Goal: Transaction & Acquisition: Purchase product/service

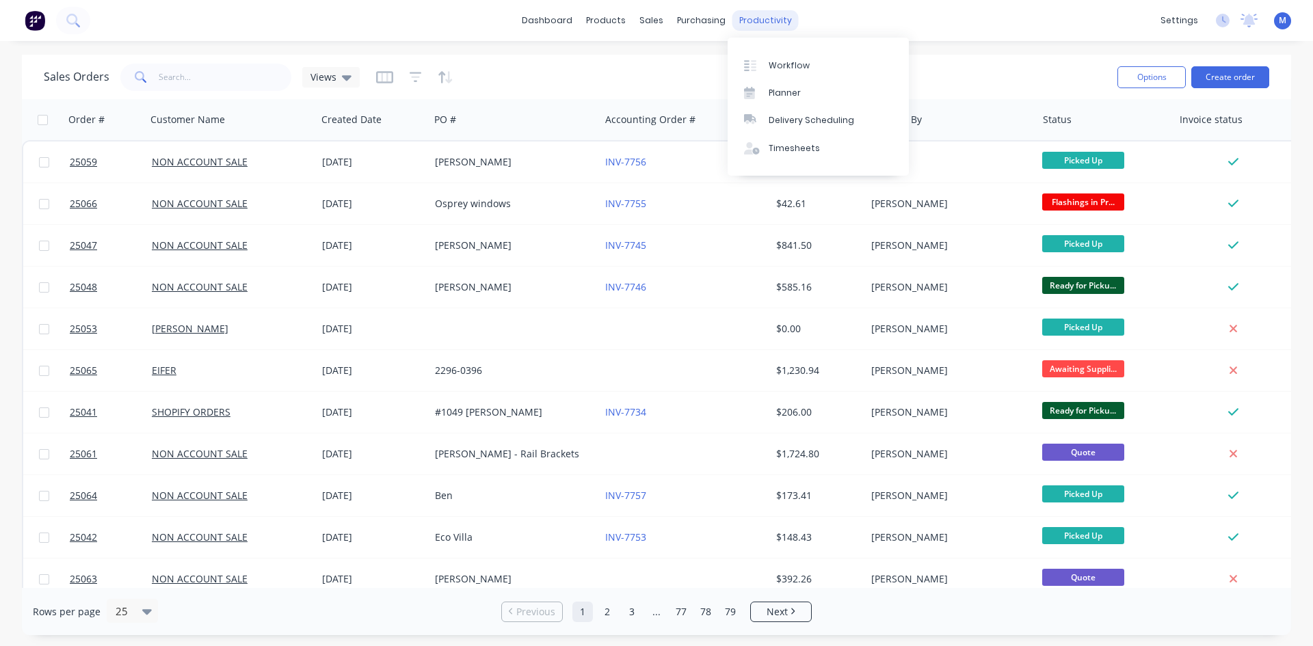
click at [758, 24] on div "productivity" at bounding box center [765, 20] width 66 height 21
click at [805, 62] on div "Workflow" at bounding box center [788, 65] width 41 height 12
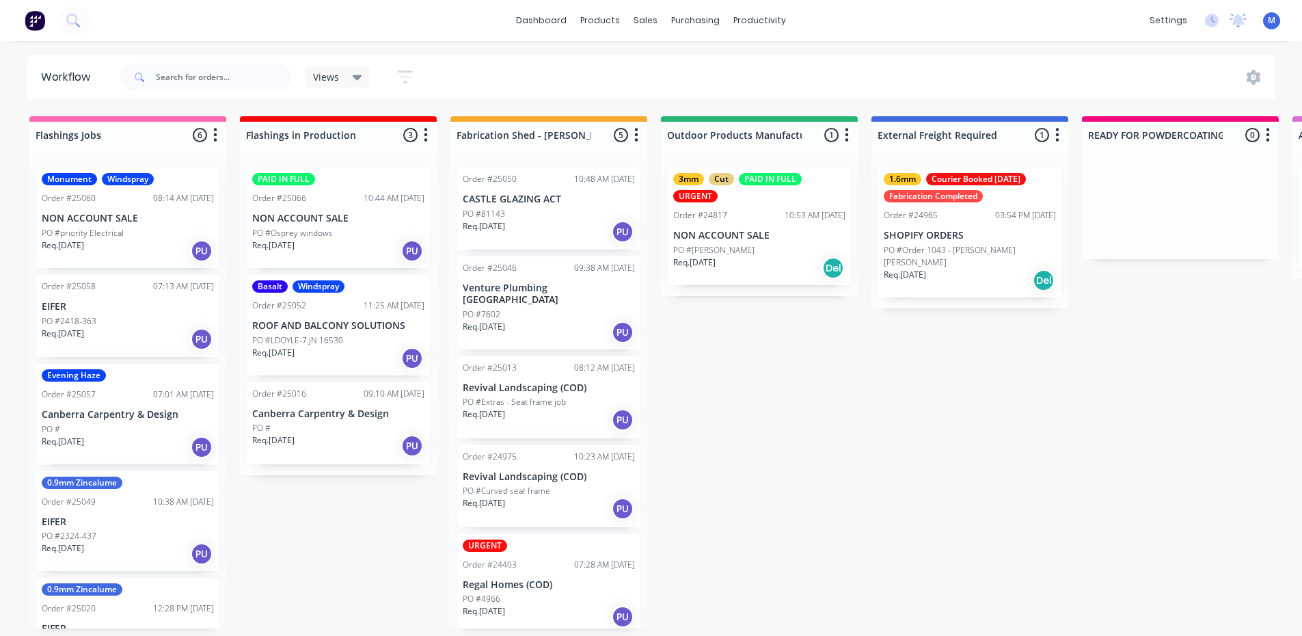
click at [525, 206] on div "Order #25050 10:48 AM [DATE] CASTLE GLAZING ACT PO #81143 Req. [DATE] PU" at bounding box center [548, 208] width 183 height 82
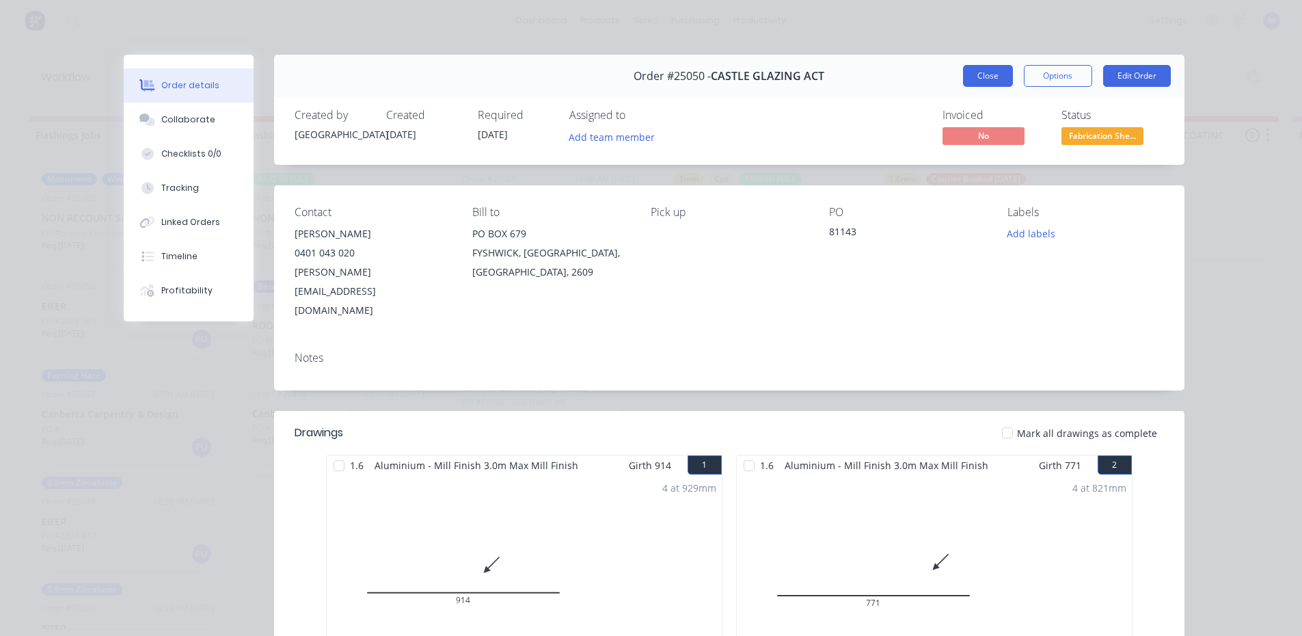
click at [978, 72] on button "Close" at bounding box center [988, 76] width 50 height 22
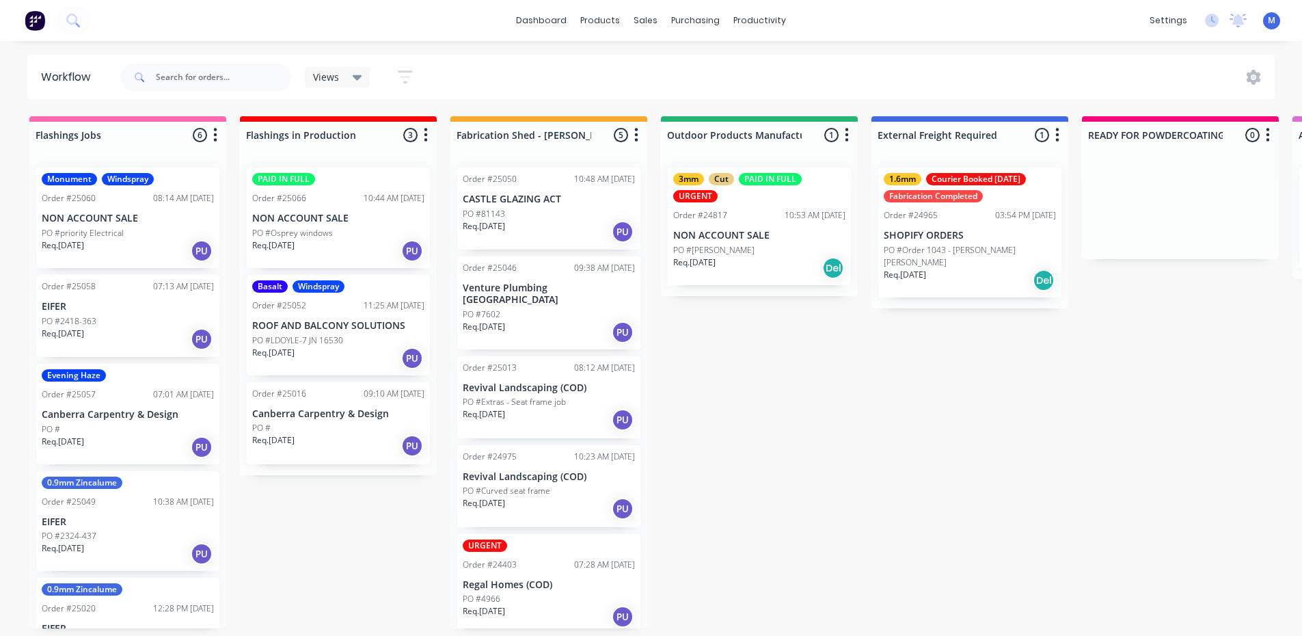
click at [562, 321] on div "Req. [DATE] PU" at bounding box center [549, 332] width 172 height 23
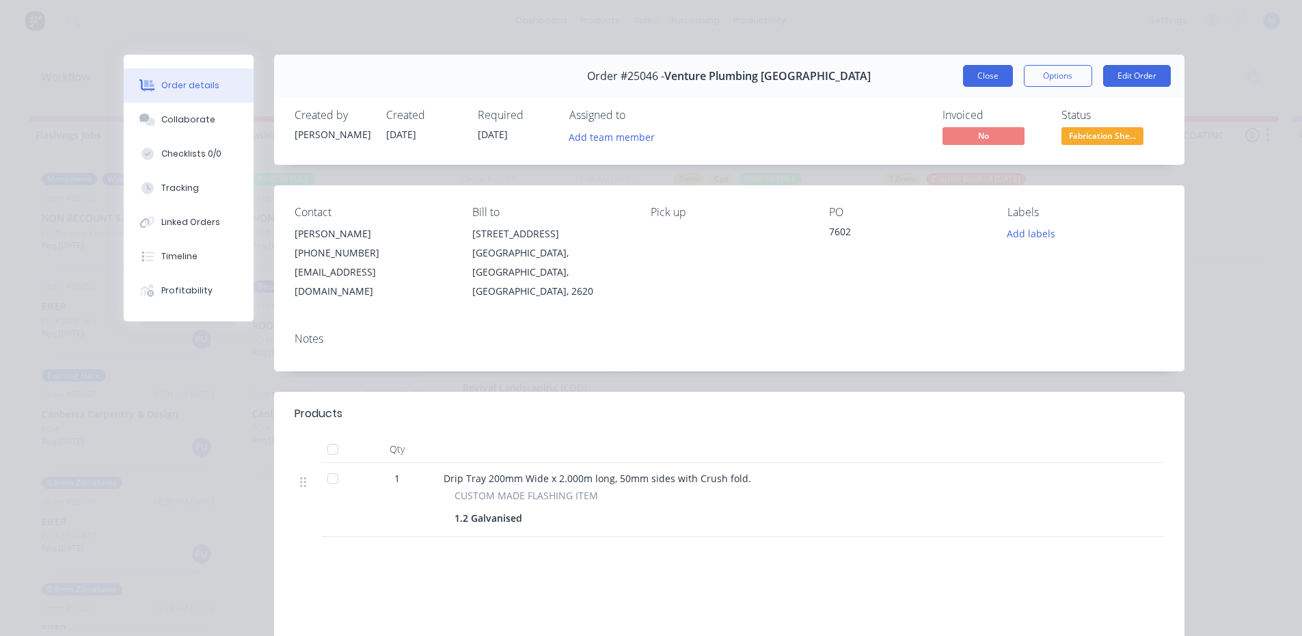
click at [984, 67] on button "Close" at bounding box center [988, 76] width 50 height 22
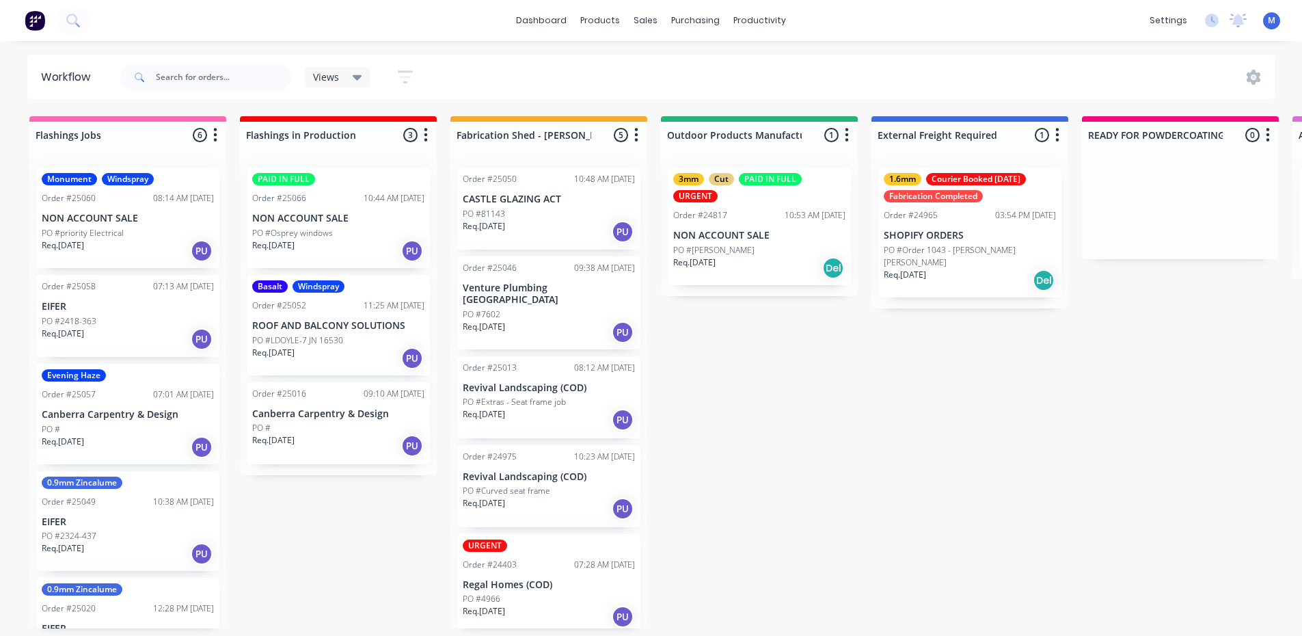
click at [105, 418] on p "Canberra Carpentry & Design" at bounding box center [128, 415] width 172 height 12
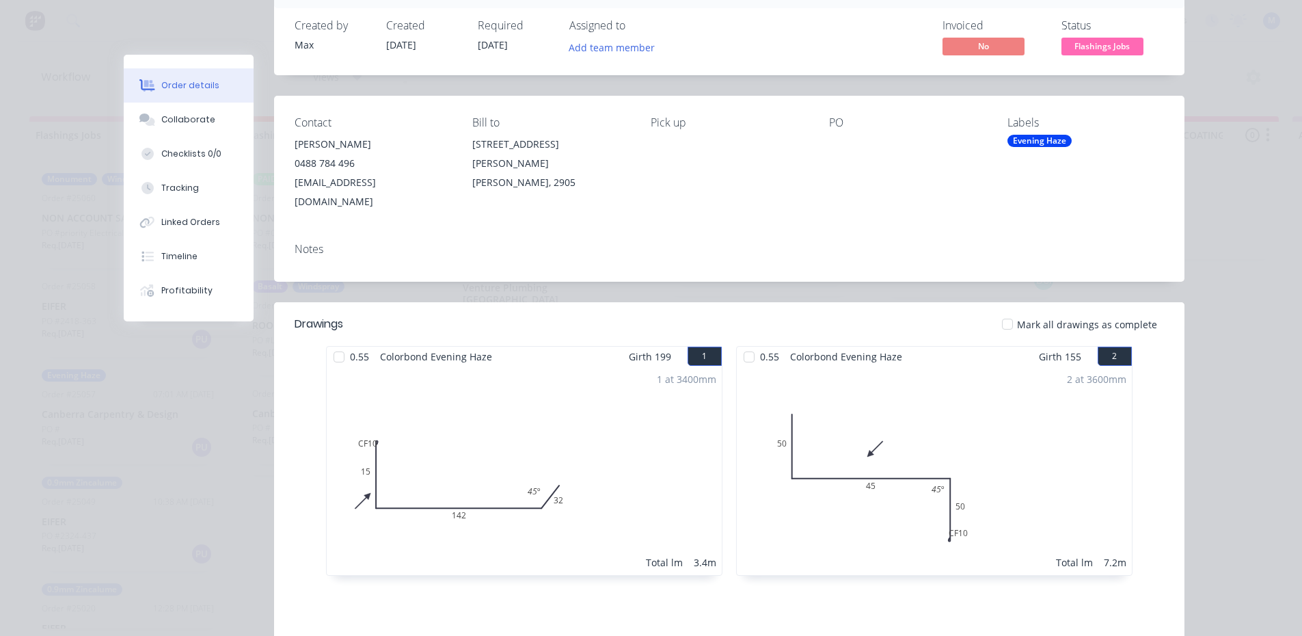
scroll to position [37, 0]
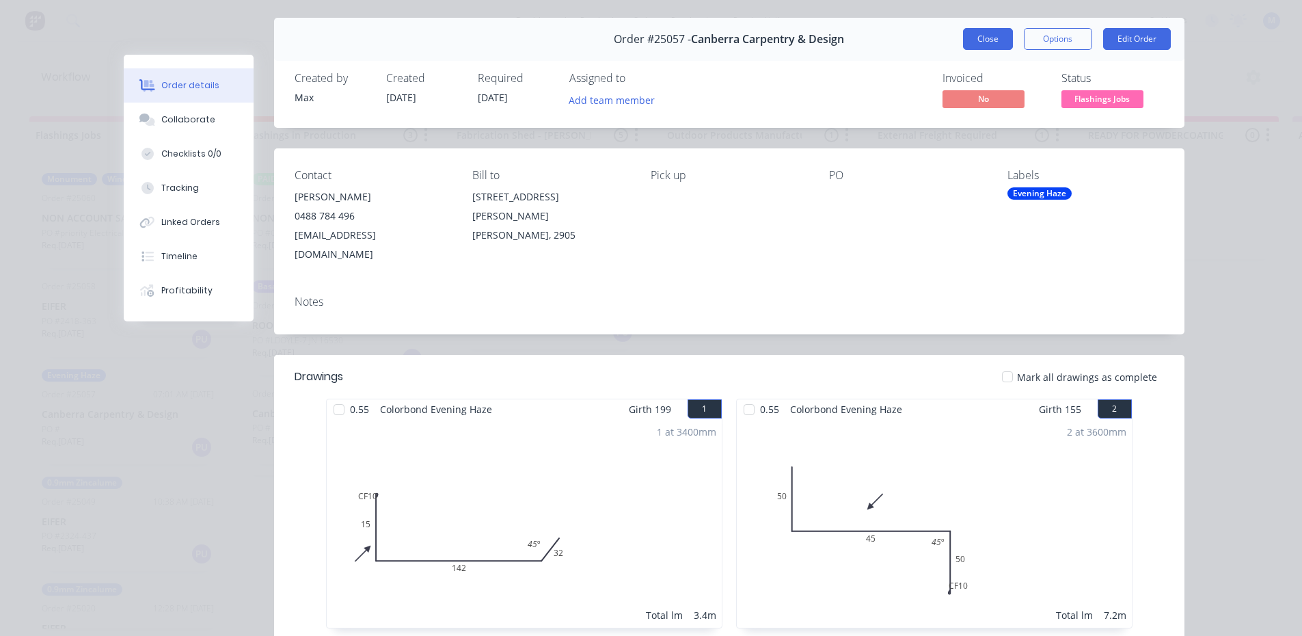
click at [985, 44] on button "Close" at bounding box center [988, 39] width 50 height 22
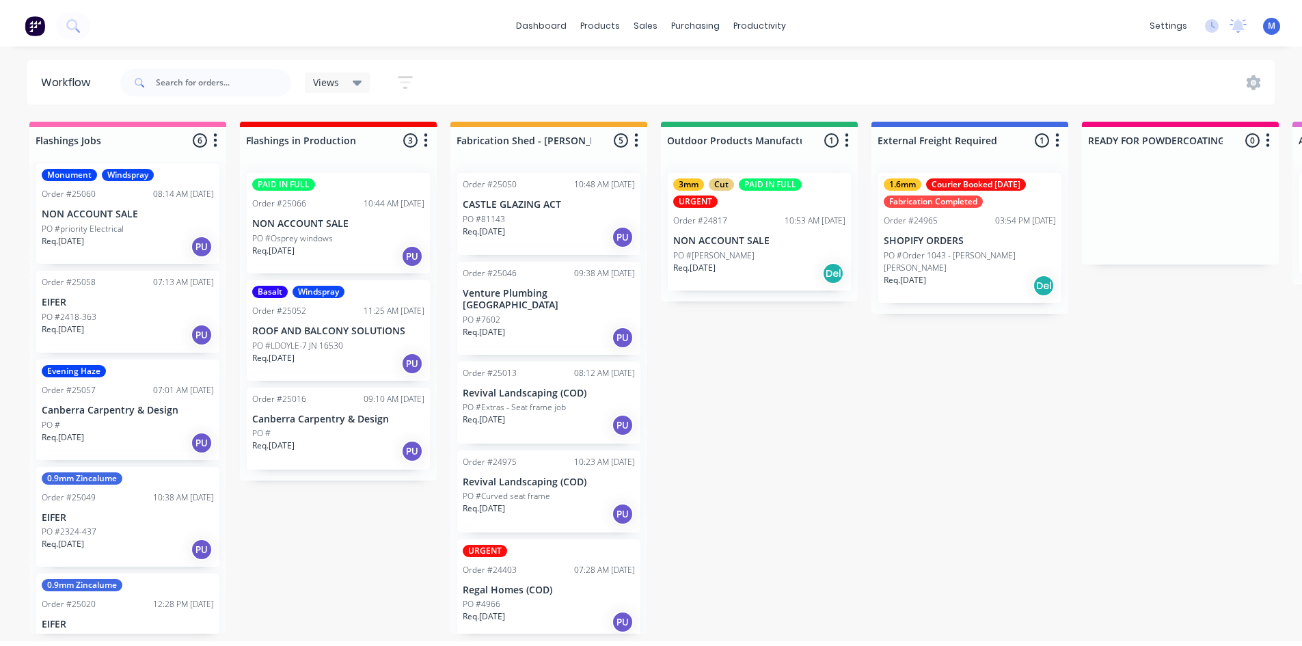
scroll to position [0, 0]
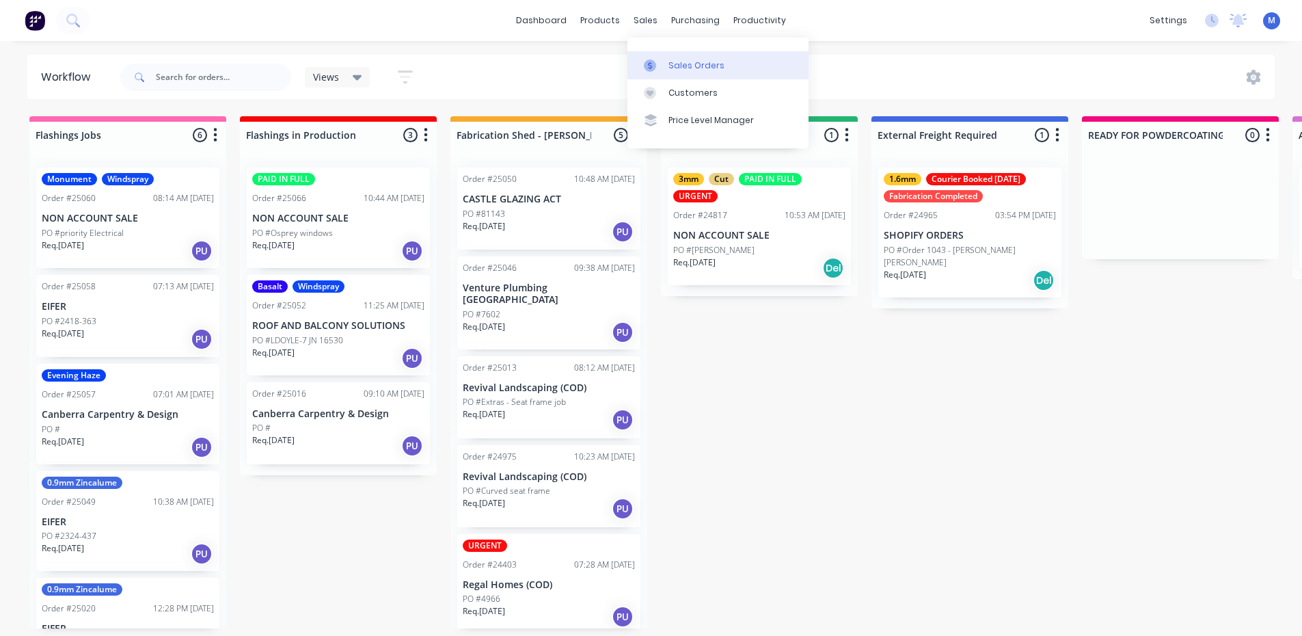
click at [686, 66] on div "Sales Orders" at bounding box center [697, 65] width 56 height 12
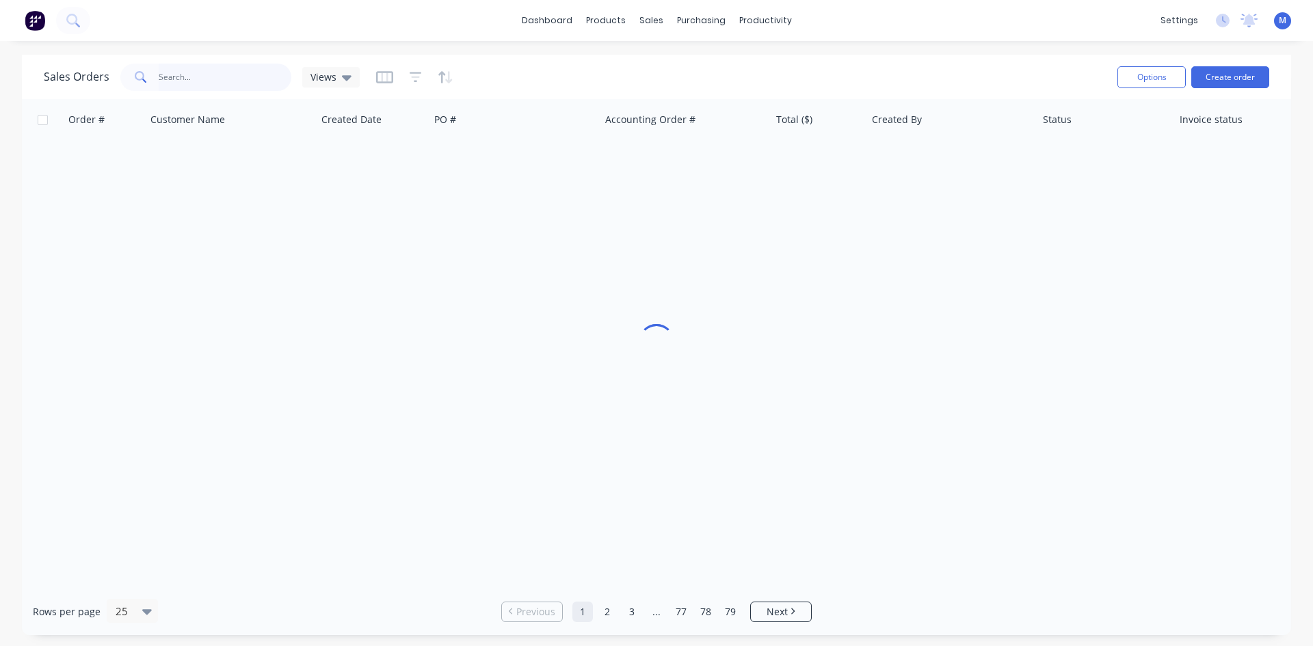
click at [230, 73] on input "text" at bounding box center [225, 77] width 133 height 27
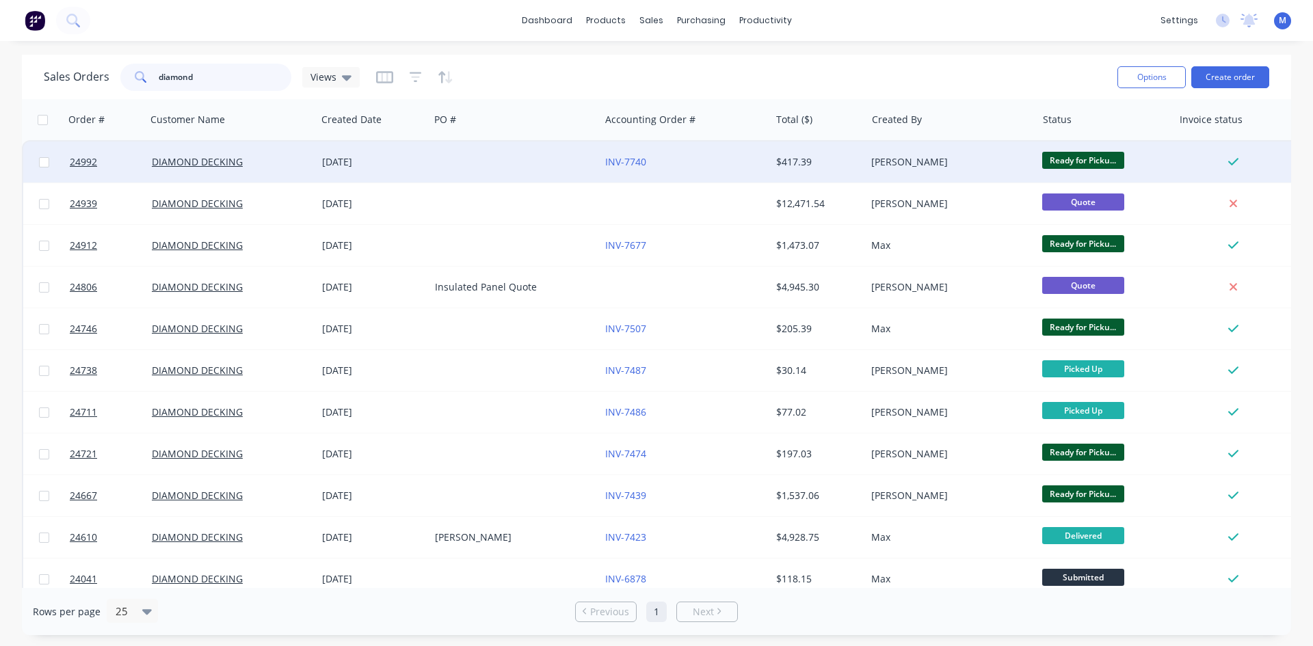
type input "diamond"
click at [509, 163] on div at bounding box center [514, 162] width 170 height 41
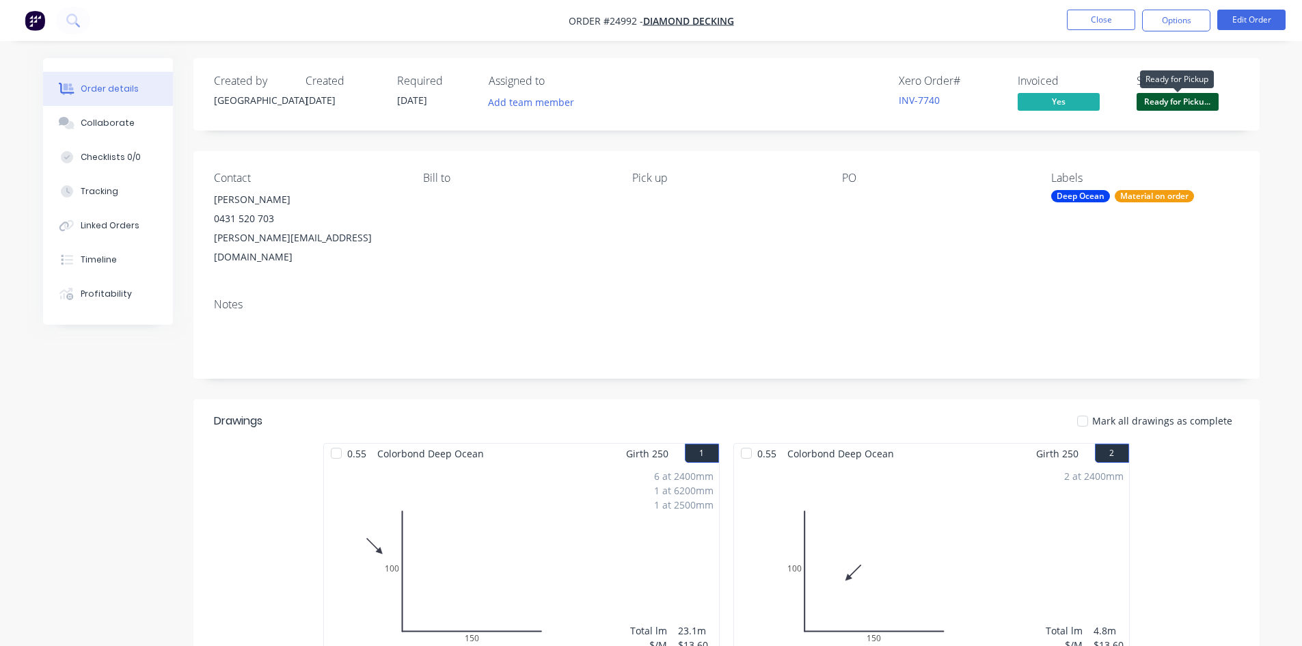
click at [1185, 105] on span "Ready for Picku..." at bounding box center [1178, 101] width 82 height 17
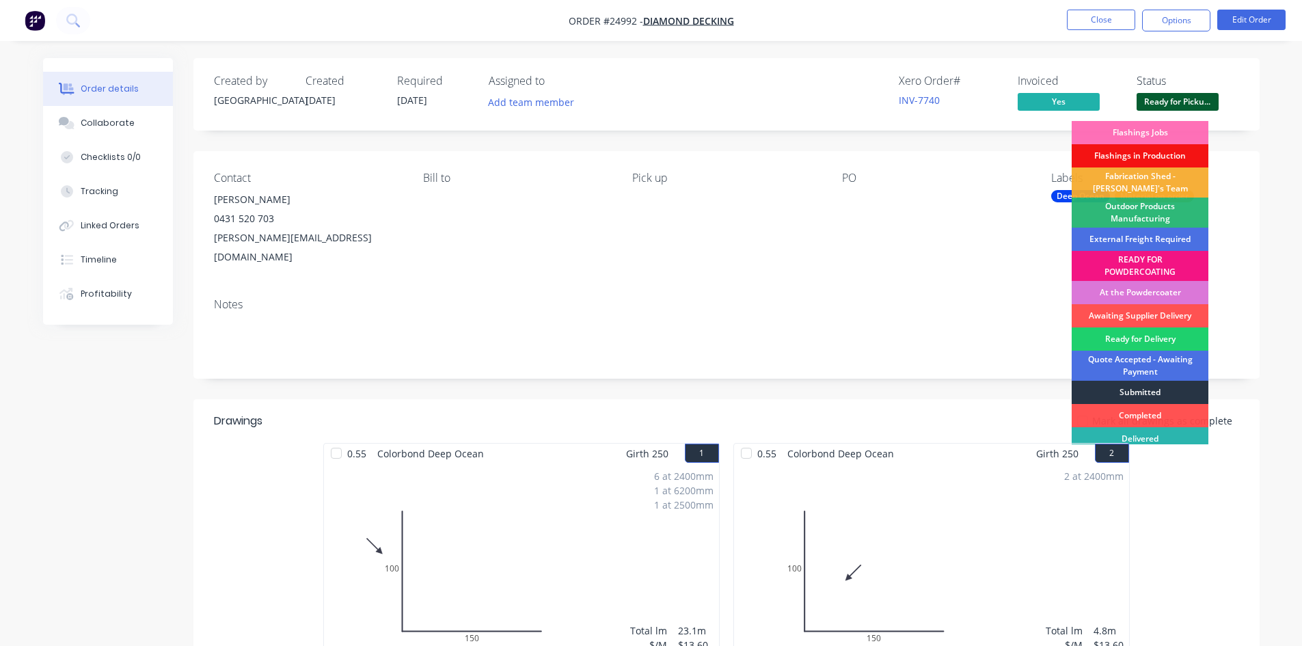
scroll to position [29, 0]
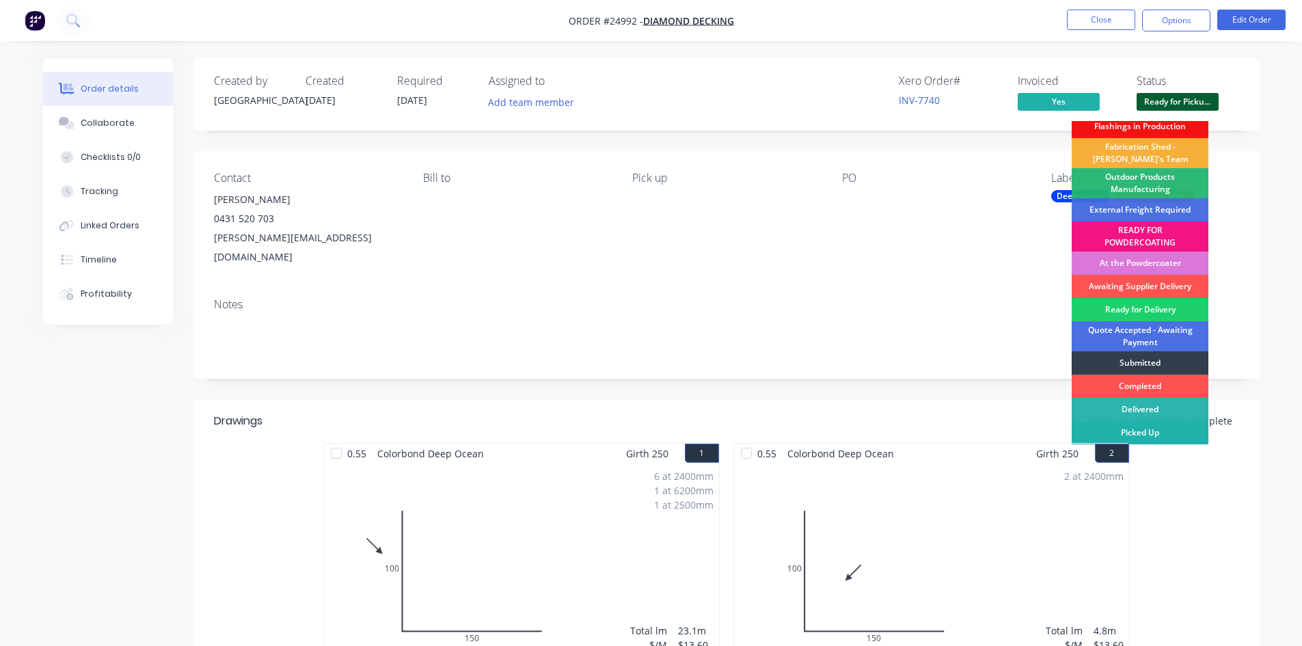
click at [1190, 436] on div "Picked Up" at bounding box center [1140, 432] width 137 height 23
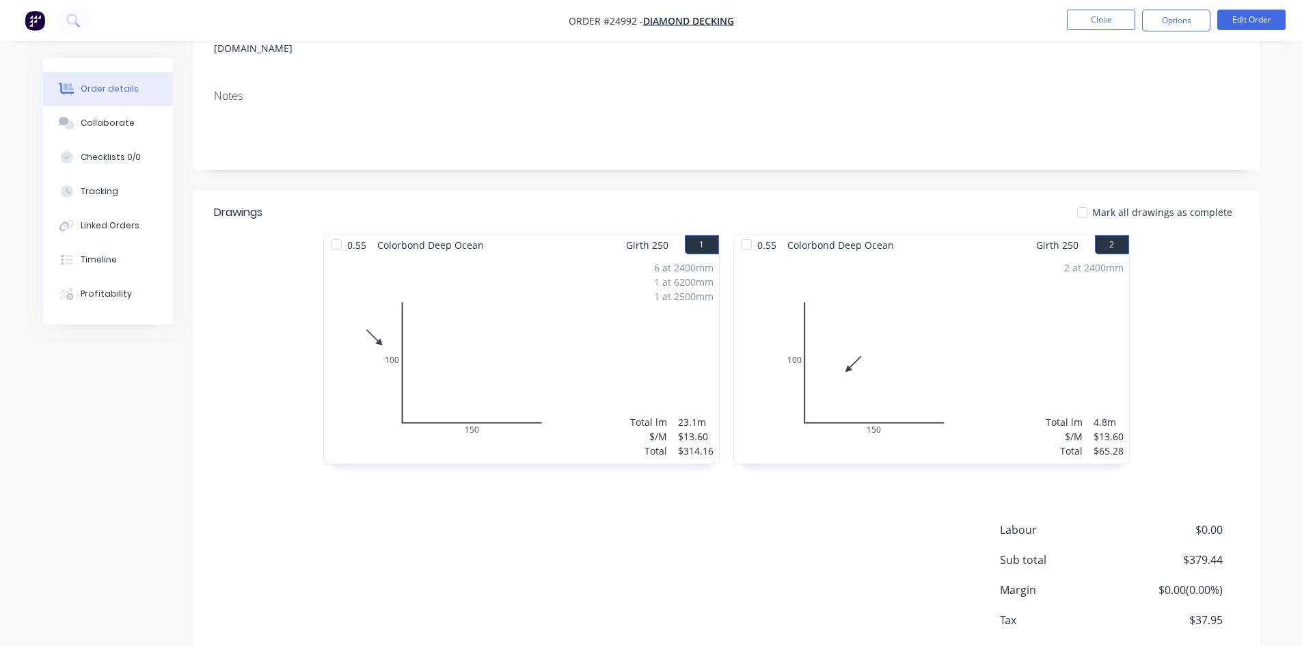
scroll to position [0, 0]
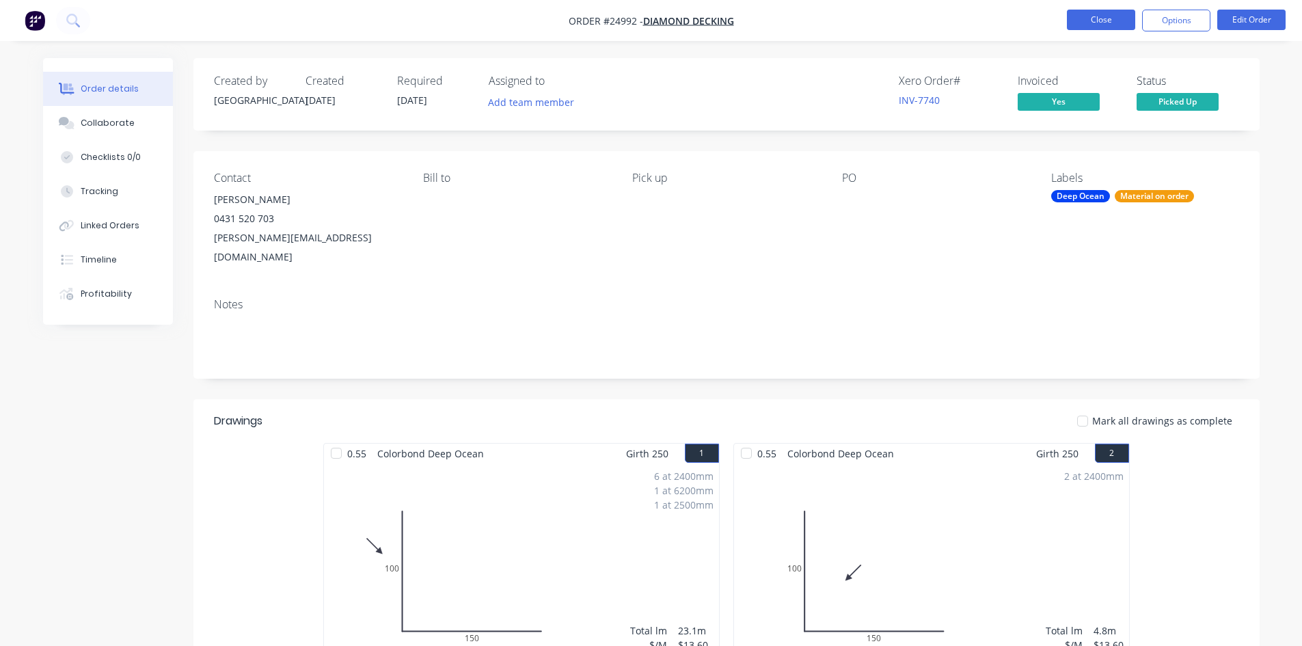
click at [1099, 20] on button "Close" at bounding box center [1101, 20] width 68 height 21
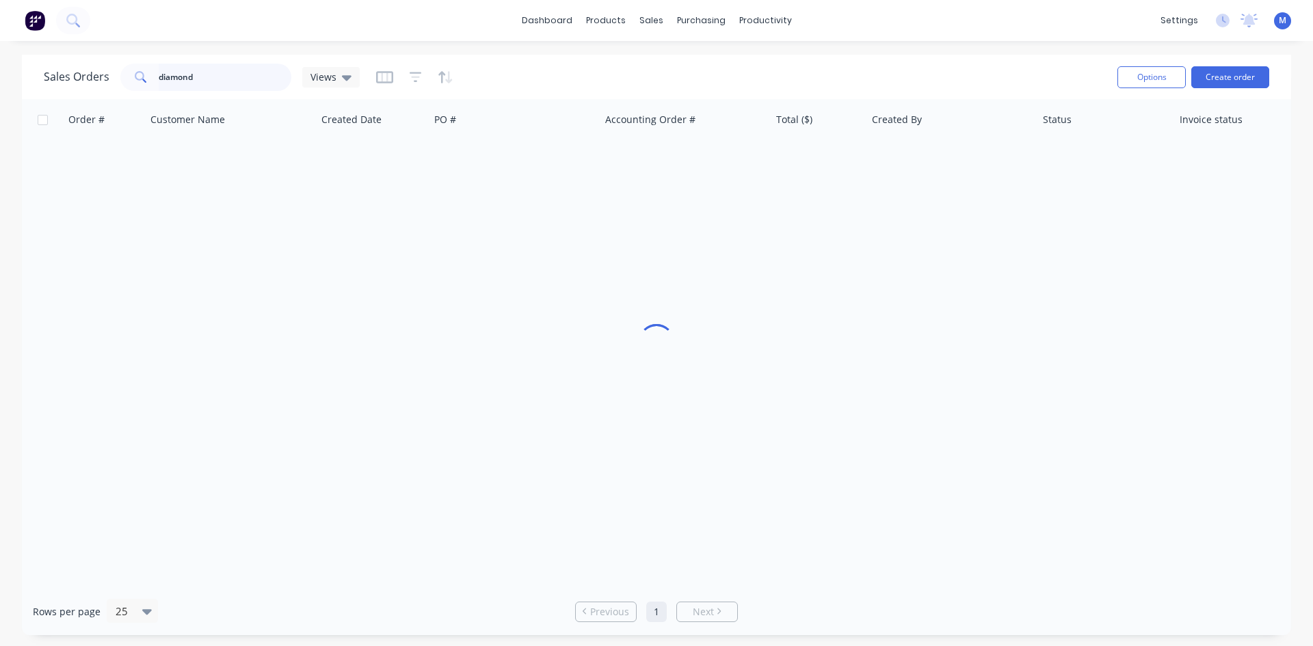
drag, startPoint x: 202, startPoint y: 74, endPoint x: 81, endPoint y: 77, distance: 120.4
click at [81, 77] on div "Sales Orders diamond Views" at bounding box center [202, 77] width 316 height 27
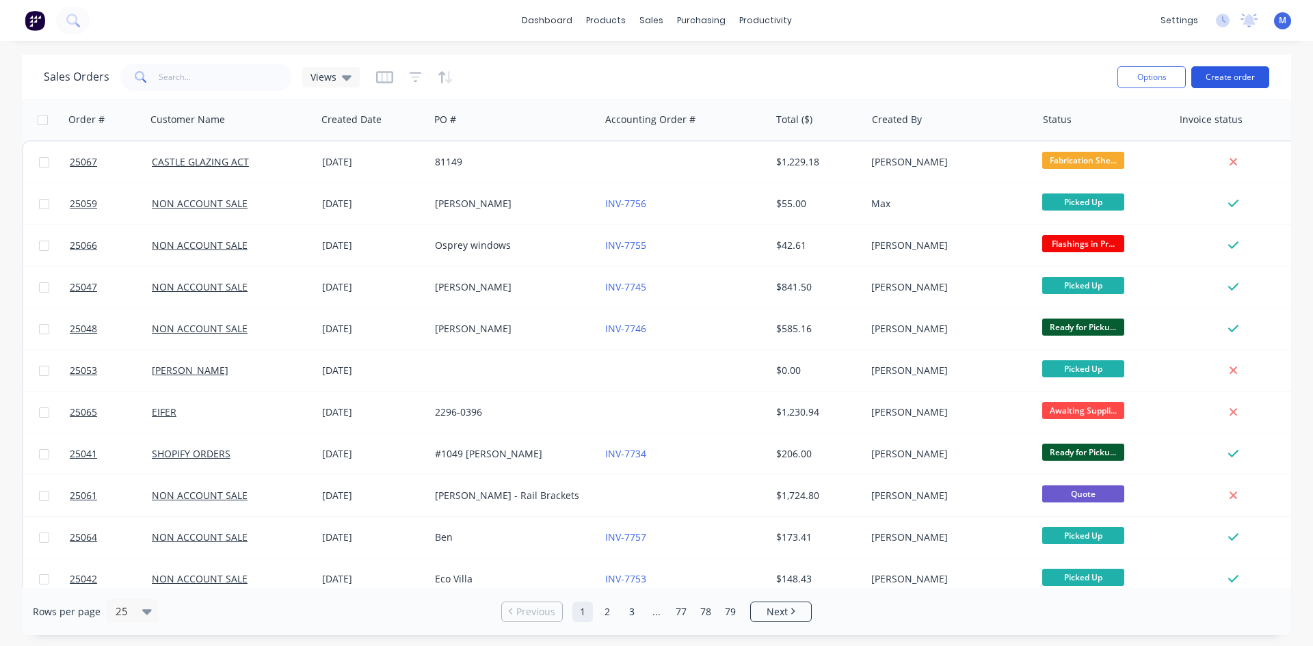
click at [1253, 77] on button "Create order" at bounding box center [1230, 77] width 78 height 22
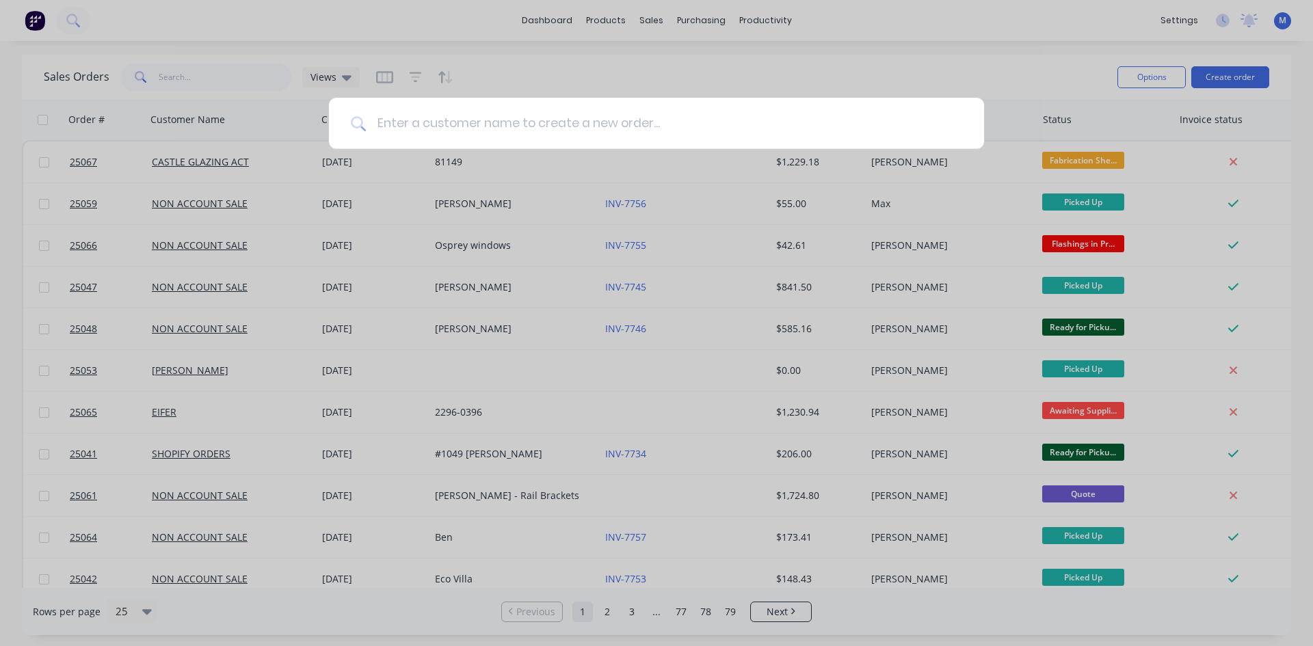
drag, startPoint x: 506, startPoint y: 130, endPoint x: 507, endPoint y: 123, distance: 7.0
click at [506, 130] on input at bounding box center [664, 123] width 596 height 51
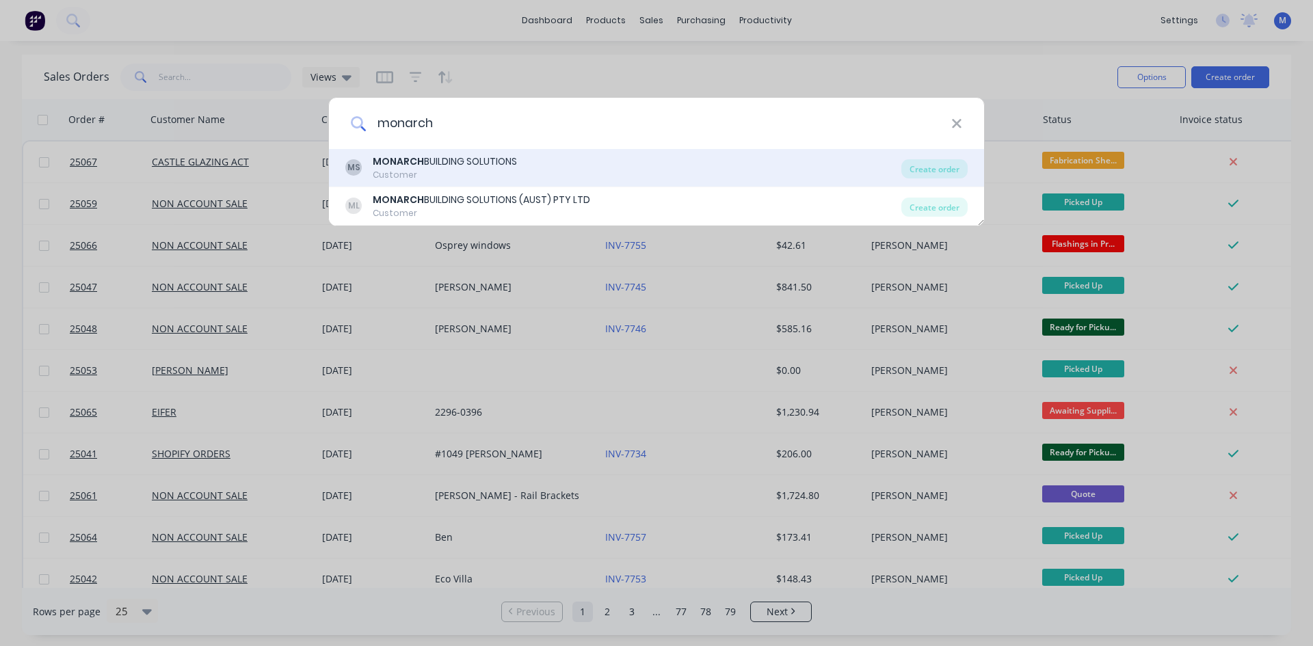
type input "monarch"
click at [541, 155] on div "MS MONARCH BUILDING SOLUTIONS Customer" at bounding box center [623, 168] width 556 height 27
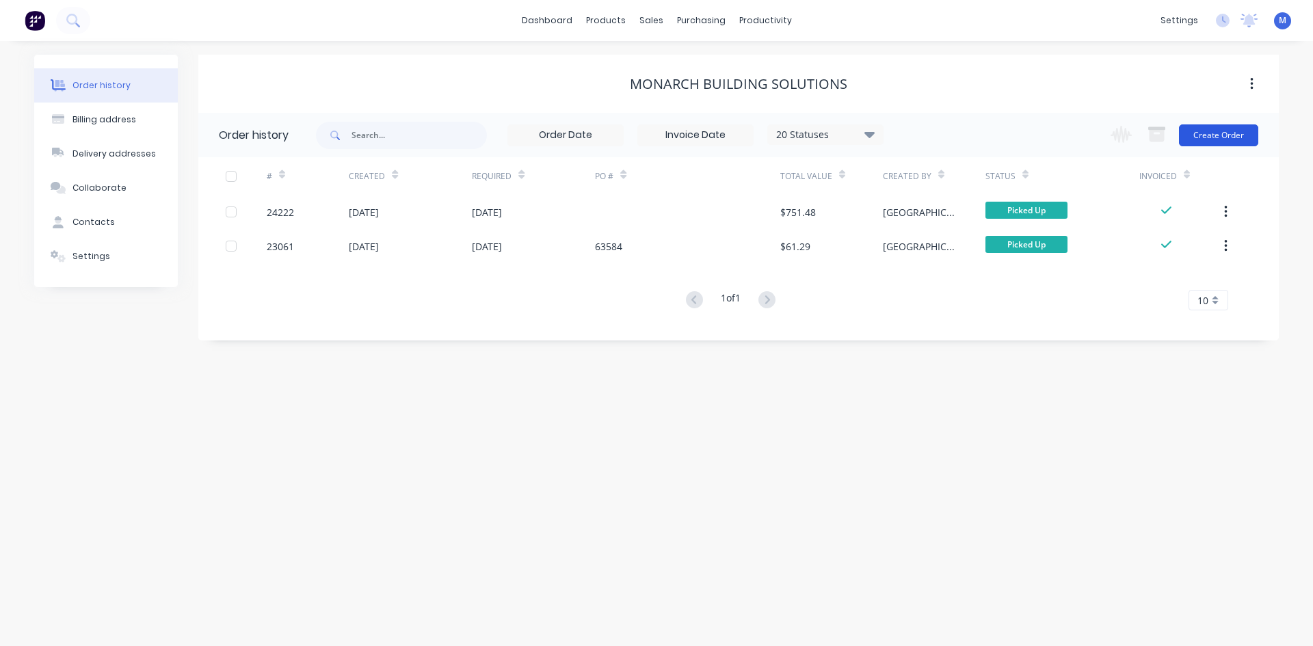
click at [1228, 131] on button "Create Order" at bounding box center [1218, 135] width 79 height 22
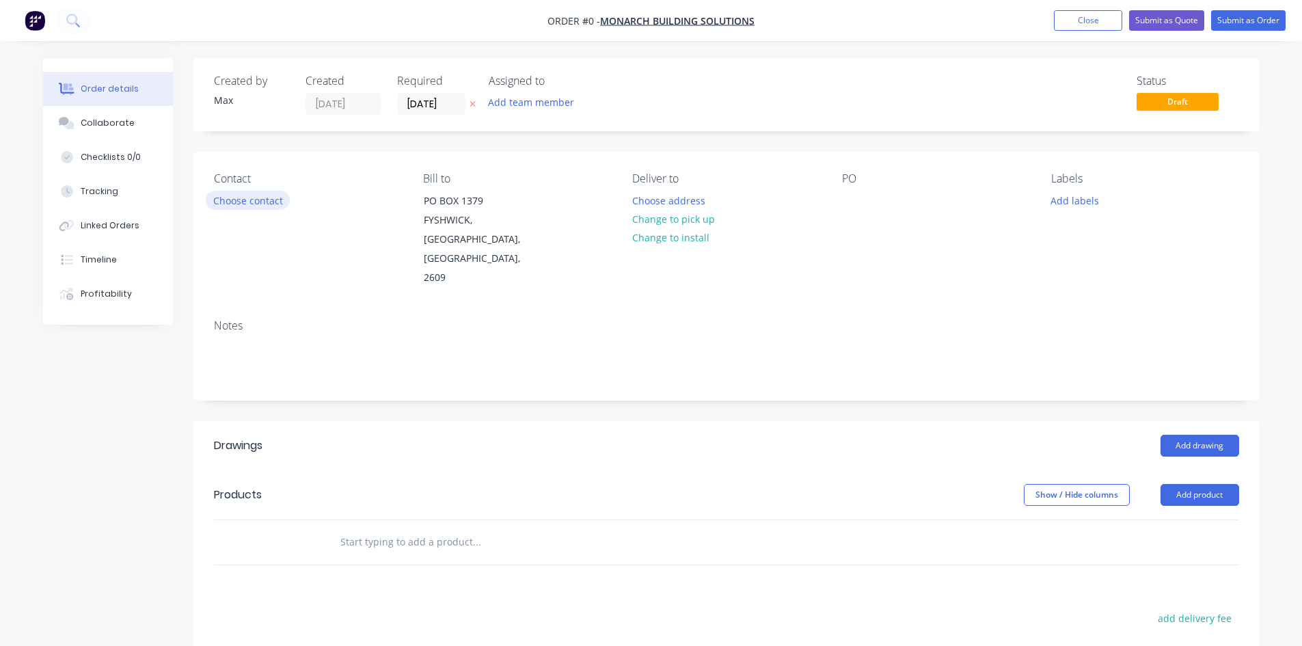
click at [259, 198] on button "Choose contact" at bounding box center [248, 200] width 84 height 18
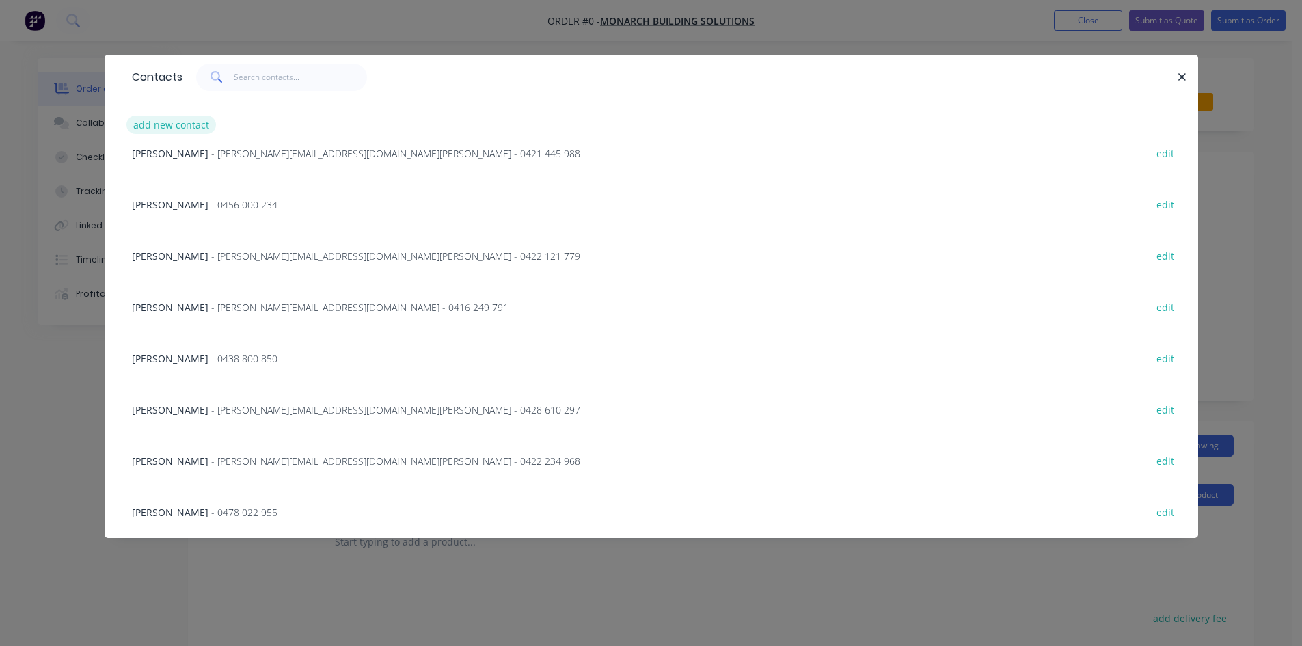
click at [179, 128] on button "add new contact" at bounding box center [171, 125] width 90 height 18
select select "AU"
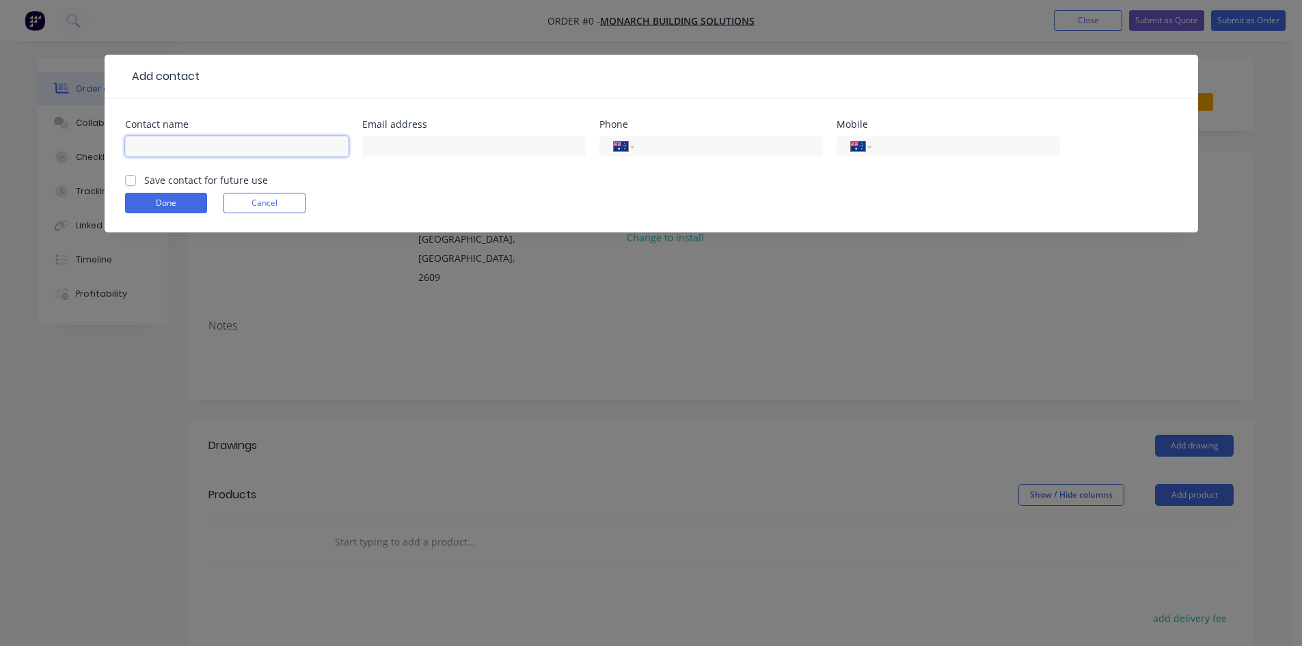
drag, startPoint x: 185, startPoint y: 147, endPoint x: 194, endPoint y: 140, distance: 11.2
click at [185, 147] on input "text" at bounding box center [237, 146] width 224 height 21
type input "[PERSON_NAME]"
click at [395, 141] on input "text" at bounding box center [474, 146] width 224 height 21
type input "[EMAIL_ADDRESS][DOMAIN_NAME]"
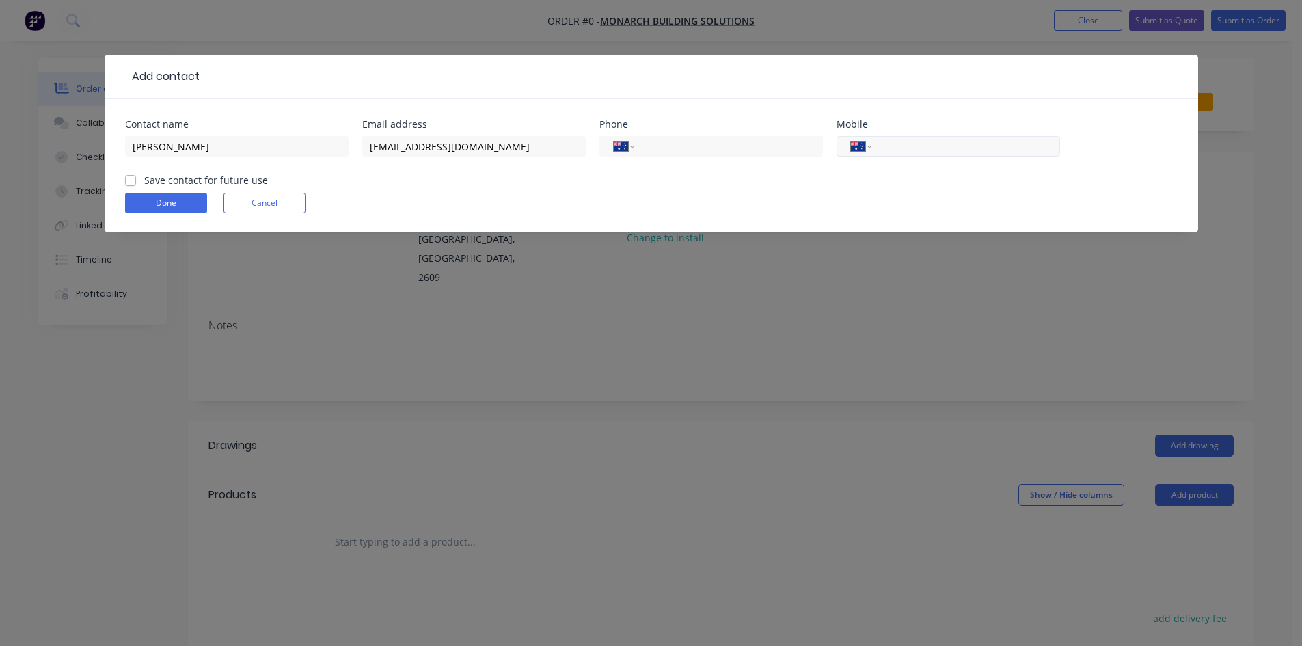
click at [920, 154] on input "tel" at bounding box center [963, 147] width 164 height 16
click at [144, 183] on label "Save contact for future use" at bounding box center [206, 180] width 124 height 14
click at [133, 183] on input "Save contact for future use" at bounding box center [130, 179] width 11 height 13
checkbox input "true"
click at [147, 204] on button "Done" at bounding box center [166, 203] width 82 height 21
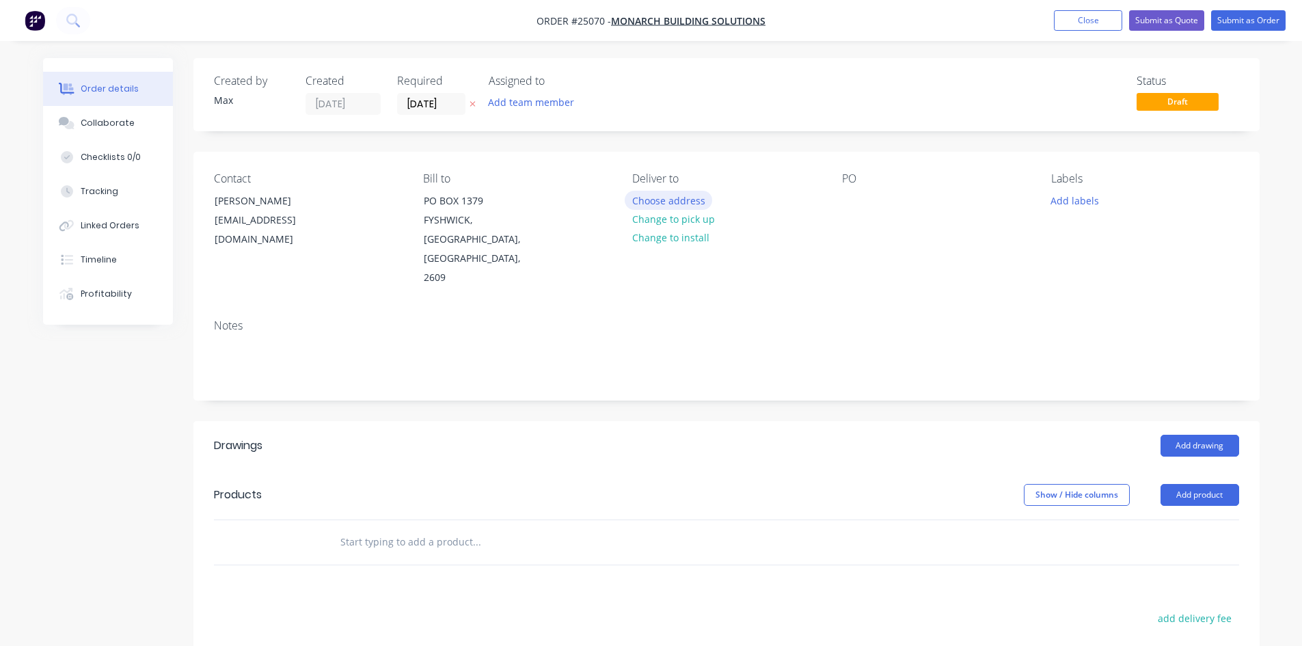
click at [686, 203] on button "Choose address" at bounding box center [669, 200] width 88 height 18
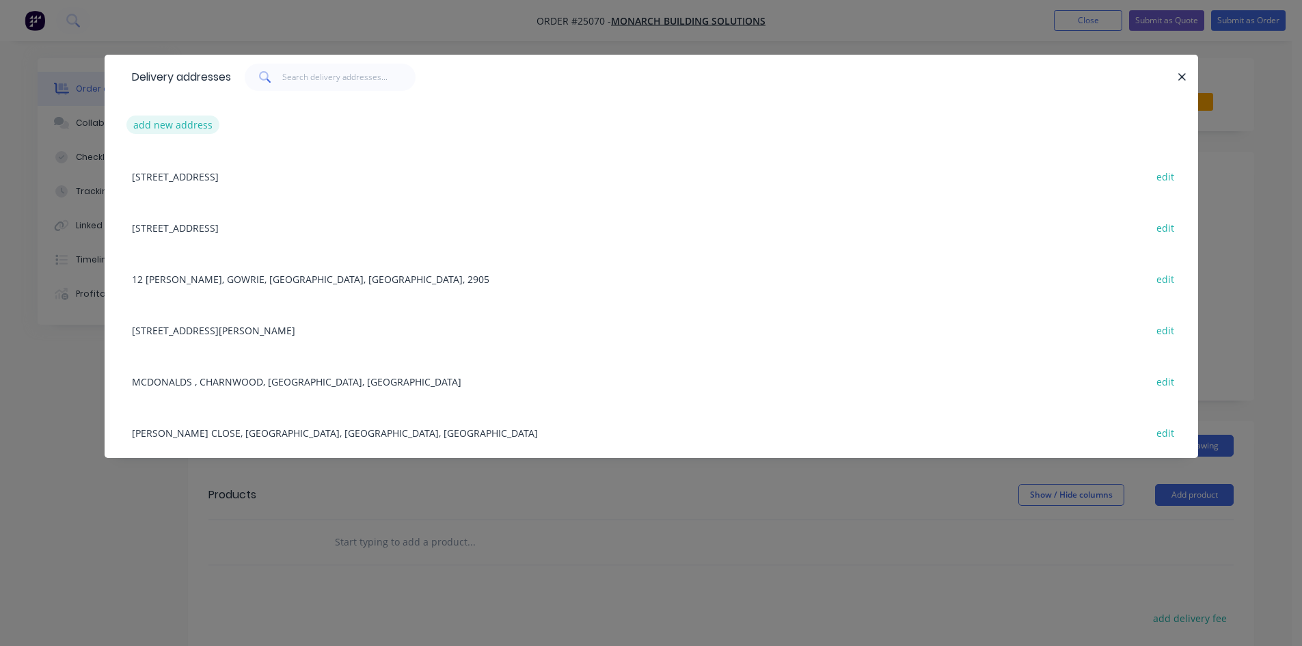
click at [190, 126] on button "add new address" at bounding box center [173, 125] width 94 height 18
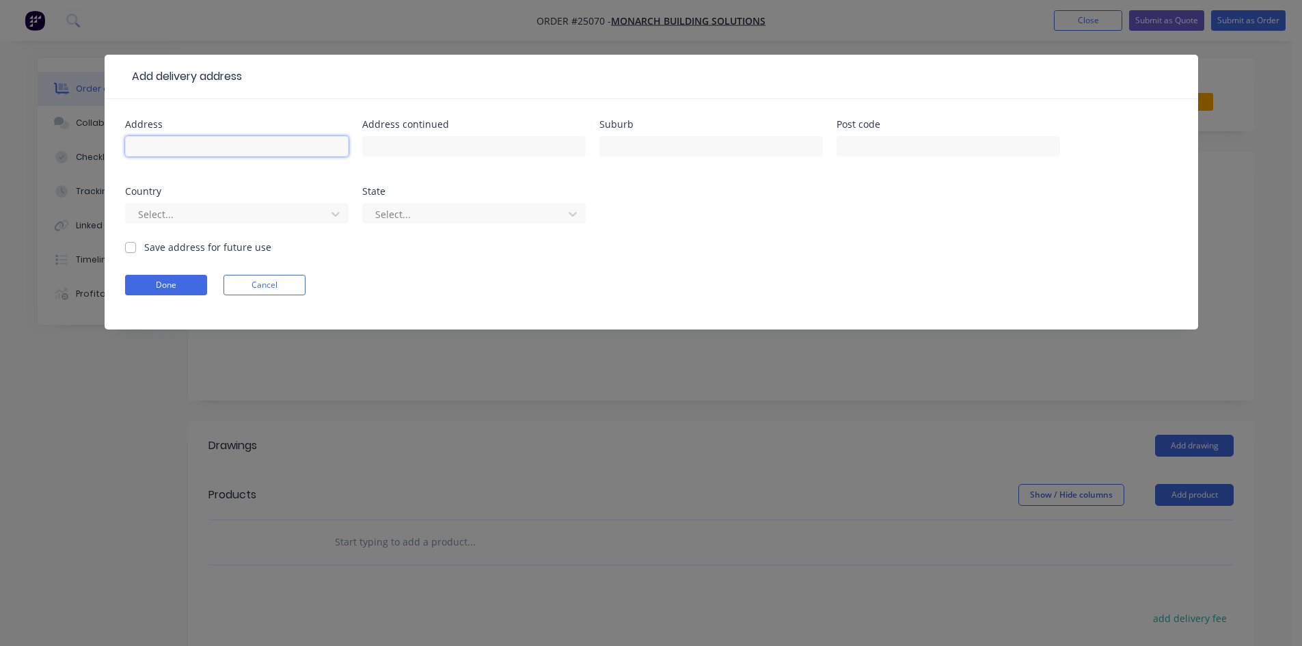
click at [187, 151] on input "text" at bounding box center [237, 146] width 224 height 21
type input "[GEOGRAPHIC_DATA]"
click at [684, 154] on input "text" at bounding box center [712, 146] width 224 height 21
type input "GUNGAHLIN"
click at [250, 213] on div at bounding box center [228, 214] width 183 height 17
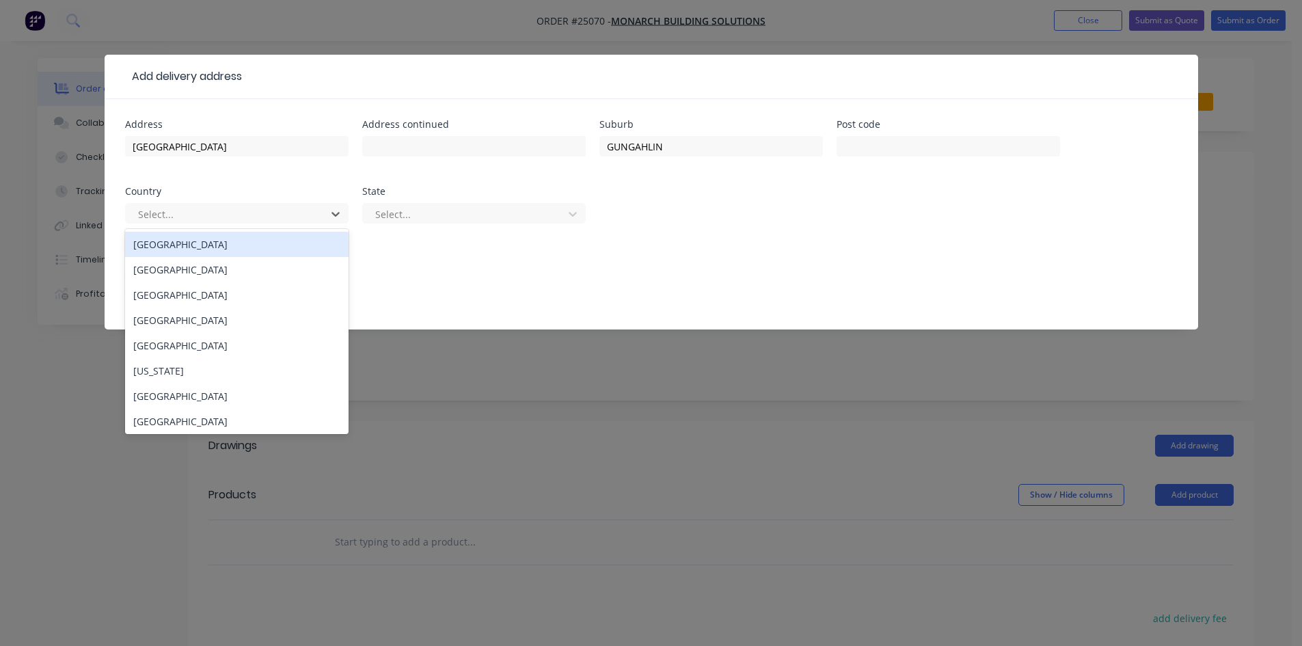
click at [206, 250] on div "[GEOGRAPHIC_DATA]" at bounding box center [237, 244] width 224 height 25
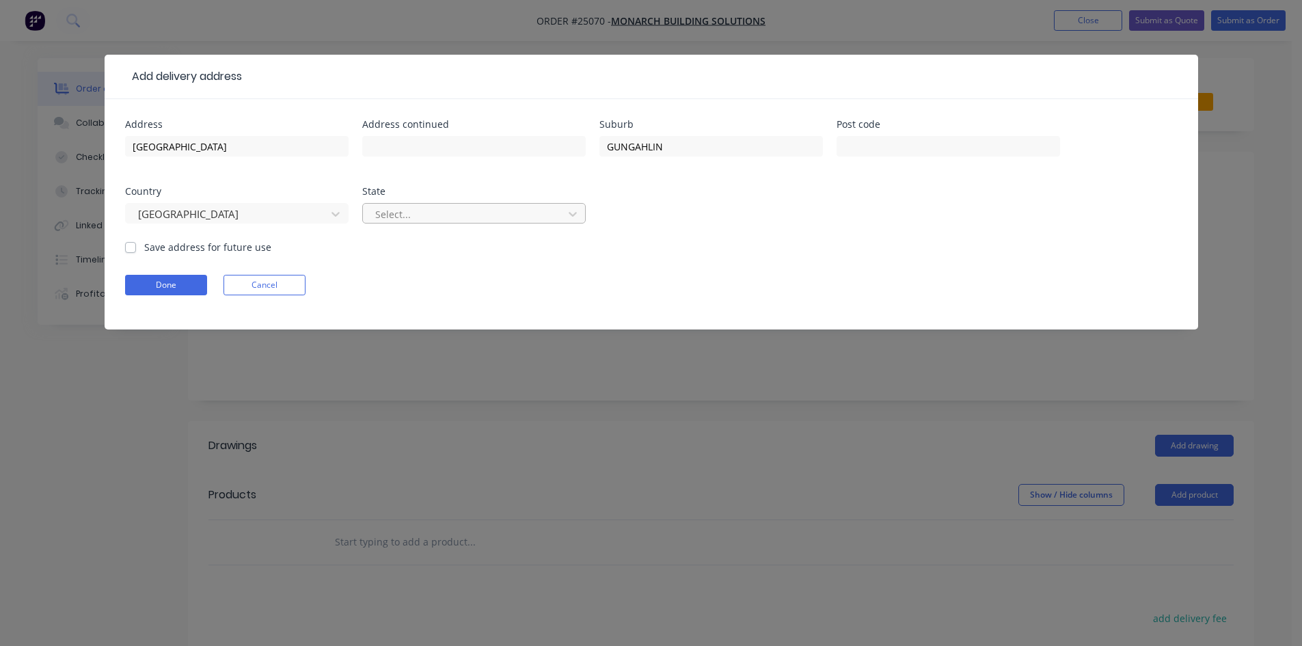
click at [388, 213] on div at bounding box center [465, 214] width 183 height 17
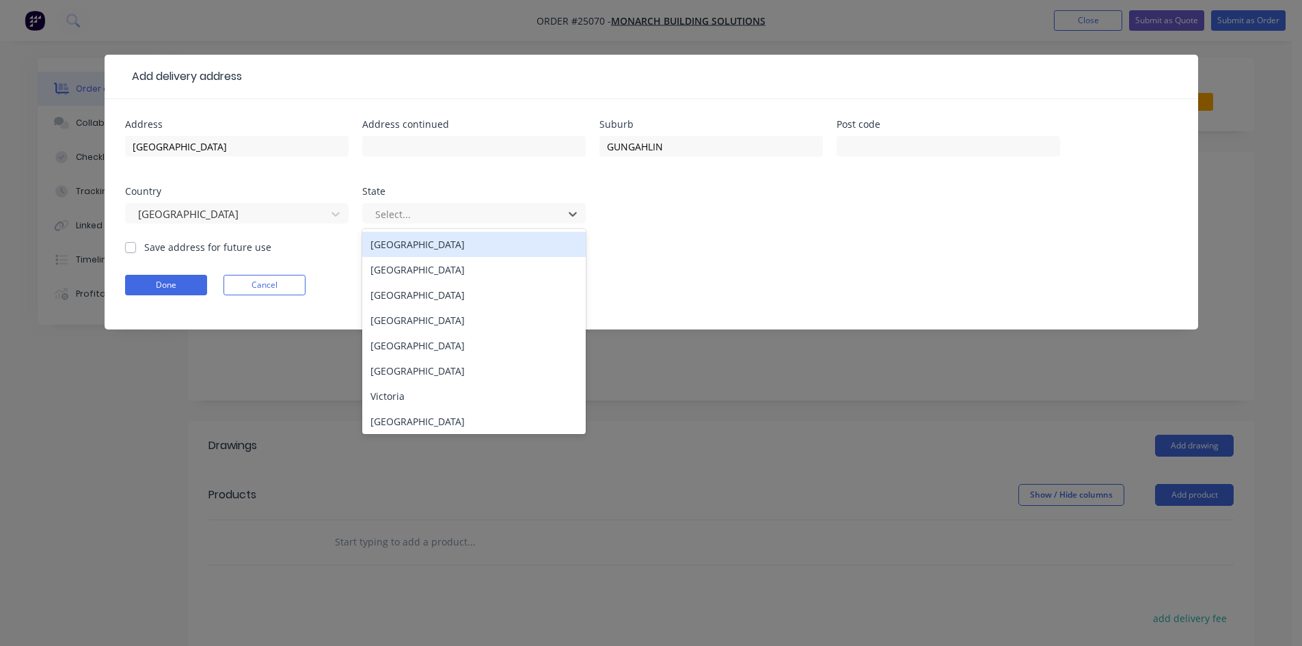
click at [405, 242] on div "[GEOGRAPHIC_DATA]" at bounding box center [474, 244] width 224 height 25
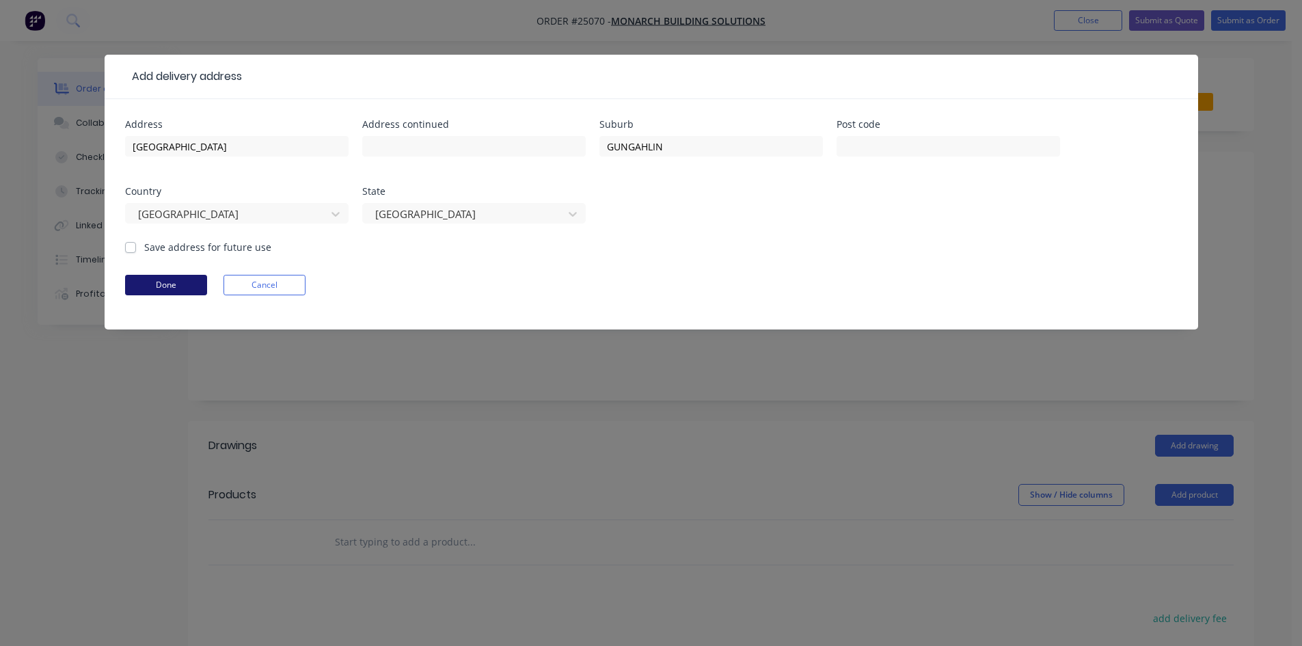
click at [174, 288] on button "Done" at bounding box center [166, 285] width 82 height 21
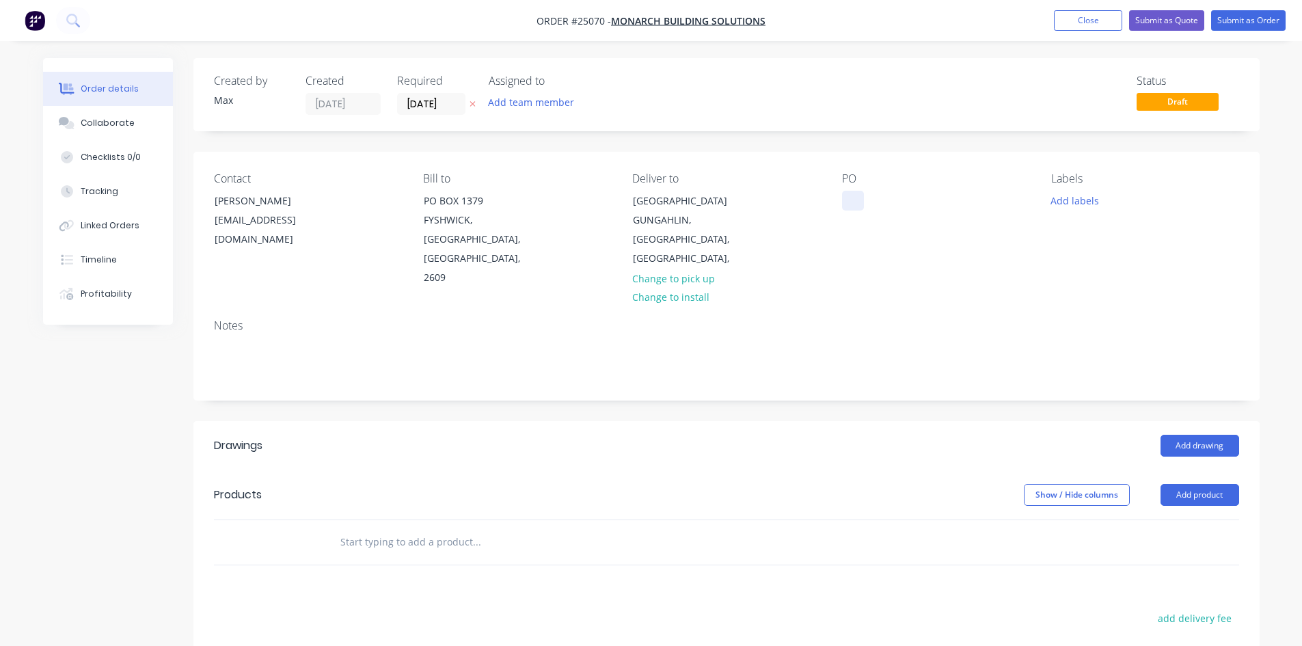
click at [849, 200] on div at bounding box center [853, 201] width 22 height 20
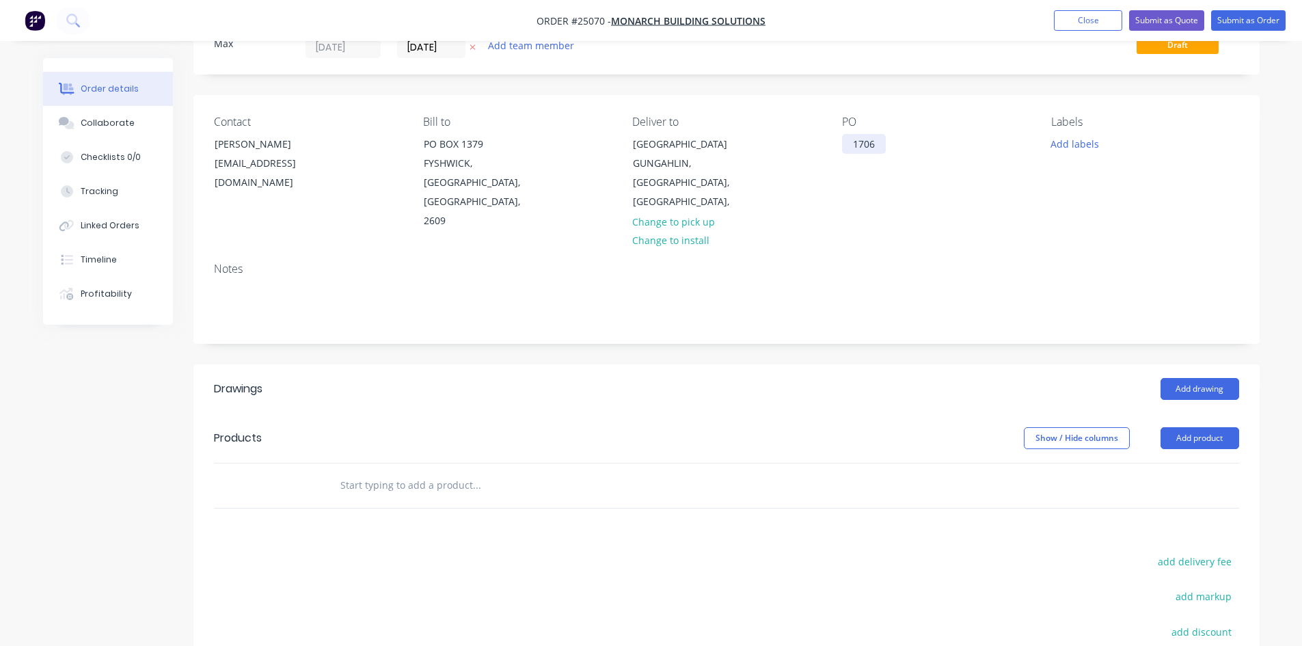
scroll to position [137, 0]
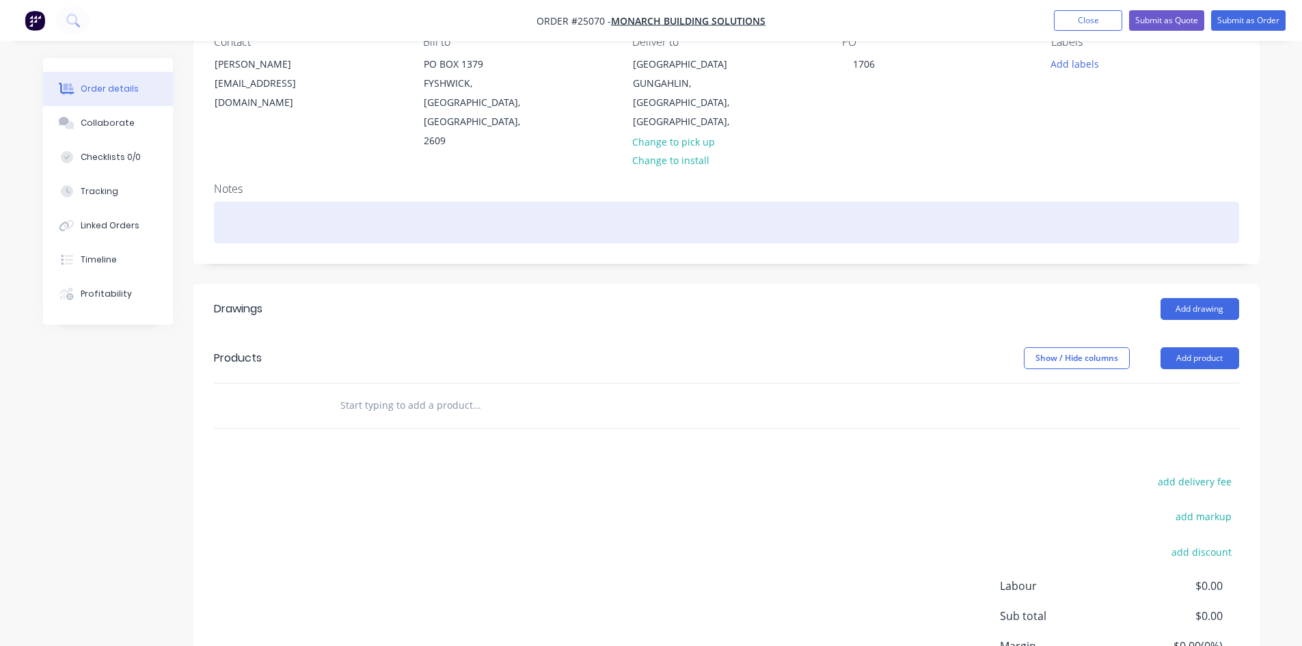
click at [956, 230] on div at bounding box center [726, 223] width 1025 height 42
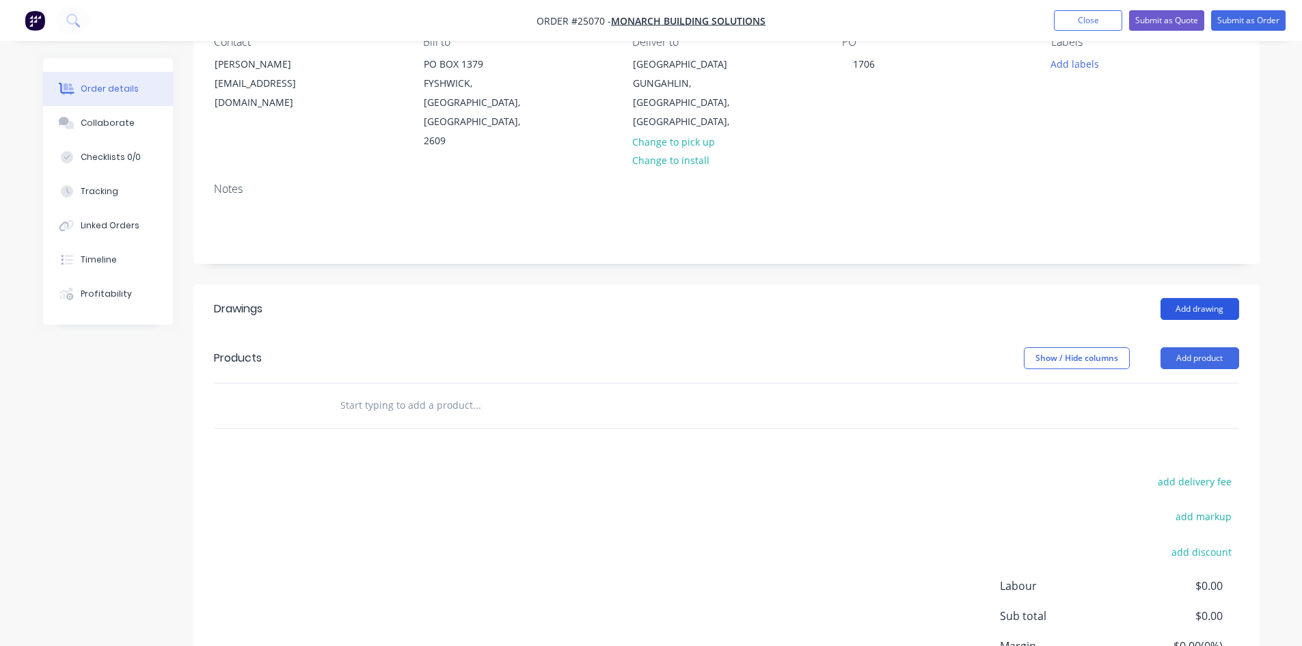
click at [1210, 310] on button "Add drawing" at bounding box center [1200, 309] width 79 height 22
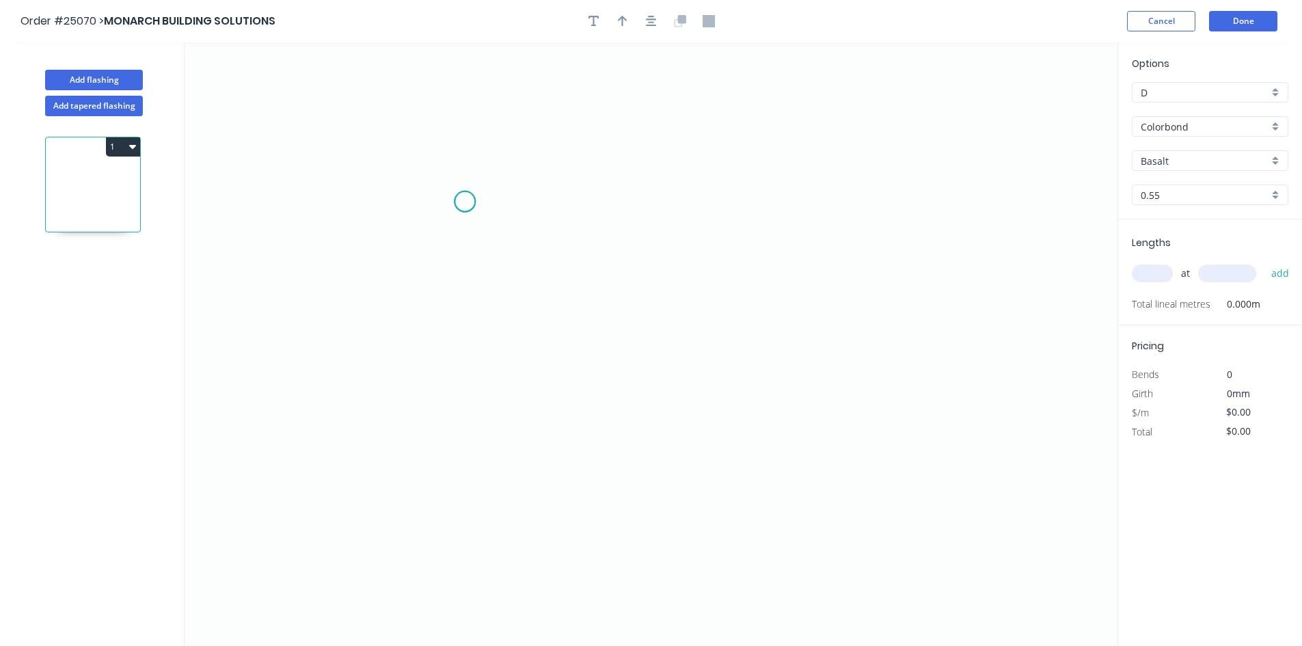
drag, startPoint x: 465, startPoint y: 202, endPoint x: 660, endPoint y: 204, distance: 194.9
click at [467, 202] on icon "0" at bounding box center [651, 344] width 933 height 604
click at [814, 188] on icon "0" at bounding box center [651, 344] width 933 height 604
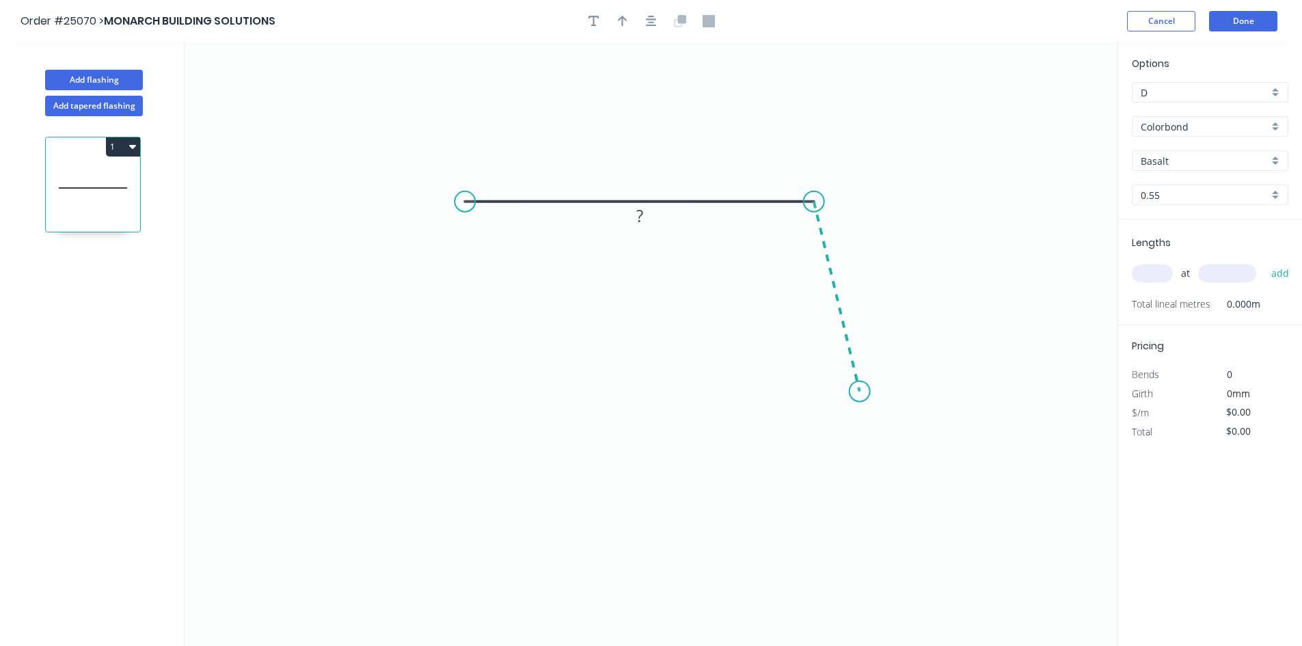
click at [860, 392] on icon "0 ?" at bounding box center [651, 344] width 933 height 604
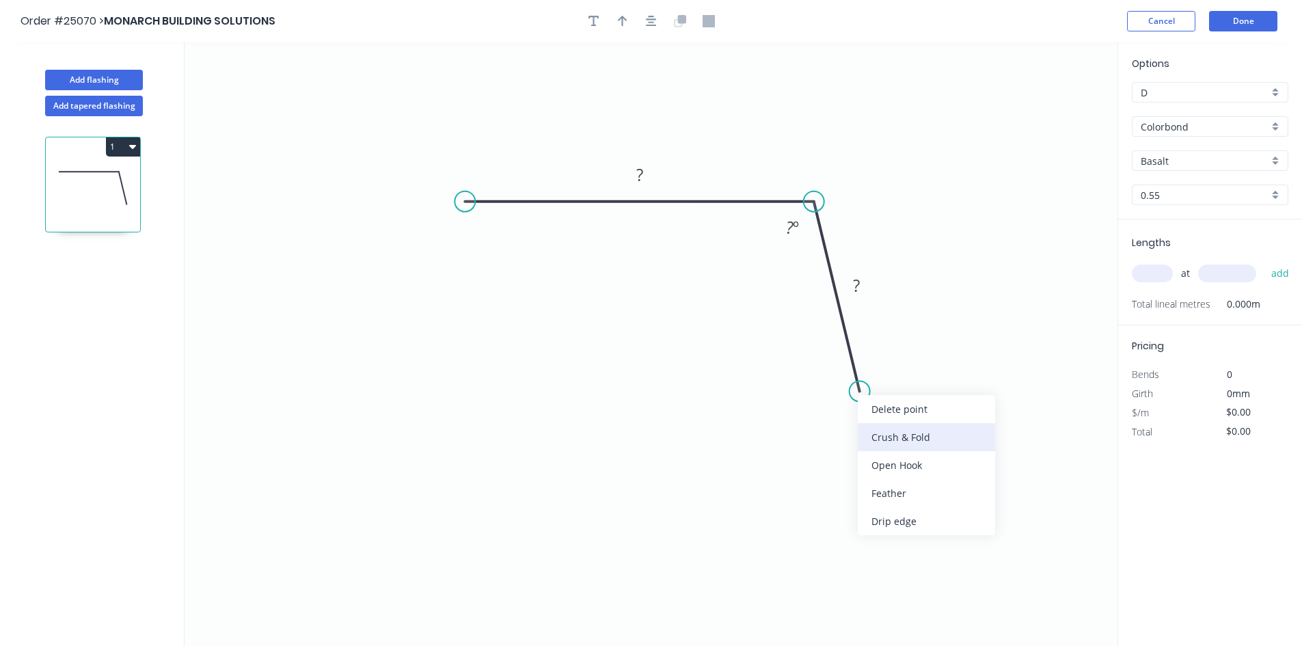
click at [893, 432] on div "Crush & Fold" at bounding box center [926, 437] width 137 height 28
click at [904, 427] on div "Flip bend" at bounding box center [929, 434] width 137 height 28
drag, startPoint x: 461, startPoint y: 204, endPoint x: 376, endPoint y: 206, distance: 85.5
click at [376, 206] on circle at bounding box center [376, 201] width 21 height 21
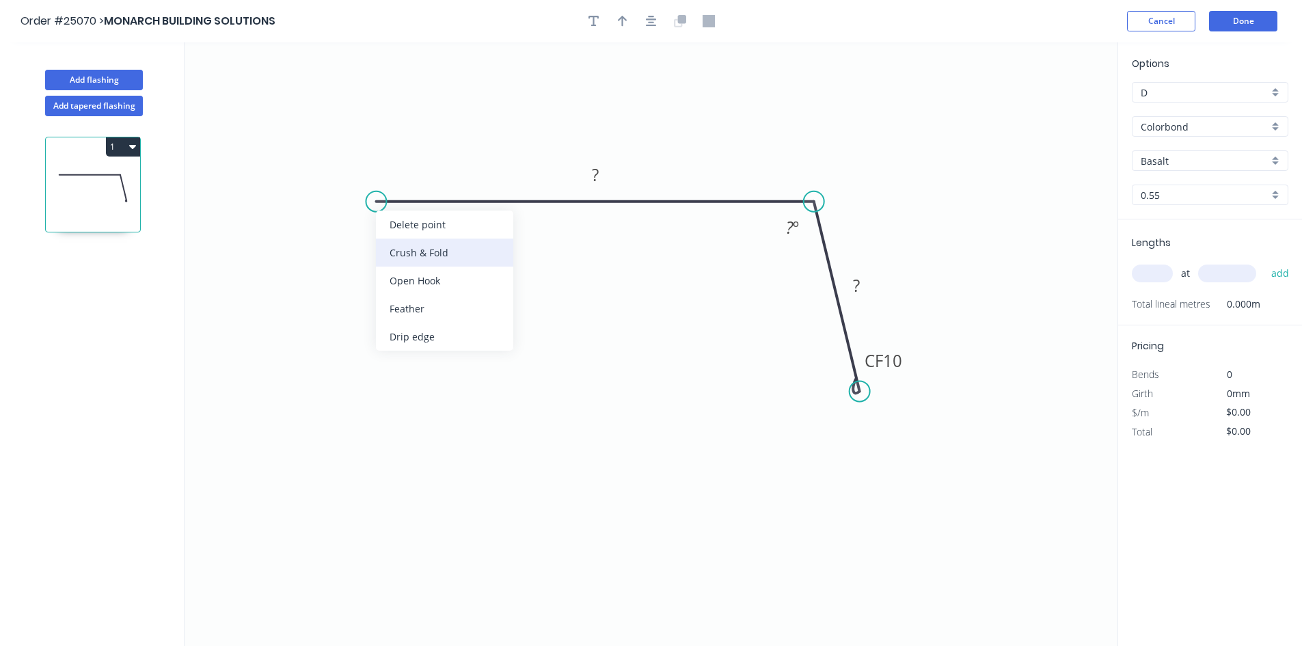
click at [442, 252] on div "Crush & Fold" at bounding box center [444, 253] width 137 height 28
click at [608, 175] on rect at bounding box center [595, 175] width 27 height 19
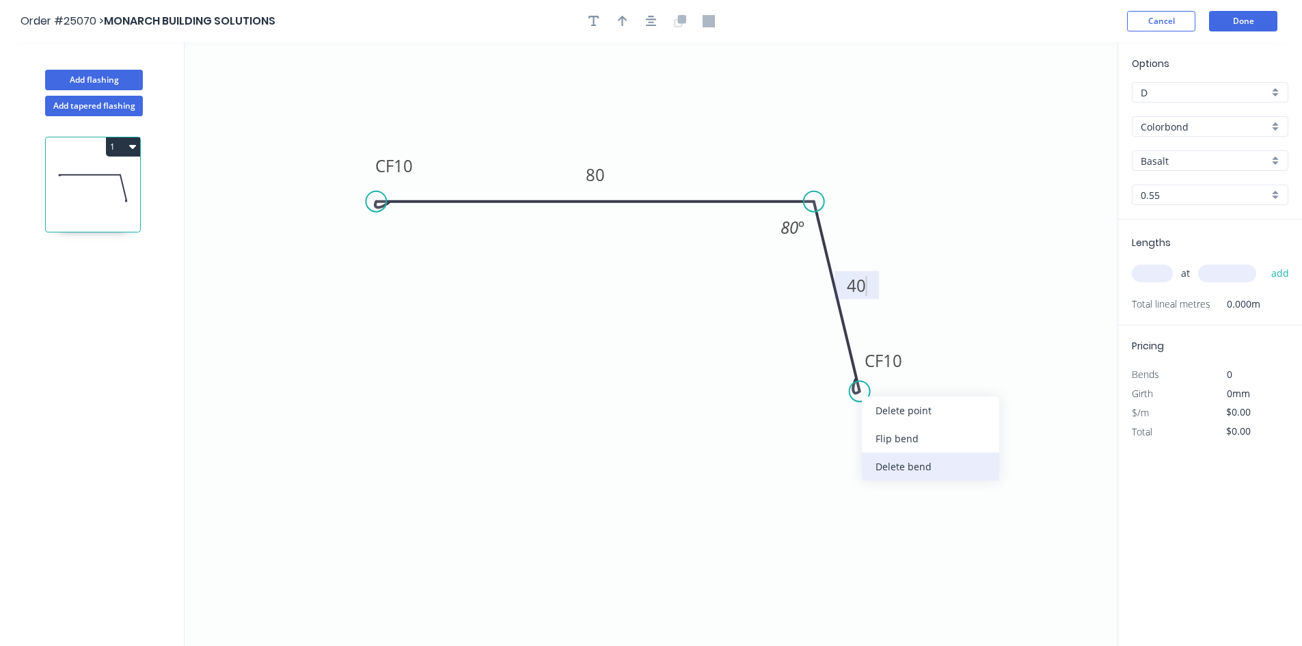
click at [912, 470] on div "Delete bend" at bounding box center [930, 467] width 137 height 28
click at [858, 389] on circle at bounding box center [860, 391] width 21 height 21
click at [819, 366] on icon "0 CF 10 80 40 80 º" at bounding box center [651, 344] width 933 height 604
click at [841, 370] on tspan "º" at bounding box center [843, 362] width 6 height 23
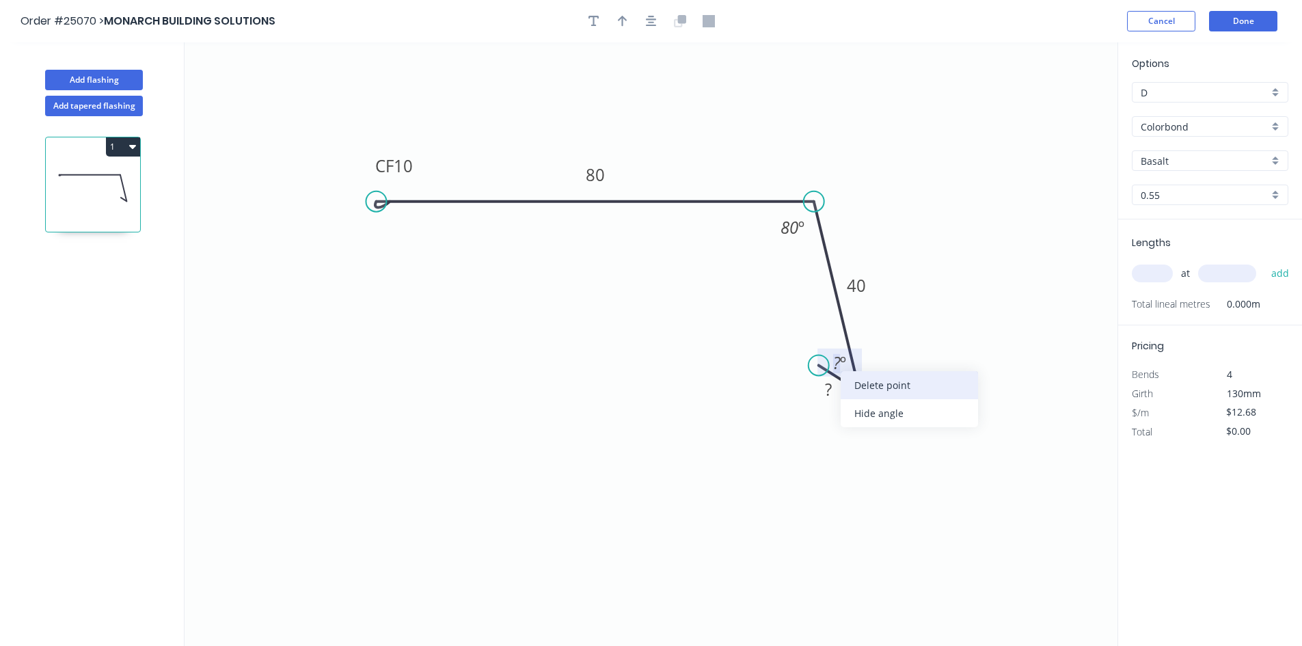
click at [904, 389] on div "Delete point" at bounding box center [909, 385] width 137 height 28
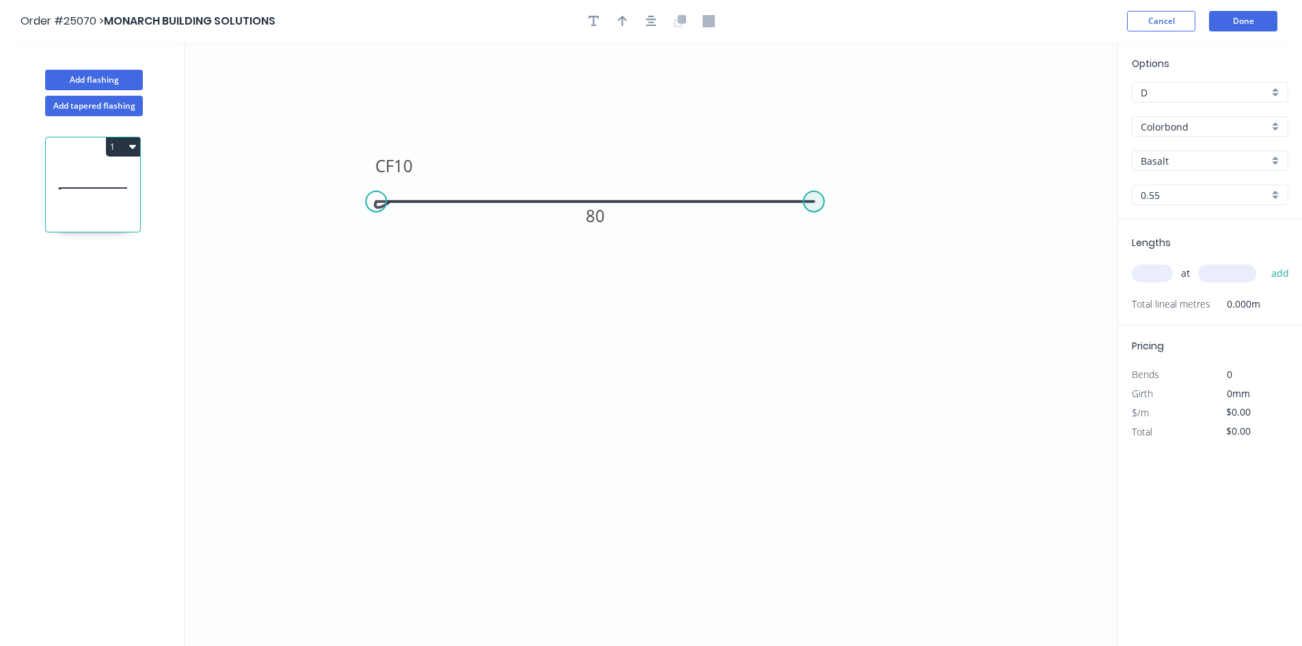
click at [820, 204] on circle at bounding box center [814, 201] width 21 height 21
click at [873, 459] on icon "0 CF 10 80" at bounding box center [651, 344] width 933 height 604
click at [823, 433] on icon at bounding box center [848, 445] width 50 height 26
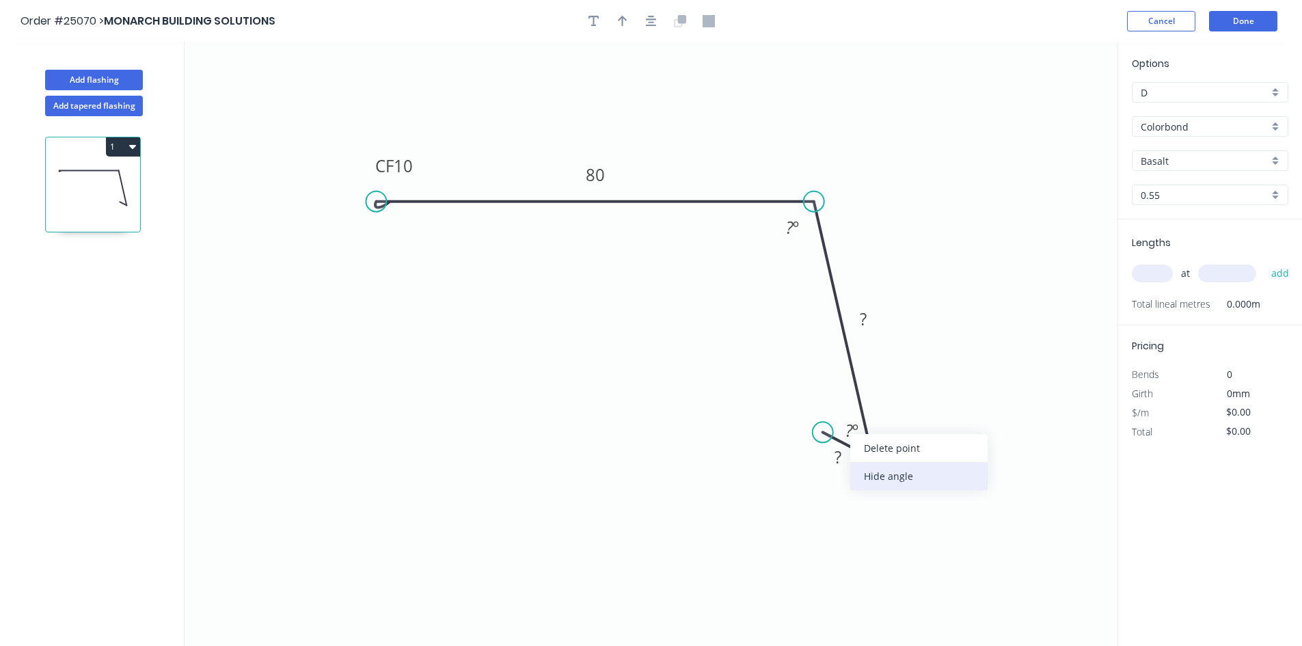
click at [872, 473] on div "Hide angle" at bounding box center [918, 476] width 137 height 28
click at [834, 462] on rect at bounding box center [837, 457] width 27 height 19
type input "$12.68"
click at [1152, 274] on input "text" at bounding box center [1152, 274] width 41 height 18
type input "1"
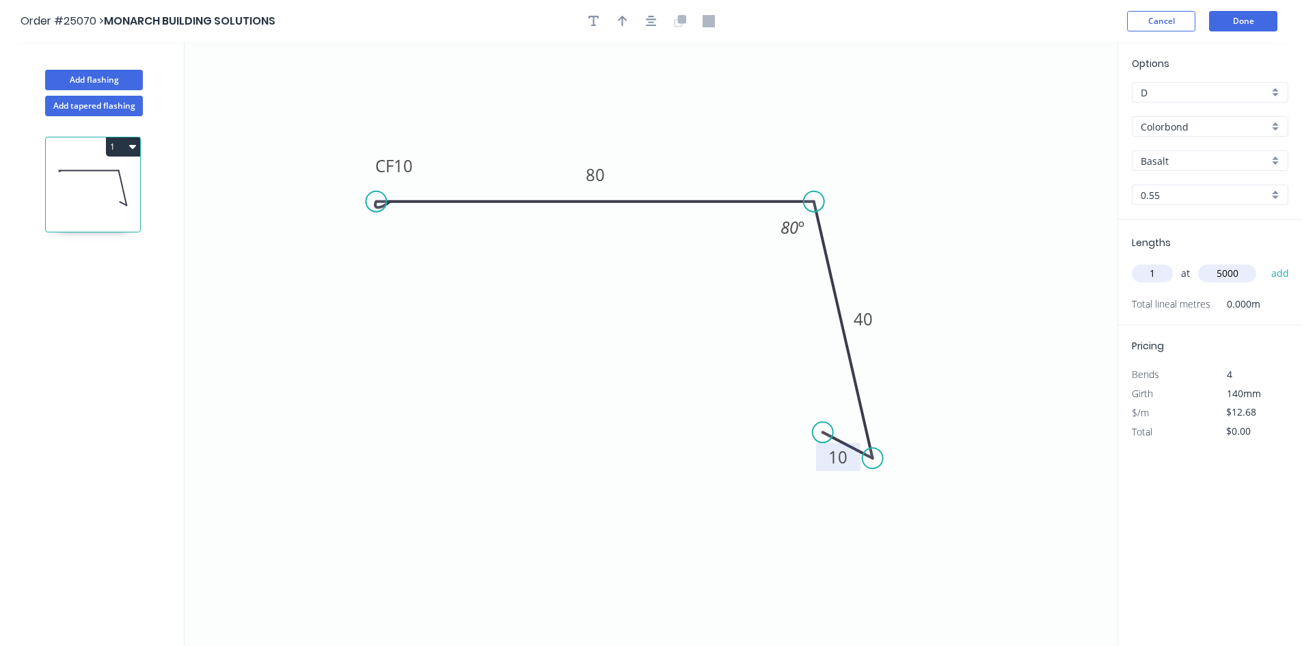
type input "5000"
click at [1265, 262] on button "add" at bounding box center [1281, 273] width 32 height 23
type input "$63.40"
click at [1276, 166] on div "Basalt" at bounding box center [1210, 160] width 157 height 21
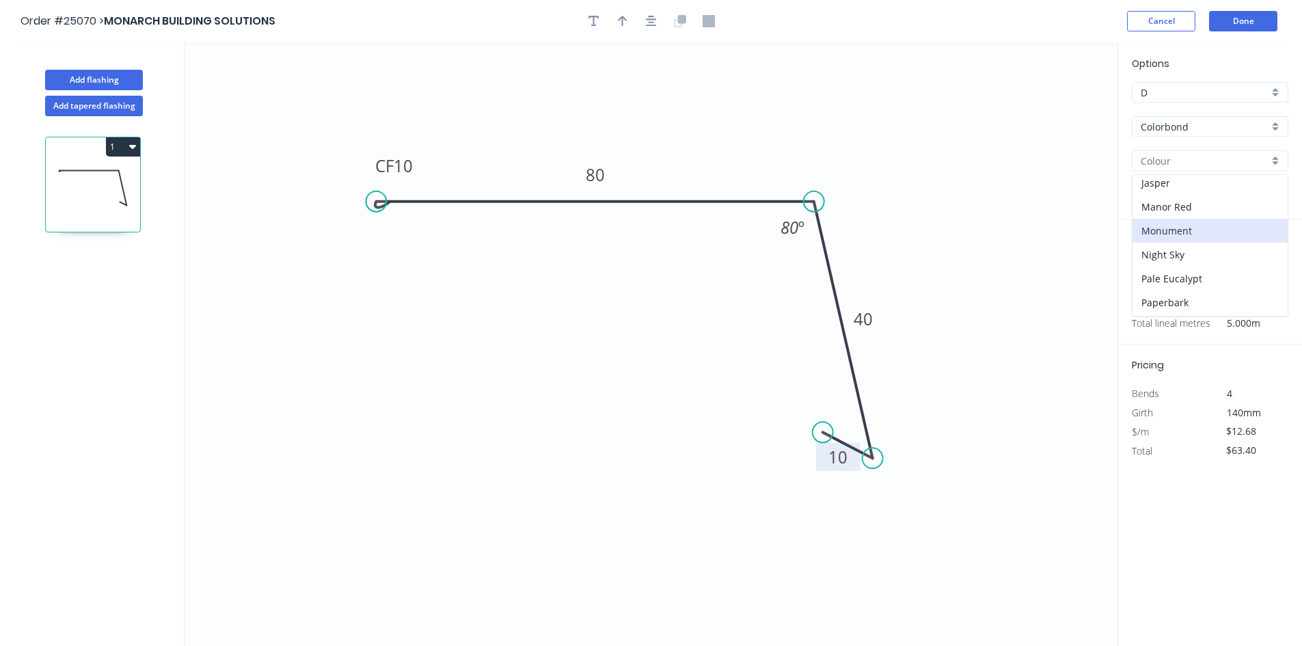
scroll to position [273, 0]
click at [1180, 232] on div "Night Sky" at bounding box center [1210, 225] width 155 height 24
type input "Night Sky"
click at [1251, 21] on button "Done" at bounding box center [1243, 21] width 68 height 21
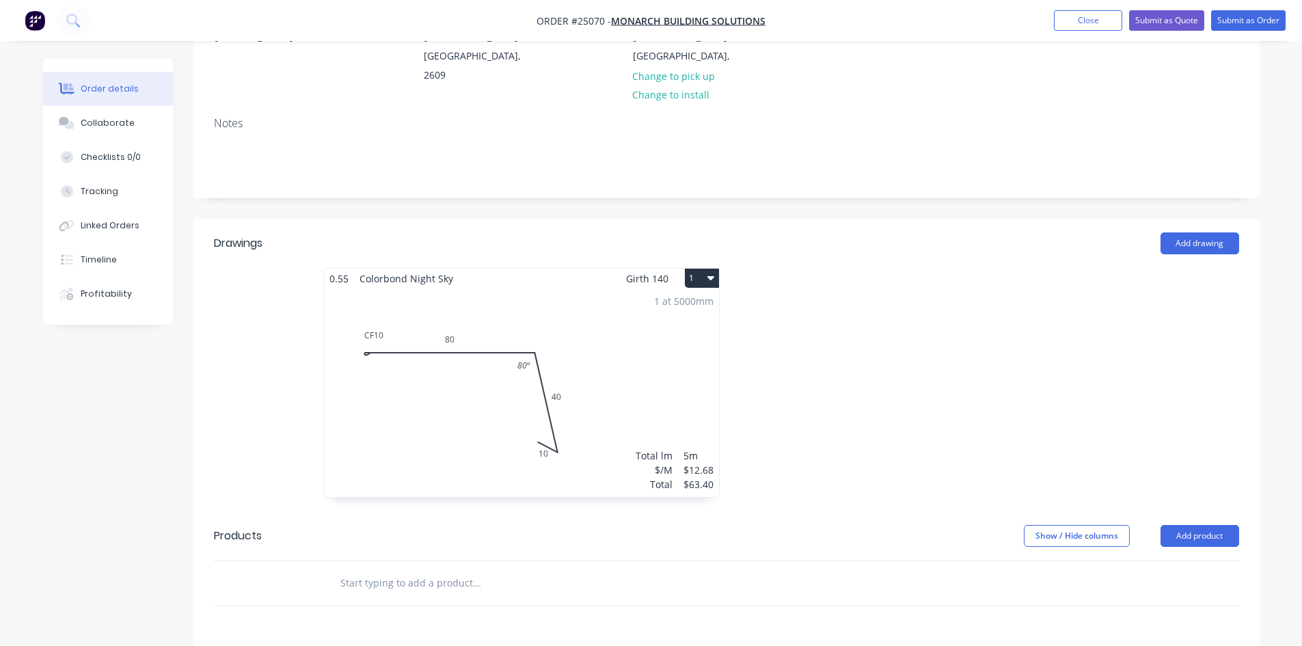
scroll to position [205, 0]
click at [709, 273] on icon "button" at bounding box center [711, 274] width 7 height 11
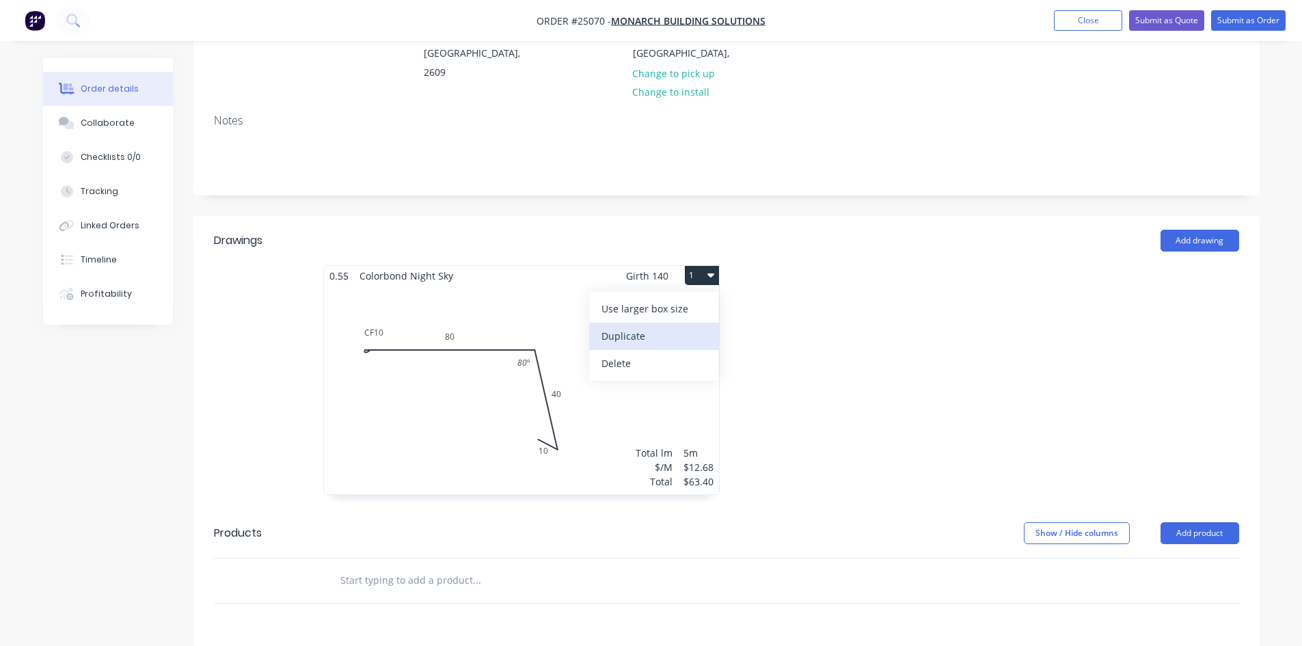
click at [653, 338] on div "Duplicate" at bounding box center [654, 336] width 105 height 20
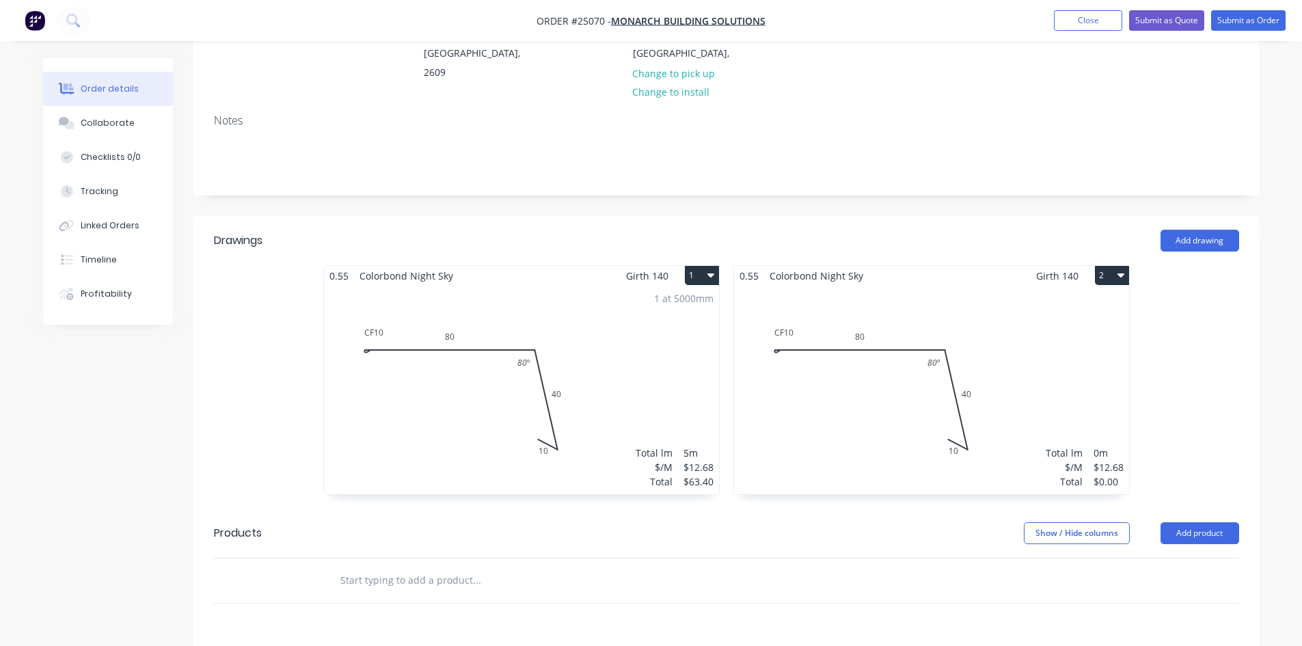
click at [824, 402] on div "Total lm $/M Total 0m $12.68 $0.00" at bounding box center [931, 390] width 395 height 209
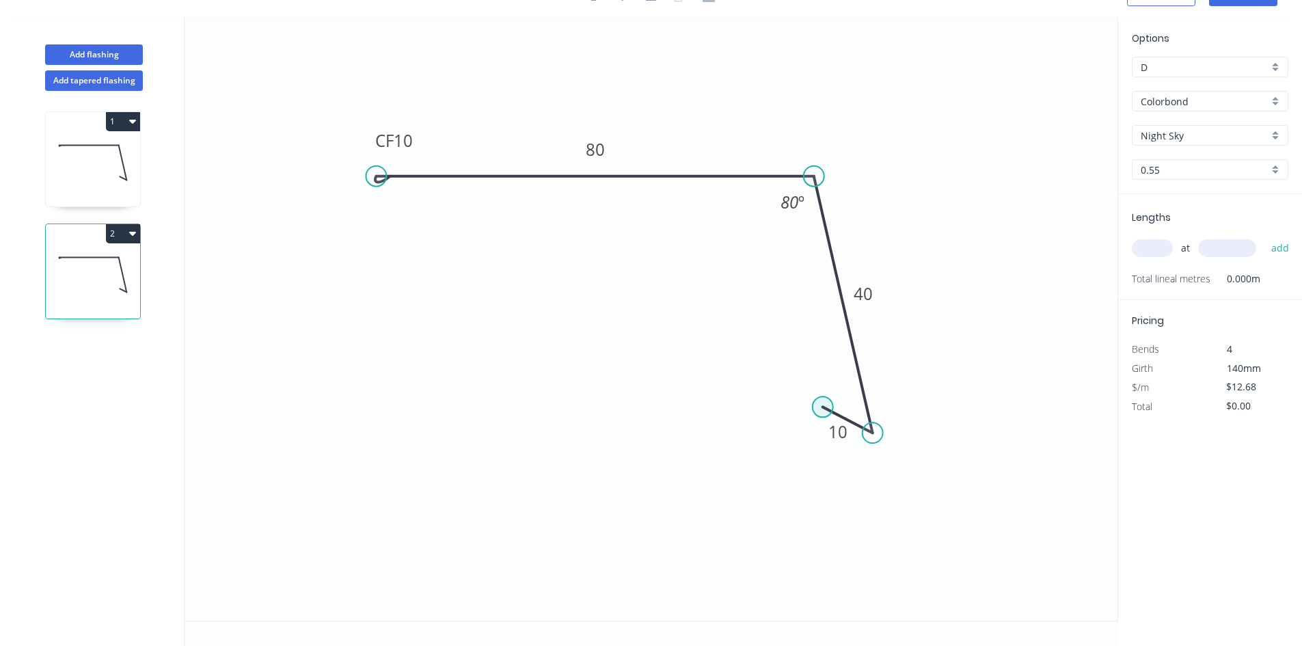
scroll to position [25, 0]
click at [434, 253] on div "Delete bend" at bounding box center [445, 253] width 137 height 28
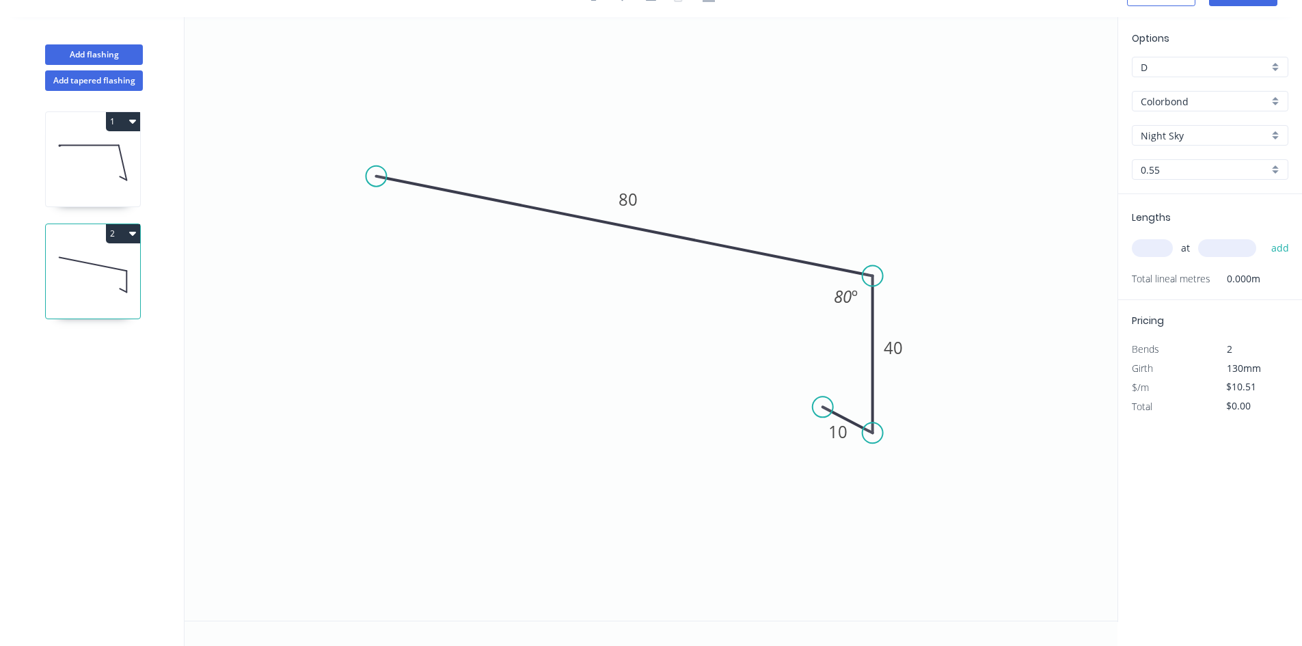
drag, startPoint x: 811, startPoint y: 179, endPoint x: 874, endPoint y: 276, distance: 115.3
click at [874, 276] on circle at bounding box center [873, 276] width 21 height 21
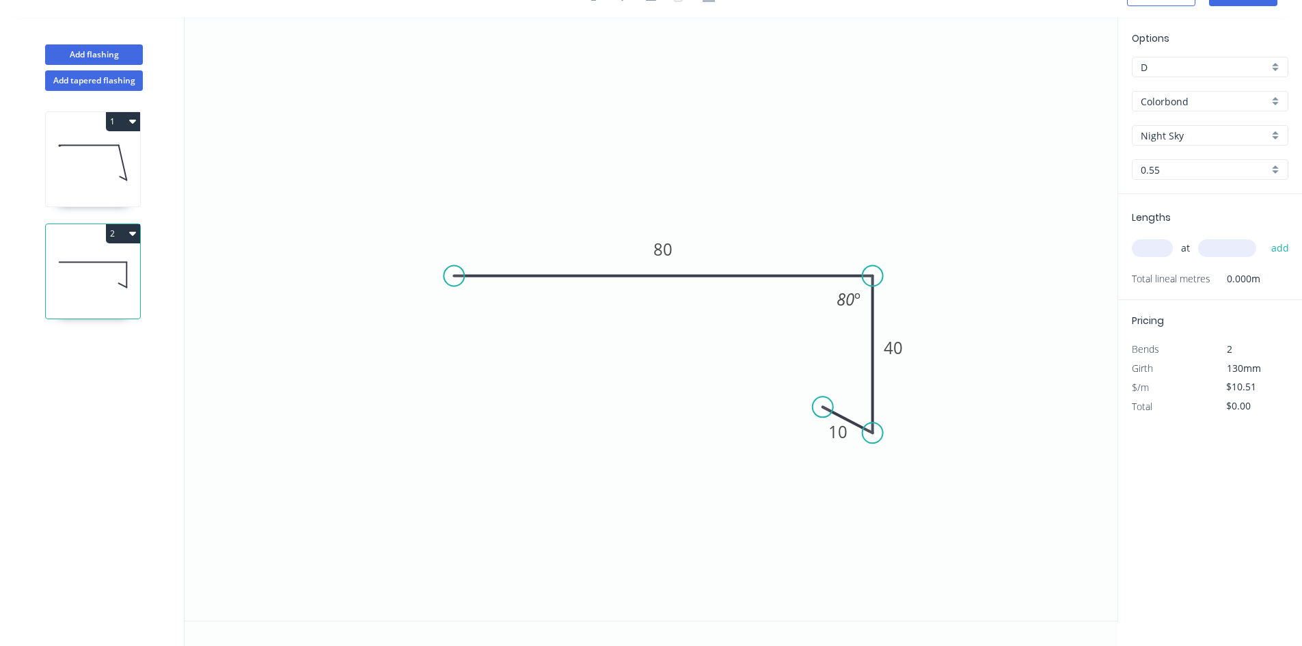
drag, startPoint x: 373, startPoint y: 181, endPoint x: 454, endPoint y: 273, distance: 122.6
click at [454, 273] on circle at bounding box center [454, 276] width 21 height 21
click at [434, 72] on icon at bounding box center [444, 174] width 20 height 204
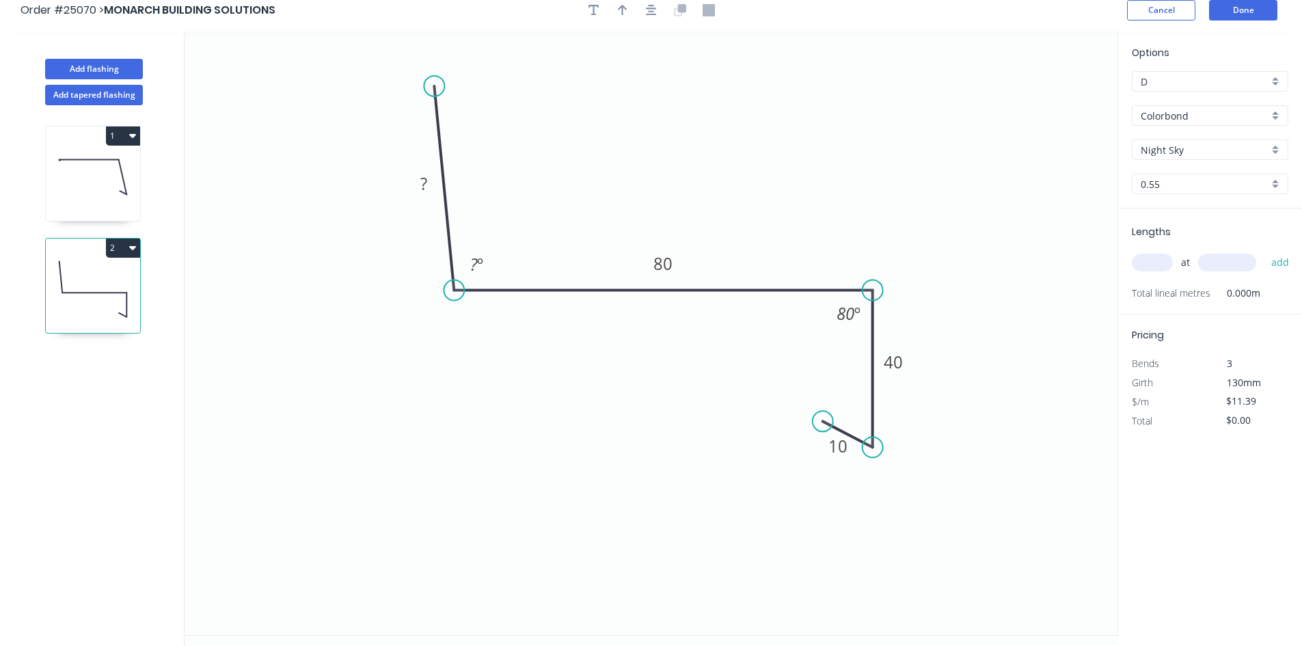
scroll to position [0, 0]
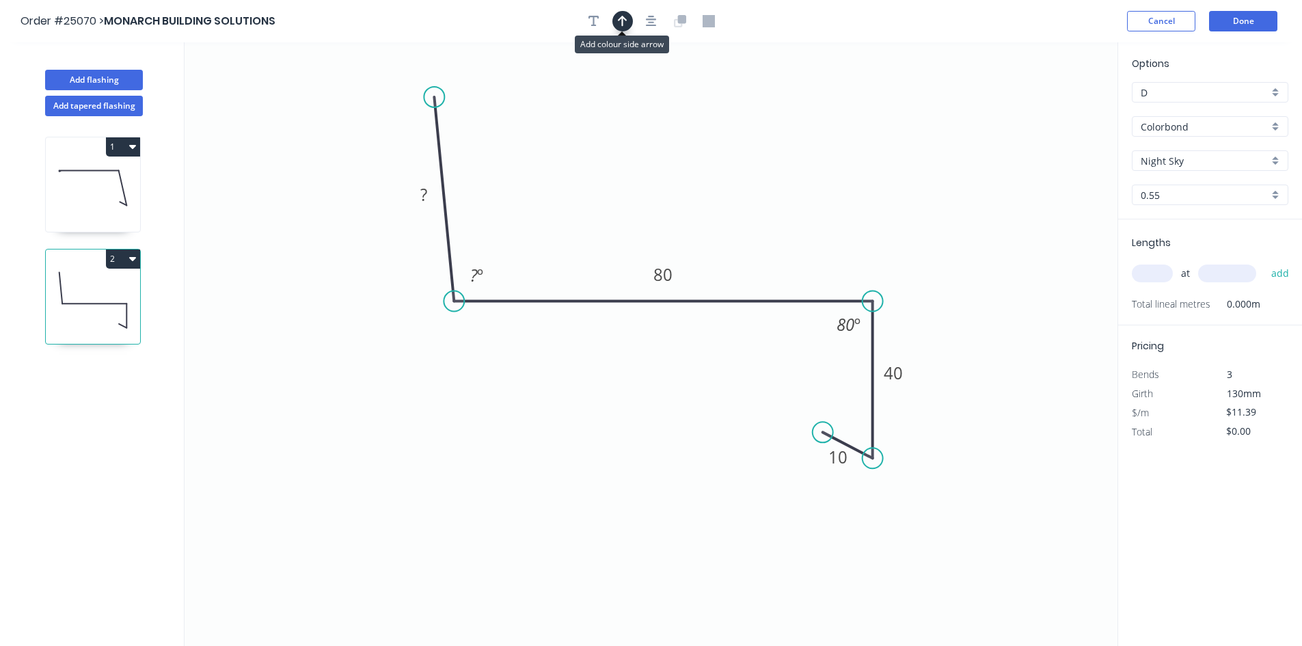
click at [618, 22] on icon "button" at bounding box center [623, 21] width 10 height 12
drag, startPoint x: 1049, startPoint y: 107, endPoint x: 808, endPoint y: 252, distance: 280.9
click at [805, 254] on icon at bounding box center [804, 239] width 12 height 44
click at [809, 250] on icon at bounding box center [804, 238] width 12 height 44
click at [479, 274] on tspan "º" at bounding box center [480, 275] width 6 height 23
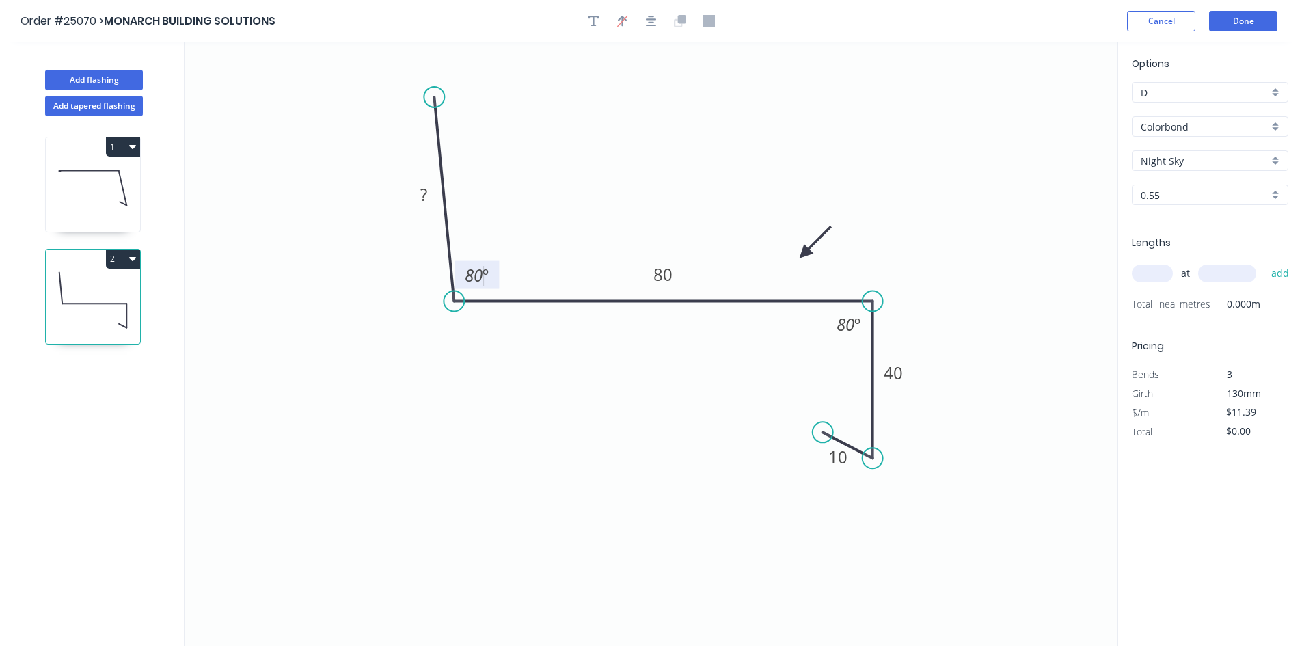
click at [645, 172] on icon "0 ? 80 40 10 80 º 80 º" at bounding box center [651, 344] width 933 height 604
click at [910, 371] on div "Hide angle" at bounding box center [918, 374] width 137 height 28
click at [419, 196] on rect at bounding box center [423, 195] width 27 height 19
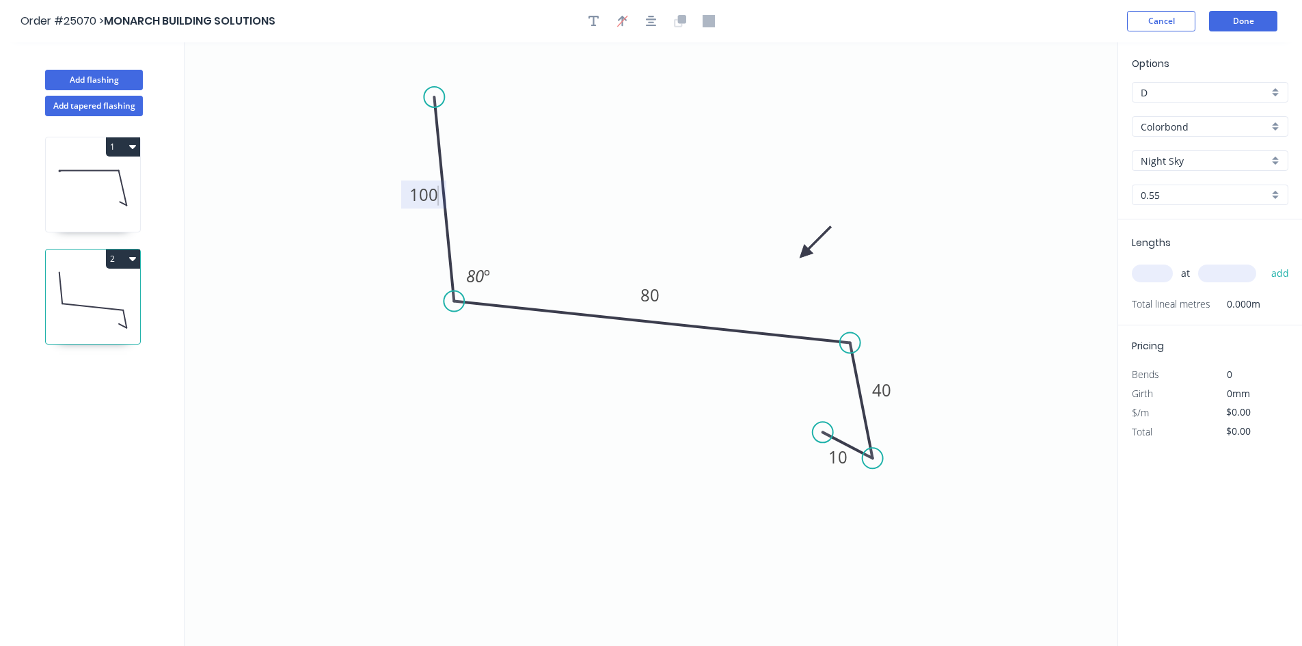
drag, startPoint x: 873, startPoint y: 298, endPoint x: 850, endPoint y: 343, distance: 50.4
click at [850, 343] on circle at bounding box center [850, 343] width 21 height 21
type input "$14.62"
drag, startPoint x: 876, startPoint y: 464, endPoint x: 861, endPoint y: 498, distance: 36.7
click at [861, 498] on circle at bounding box center [850, 497] width 21 height 21
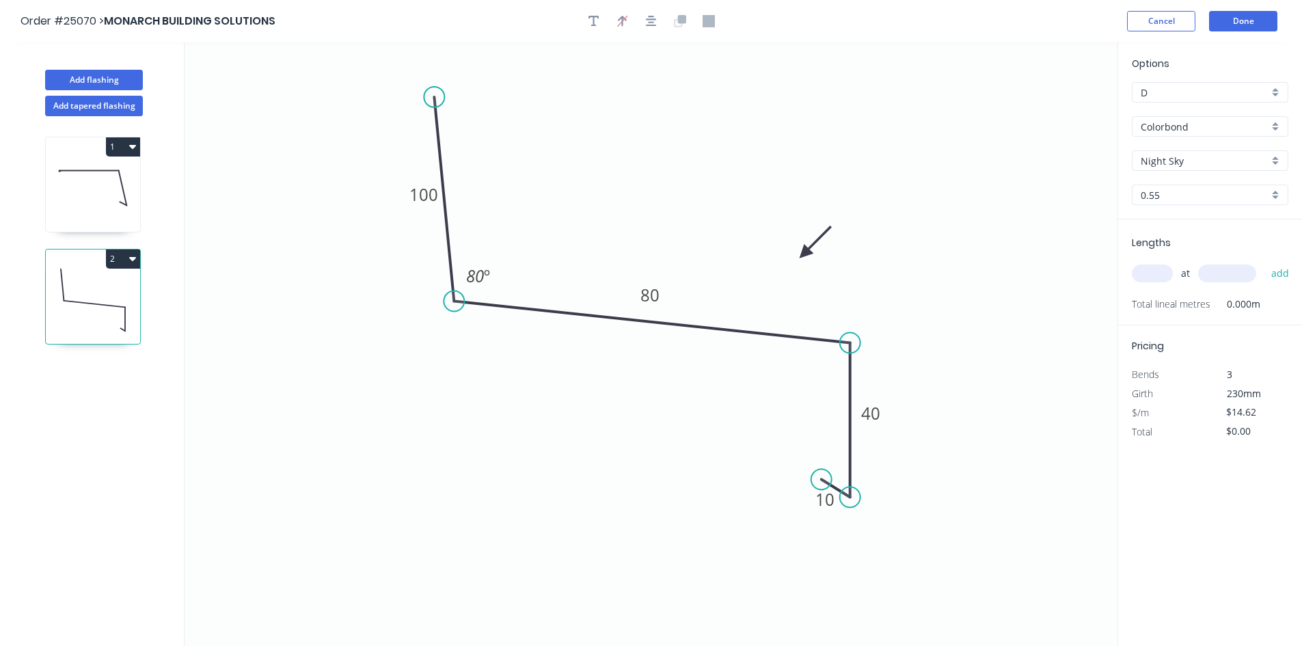
drag, startPoint x: 826, startPoint y: 436, endPoint x: 822, endPoint y: 480, distance: 43.9
click at [822, 480] on circle at bounding box center [821, 479] width 21 height 21
click at [883, 399] on div "Show angle" at bounding box center [912, 397] width 137 height 28
click at [918, 211] on icon "0 100 80 40 10 80 º 80 º" at bounding box center [651, 344] width 933 height 604
drag, startPoint x: 807, startPoint y: 252, endPoint x: 578, endPoint y: 287, distance: 232.4
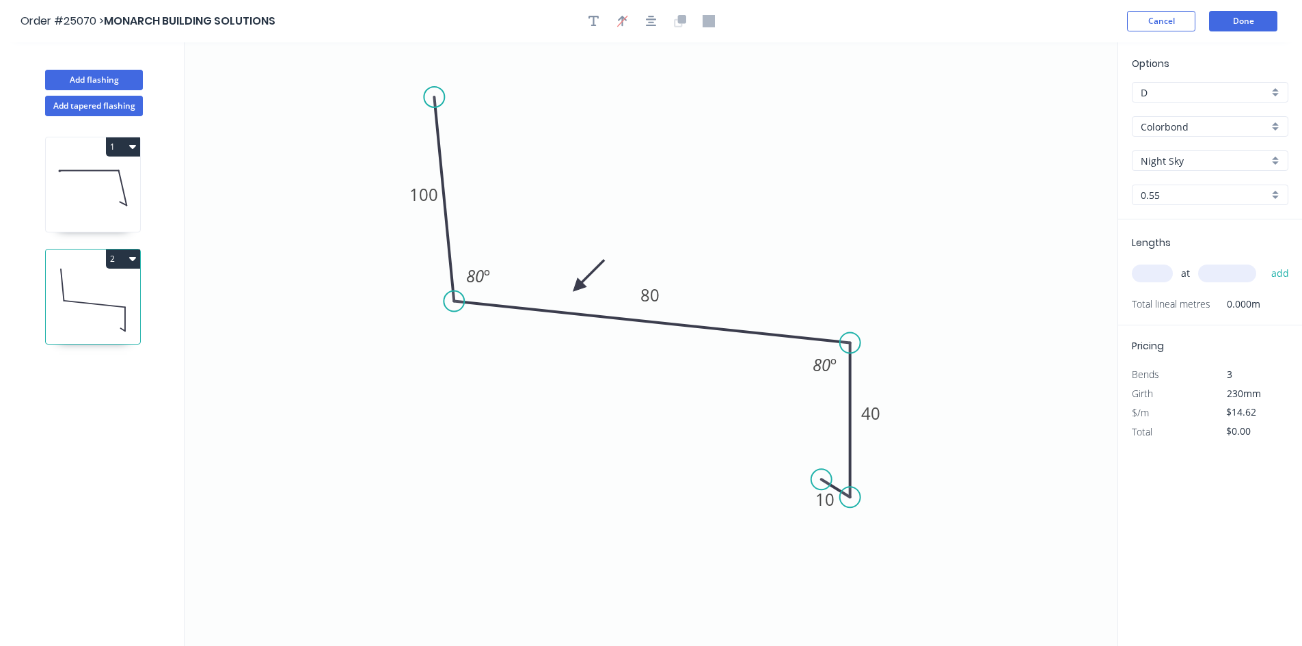
click at [578, 287] on icon at bounding box center [589, 276] width 40 height 40
click at [656, 288] on tspan "80" at bounding box center [650, 295] width 19 height 23
click at [909, 408] on div "Hide angle" at bounding box center [898, 411] width 137 height 28
click at [1148, 272] on input "text" at bounding box center [1152, 274] width 41 height 18
type input "1"
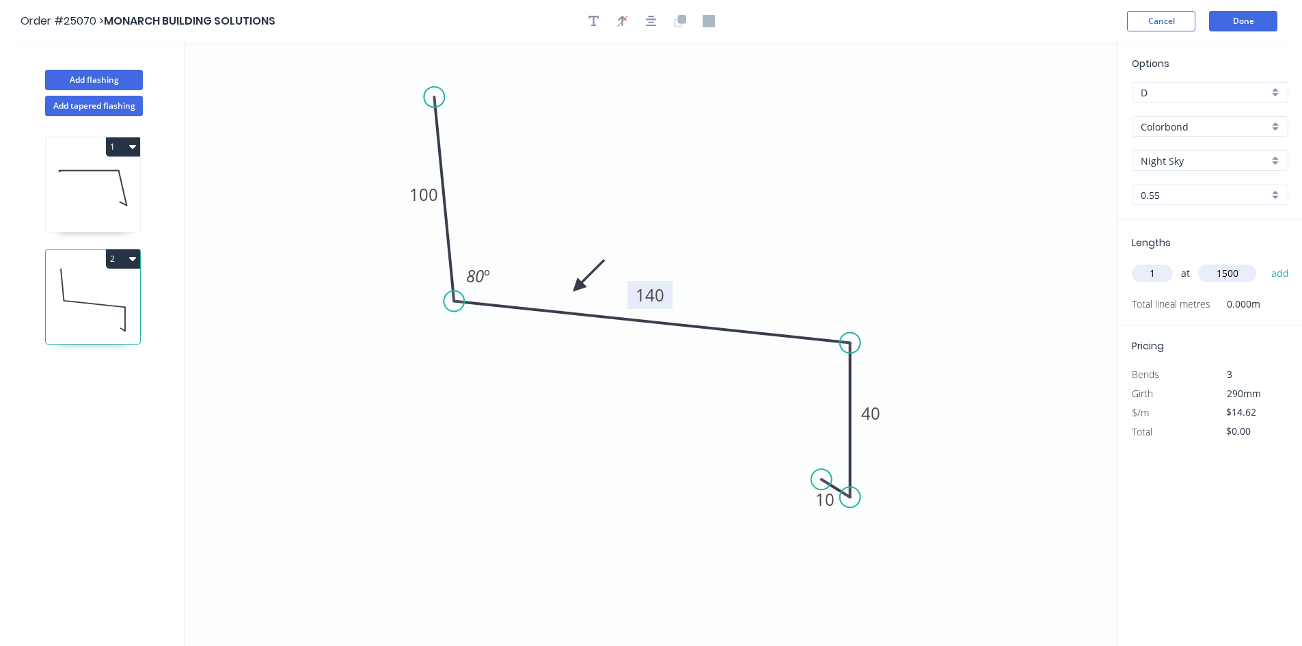
type input "1500"
click at [1265, 262] on button "add" at bounding box center [1281, 273] width 32 height 23
type input "$21.93"
click at [1226, 25] on button "Done" at bounding box center [1243, 21] width 68 height 21
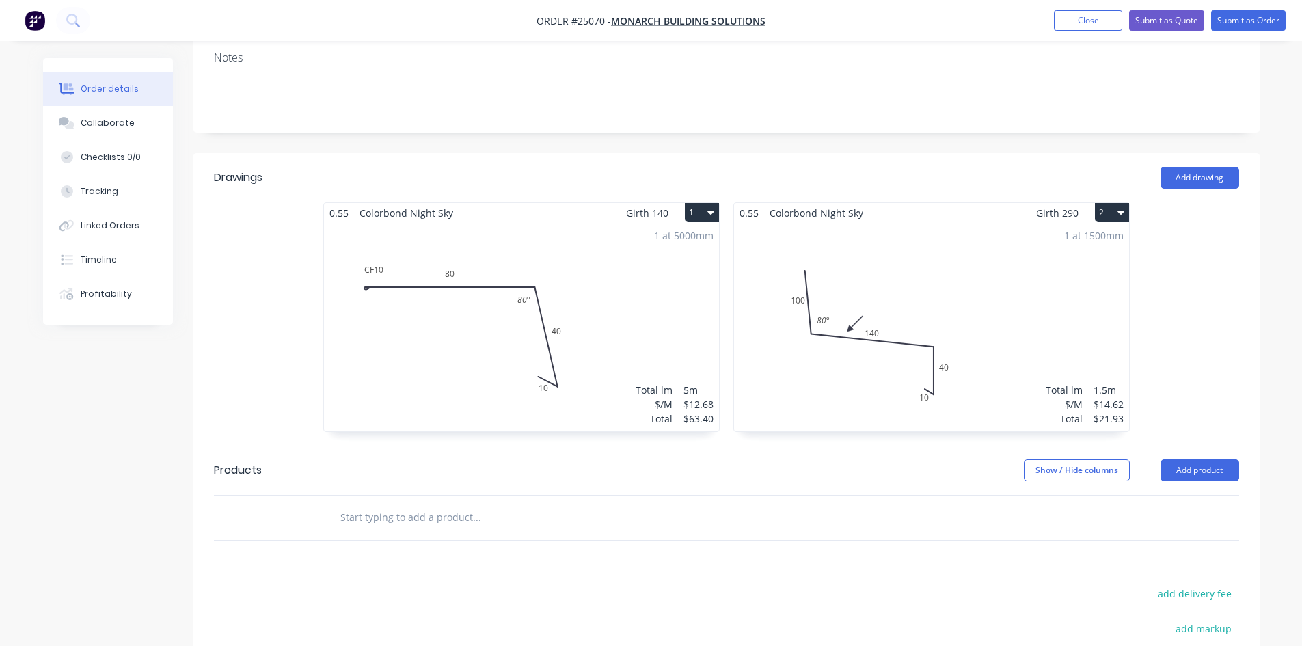
scroll to position [273, 0]
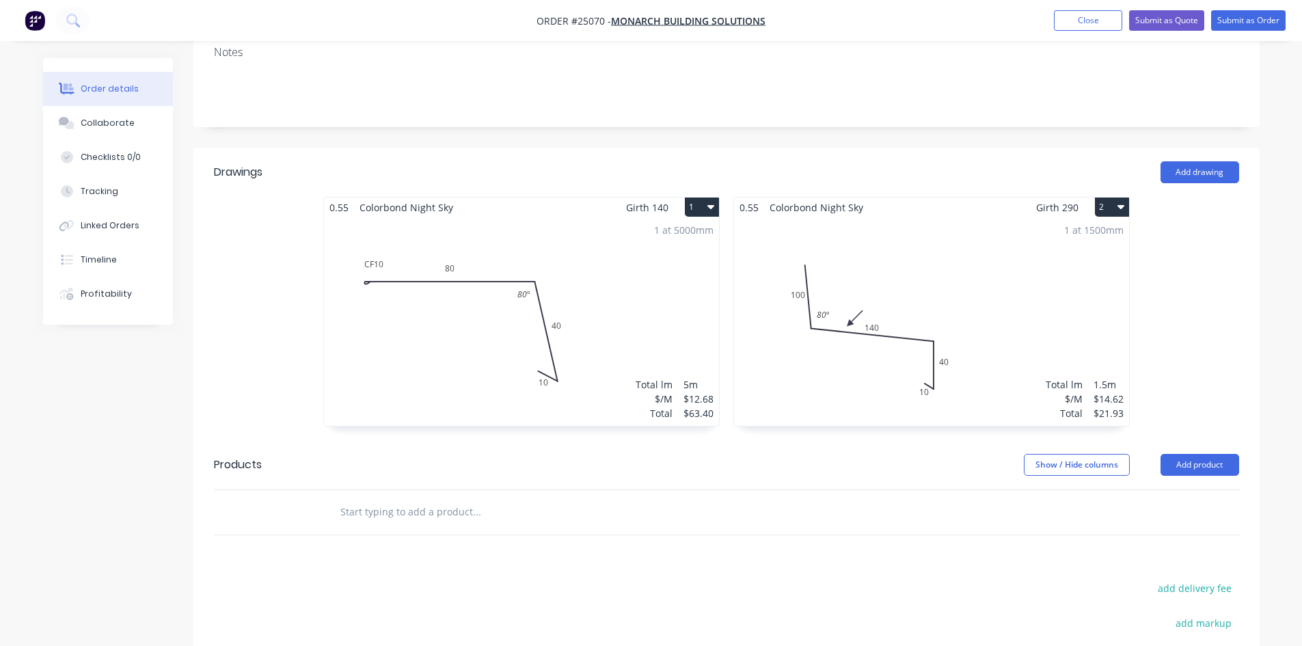
click at [1105, 204] on button "2" at bounding box center [1112, 207] width 34 height 19
click at [1101, 272] on div "Duplicate" at bounding box center [1064, 268] width 105 height 20
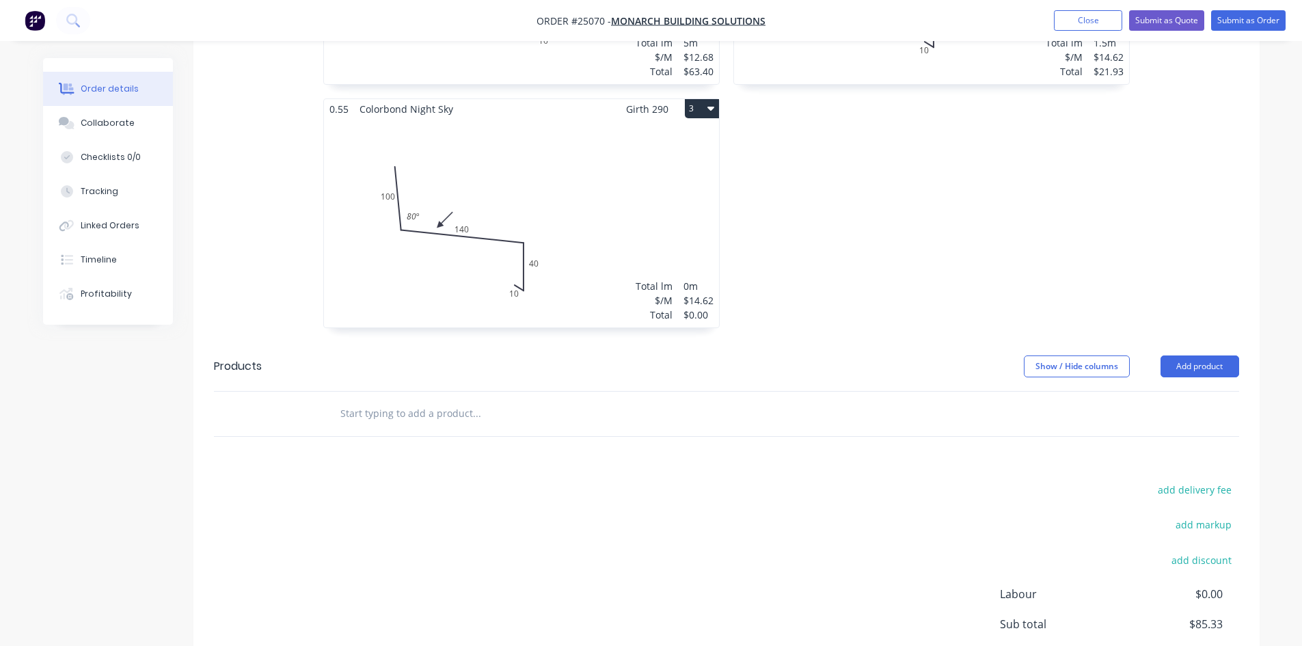
click at [577, 208] on div "Total lm $/M Total 0m $14.62 $0.00" at bounding box center [521, 223] width 395 height 209
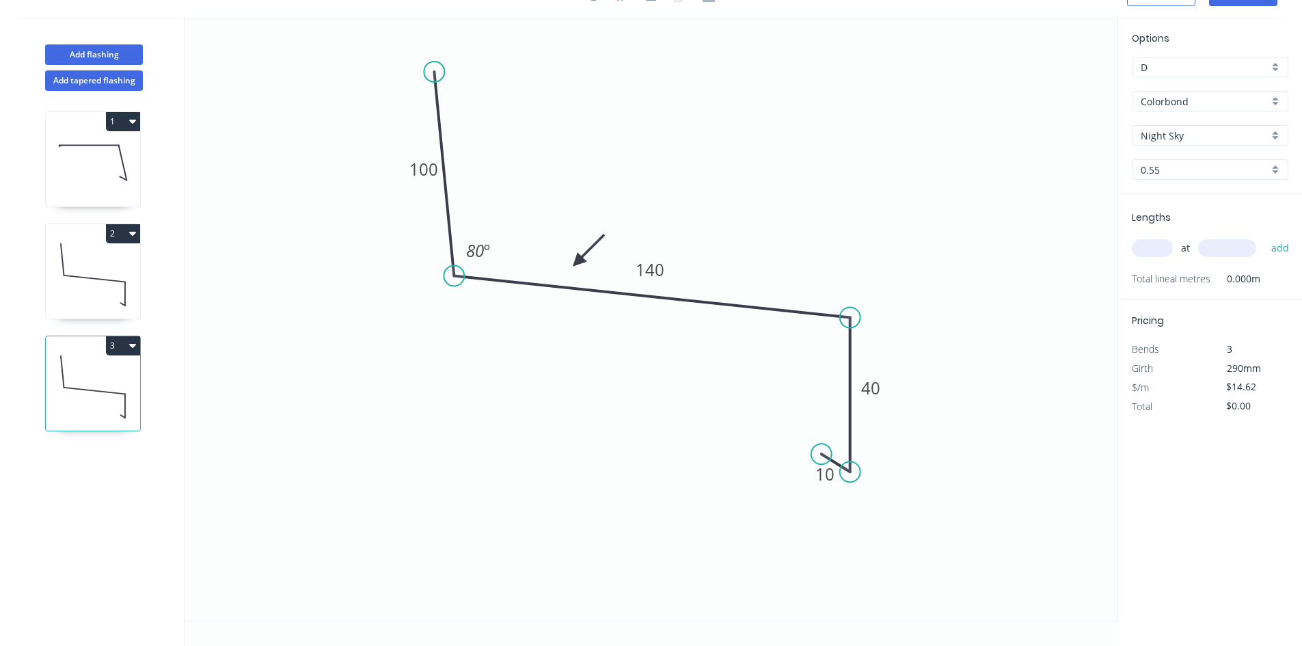
scroll to position [25, 0]
click at [660, 274] on tspan "140" at bounding box center [650, 269] width 29 height 23
drag, startPoint x: 794, startPoint y: 211, endPoint x: 801, endPoint y: 211, distance: 6.9
click at [796, 211] on icon "0 100 135 40 10 80 º" at bounding box center [651, 319] width 933 height 604
click at [1160, 246] on input "text" at bounding box center [1152, 248] width 41 height 18
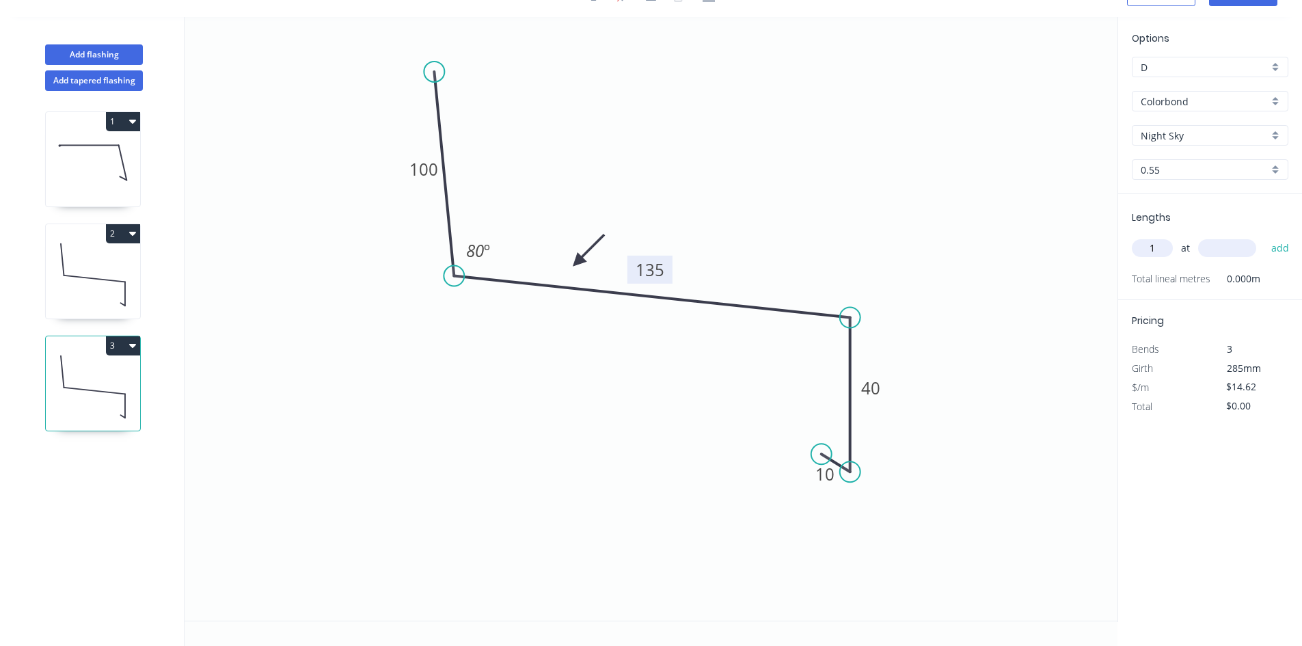
type input "1"
type input "1500"
click at [1265, 237] on button "add" at bounding box center [1281, 248] width 32 height 23
type input "$21.93"
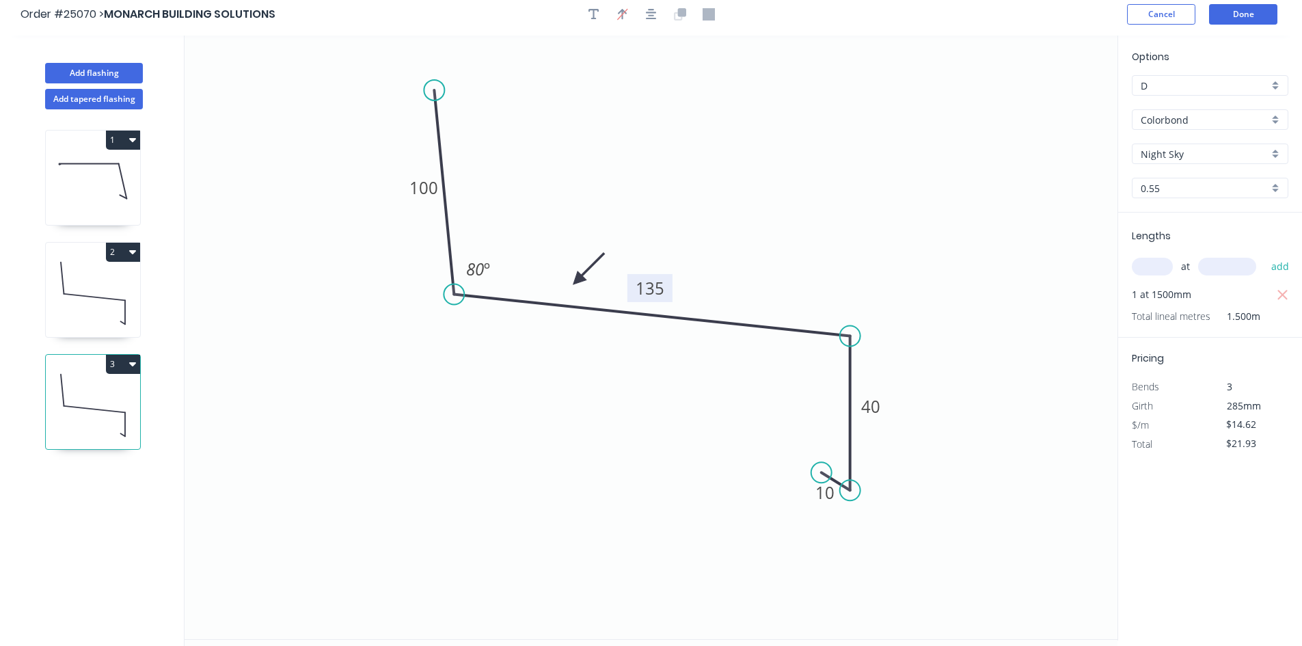
scroll to position [0, 0]
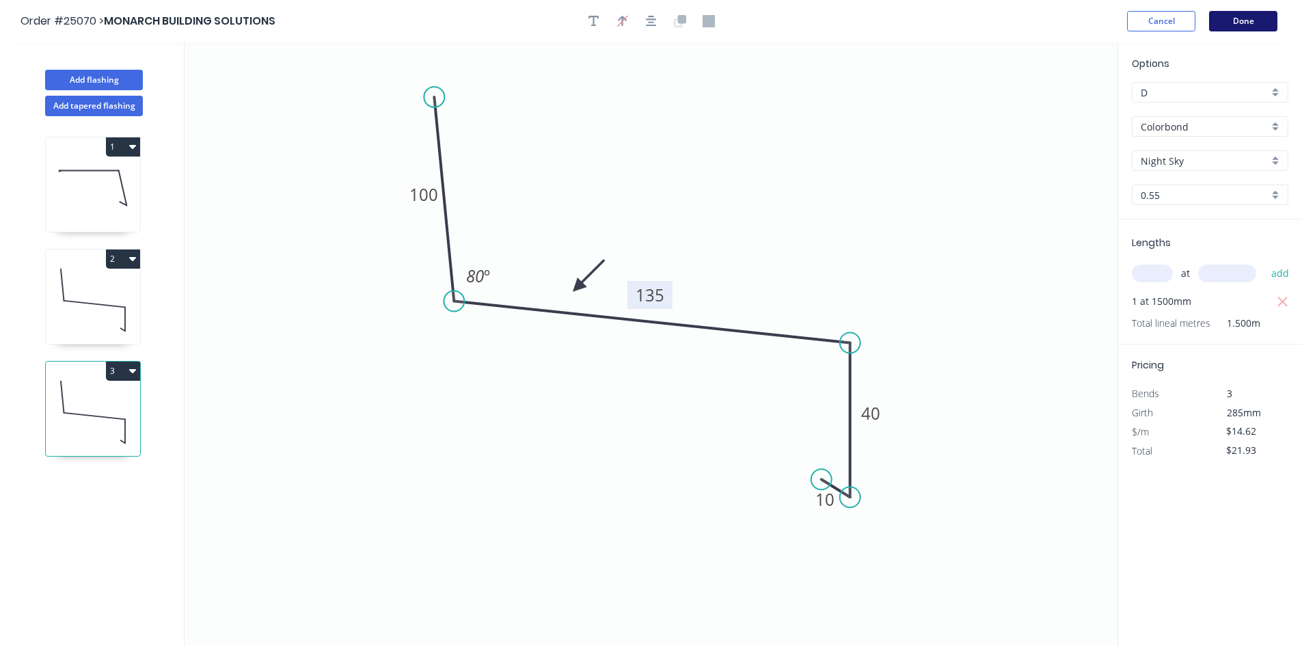
click at [1261, 21] on button "Done" at bounding box center [1243, 21] width 68 height 21
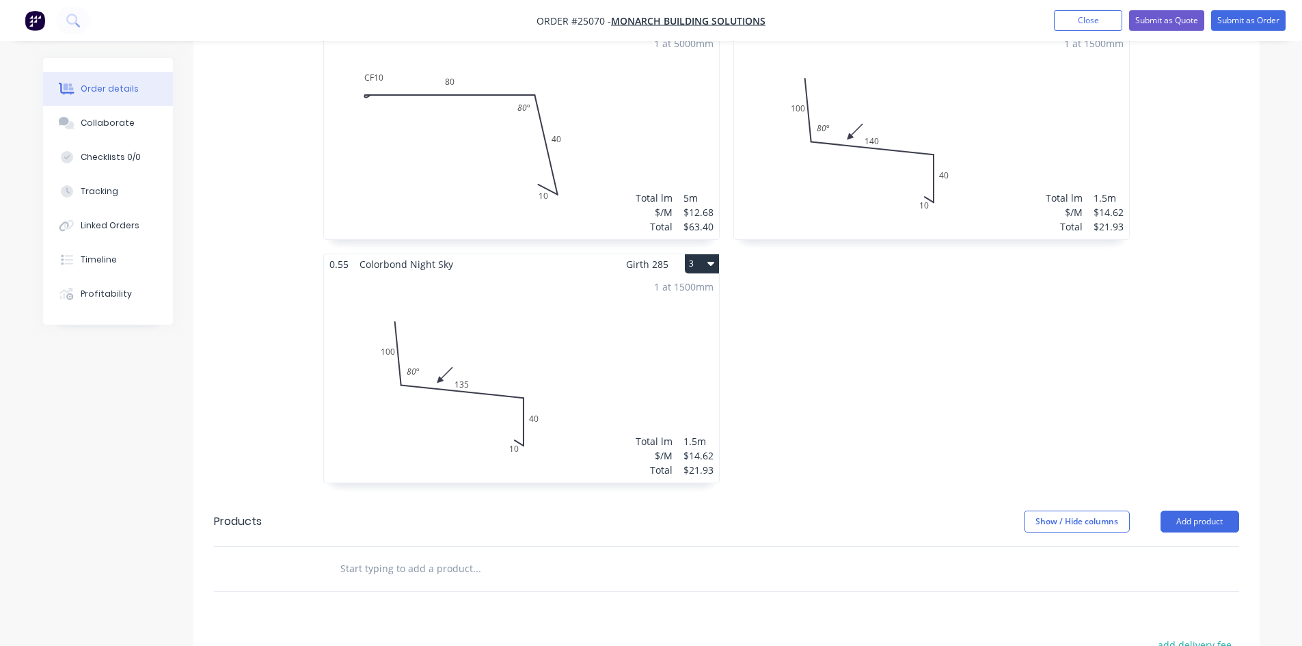
scroll to position [479, 0]
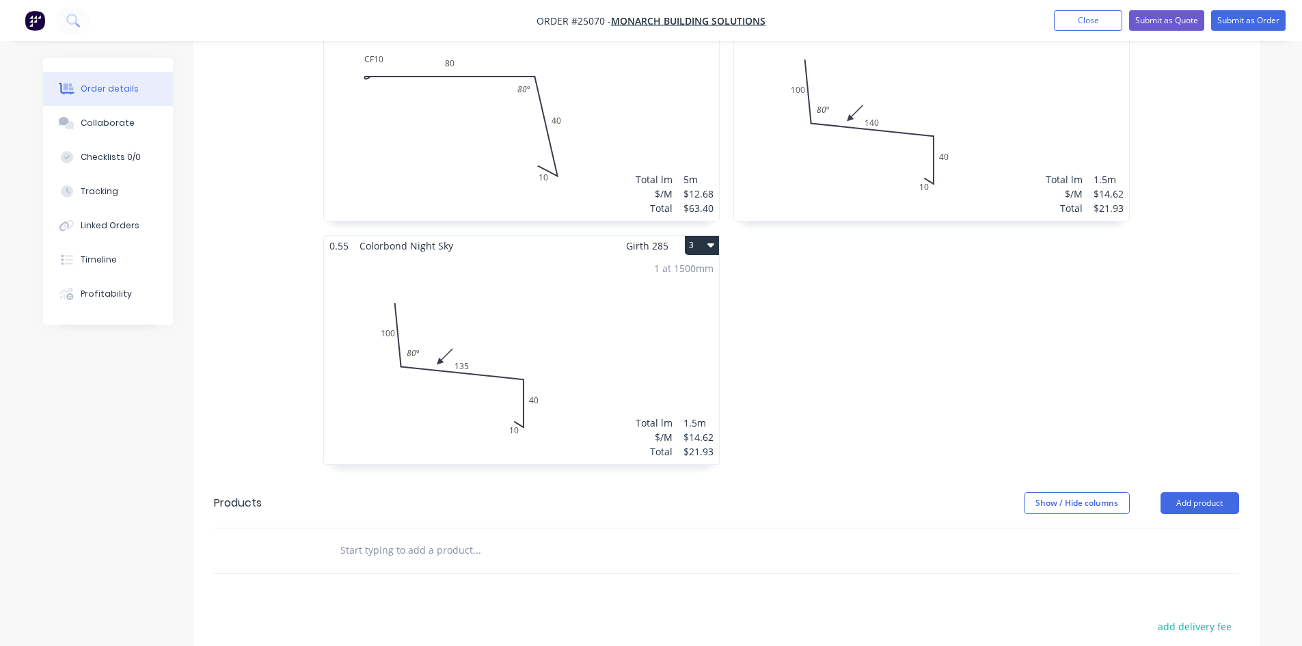
click at [693, 245] on button "3" at bounding box center [702, 245] width 34 height 19
click at [656, 308] on div "Duplicate" at bounding box center [654, 306] width 105 height 20
click at [885, 323] on div "Total lm $/M Total 0m $14.62 $0.00" at bounding box center [931, 360] width 395 height 209
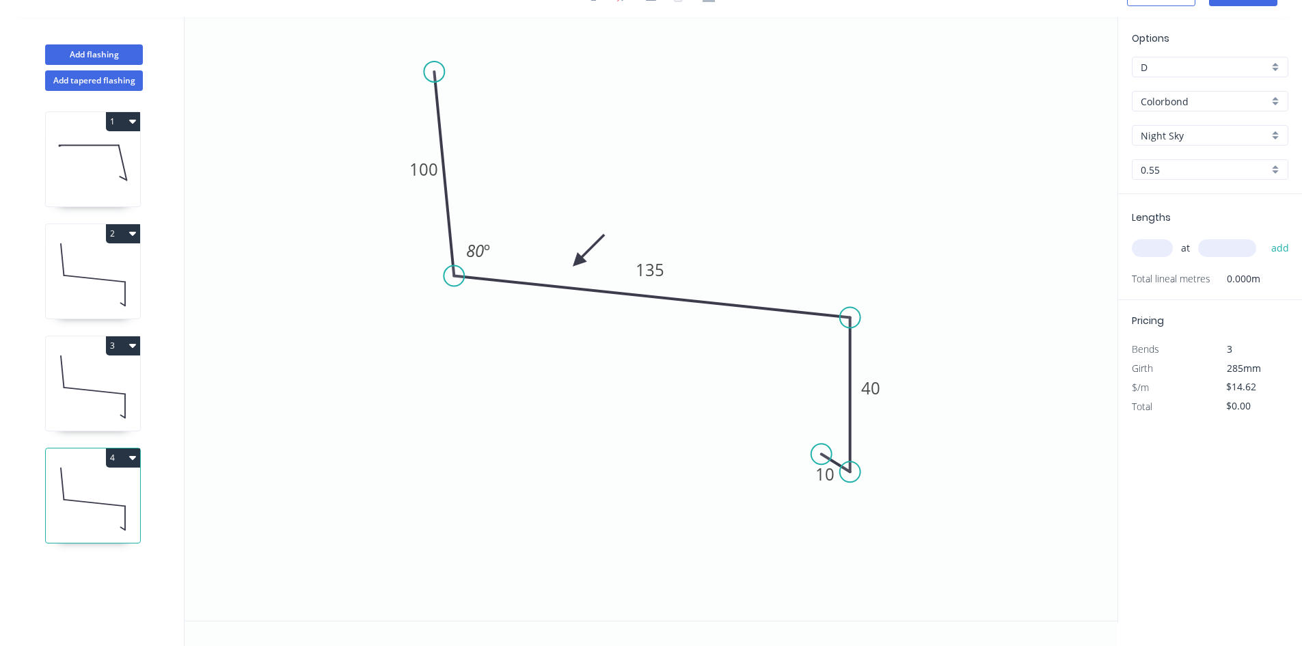
scroll to position [25, 0]
click at [661, 265] on tspan "135" at bounding box center [650, 269] width 29 height 23
click at [1163, 244] on input "text" at bounding box center [1152, 248] width 41 height 18
type input "1"
type input "1200"
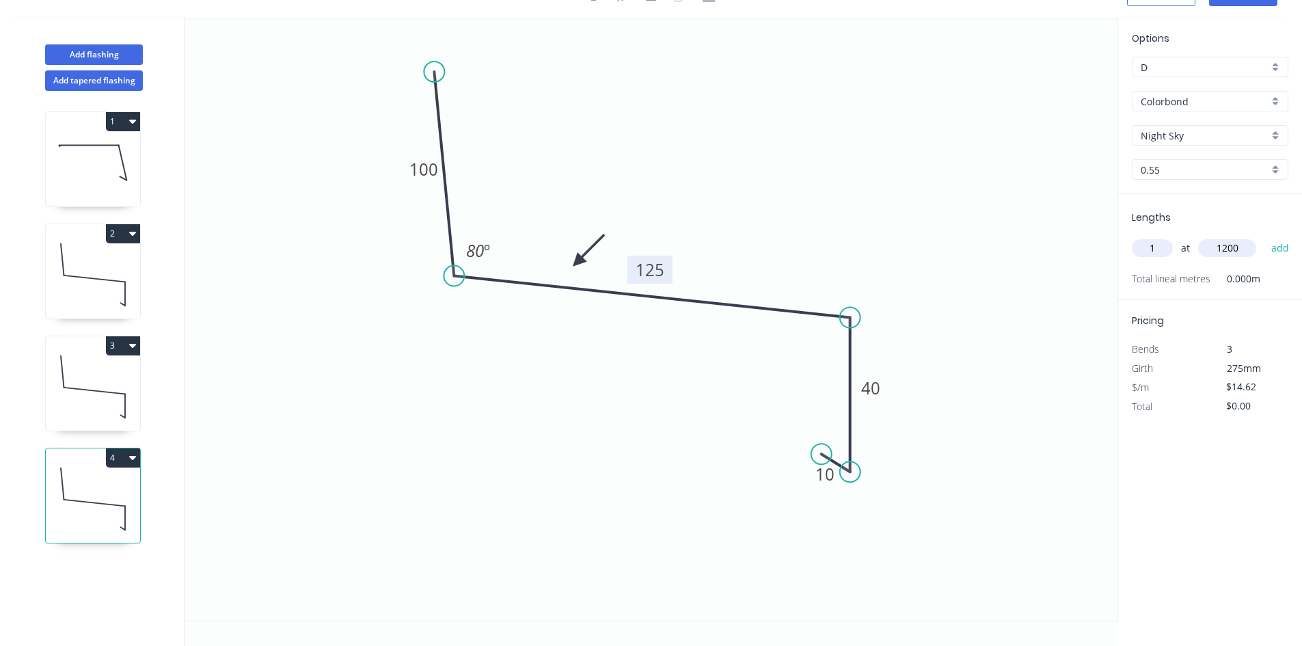
click at [1265, 237] on button "add" at bounding box center [1281, 248] width 32 height 23
type input "$17.54"
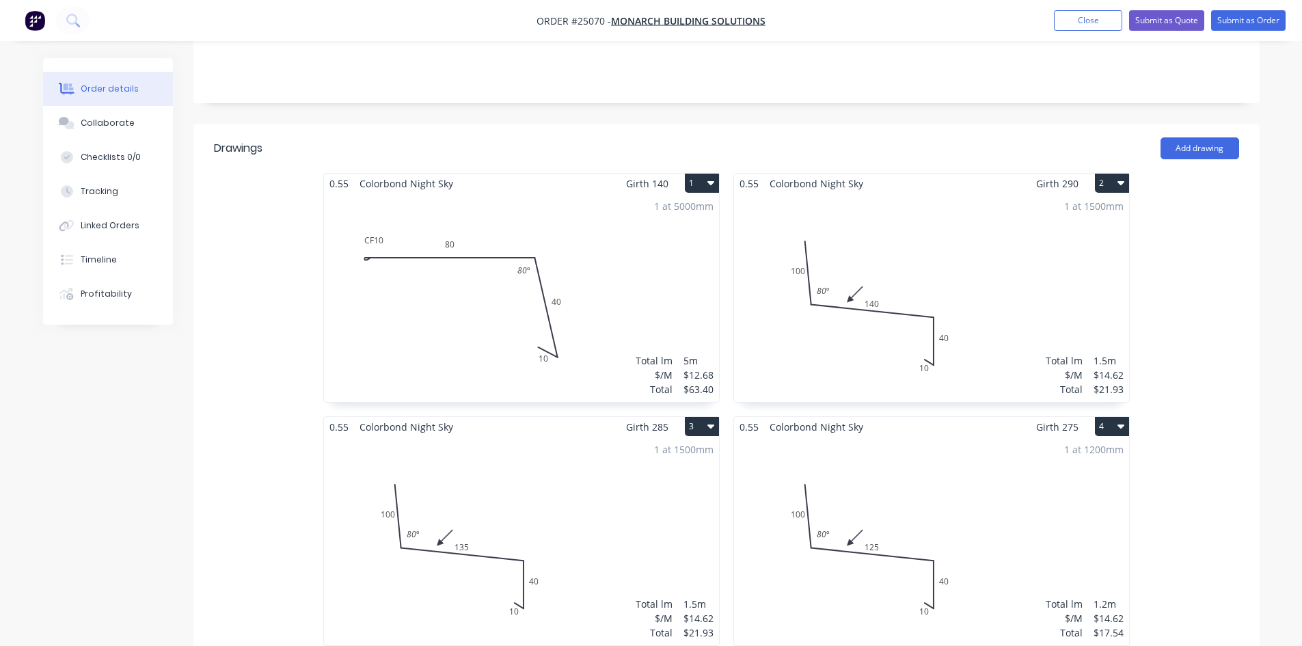
scroll to position [547, 0]
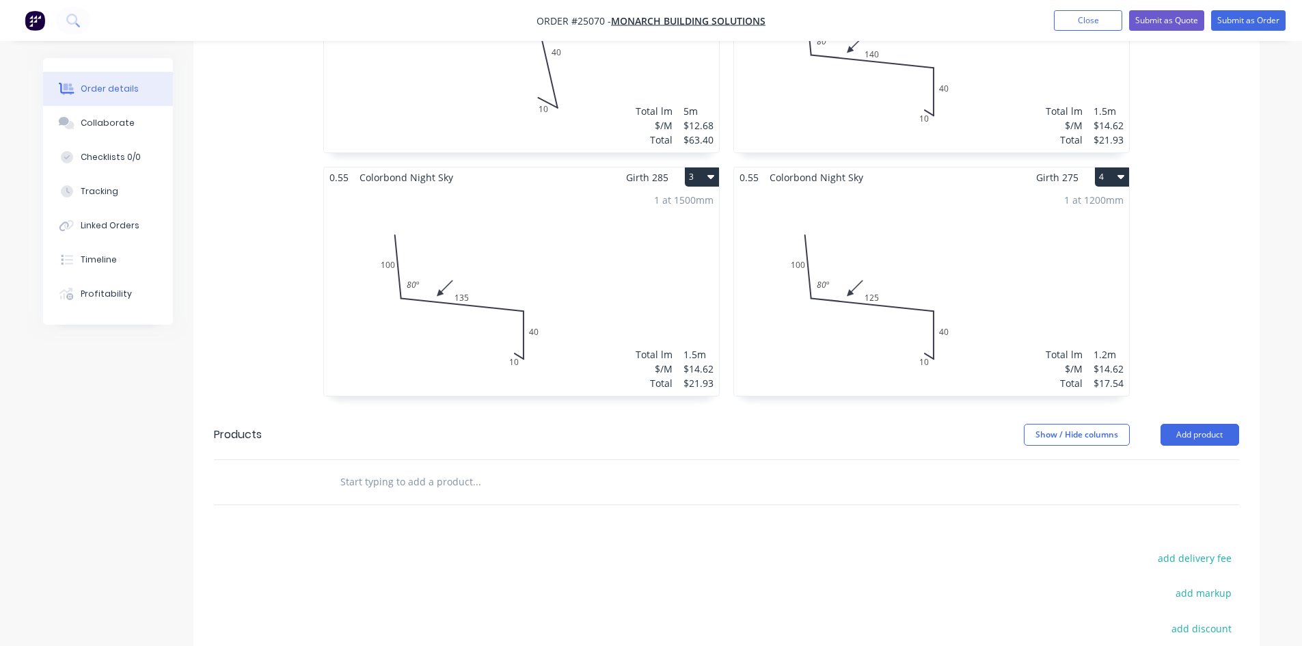
click at [1122, 176] on icon "button" at bounding box center [1121, 177] width 7 height 4
click at [1093, 243] on div "Duplicate" at bounding box center [1064, 238] width 105 height 20
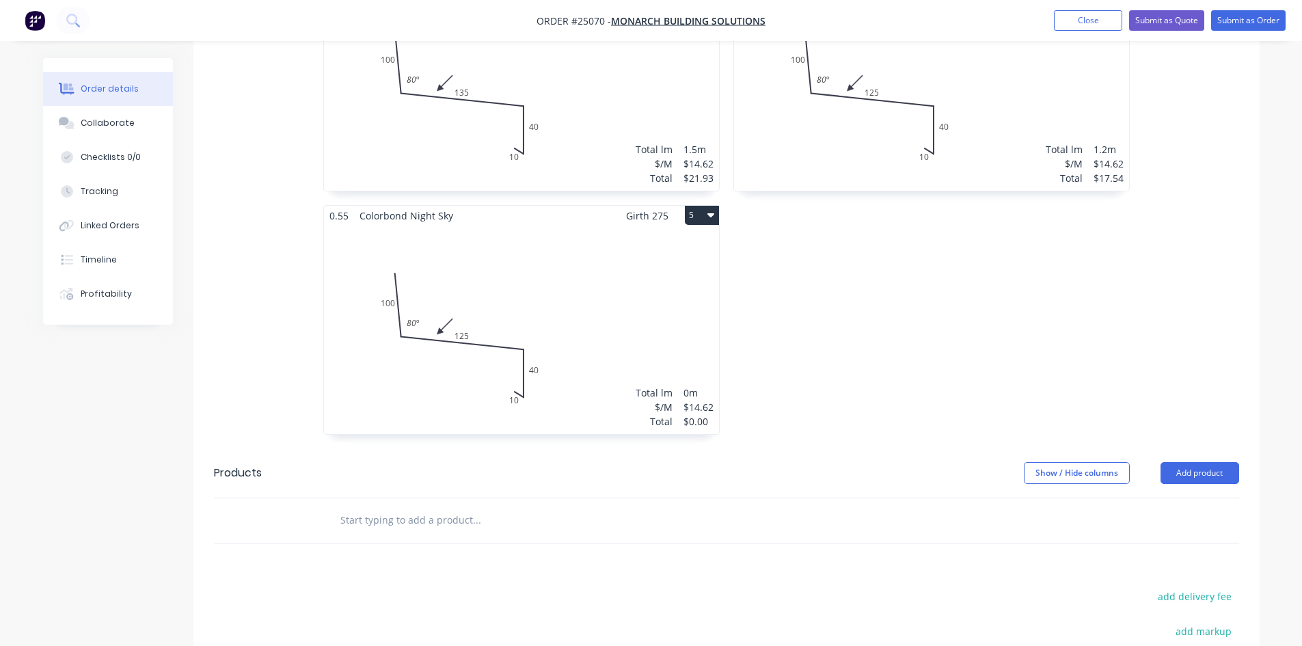
click at [621, 330] on div "Total lm $/M Total 0m $14.62 $0.00" at bounding box center [521, 330] width 395 height 209
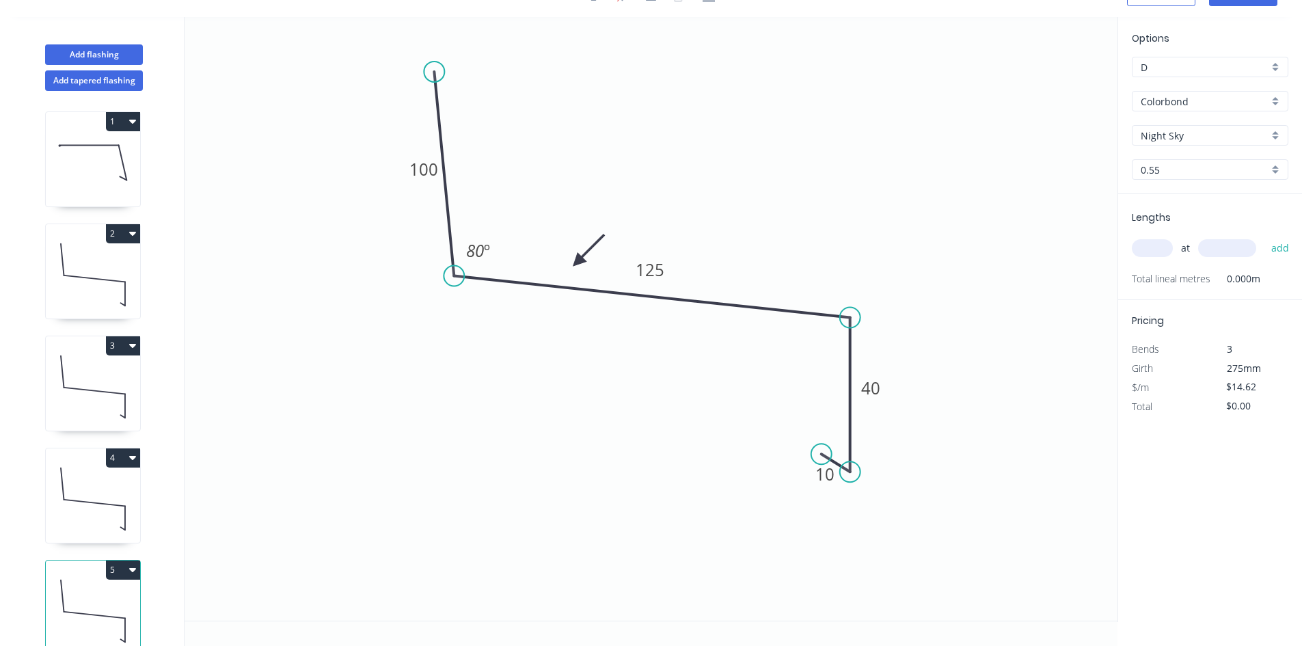
scroll to position [25, 0]
click at [931, 490] on div "Delete point" at bounding box center [916, 493] width 137 height 28
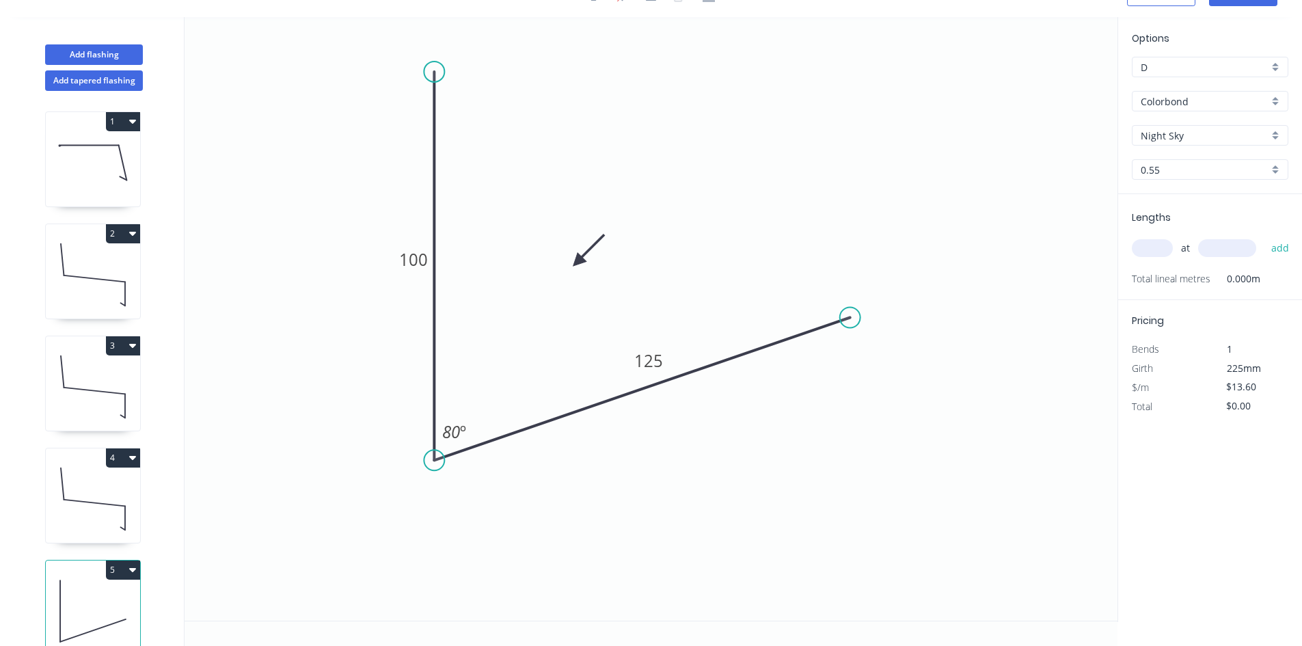
drag, startPoint x: 451, startPoint y: 280, endPoint x: 451, endPoint y: 461, distance: 181.2
click at [451, 461] on icon "0 100 125 80 º" at bounding box center [651, 319] width 933 height 604
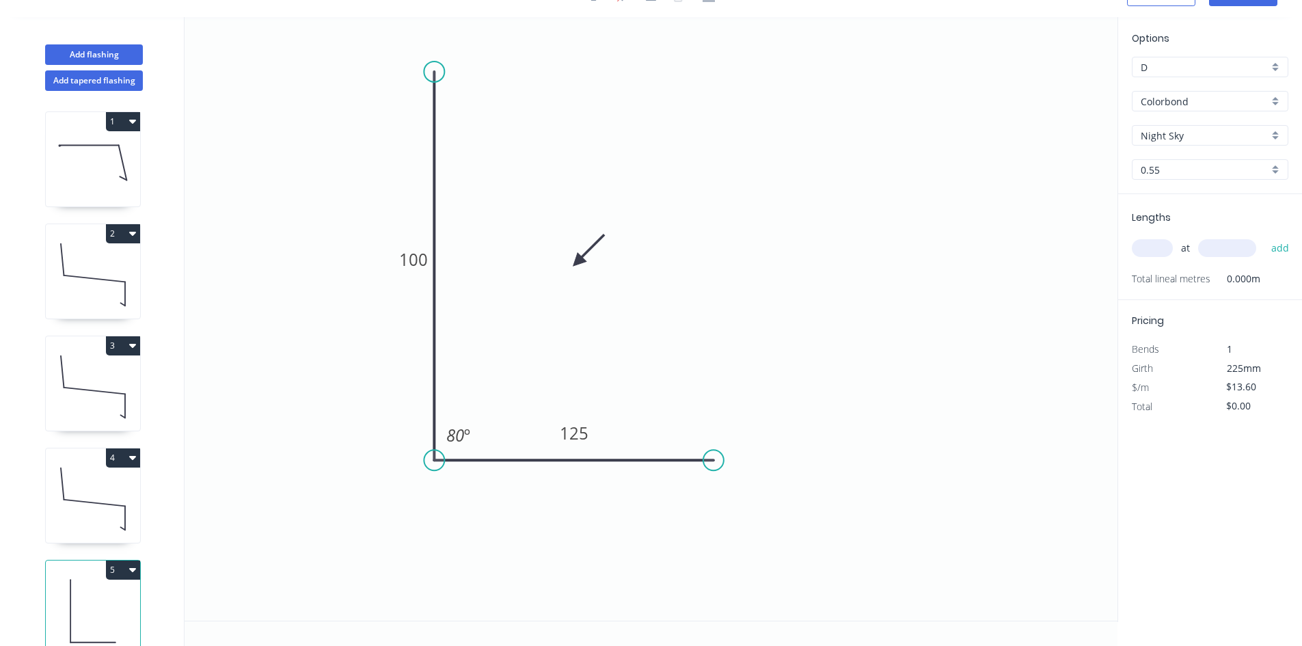
drag, startPoint x: 855, startPoint y: 319, endPoint x: 604, endPoint y: 466, distance: 291.4
click at [712, 450] on circle at bounding box center [713, 460] width 21 height 21
click at [526, 475] on div "Hide angle" at bounding box center [523, 478] width 137 height 28
click at [749, 498] on div "Crush & Fold" at bounding box center [776, 504] width 137 height 28
click at [781, 513] on div "Flip bend" at bounding box center [784, 509] width 137 height 28
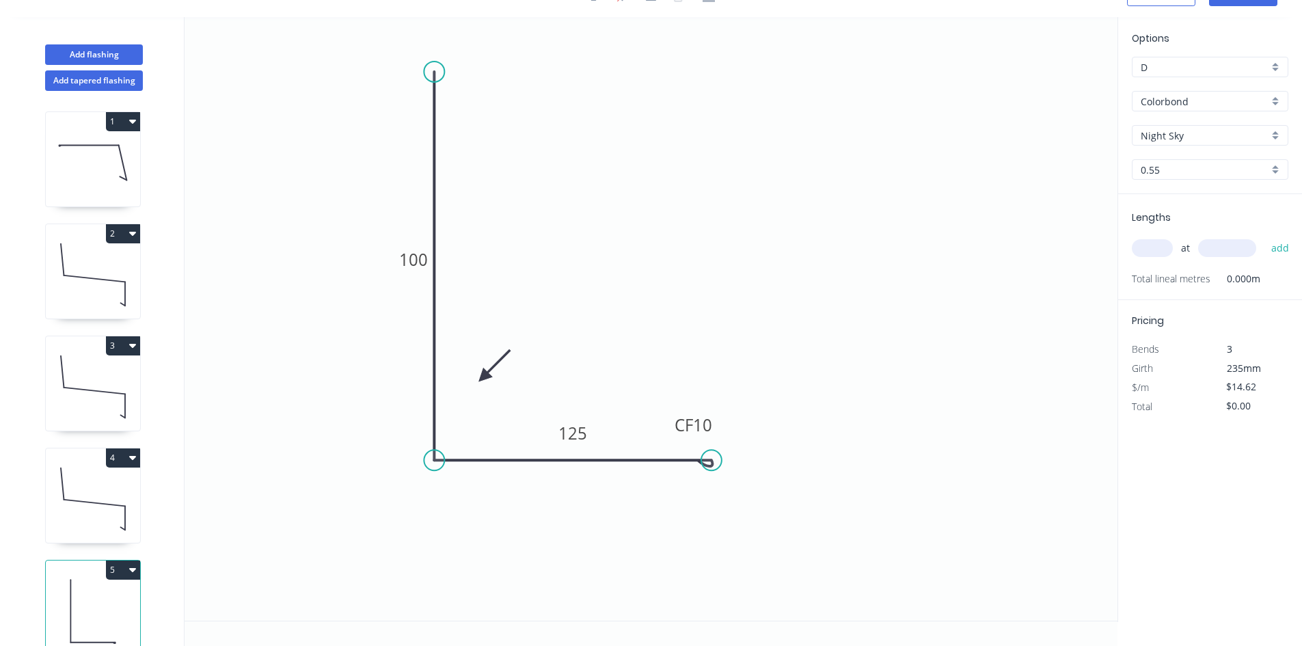
drag, startPoint x: 580, startPoint y: 257, endPoint x: 489, endPoint y: 375, distance: 148.2
click at [483, 377] on icon at bounding box center [495, 366] width 40 height 40
click at [420, 265] on tspan "100" at bounding box center [413, 259] width 29 height 23
click at [824, 296] on icon "0 200 CF 10 40" at bounding box center [651, 319] width 933 height 604
type input "$14.62"
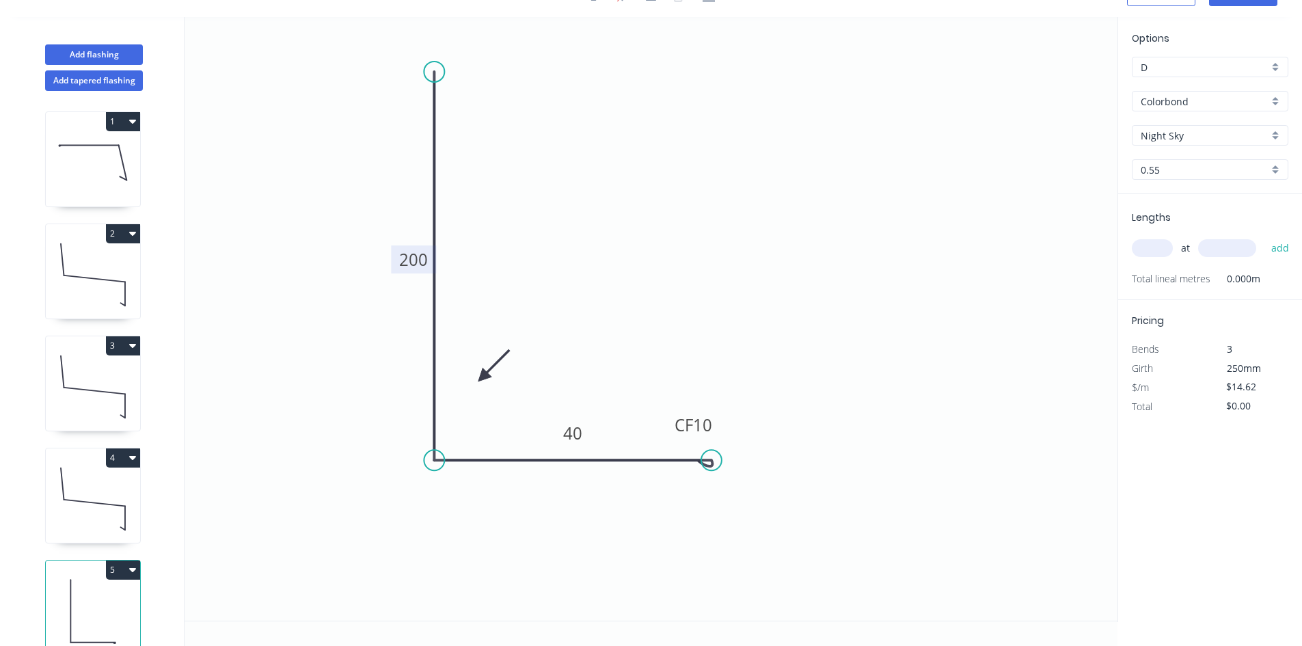
click at [1170, 242] on input "text" at bounding box center [1152, 248] width 41 height 18
type input "1"
type input "1500"
click at [1265, 237] on button "add" at bounding box center [1281, 248] width 32 height 23
type input "$21.93"
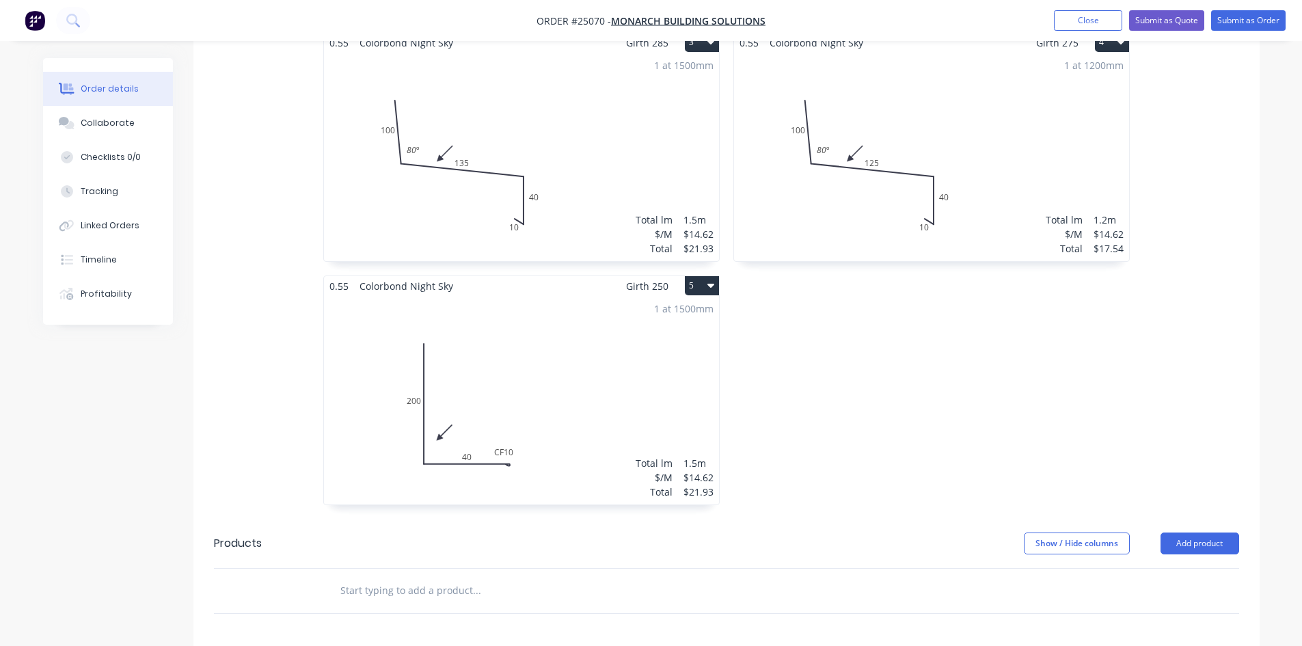
scroll to position [684, 0]
click at [709, 280] on icon "button" at bounding box center [711, 283] width 7 height 11
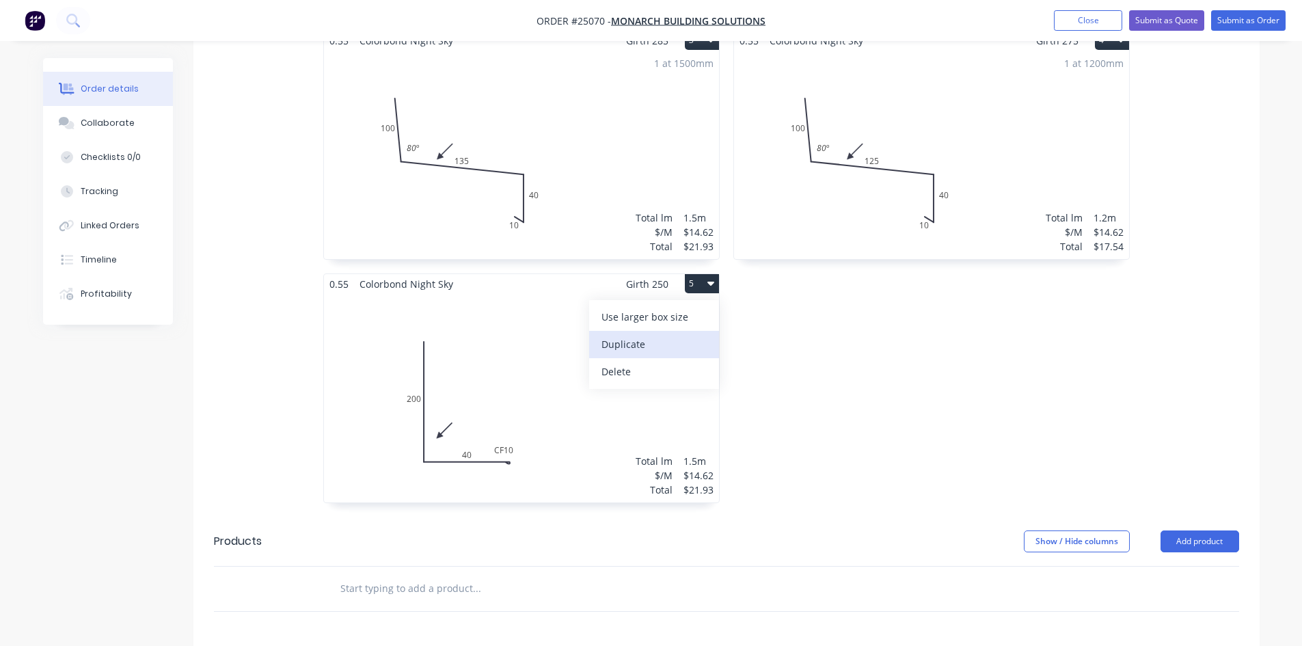
click at [657, 348] on div "Duplicate" at bounding box center [654, 344] width 105 height 20
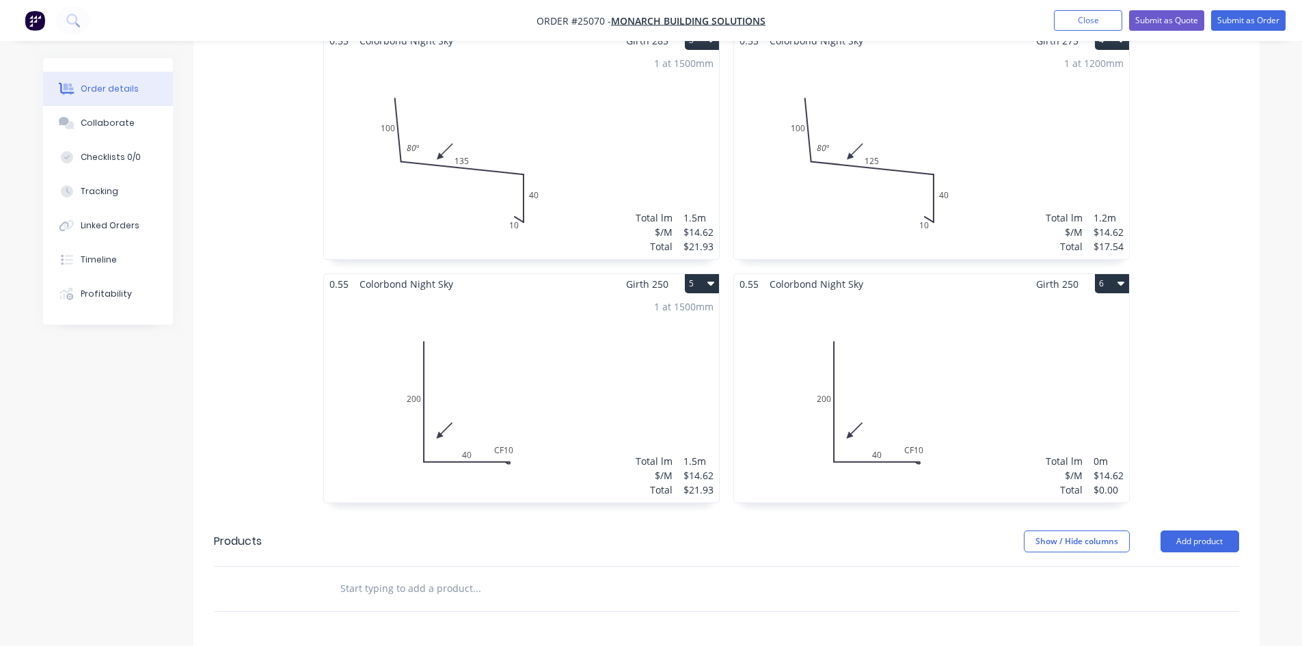
click at [944, 379] on div "Total lm $/M Total 0m $14.62 $0.00" at bounding box center [931, 398] width 395 height 209
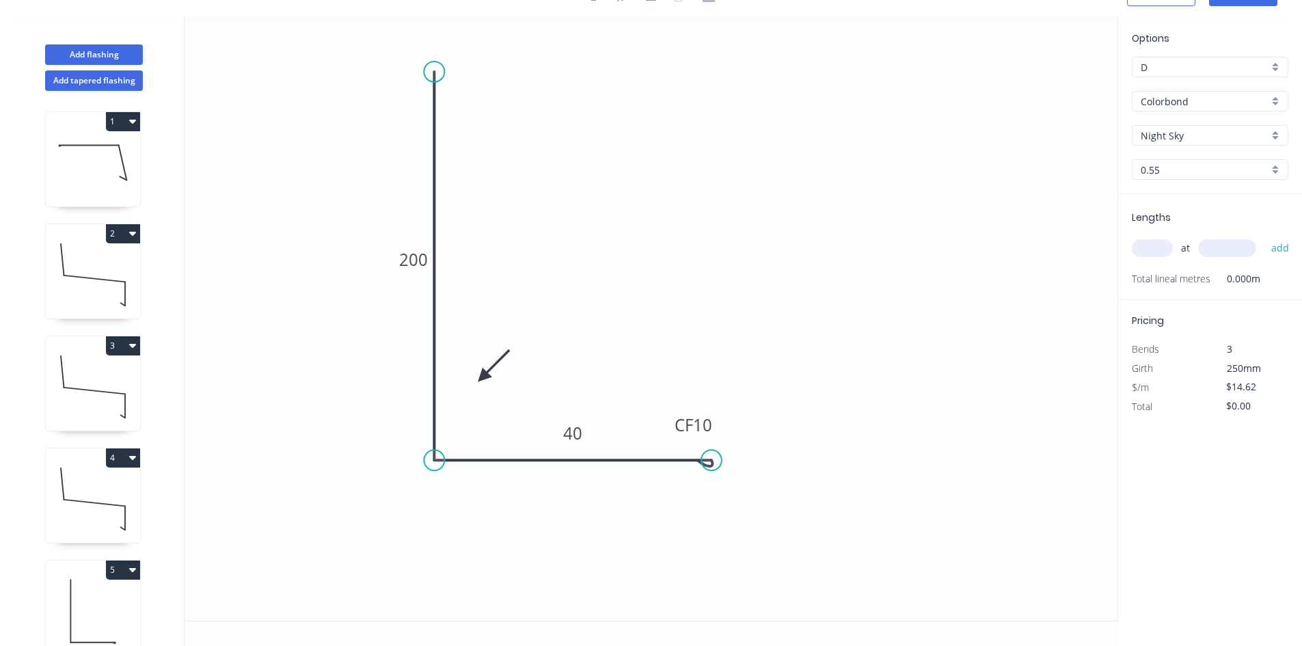
scroll to position [25, 0]
click at [569, 430] on tspan "40" at bounding box center [572, 433] width 19 height 23
click at [1169, 245] on input "text" at bounding box center [1152, 248] width 41 height 18
type input "1"
type input "5000"
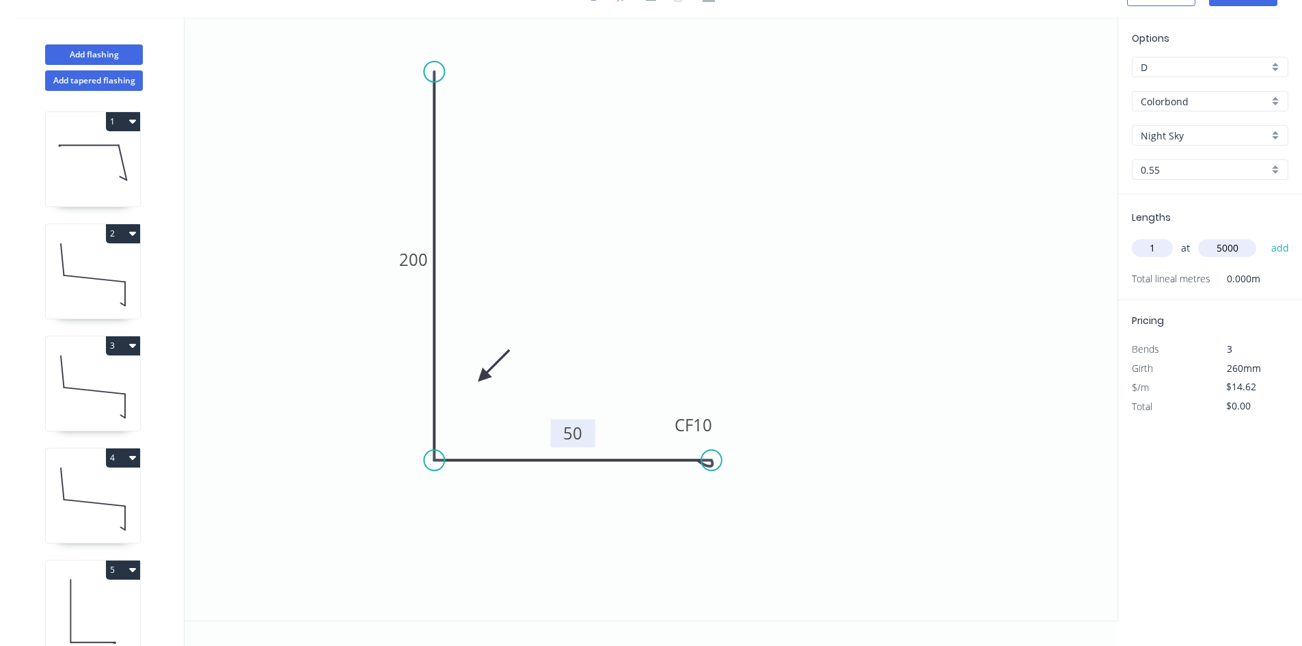
click at [1265, 237] on button "add" at bounding box center [1281, 248] width 32 height 23
type input "$73.10"
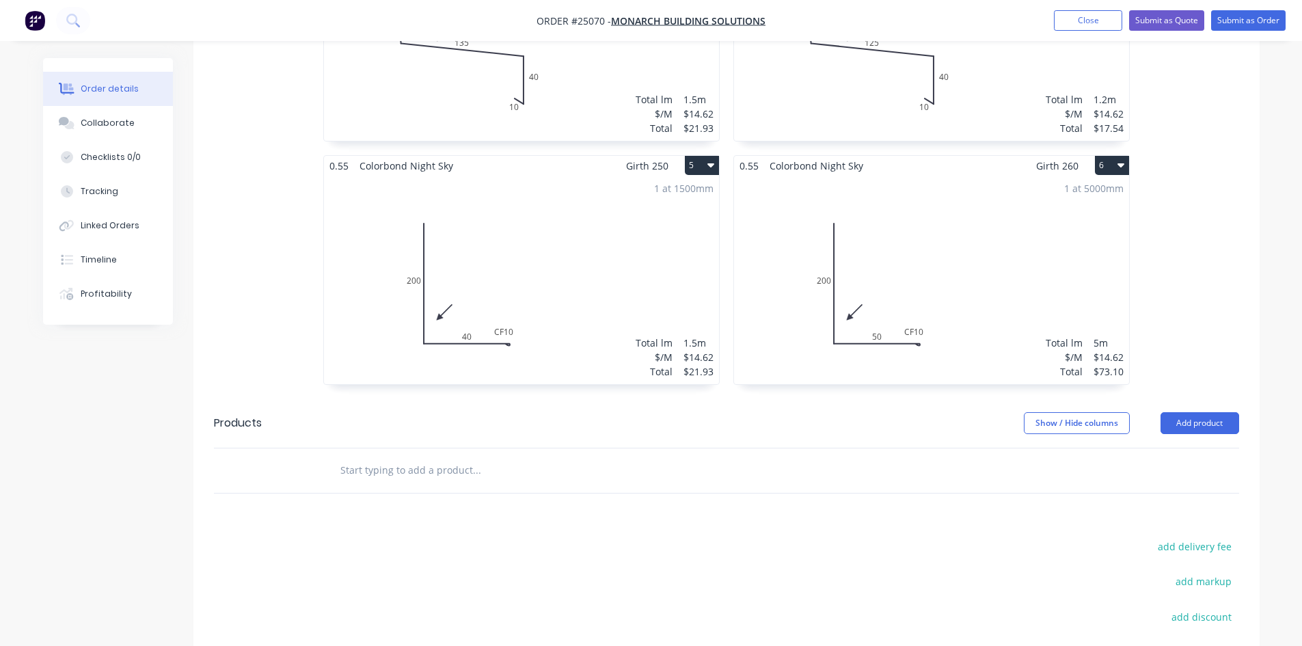
scroll to position [820, 0]
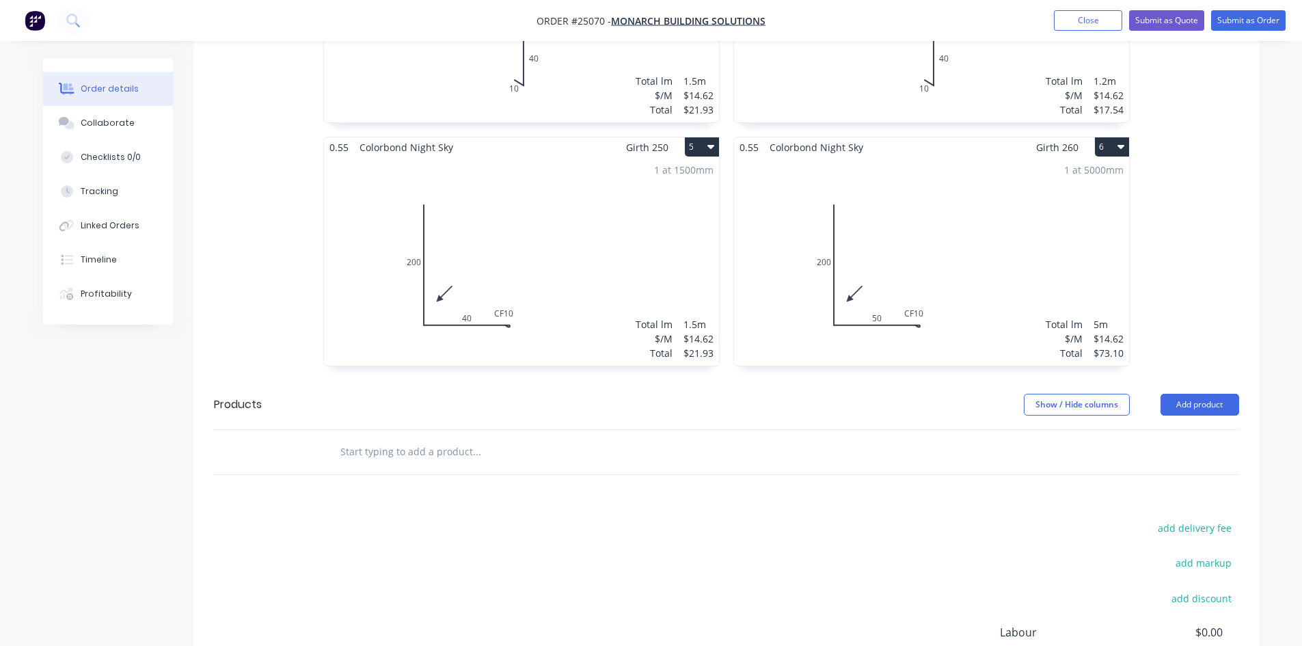
click at [1114, 144] on button "6" at bounding box center [1112, 146] width 34 height 19
click at [1049, 201] on div "Duplicate" at bounding box center [1064, 208] width 105 height 20
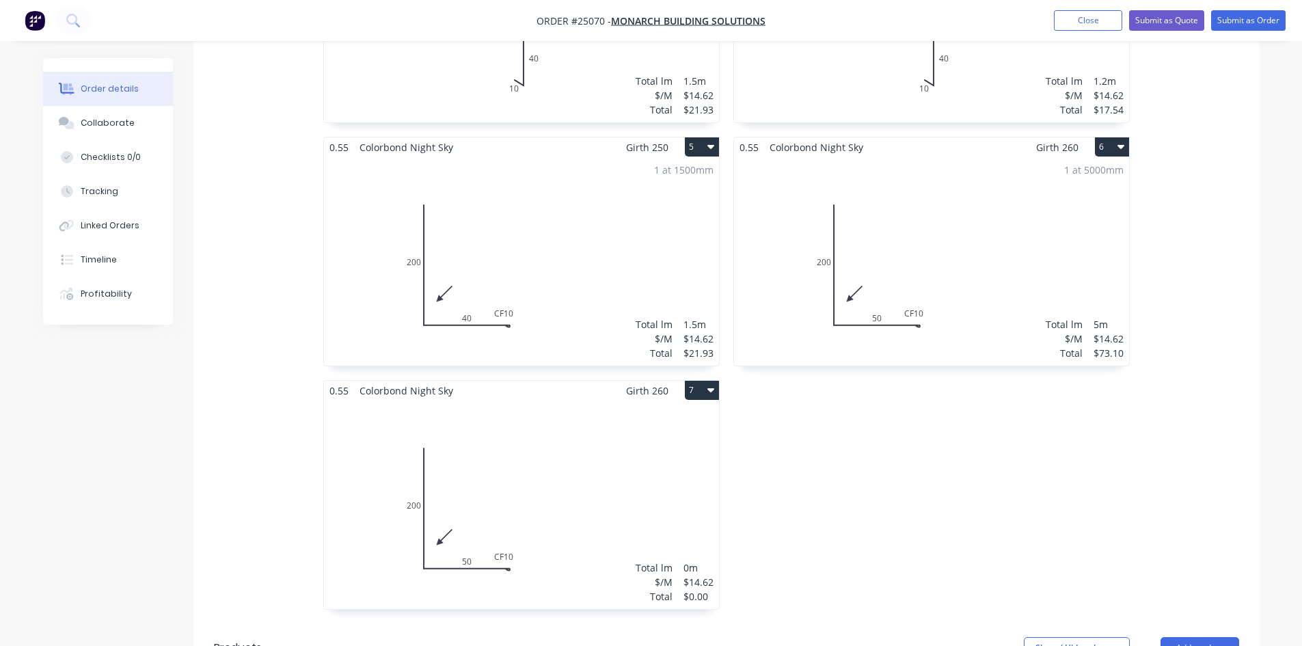
click at [526, 468] on div "Total lm $/M Total 0m $14.62 $0.00" at bounding box center [521, 505] width 395 height 209
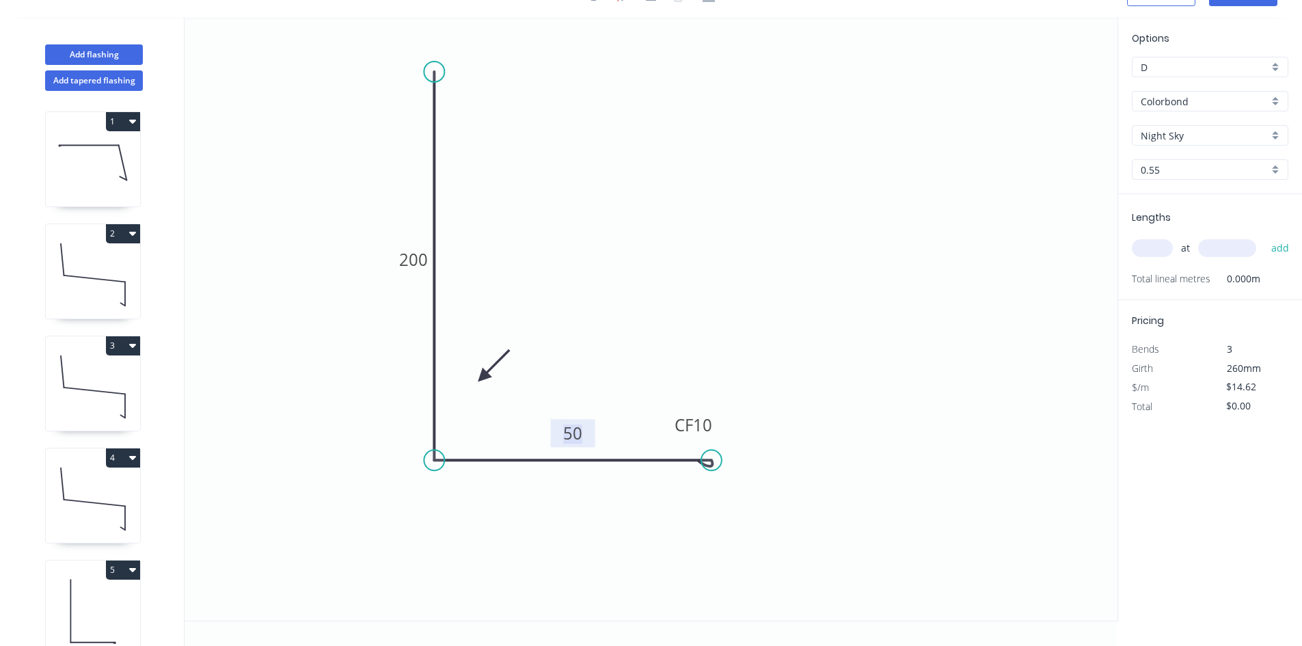
click at [569, 430] on tspan "50" at bounding box center [572, 433] width 19 height 23
type input "$17.60"
click at [1142, 251] on input "text" at bounding box center [1152, 248] width 41 height 18
type input "1"
type input "2500"
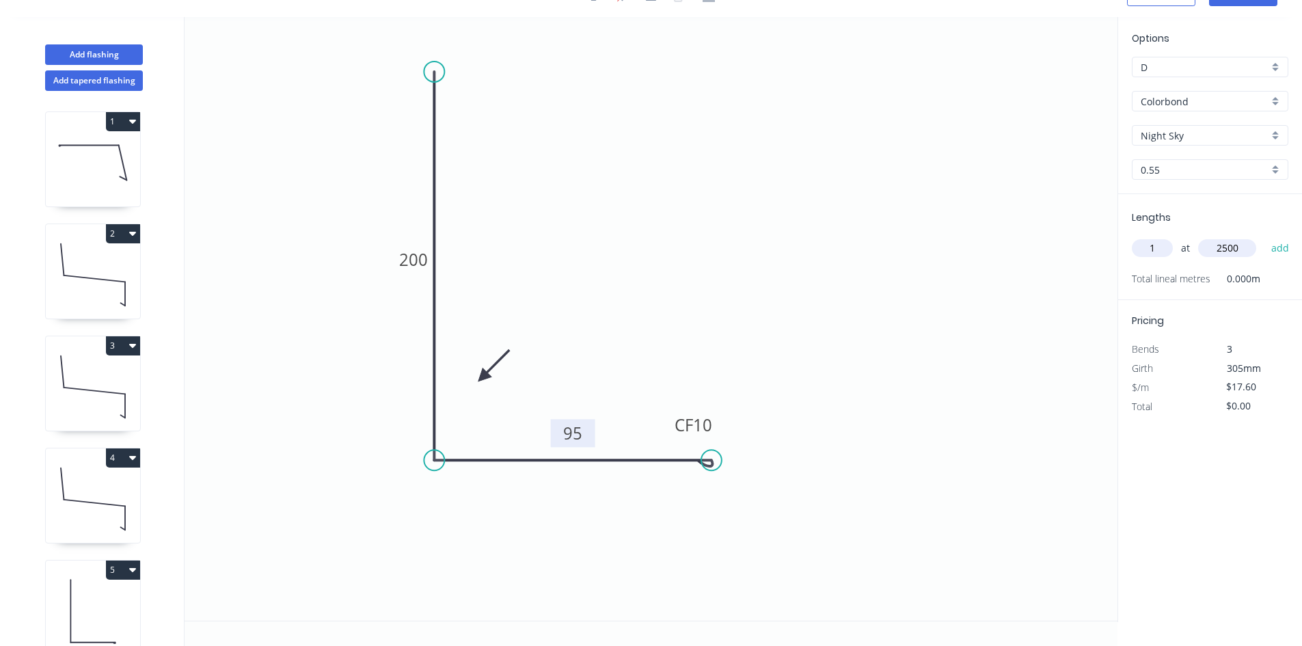
click at [1265, 237] on button "add" at bounding box center [1281, 248] width 32 height 23
type input "$44.00"
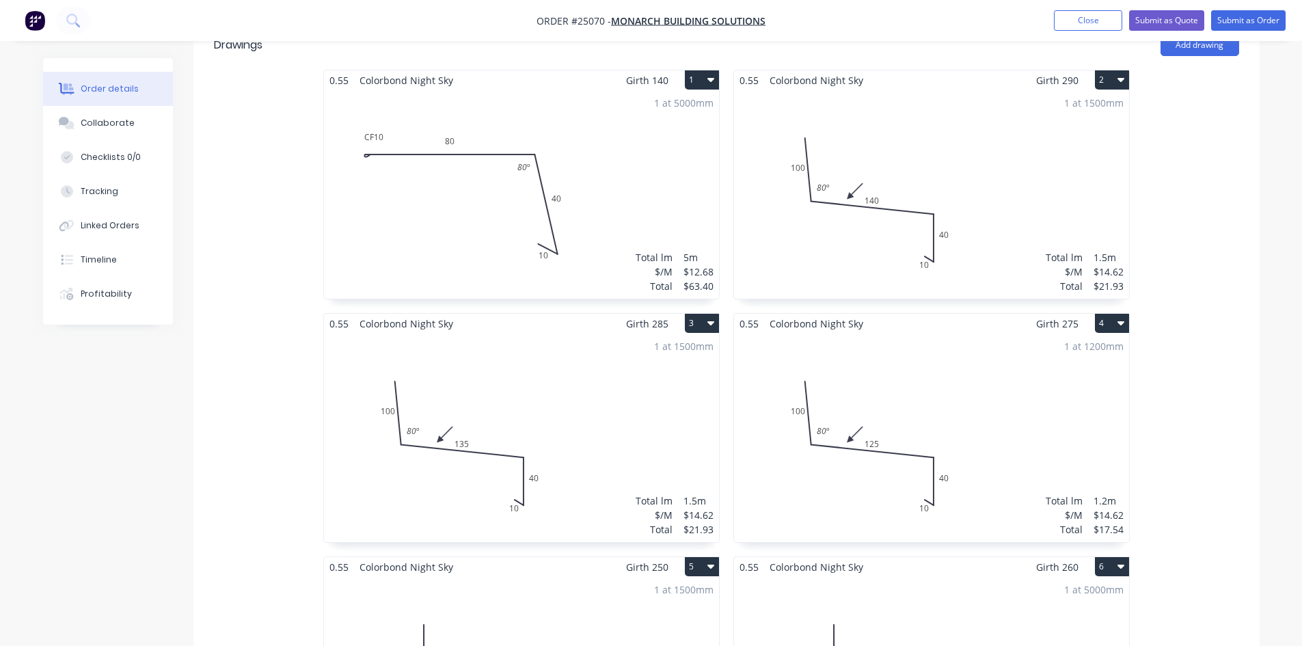
scroll to position [479, 0]
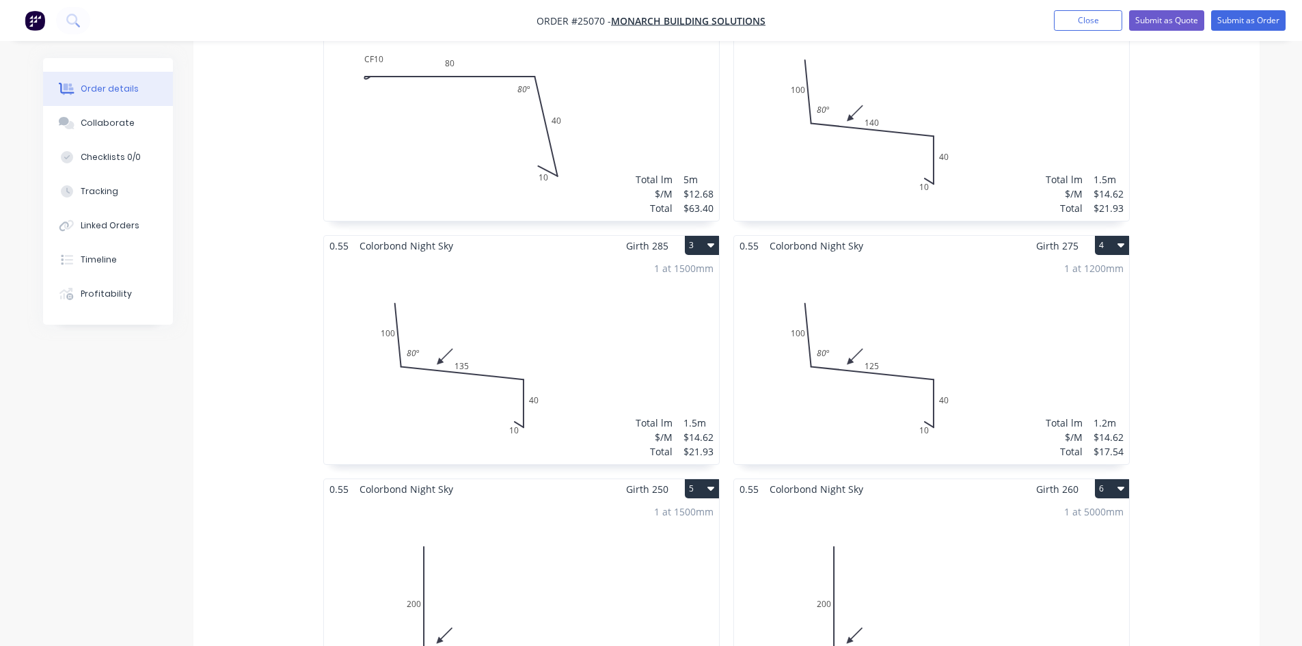
click at [1104, 246] on button "4" at bounding box center [1112, 245] width 34 height 19
click at [1065, 306] on div "Duplicate" at bounding box center [1064, 306] width 105 height 20
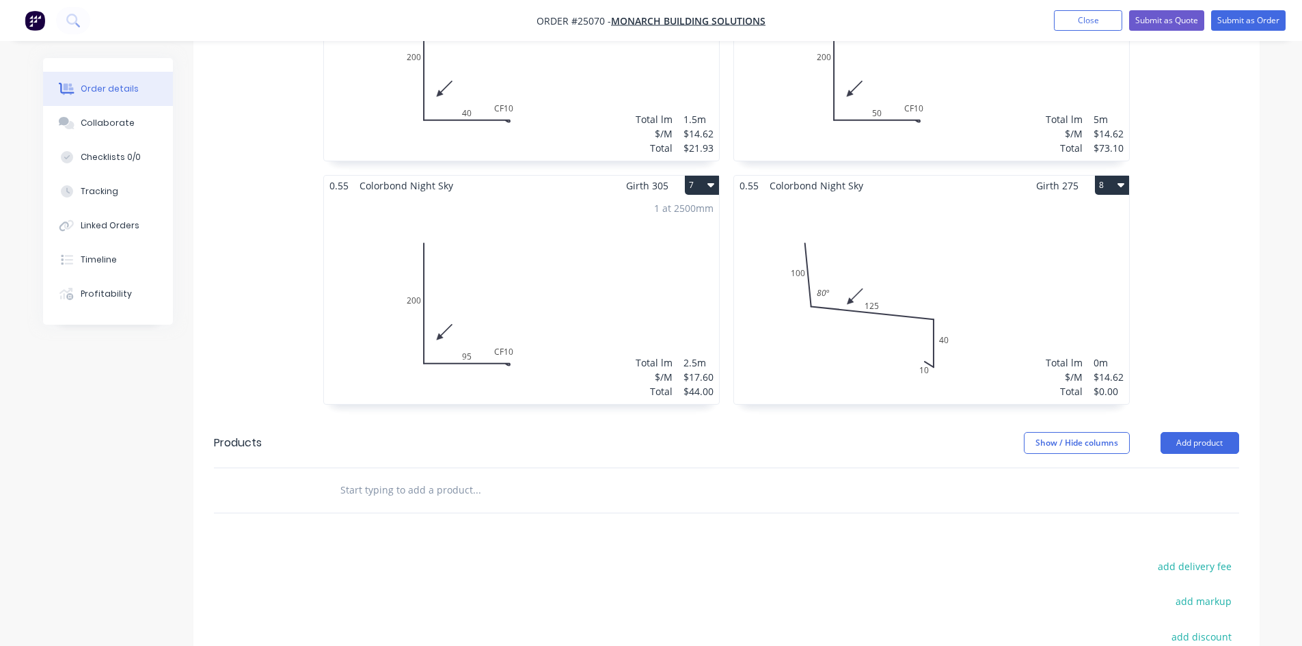
click at [917, 261] on div "Total lm $/M Total 0m $14.62 $0.00" at bounding box center [931, 300] width 395 height 209
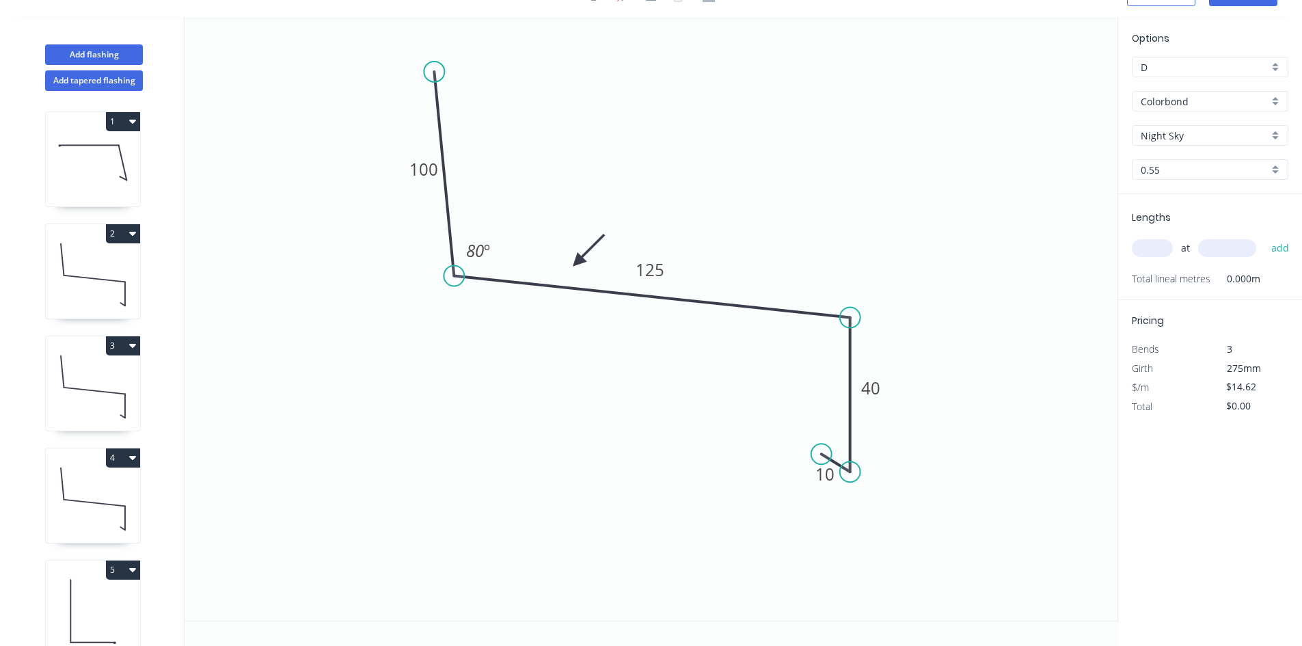
scroll to position [25, 0]
click at [889, 468] on div "Delete point" at bounding box center [886, 472] width 137 height 28
drag, startPoint x: 435, startPoint y: 76, endPoint x: 453, endPoint y: 82, distance: 18.8
click at [453, 82] on circle at bounding box center [454, 82] width 21 height 21
click at [645, 269] on tspan "125" at bounding box center [650, 269] width 29 height 23
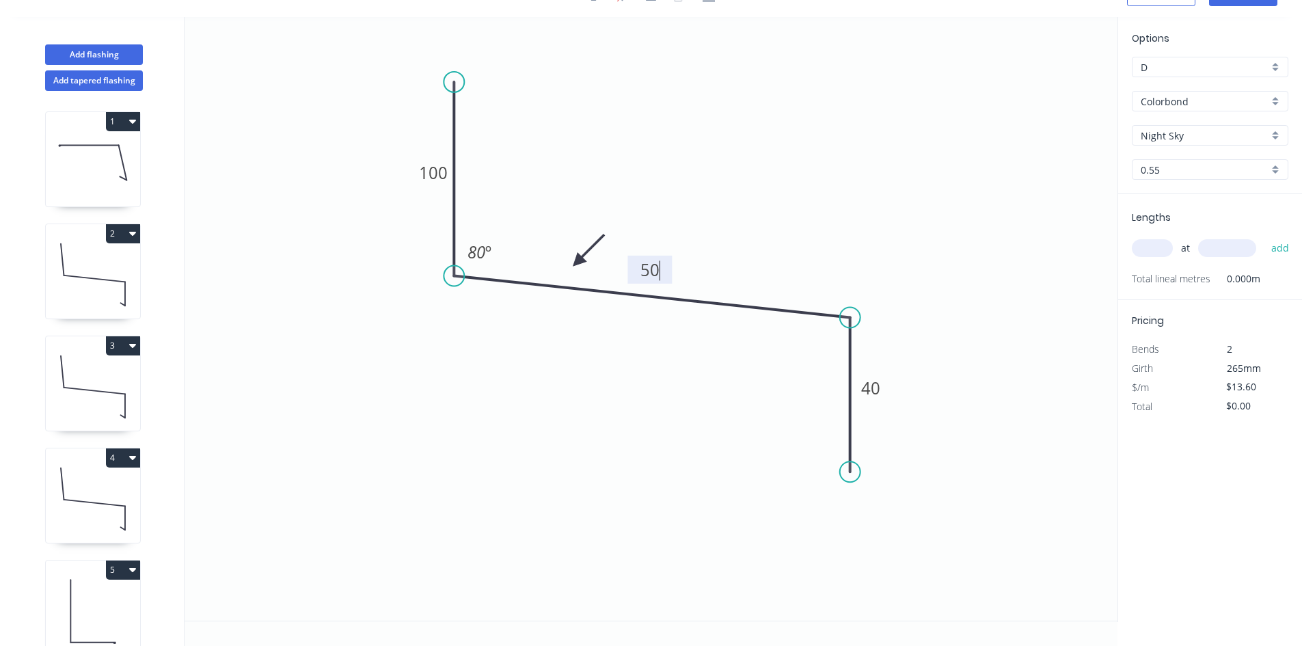
type input "$10.51"
drag, startPoint x: 849, startPoint y: 468, endPoint x: 847, endPoint y: 420, distance: 47.9
click at [847, 420] on circle at bounding box center [850, 420] width 21 height 21
click at [1158, 246] on input "text" at bounding box center [1152, 248] width 41 height 18
type input "1"
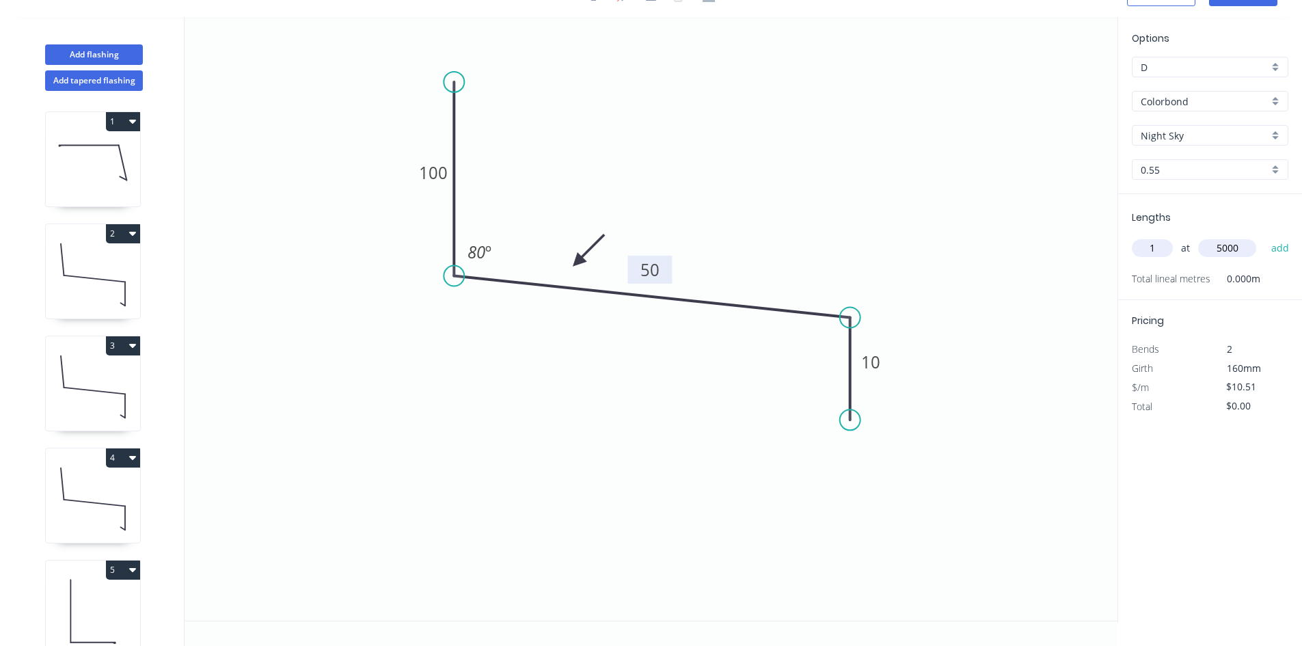
type input "5000"
click at [1265, 237] on button "add" at bounding box center [1281, 248] width 32 height 23
type input "$52.55"
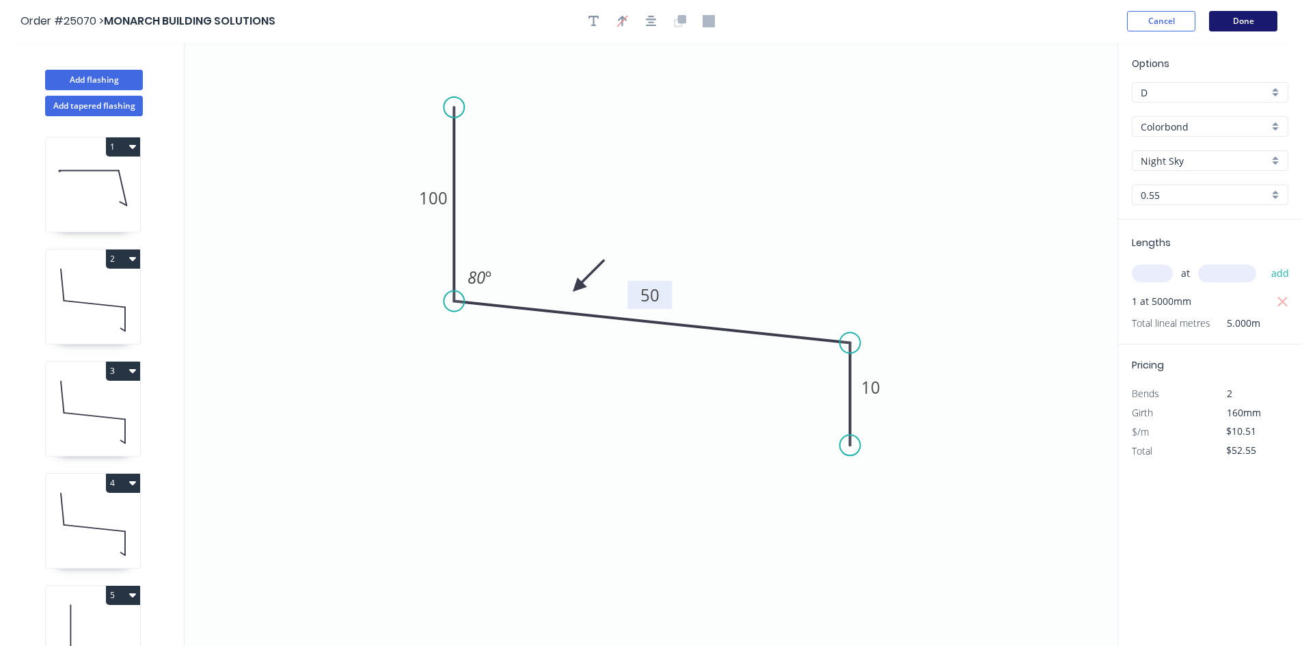
click at [1244, 21] on button "Done" at bounding box center [1243, 21] width 68 height 21
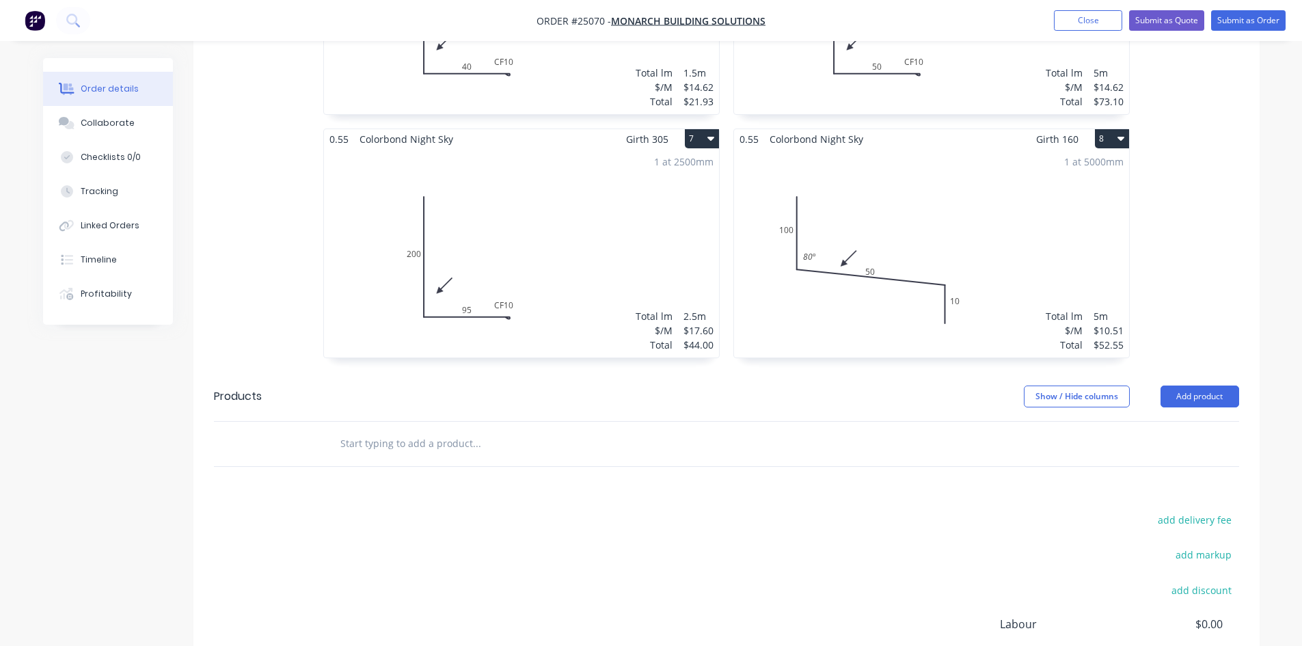
scroll to position [1094, 0]
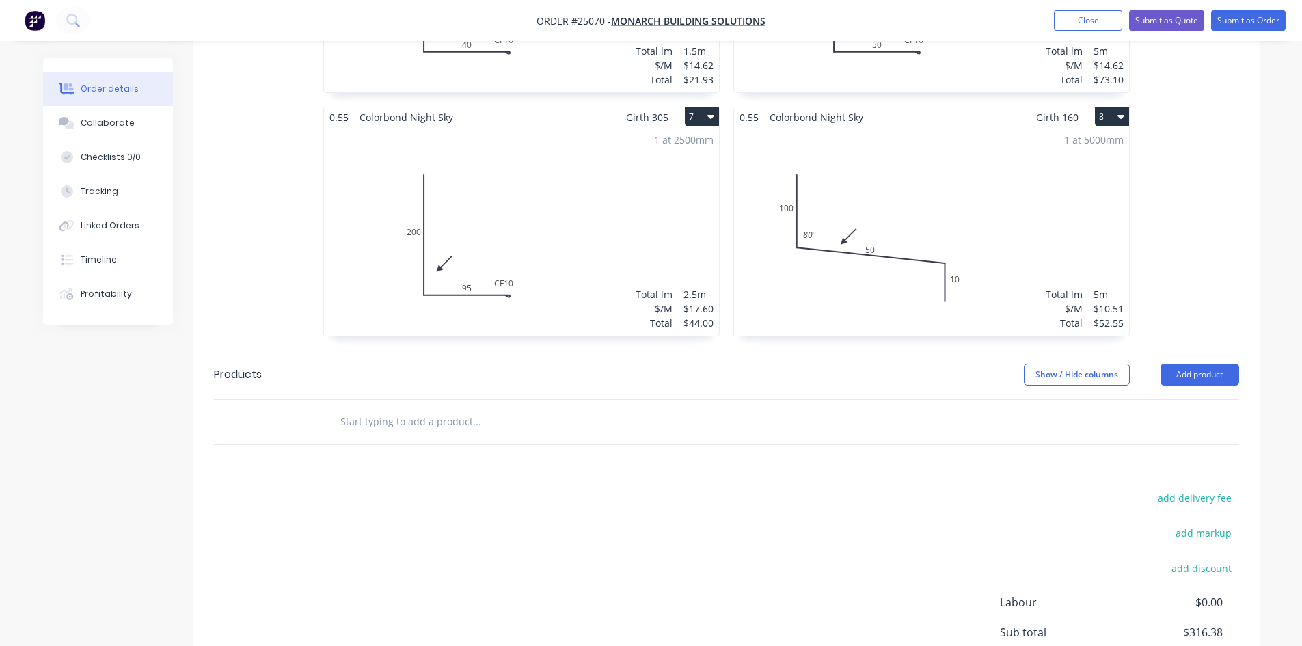
click at [706, 116] on button "7" at bounding box center [702, 116] width 34 height 19
click at [656, 173] on div "Duplicate" at bounding box center [654, 177] width 105 height 20
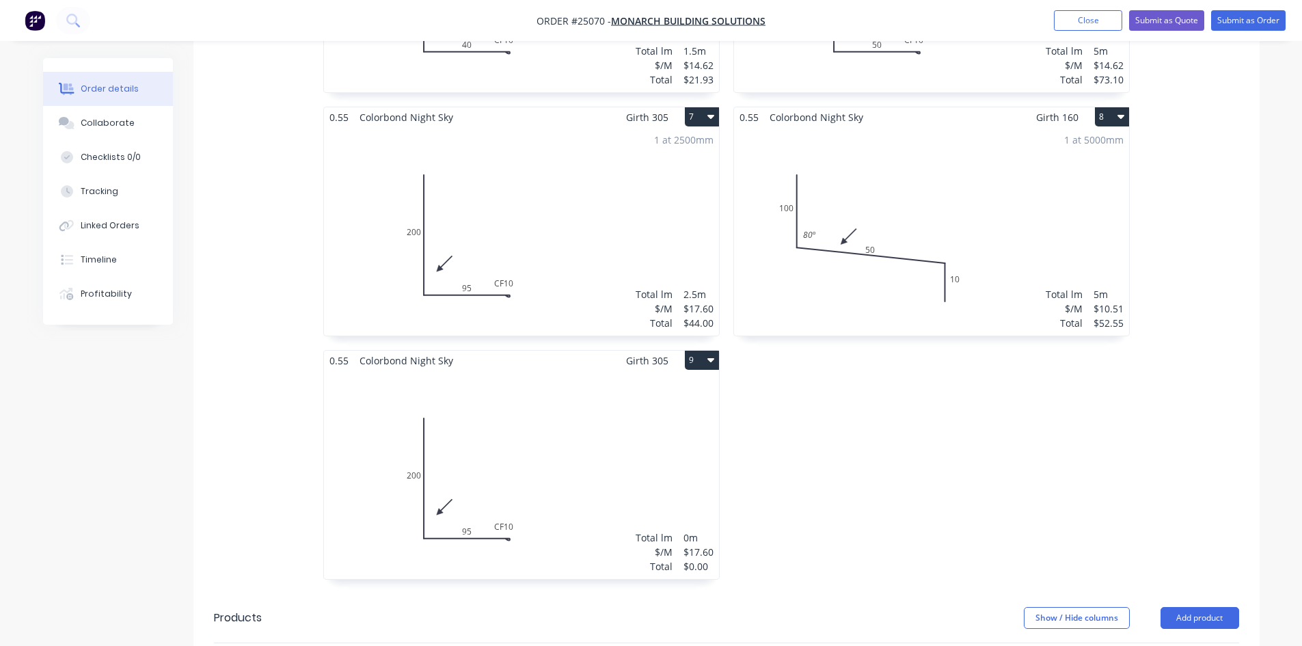
click at [546, 469] on div "Total lm $/M Total 0m $17.60 $0.00" at bounding box center [521, 475] width 395 height 209
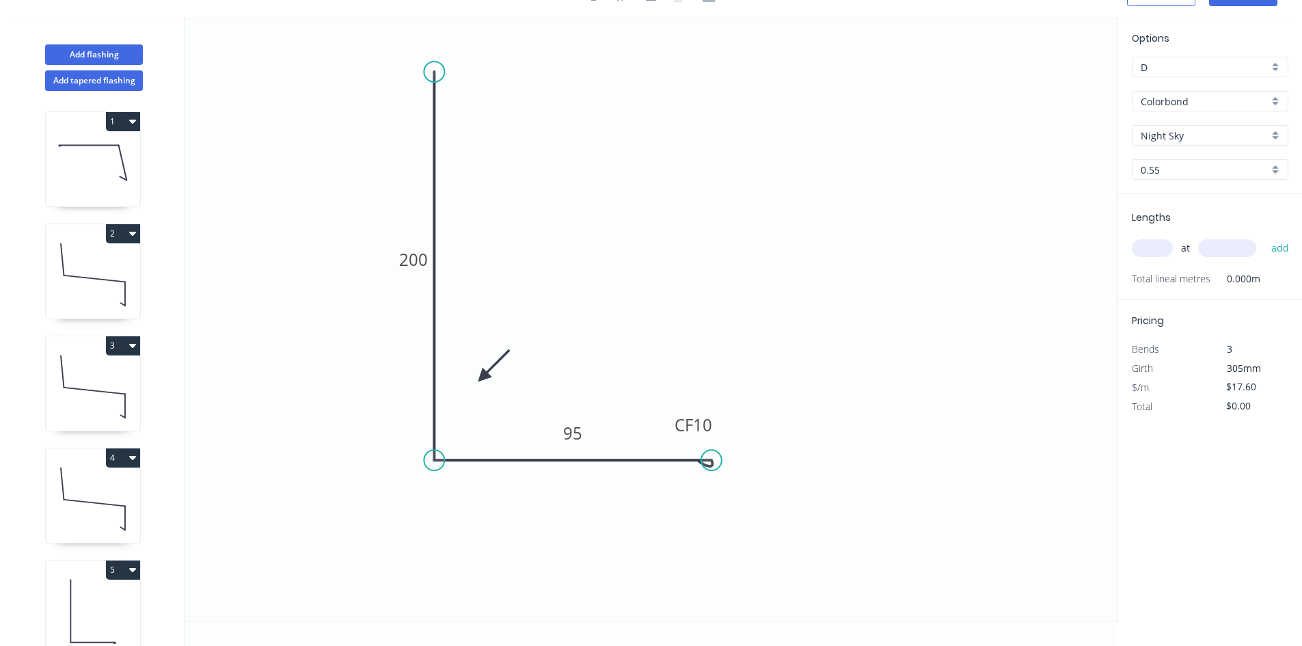
scroll to position [25, 0]
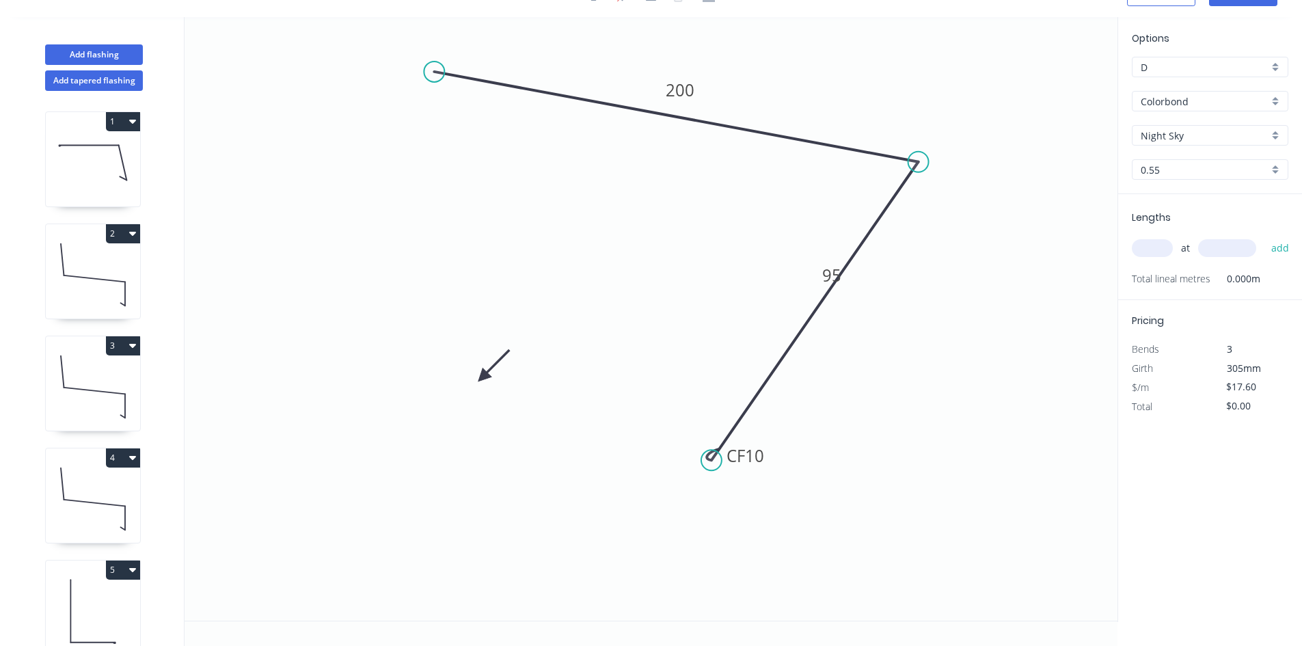
drag, startPoint x: 999, startPoint y: 219, endPoint x: 919, endPoint y: 162, distance: 98.1
click at [919, 162] on circle at bounding box center [919, 162] width 21 height 21
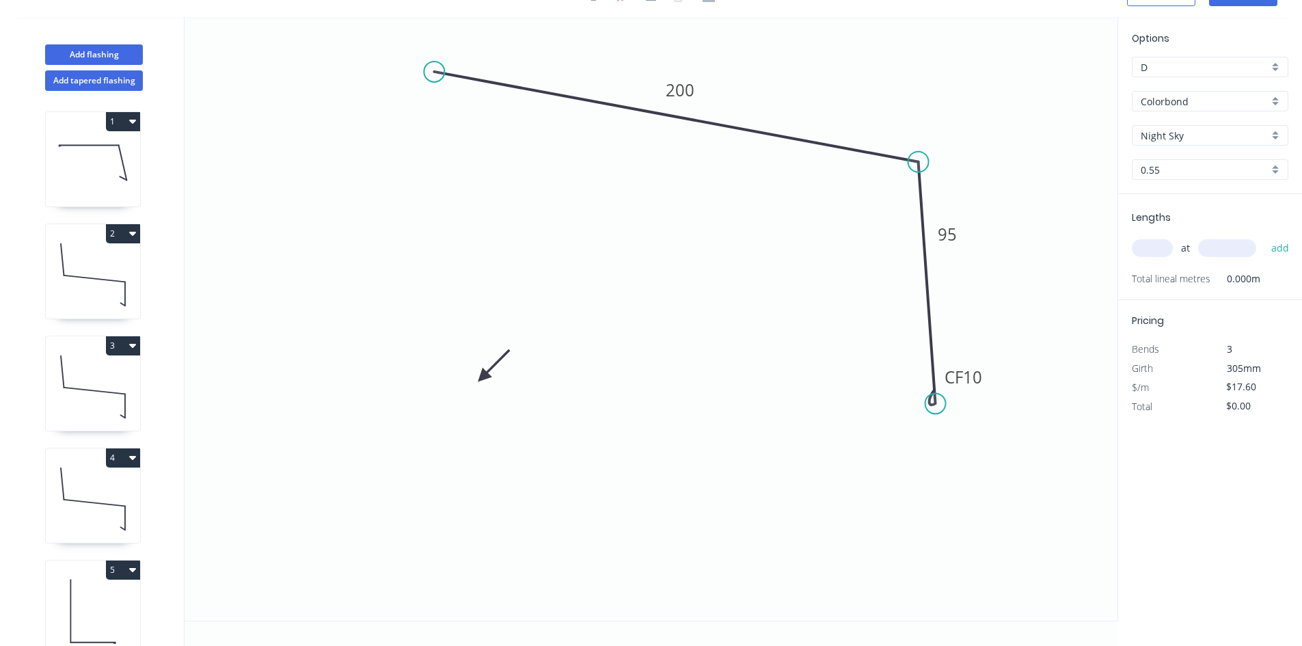
drag, startPoint x: 711, startPoint y: 466, endPoint x: 936, endPoint y: 403, distance: 233.7
click at [936, 403] on circle at bounding box center [936, 403] width 21 height 21
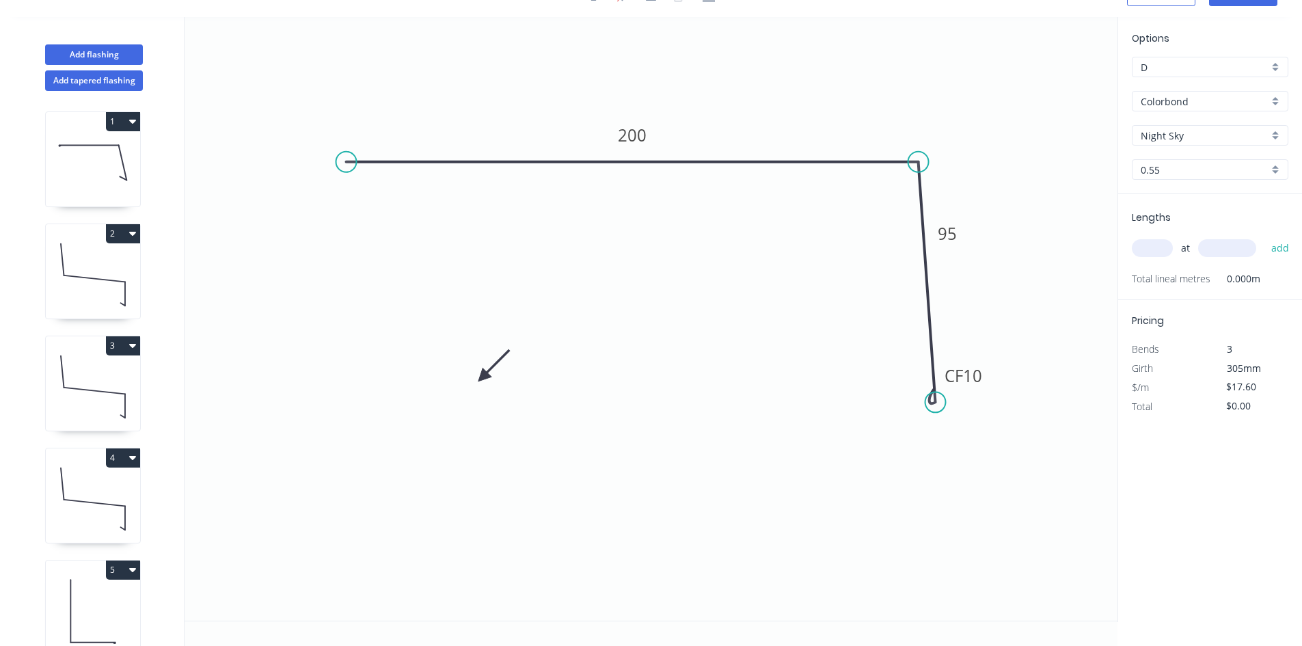
drag, startPoint x: 433, startPoint y: 67, endPoint x: 346, endPoint y: 193, distance: 153.2
click at [346, 193] on icon "0 200 CF 10 95" at bounding box center [651, 319] width 933 height 604
drag, startPoint x: 937, startPoint y: 407, endPoint x: 957, endPoint y: 400, distance: 21.0
click at [957, 400] on circle at bounding box center [957, 399] width 21 height 21
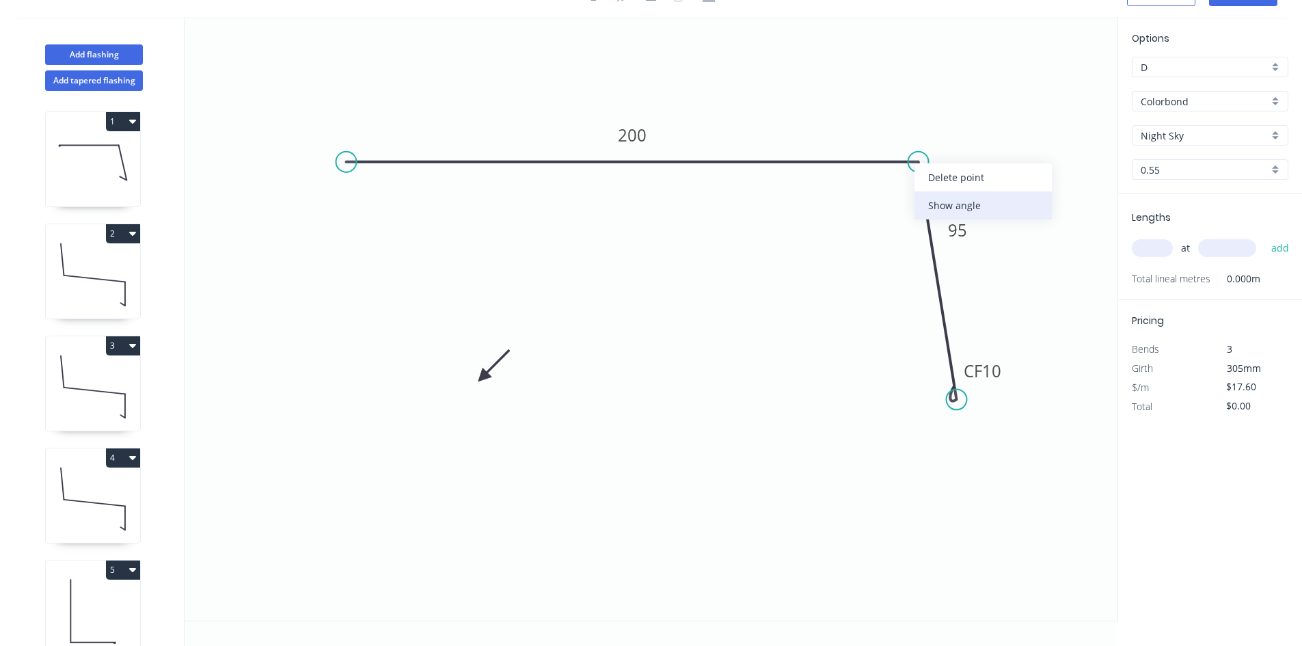
click at [934, 209] on div "Show angle" at bounding box center [983, 205] width 137 height 28
click at [904, 195] on tspan "º" at bounding box center [905, 187] width 6 height 23
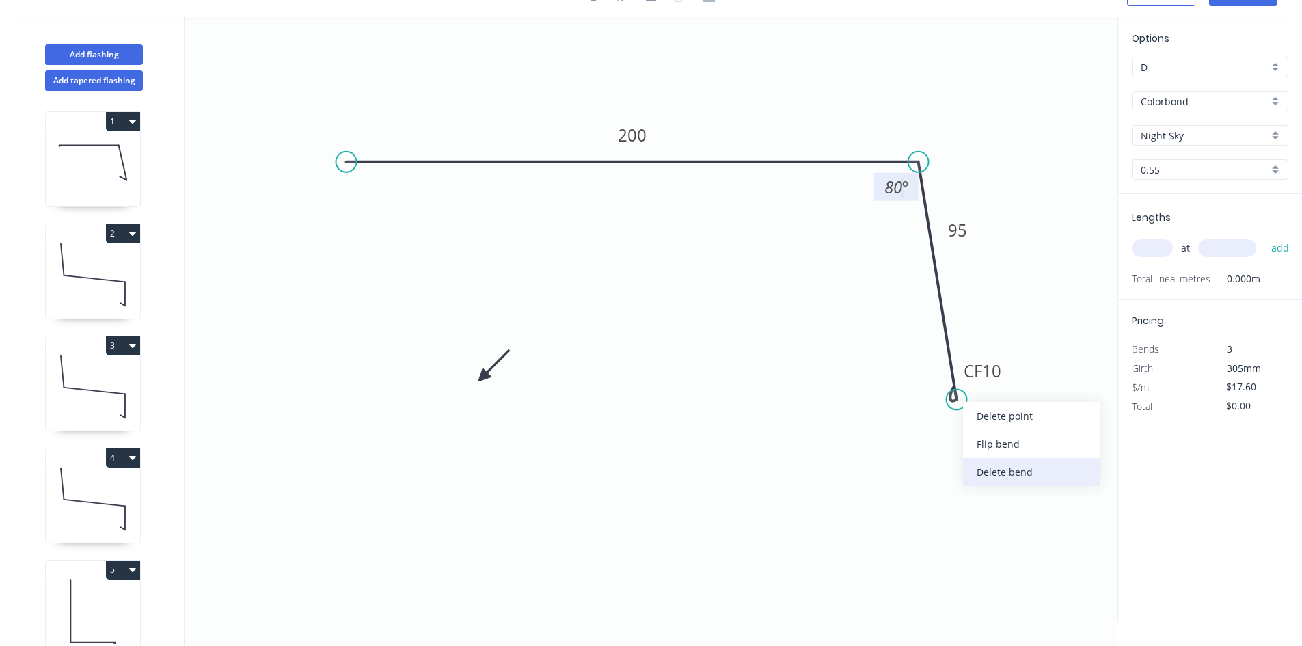
click at [1012, 480] on div "Delete bend" at bounding box center [1031, 472] width 137 height 28
click at [958, 399] on circle at bounding box center [957, 399] width 21 height 21
click at [928, 381] on icon at bounding box center [942, 390] width 29 height 18
click at [1003, 414] on div "Hide angle" at bounding box center [1002, 414] width 137 height 28
click at [935, 402] on tspan "?" at bounding box center [931, 401] width 7 height 23
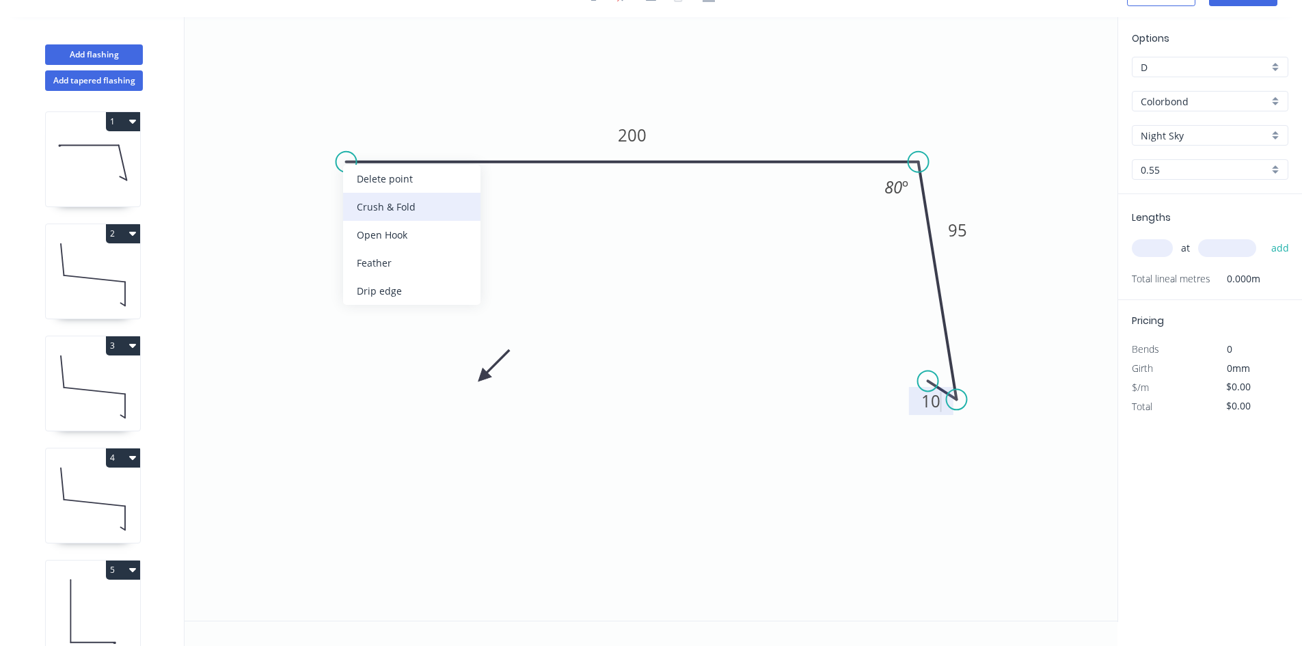
click at [403, 208] on div "Crush & Fold" at bounding box center [411, 207] width 137 height 28
drag, startPoint x: 485, startPoint y: 371, endPoint x: 820, endPoint y: 125, distance: 415.8
click at [820, 125] on icon at bounding box center [831, 115] width 40 height 40
drag, startPoint x: 824, startPoint y: 118, endPoint x: 837, endPoint y: 124, distance: 14.1
click at [837, 124] on icon "0 CF 10 200 95 10 80 º" at bounding box center [651, 319] width 933 height 604
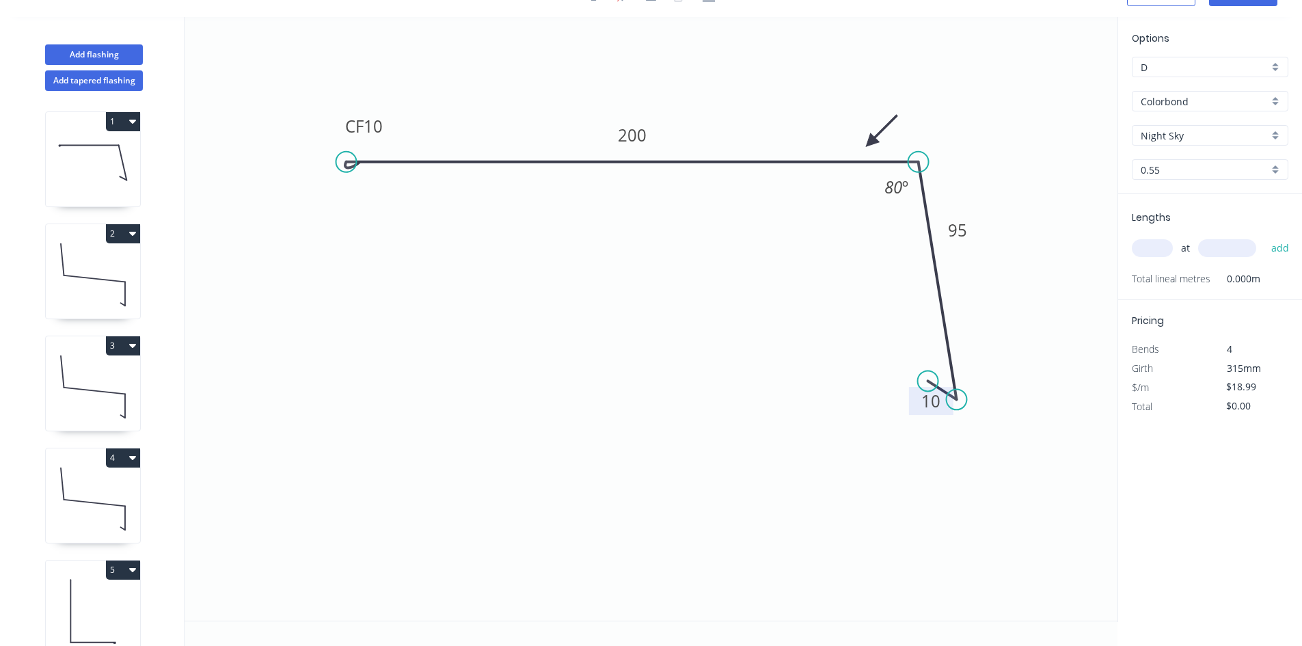
drag, startPoint x: 824, startPoint y: 122, endPoint x: 871, endPoint y: 142, distance: 50.5
click at [871, 142] on icon at bounding box center [882, 131] width 40 height 40
click at [961, 228] on tspan "95" at bounding box center [957, 230] width 19 height 23
click at [626, 129] on tspan "200" at bounding box center [632, 135] width 29 height 23
click at [660, 137] on rect at bounding box center [632, 135] width 64 height 28
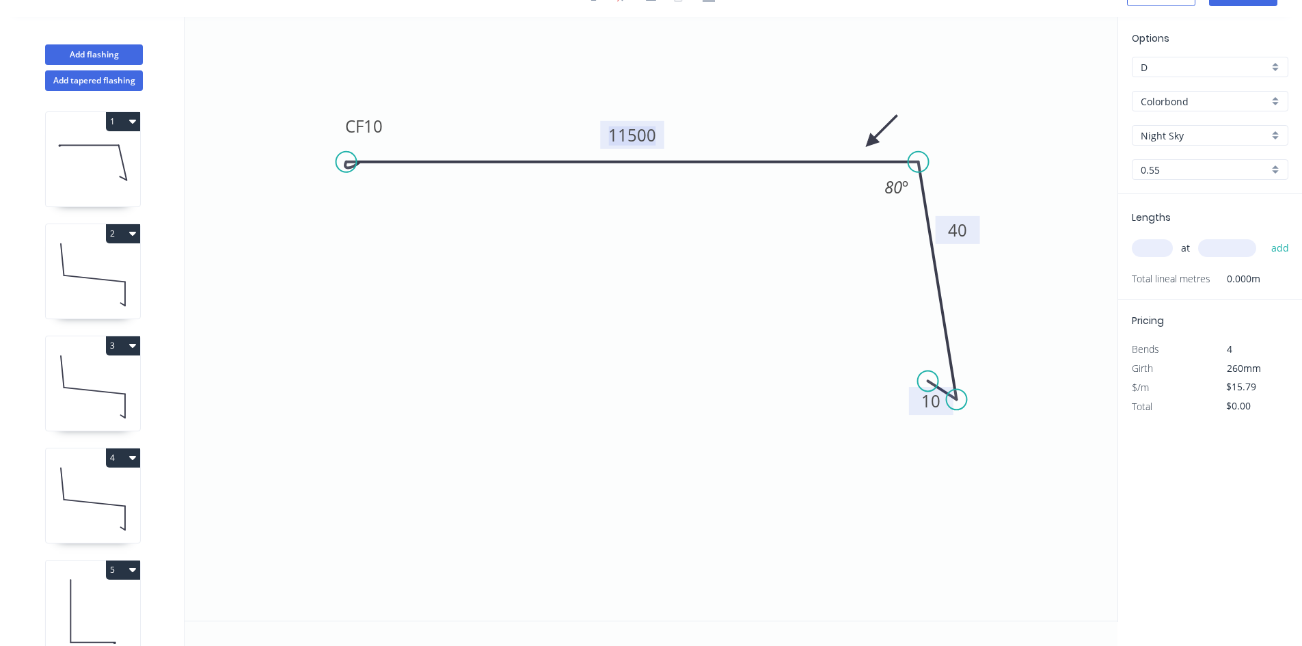
click at [655, 135] on tspan "11500" at bounding box center [632, 135] width 48 height 23
type input "$12.68"
click at [559, 293] on icon "0 CF 10 115 40 10 80 º" at bounding box center [651, 319] width 933 height 604
click at [1149, 247] on input "text" at bounding box center [1152, 248] width 41 height 18
click at [1166, 243] on input "text" at bounding box center [1152, 248] width 41 height 18
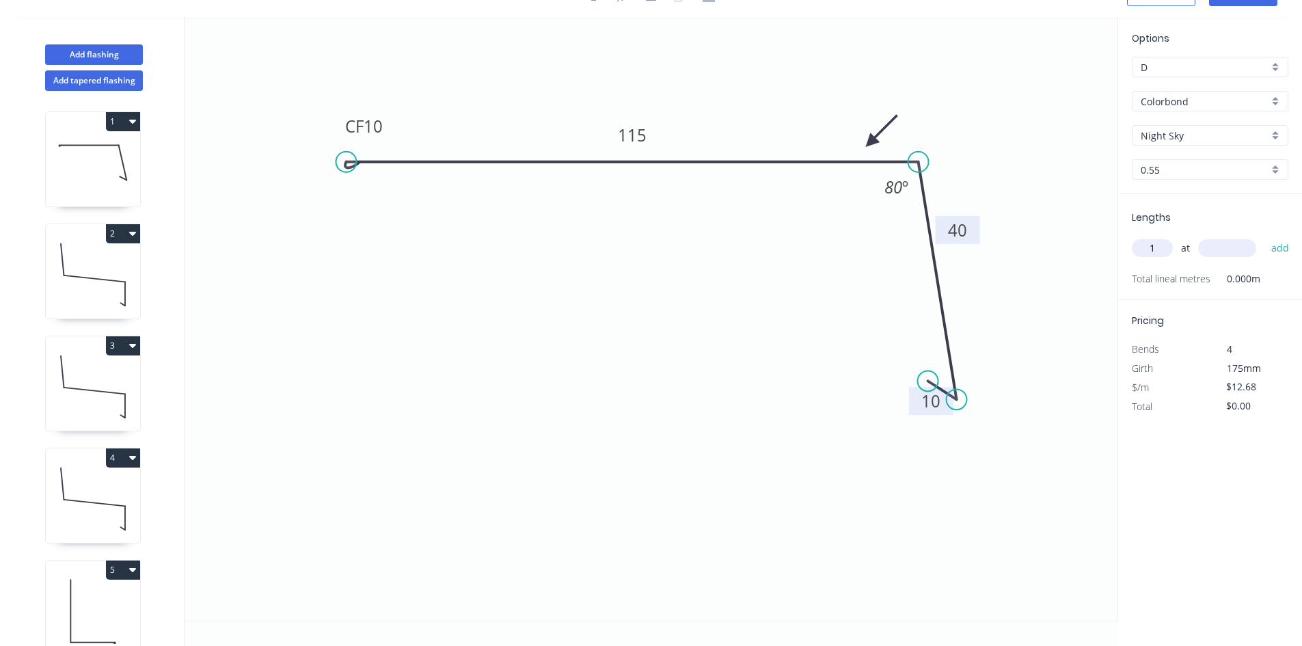
type input "1"
type input "2500"
click at [1265, 237] on button "add" at bounding box center [1281, 248] width 32 height 23
type input "$31.70"
type input "1"
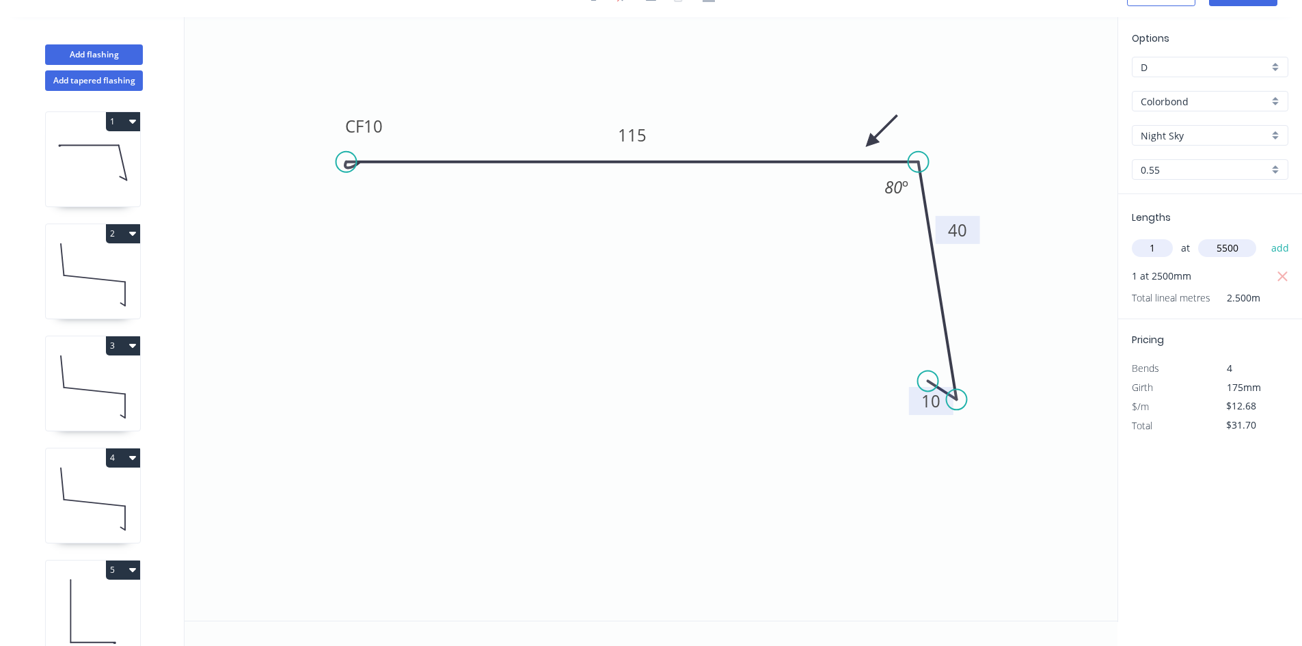
type input "5500"
click at [1265, 237] on button "add" at bounding box center [1281, 248] width 32 height 23
type input "$101.44"
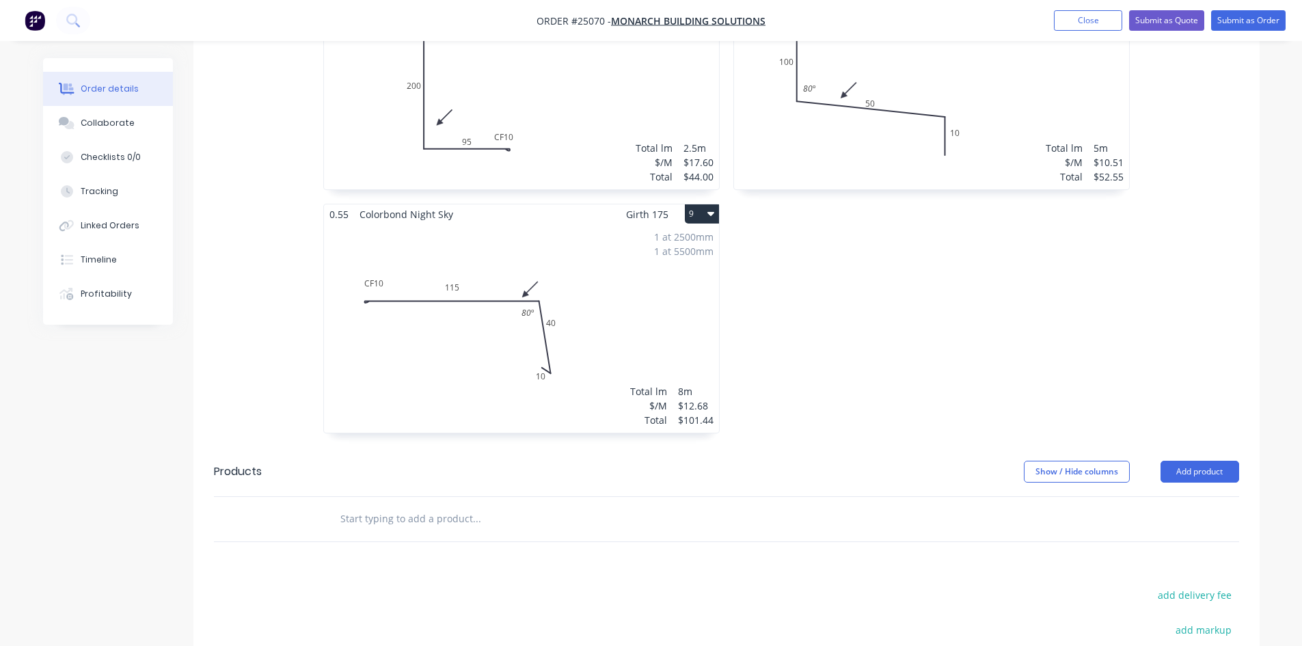
scroll to position [1162, 0]
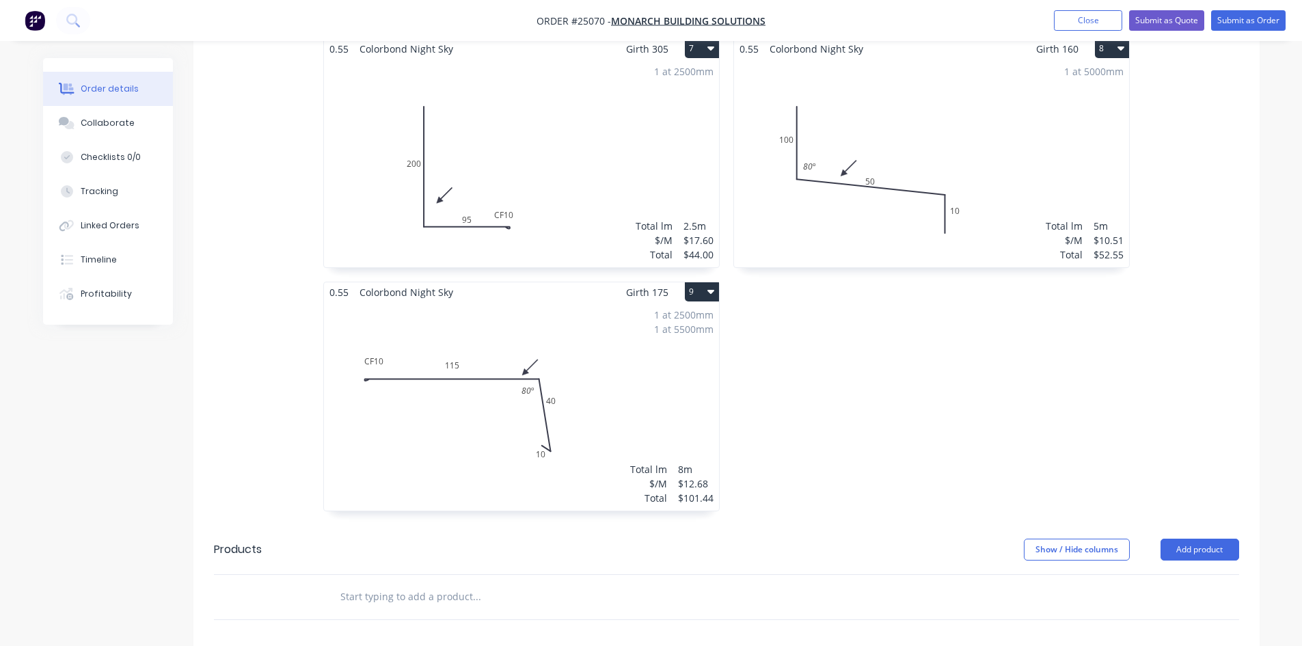
click at [1098, 49] on button "8" at bounding box center [1112, 48] width 34 height 19
click at [1046, 108] on div "Duplicate" at bounding box center [1064, 109] width 105 height 20
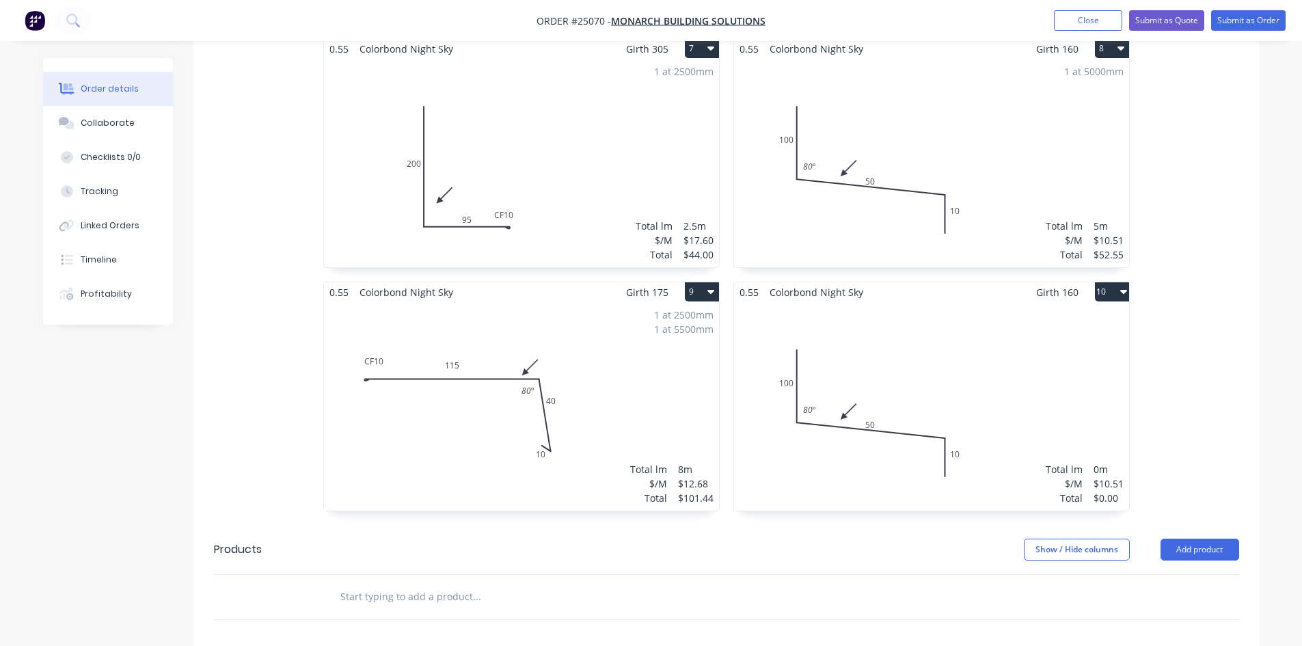
click at [946, 379] on div "Total lm $/M Total 0m $10.51 $0.00" at bounding box center [931, 406] width 395 height 209
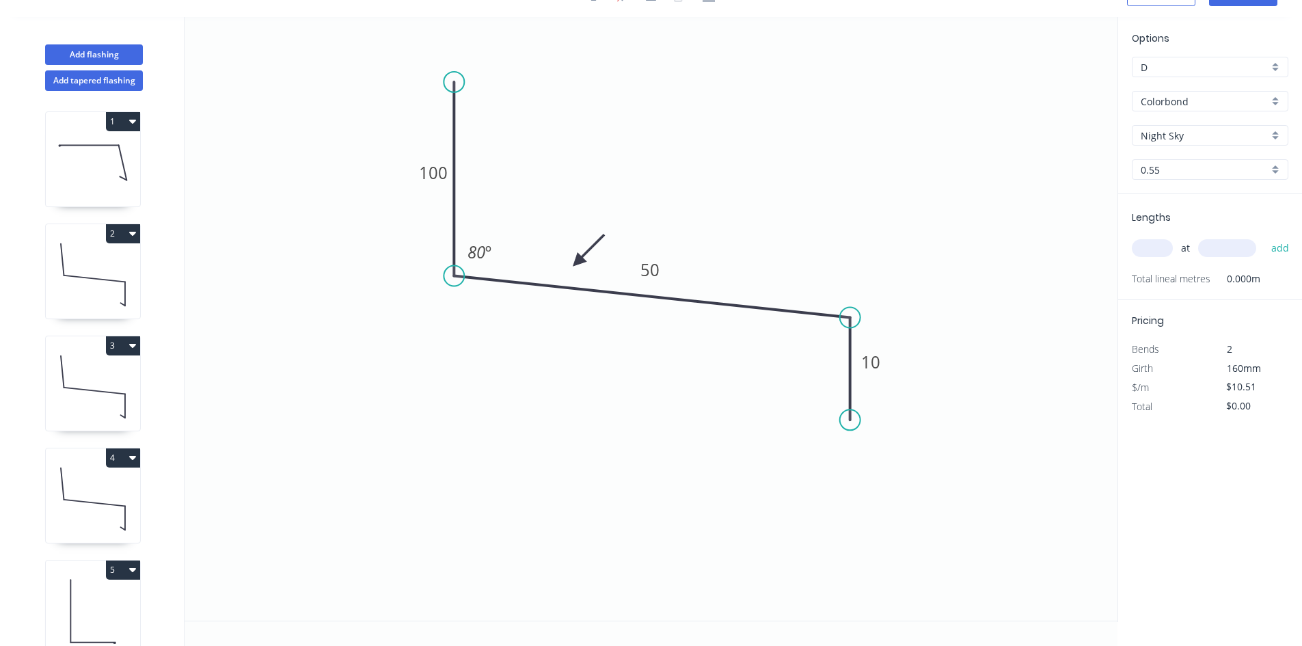
scroll to position [25, 0]
drag, startPoint x: 853, startPoint y: 422, endPoint x: 851, endPoint y: 486, distance: 64.3
click at [851, 486] on circle at bounding box center [850, 484] width 21 height 21
click at [851, 486] on circle at bounding box center [850, 485] width 21 height 21
click at [818, 463] on icon "0 100 50 10 80 º" at bounding box center [651, 319] width 933 height 604
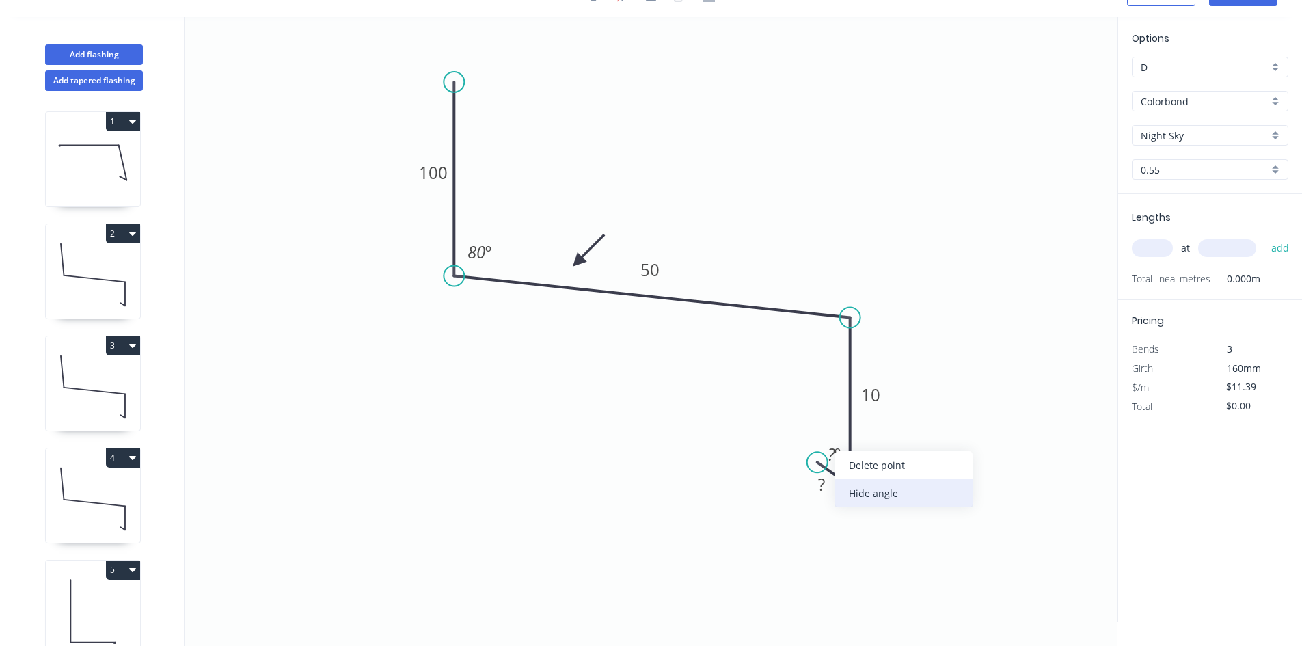
click at [899, 490] on div "Hide angle" at bounding box center [903, 493] width 137 height 28
click at [881, 401] on rect at bounding box center [870, 395] width 27 height 19
click at [830, 489] on rect at bounding box center [821, 485] width 27 height 19
click at [646, 267] on tspan "50" at bounding box center [650, 269] width 19 height 23
click at [1166, 243] on input "text" at bounding box center [1152, 248] width 41 height 18
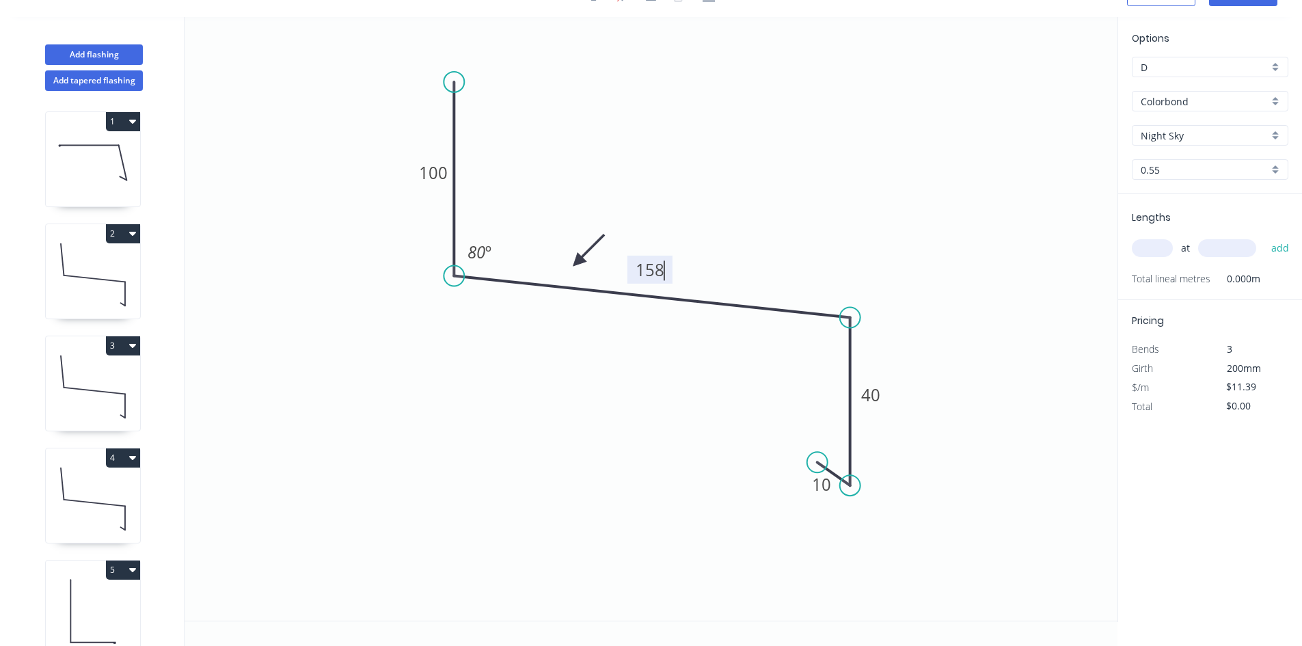
type input "$17.60"
type input "1"
type input "3000"
click at [1265, 237] on button "add" at bounding box center [1281, 248] width 32 height 23
type input "$52.80"
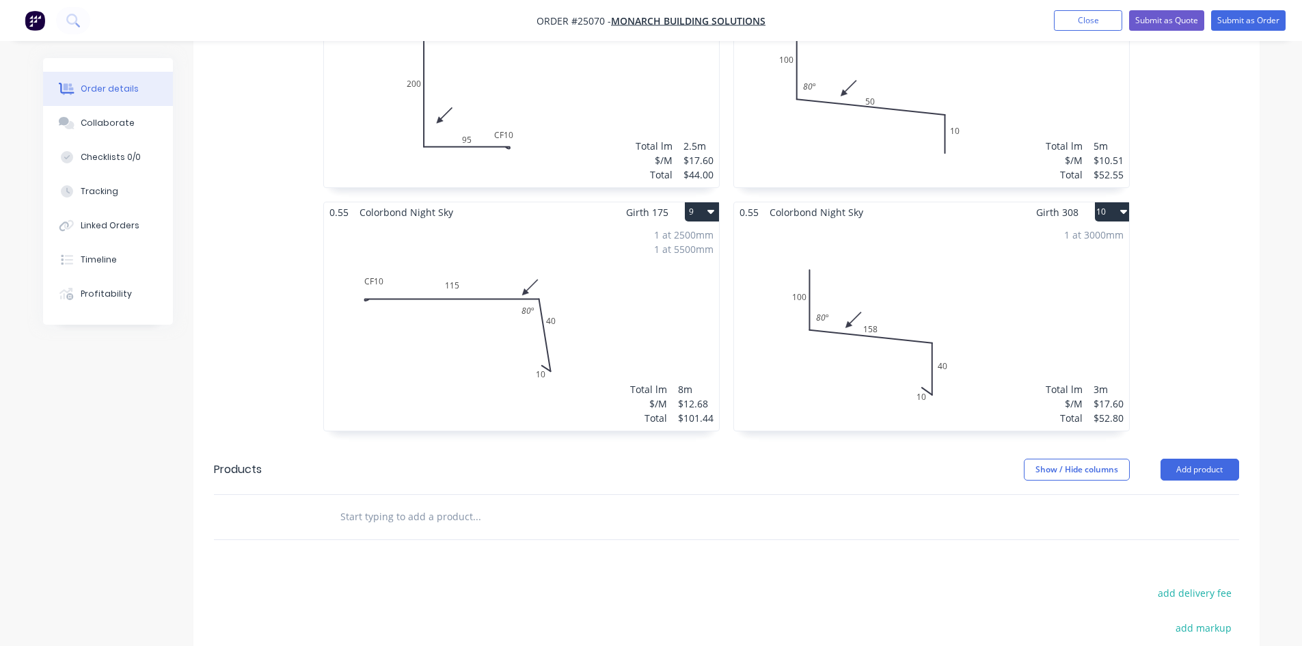
scroll to position [1231, 0]
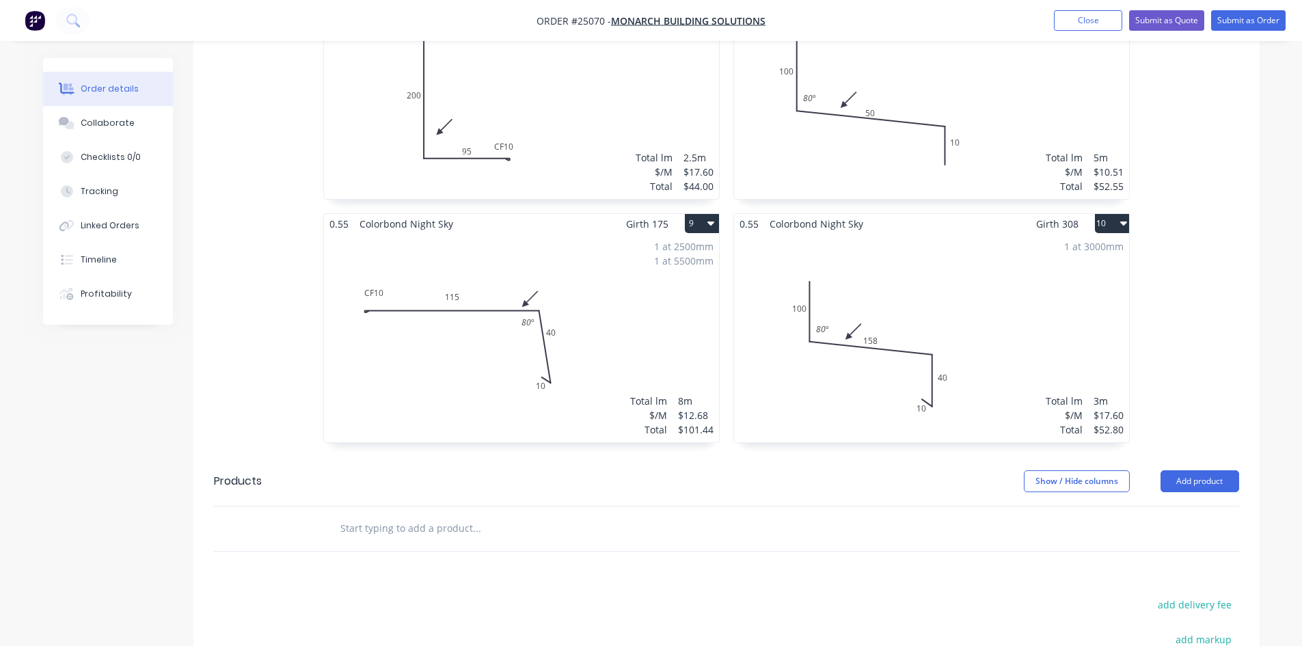
click at [1120, 224] on icon "button" at bounding box center [1123, 222] width 7 height 11
click at [1043, 289] on div "Duplicate" at bounding box center [1064, 284] width 105 height 20
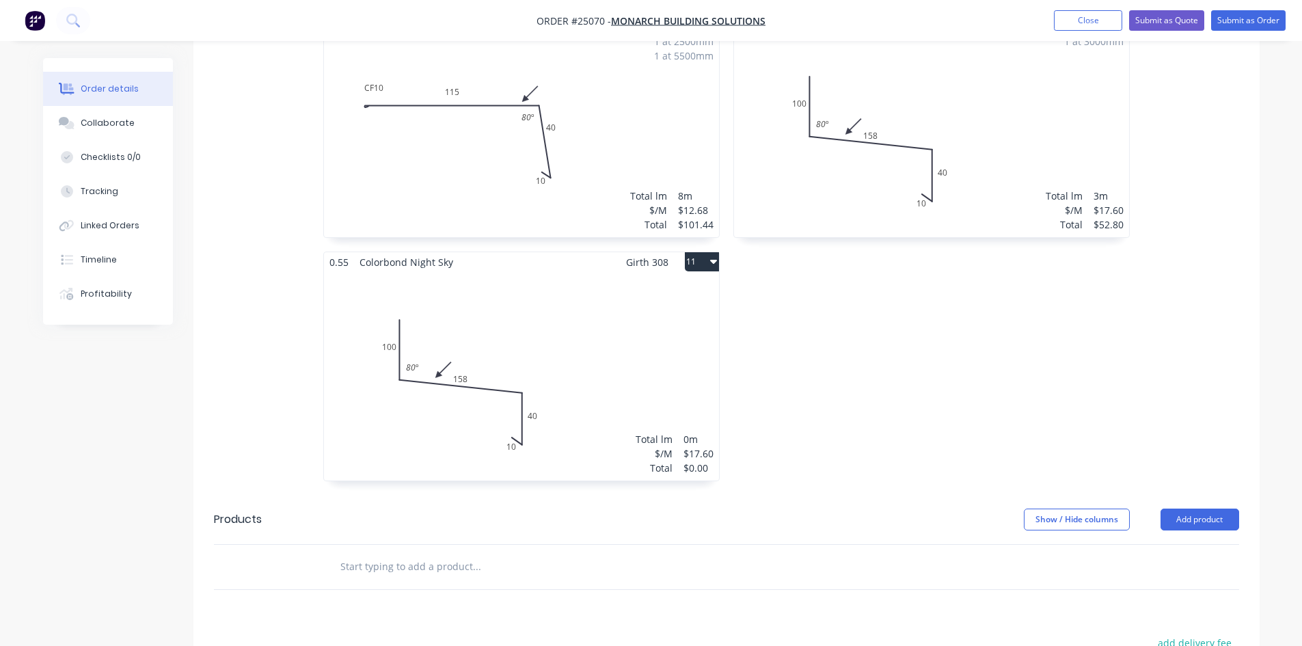
click at [582, 358] on div "Total lm $/M Total 0m $17.60 $0.00" at bounding box center [521, 376] width 395 height 209
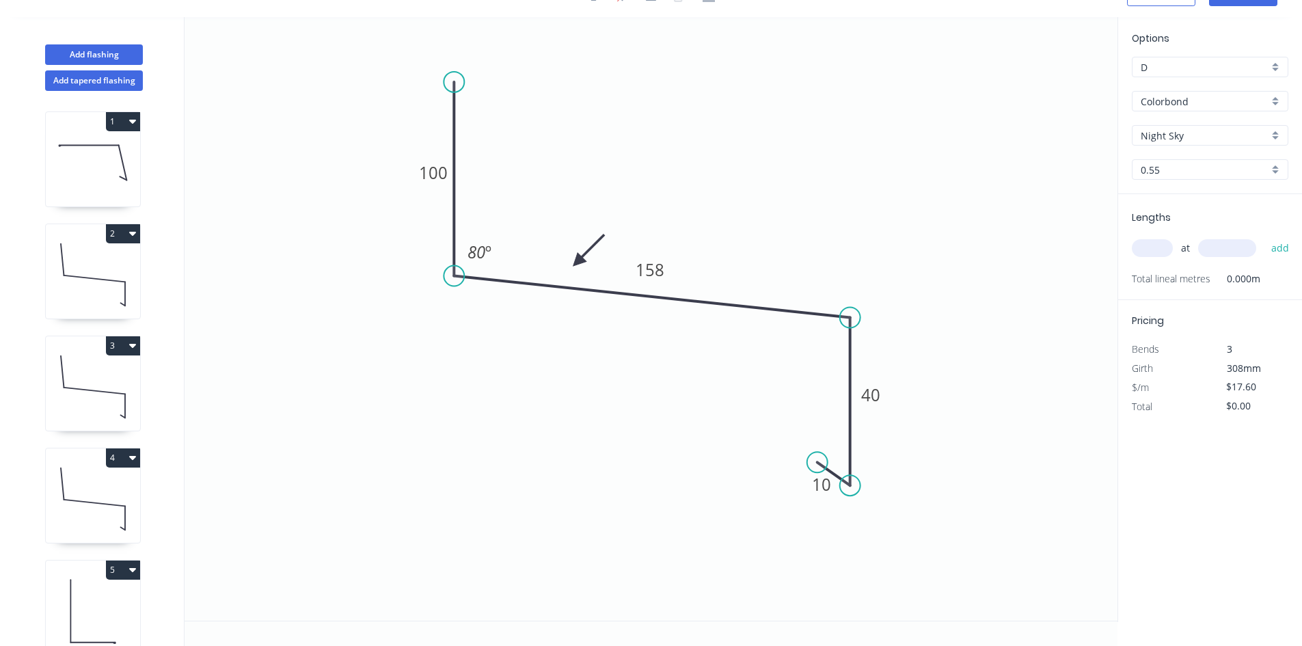
scroll to position [25, 0]
click at [658, 268] on tspan "158" at bounding box center [650, 269] width 29 height 23
click at [829, 180] on icon "0 100 150 40 10 80 º" at bounding box center [651, 319] width 933 height 604
type input "$14.62"
click at [1147, 244] on input "text" at bounding box center [1152, 248] width 41 height 18
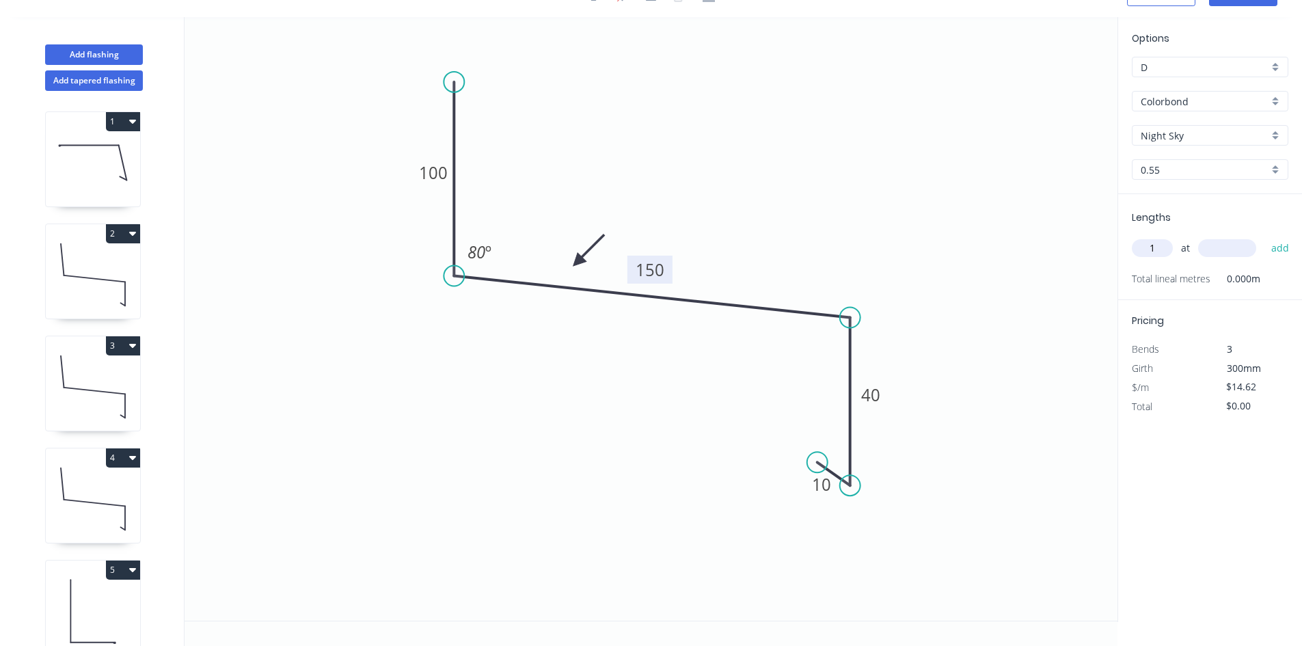
type input "1"
type input "1500"
click at [1265, 237] on button "add" at bounding box center [1281, 248] width 32 height 23
type input "$21.93"
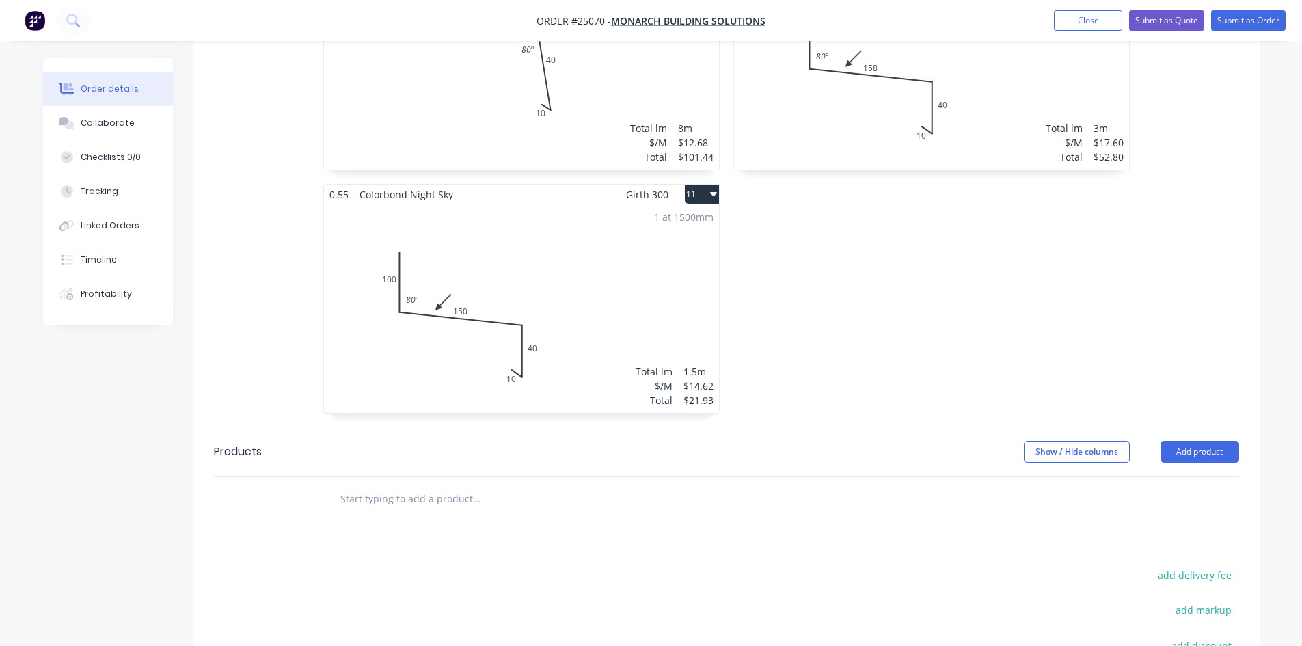
scroll to position [1504, 0]
click at [711, 188] on icon "button" at bounding box center [713, 192] width 7 height 11
click at [663, 260] on div "Duplicate" at bounding box center [654, 254] width 105 height 20
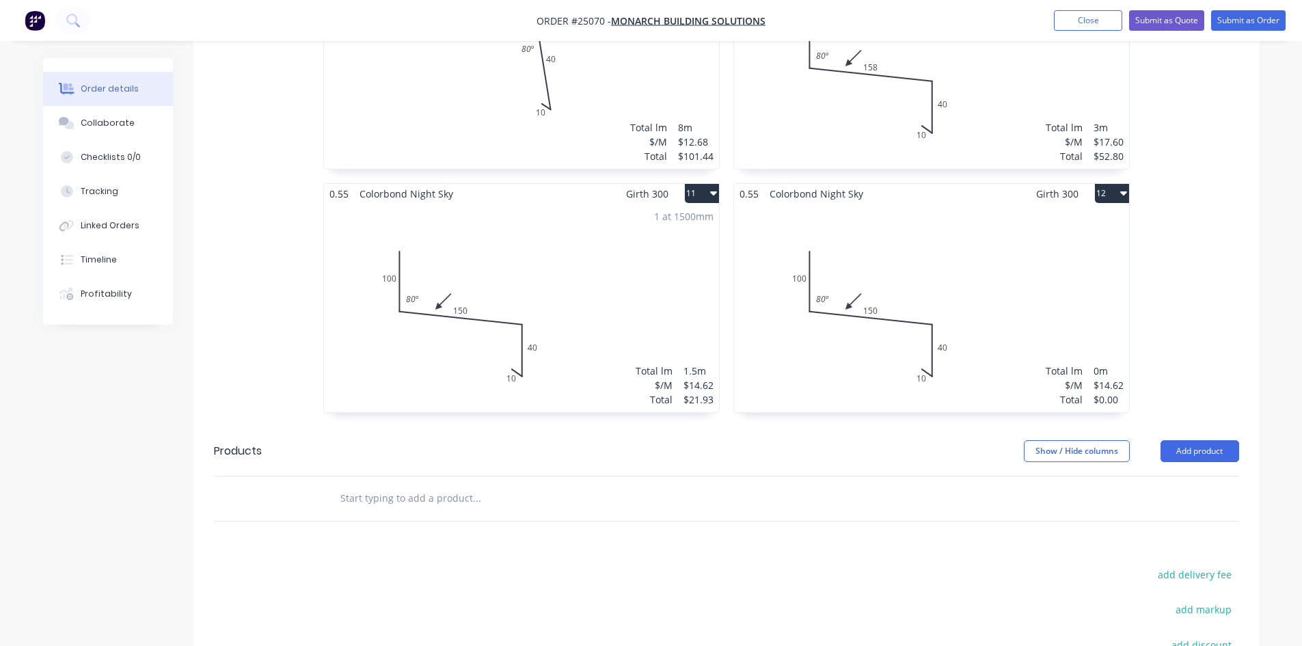
click at [900, 276] on div "Total lm $/M Total 0m $14.62 $0.00" at bounding box center [931, 308] width 395 height 209
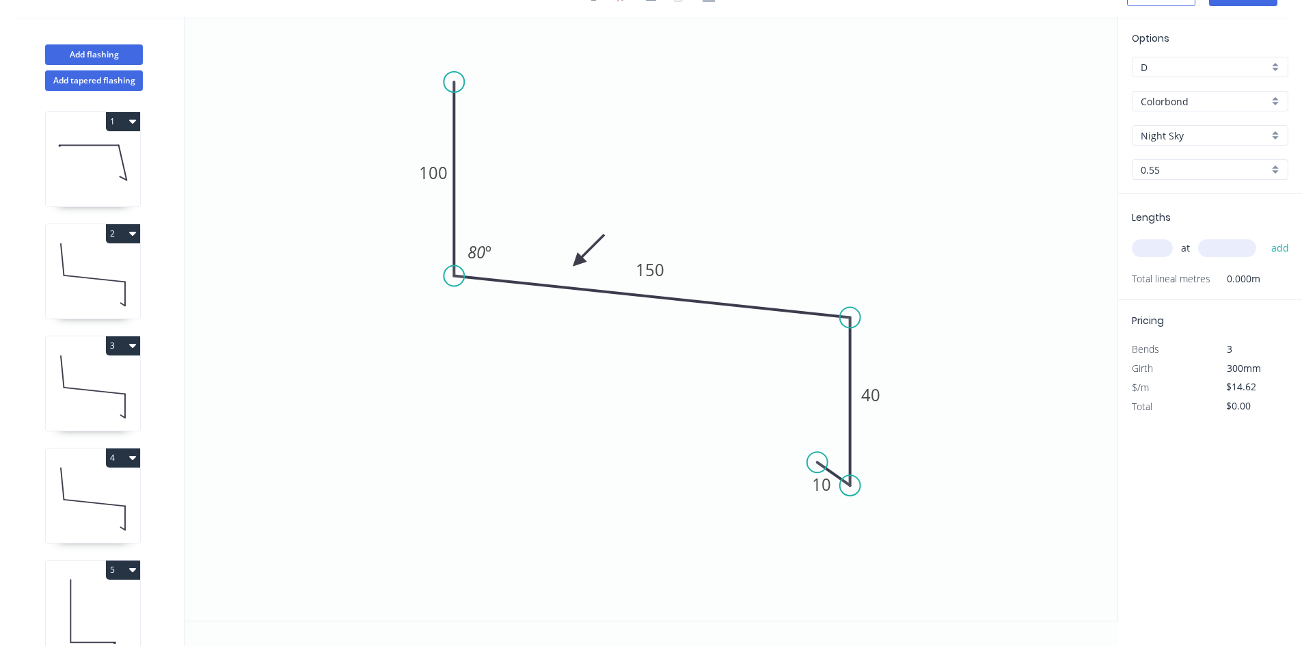
scroll to position [25, 0]
click at [483, 255] on tspan "80" at bounding box center [477, 252] width 18 height 23
click at [905, 361] on div "Show angle" at bounding box center [917, 366] width 137 height 28
click at [829, 338] on tspan "80" at bounding box center [822, 339] width 18 height 23
click at [662, 265] on tspan "150" at bounding box center [650, 269] width 29 height 23
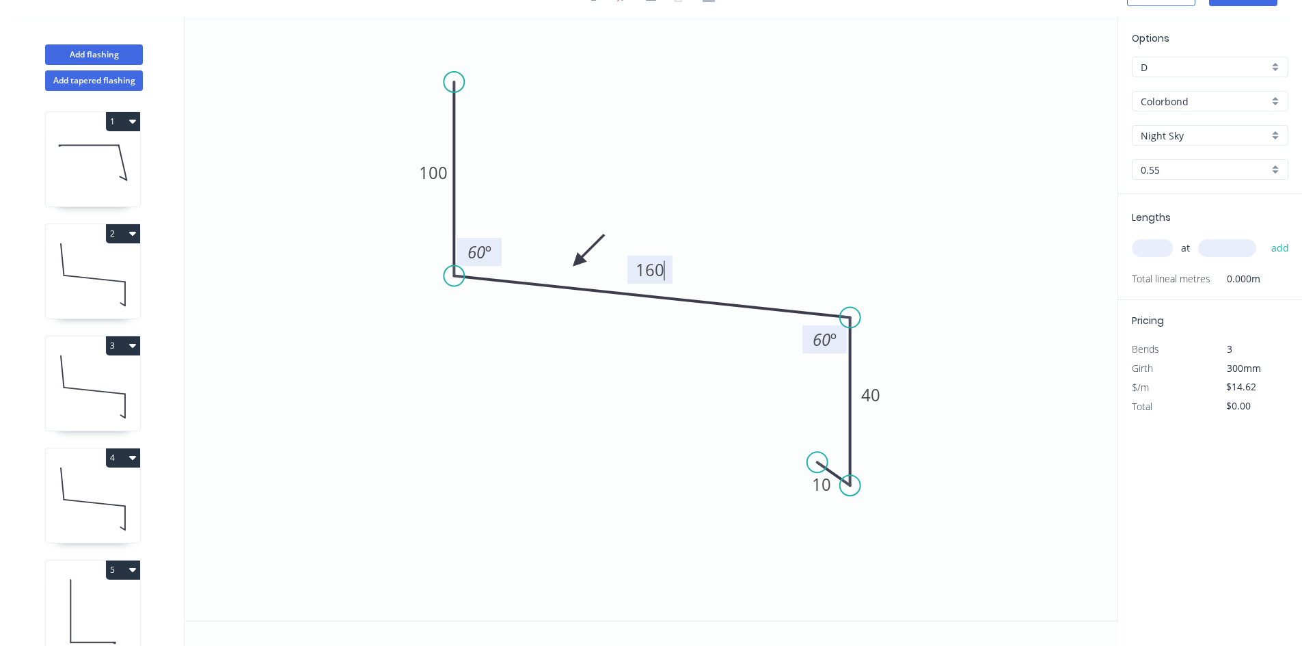
click at [874, 210] on icon "0 100 160 40 10 60 º 60 º" at bounding box center [651, 319] width 933 height 604
type input "$17.60"
click at [1166, 247] on input "text" at bounding box center [1152, 248] width 41 height 18
type input "1"
type input "3500"
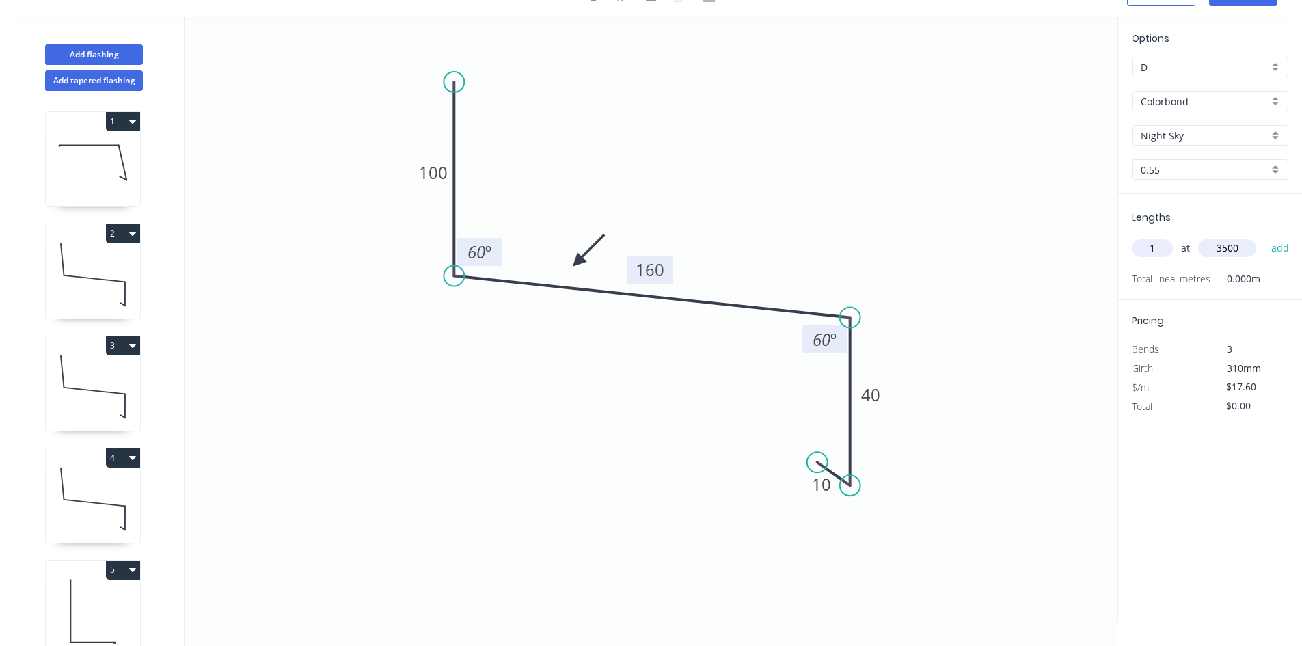
click at [1265, 237] on button "add" at bounding box center [1281, 248] width 32 height 23
type input "$61.60"
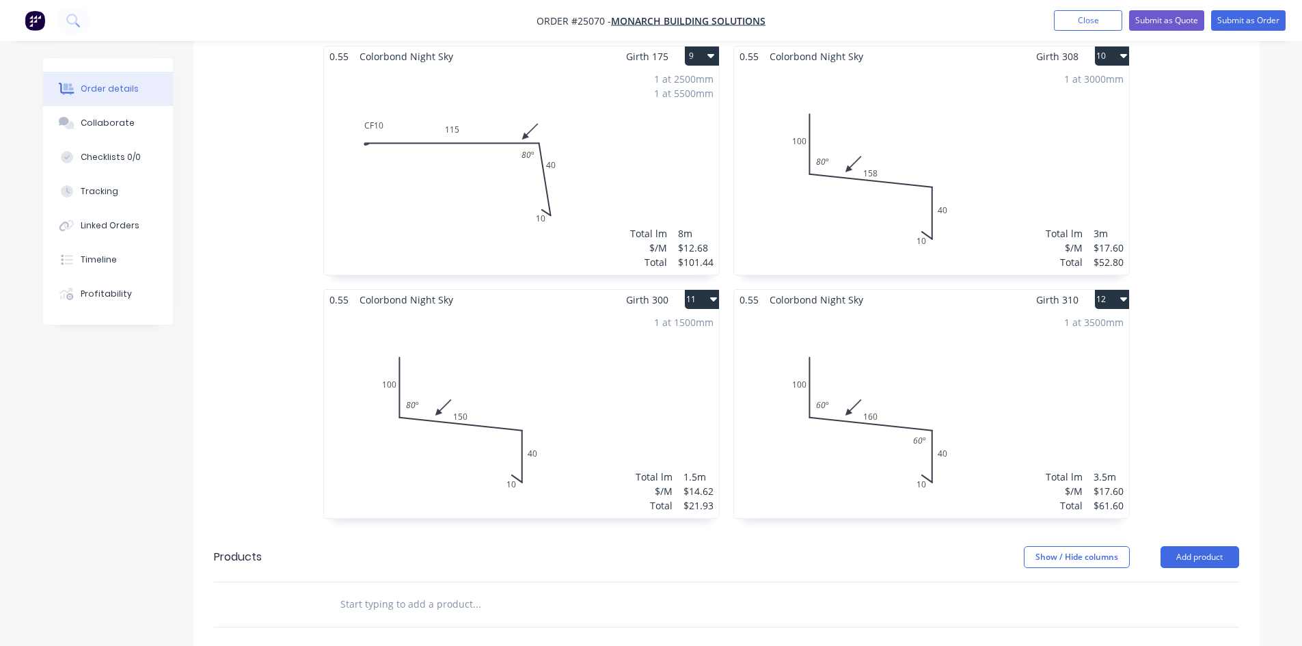
scroll to position [1231, 0]
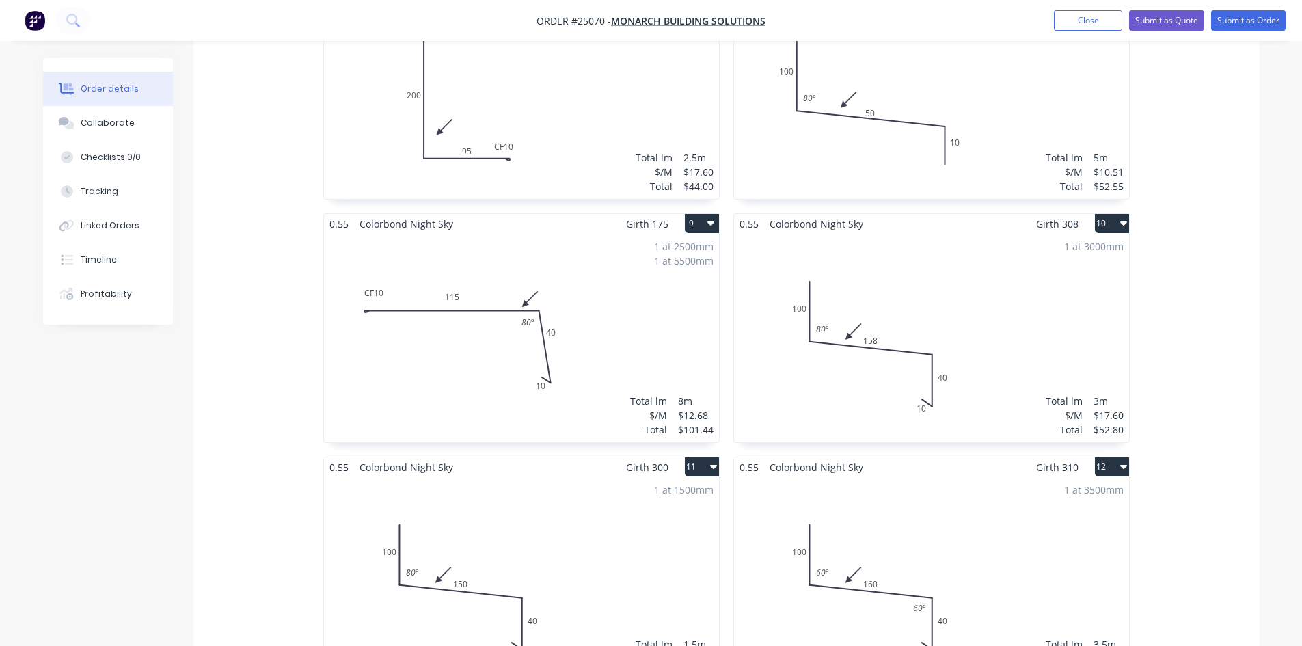
click at [706, 226] on button "9" at bounding box center [702, 223] width 34 height 19
click at [662, 288] on div "Duplicate" at bounding box center [654, 284] width 105 height 20
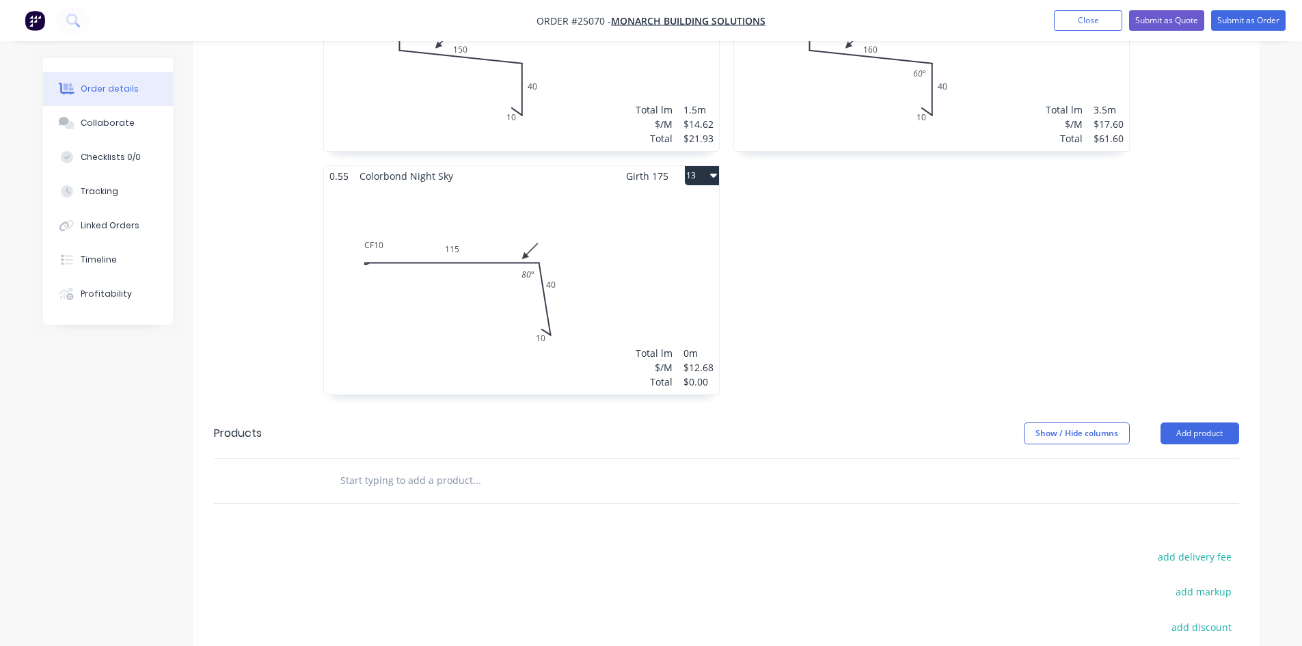
scroll to position [1777, 0]
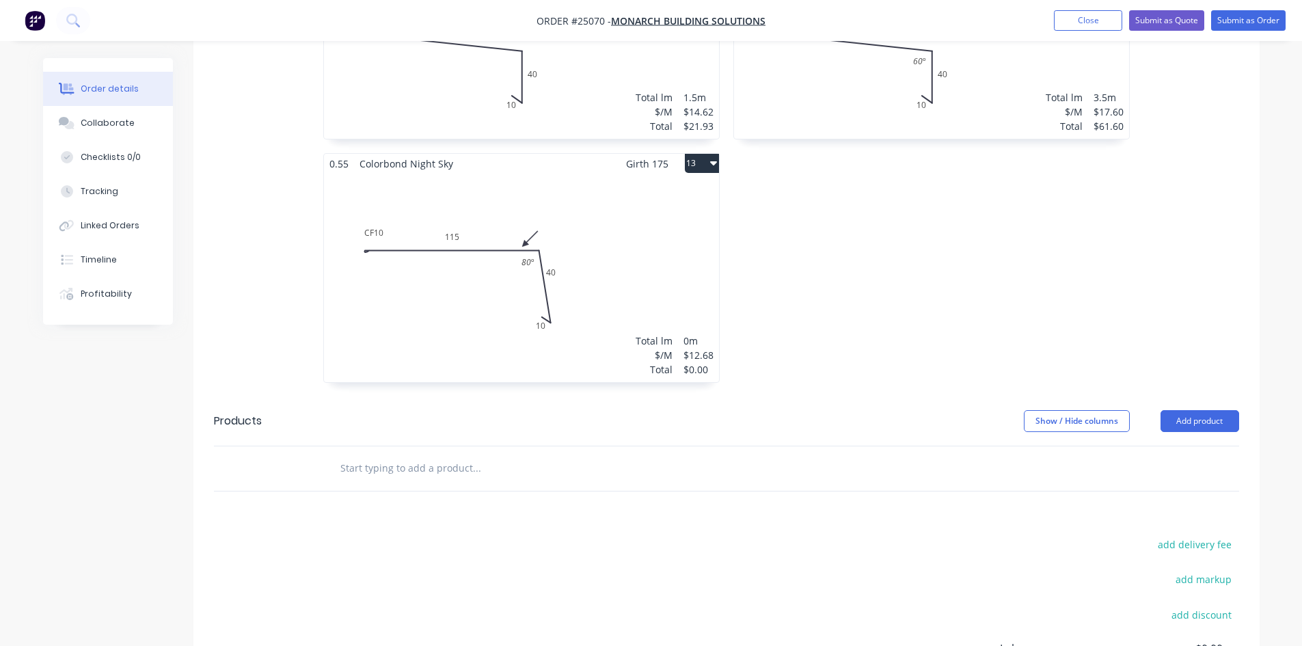
click at [457, 325] on div "Total lm $/M Total 0m $12.68 $0.00" at bounding box center [521, 278] width 395 height 209
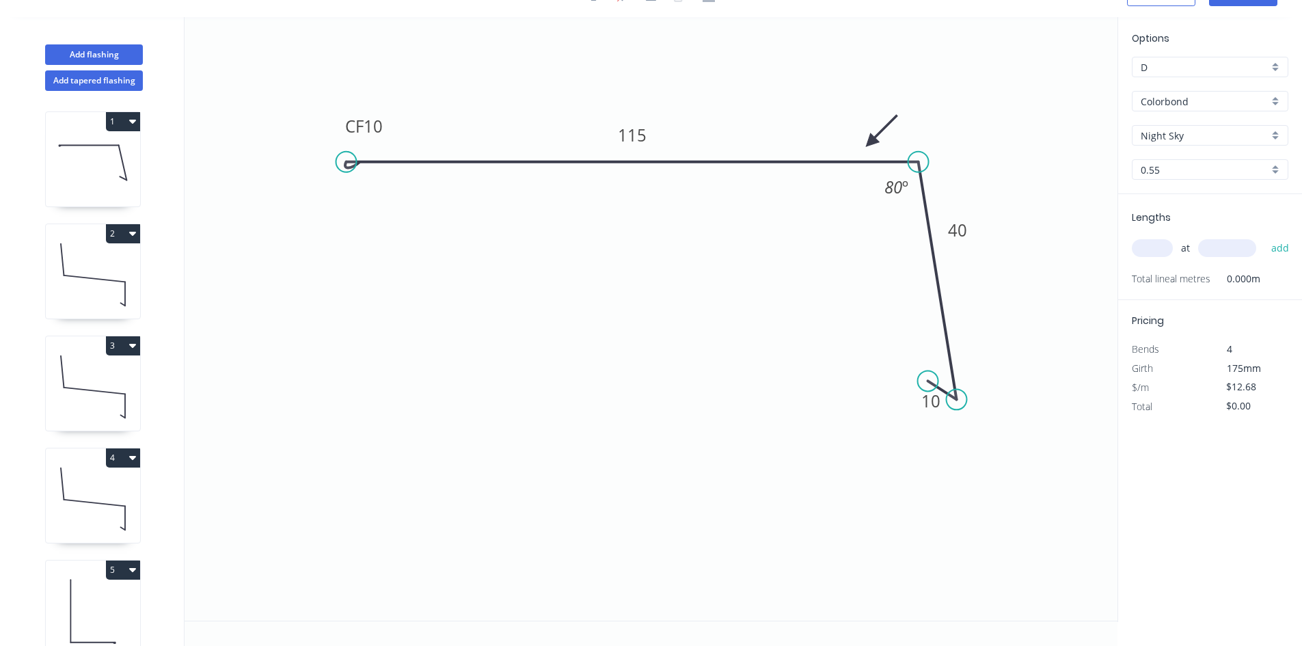
scroll to position [25, 0]
click at [887, 181] on tspan "80" at bounding box center [894, 187] width 18 height 23
click at [1150, 247] on input "text" at bounding box center [1152, 248] width 41 height 18
type input "1"
type input "6000"
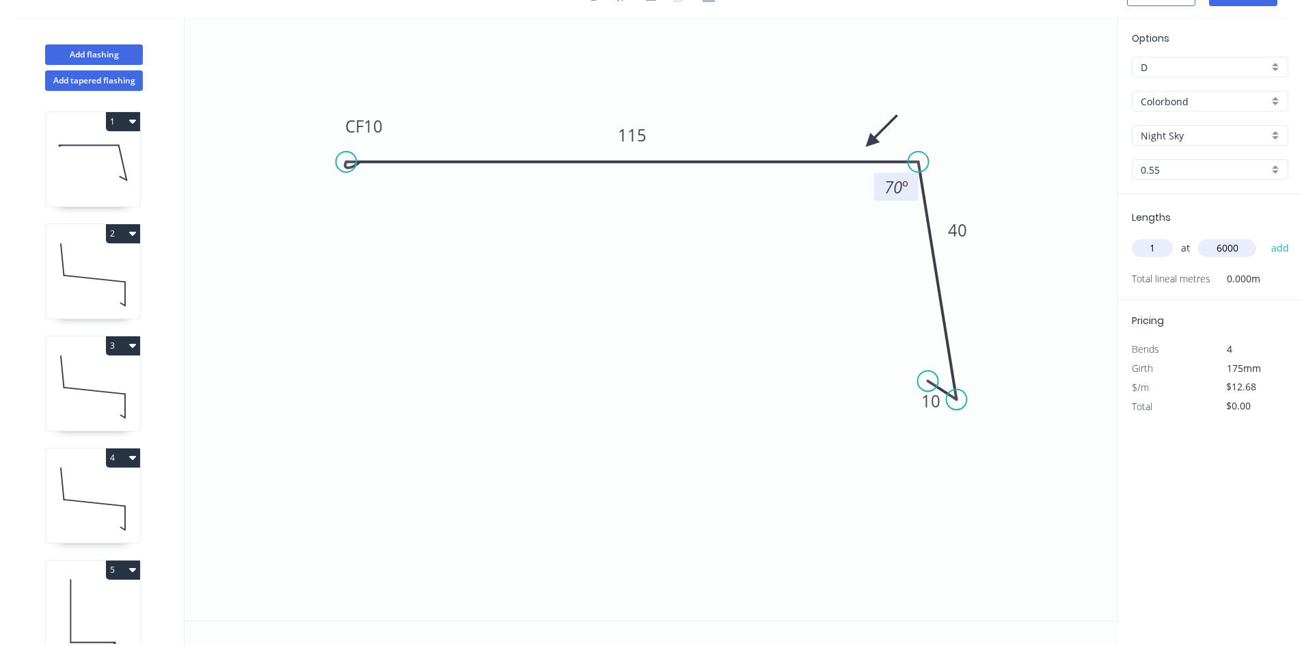
click at [1265, 237] on button "add" at bounding box center [1281, 248] width 32 height 23
type input "$76.08"
type input "3"
type input "4000"
click at [1265, 237] on button "add" at bounding box center [1281, 248] width 32 height 23
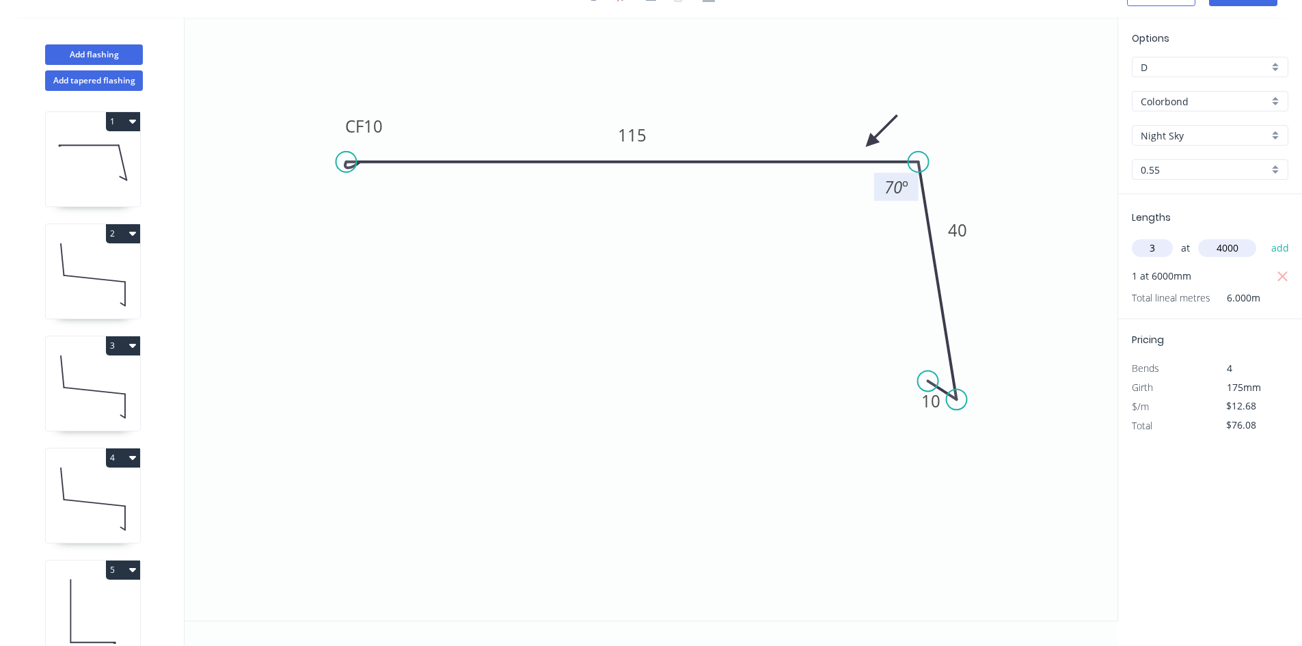
type input "$228.24"
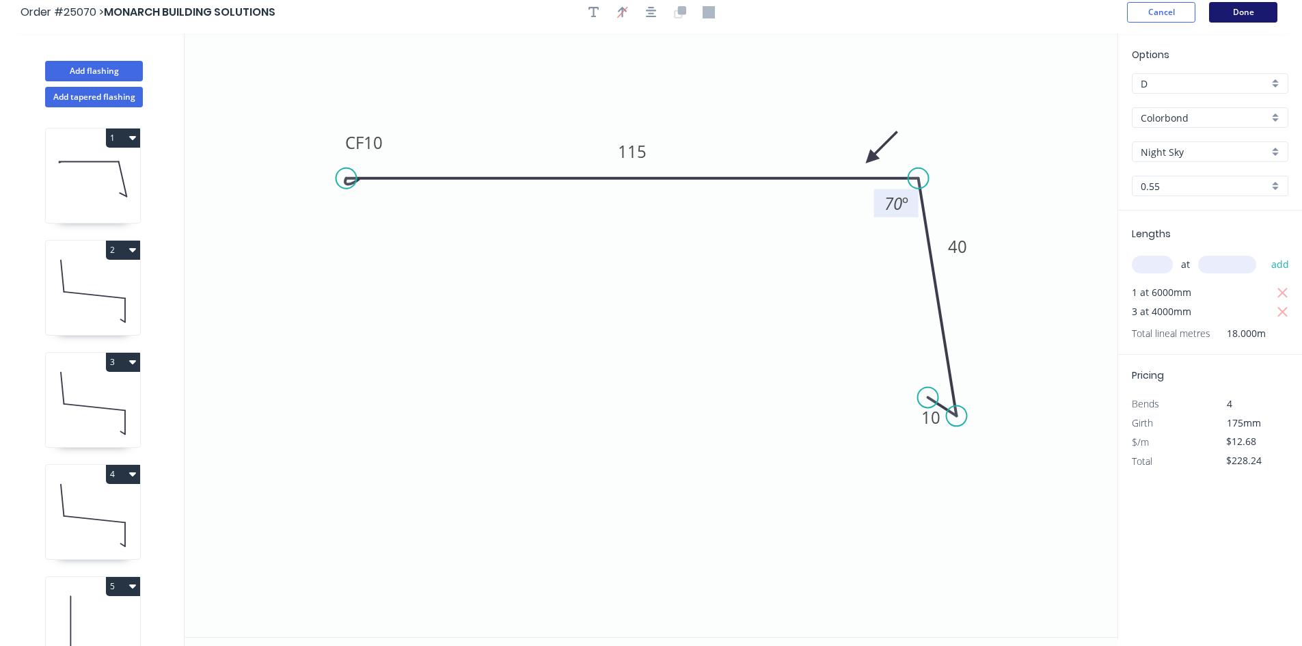
scroll to position [0, 0]
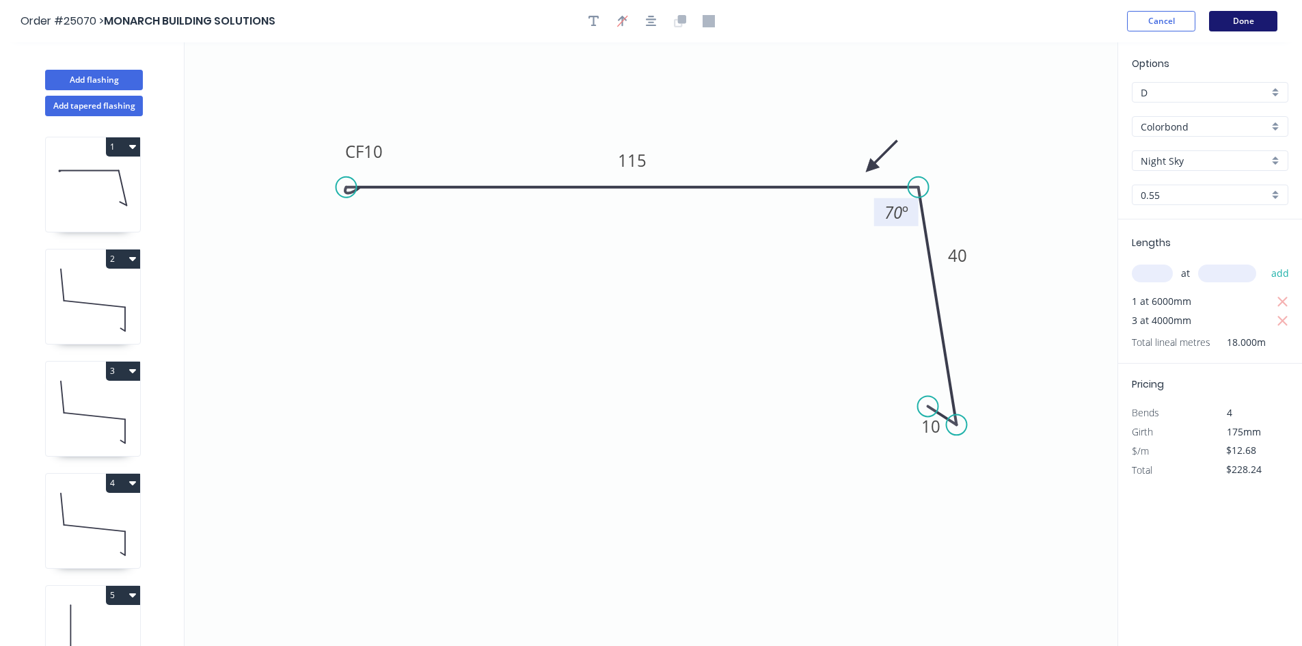
click at [1228, 27] on button "Done" at bounding box center [1243, 21] width 68 height 21
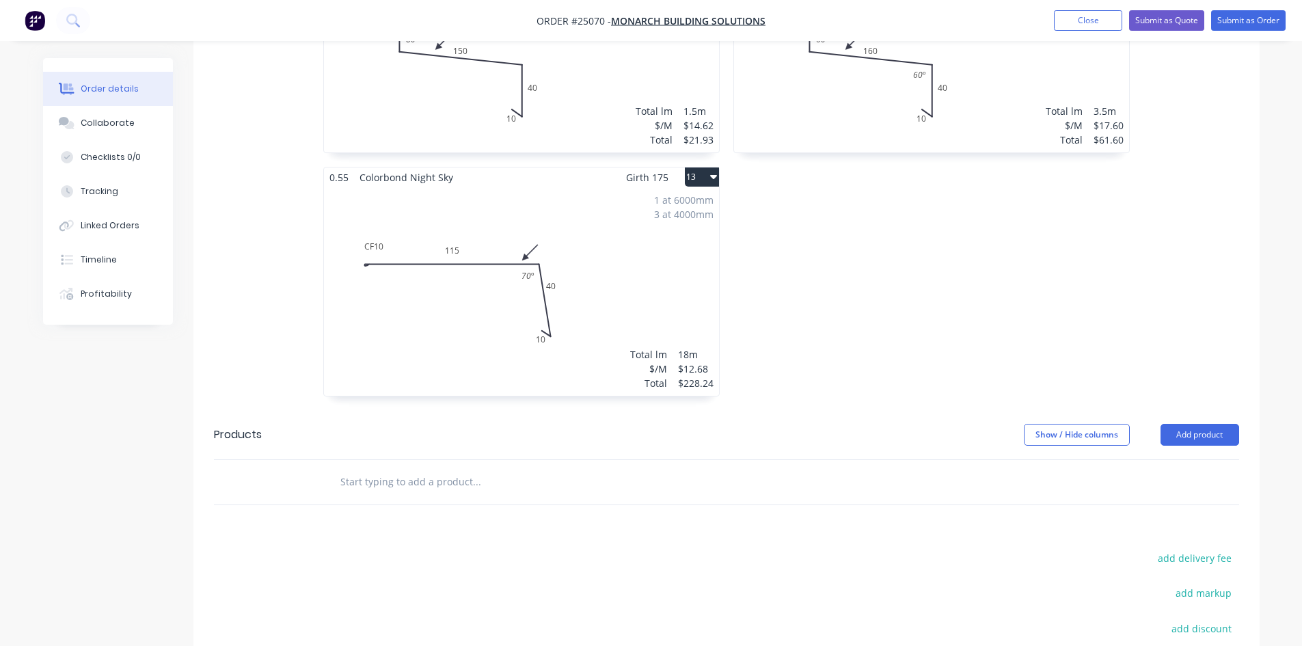
scroll to position [1846, 0]
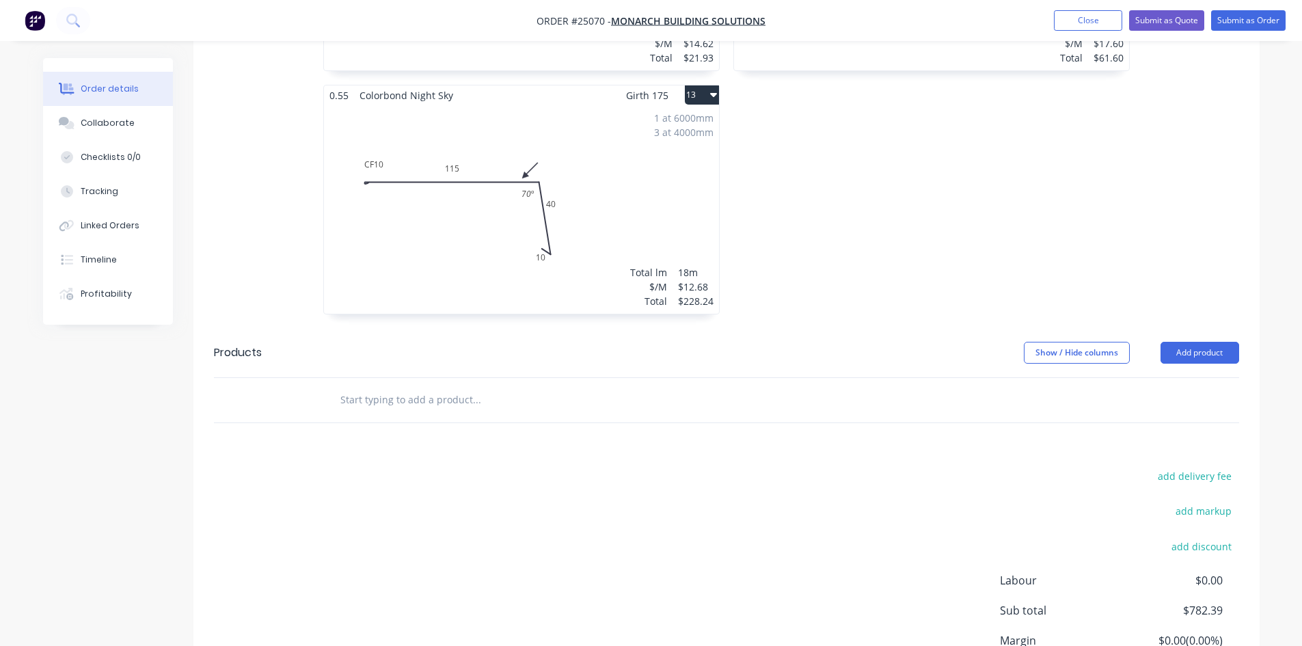
click at [697, 92] on button "13" at bounding box center [702, 94] width 34 height 19
click at [663, 155] on div "Duplicate" at bounding box center [654, 156] width 105 height 20
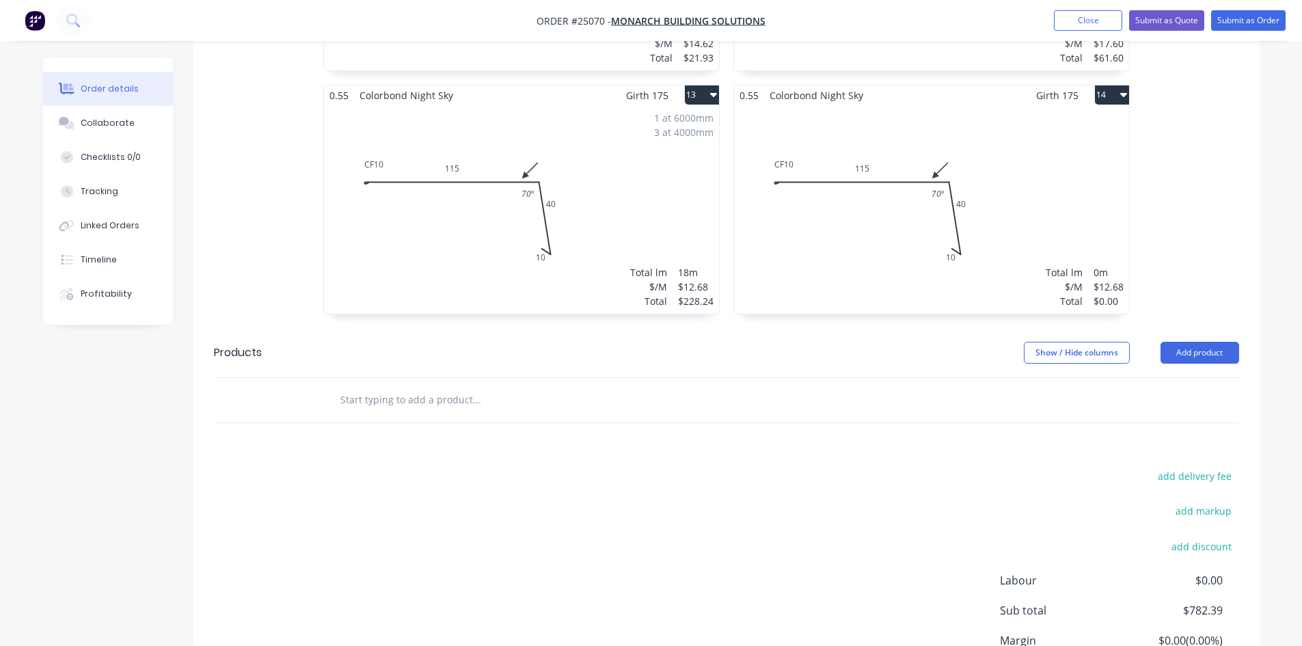
click at [867, 247] on div "Total lm $/M Total 0m $12.68 $0.00" at bounding box center [931, 209] width 395 height 209
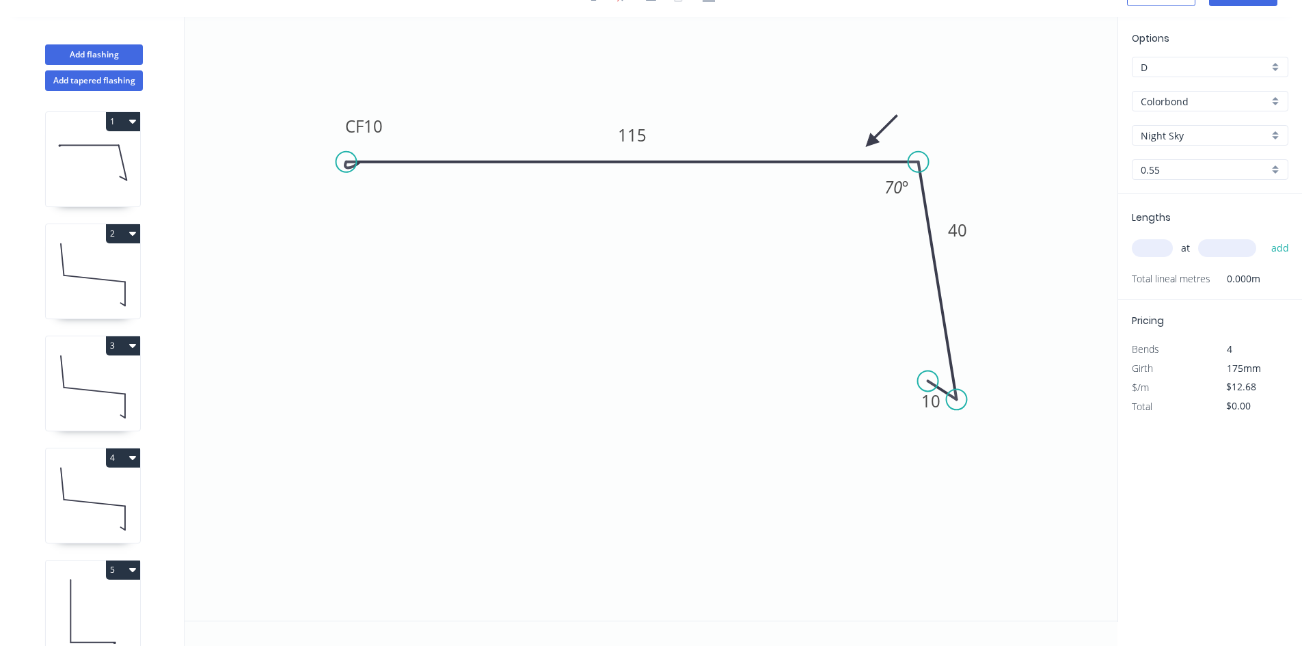
scroll to position [25, 0]
drag, startPoint x: 941, startPoint y: 401, endPoint x: 915, endPoint y: 402, distance: 26.0
click at [915, 402] on circle at bounding box center [919, 401] width 21 height 21
drag, startPoint x: 930, startPoint y: 384, endPoint x: 886, endPoint y: 371, distance: 46.3
click at [886, 371] on circle at bounding box center [886, 368] width 21 height 21
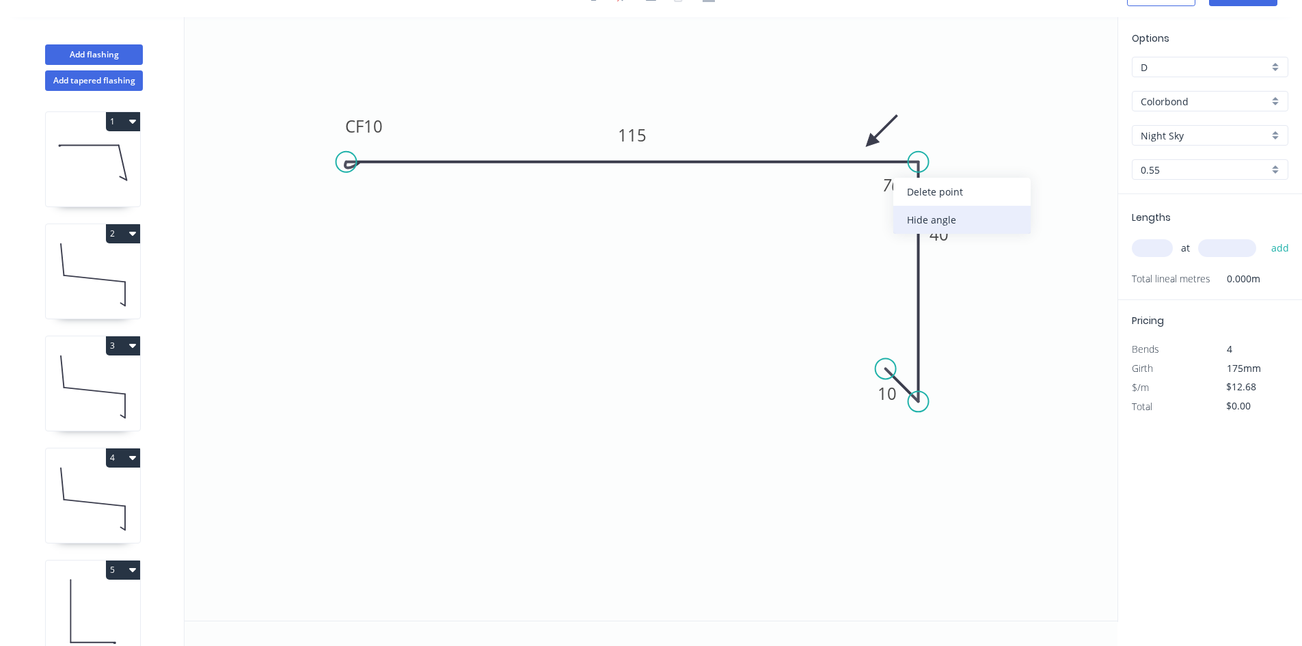
click at [932, 228] on div "Hide angle" at bounding box center [962, 220] width 137 height 28
click at [625, 132] on tspan "115" at bounding box center [632, 135] width 29 height 23
click at [1164, 247] on input "text" at bounding box center [1152, 248] width 41 height 18
type input "1"
type input "3000"
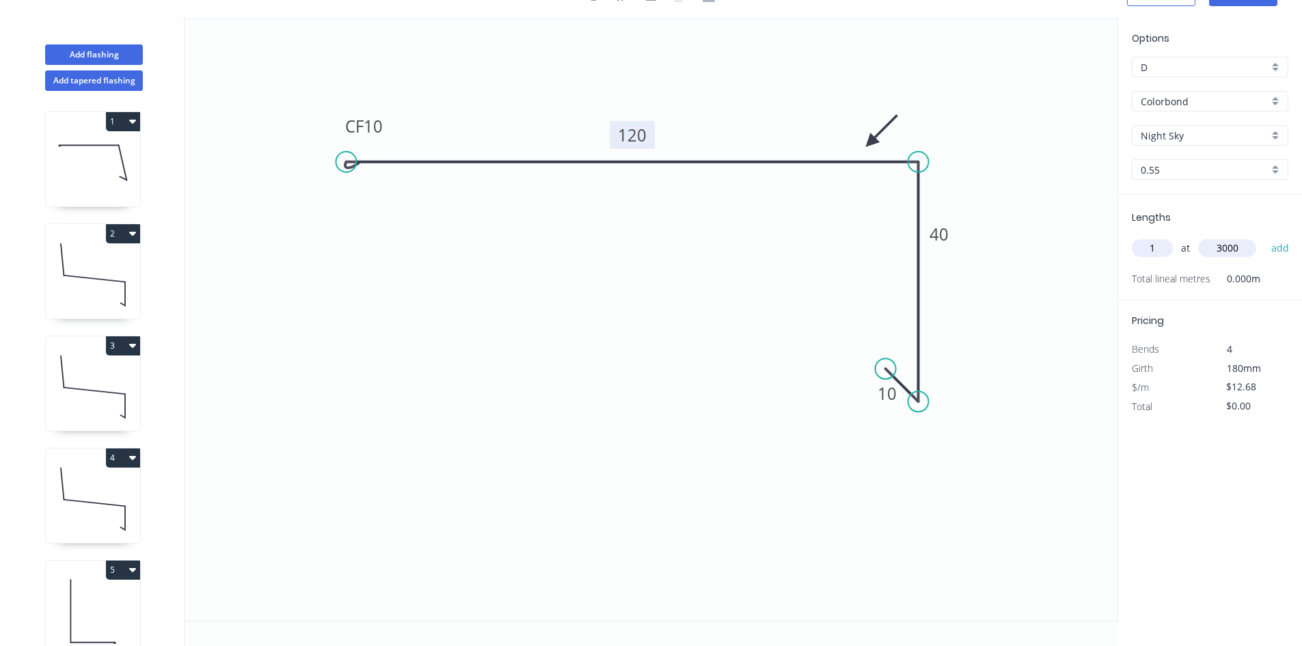
click at [1265, 237] on button "add" at bounding box center [1281, 248] width 32 height 23
type input "$38.04"
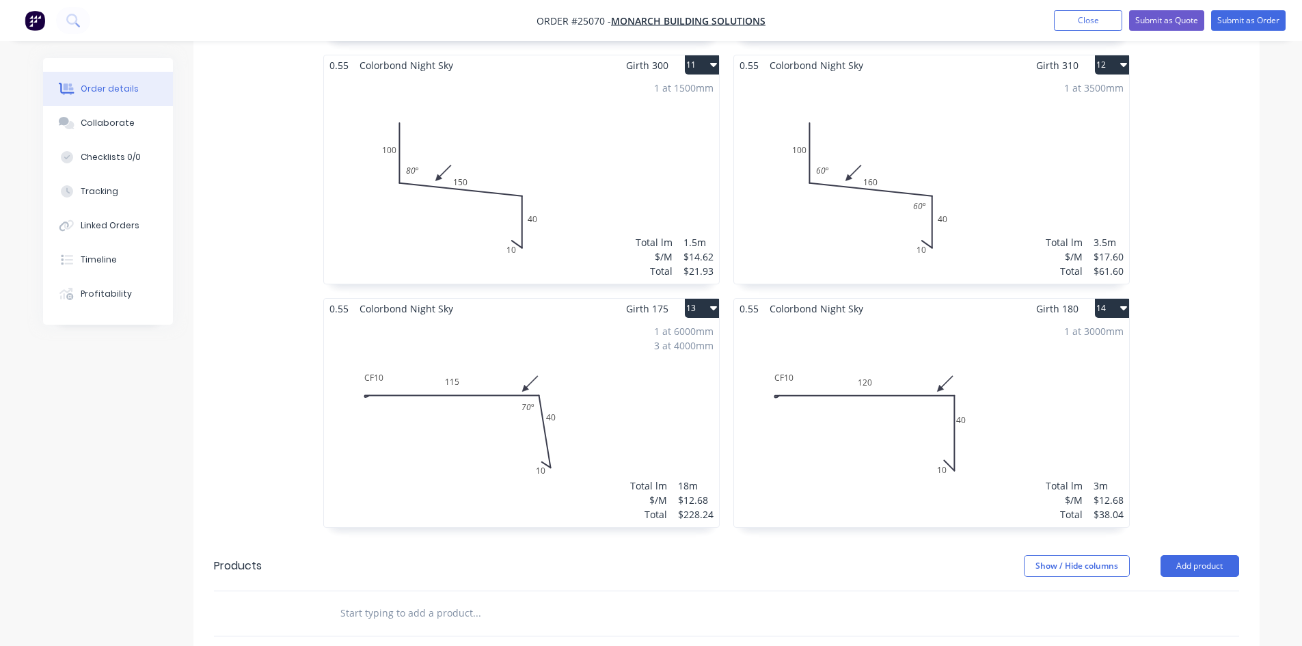
scroll to position [1641, 0]
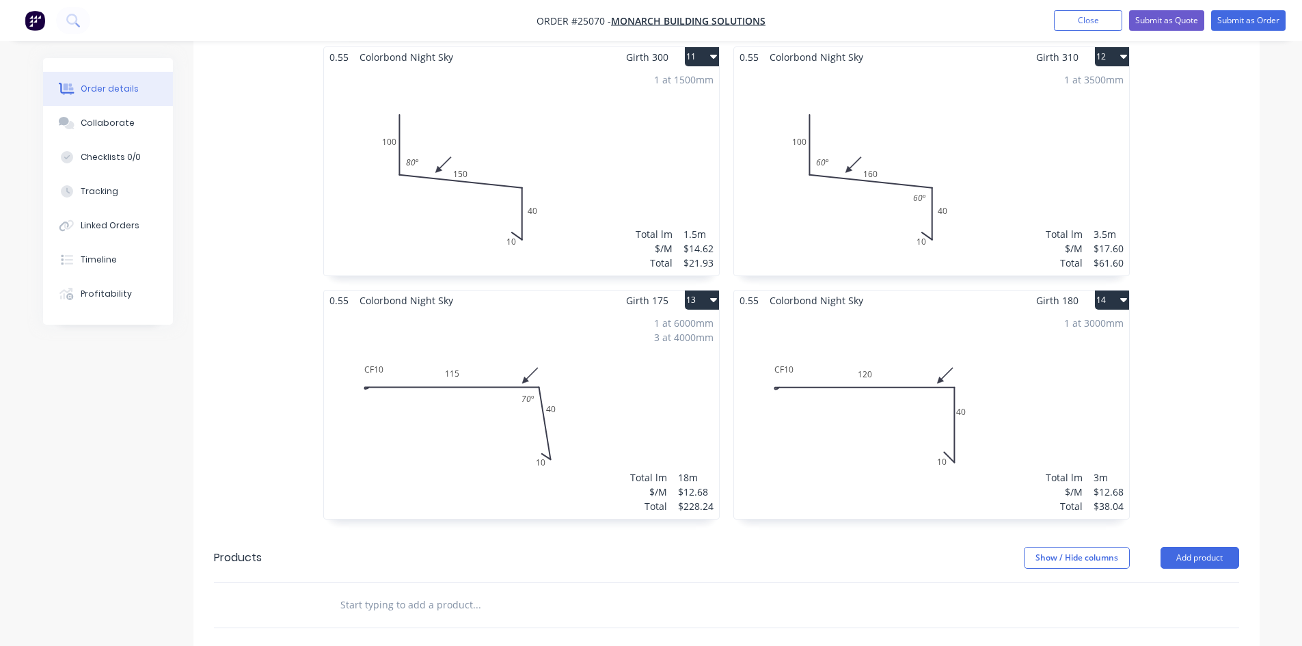
click at [1111, 300] on button "14" at bounding box center [1112, 300] width 34 height 19
click at [1084, 358] on div "Duplicate" at bounding box center [1064, 361] width 105 height 20
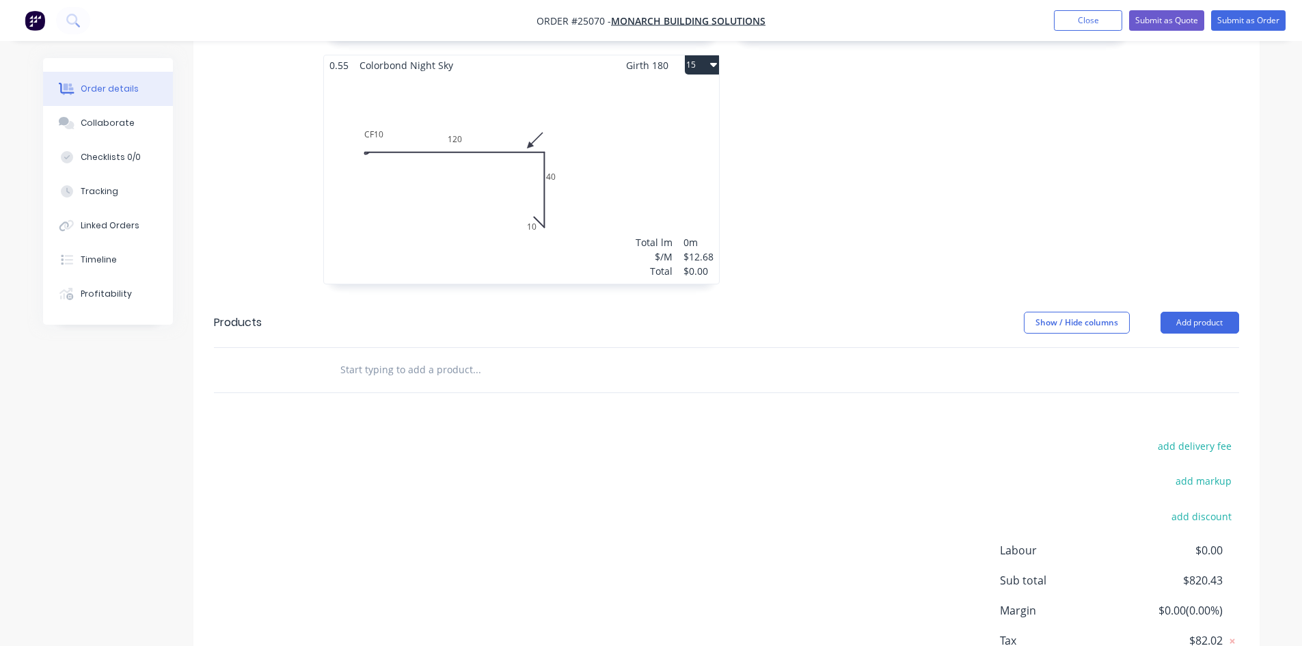
click at [626, 194] on div "Total lm $/M Total 0m $12.68 $0.00" at bounding box center [521, 179] width 395 height 209
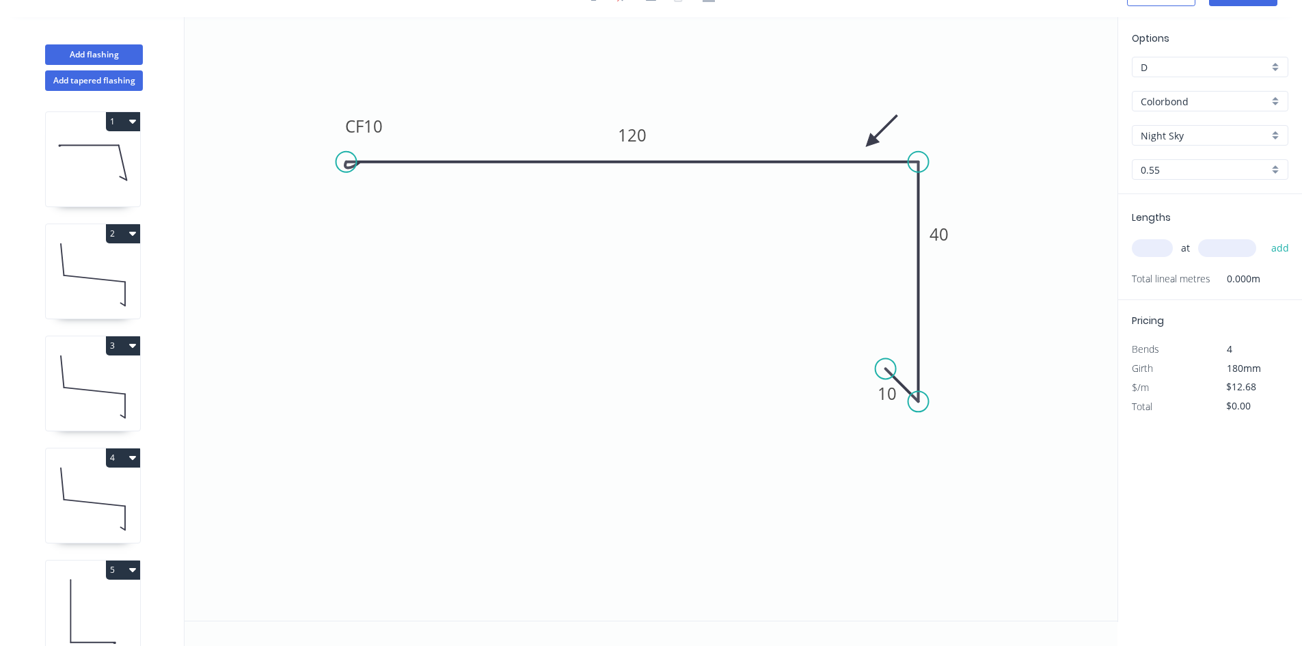
scroll to position [25, 0]
click at [941, 403] on div "Delete point" at bounding box center [985, 409] width 137 height 28
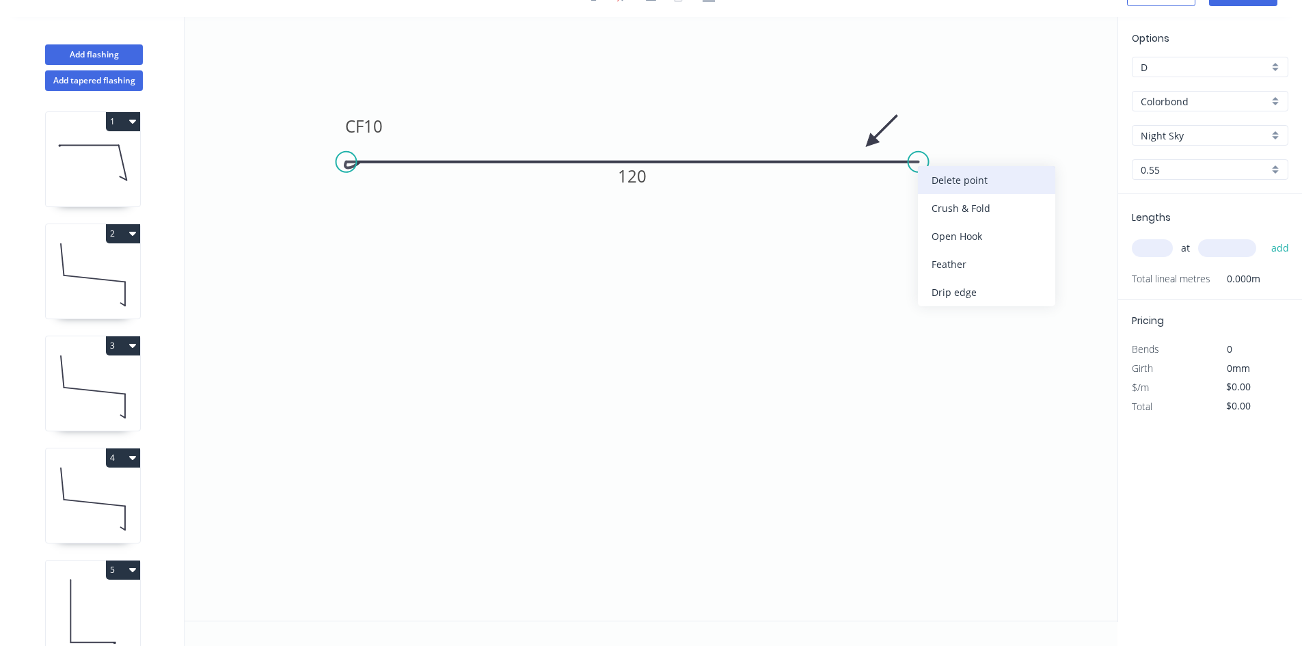
click at [1005, 178] on div "Delete point" at bounding box center [986, 180] width 137 height 28
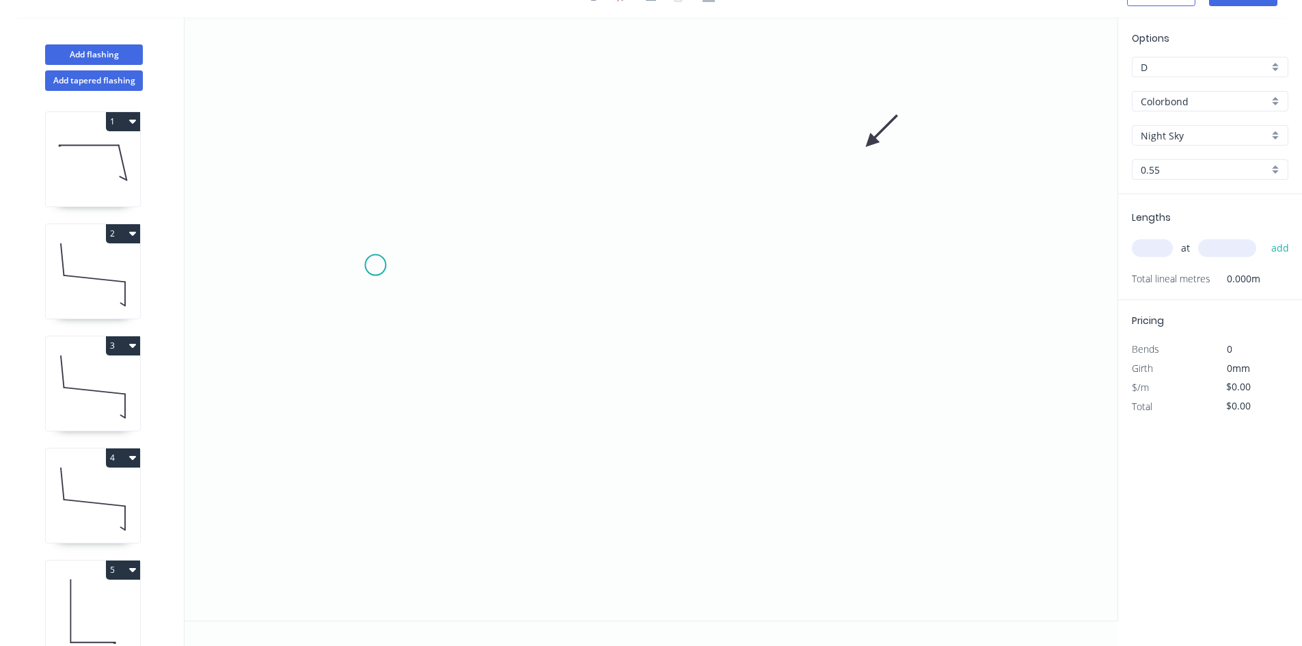
click at [381, 267] on icon "0" at bounding box center [651, 319] width 933 height 604
click at [1017, 284] on icon "0" at bounding box center [651, 319] width 933 height 604
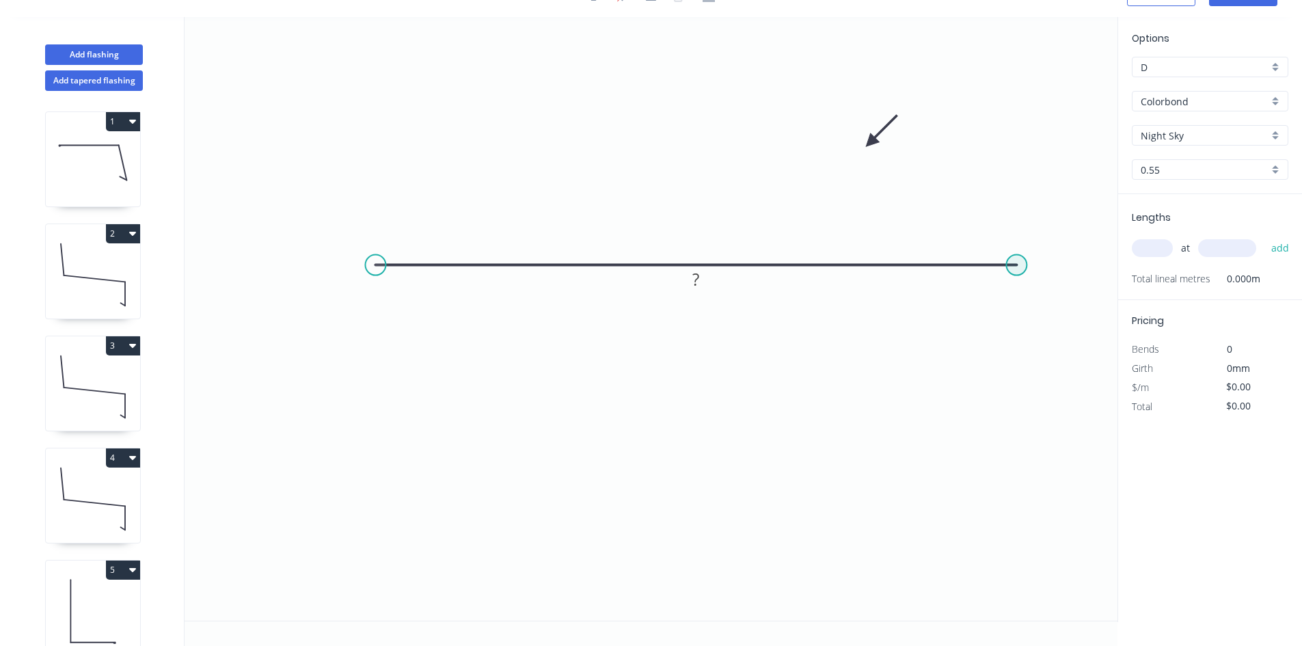
drag, startPoint x: 1016, startPoint y: 261, endPoint x: 1010, endPoint y: 268, distance: 8.8
click at [1095, 314] on div "Crush & Fold" at bounding box center [1078, 314] width 137 height 28
click at [1043, 312] on div "Flip bend" at bounding box center [1078, 311] width 137 height 28
click at [440, 317] on div "Crush & Fold" at bounding box center [438, 315] width 137 height 28
click at [696, 286] on tspan "?" at bounding box center [696, 279] width 7 height 23
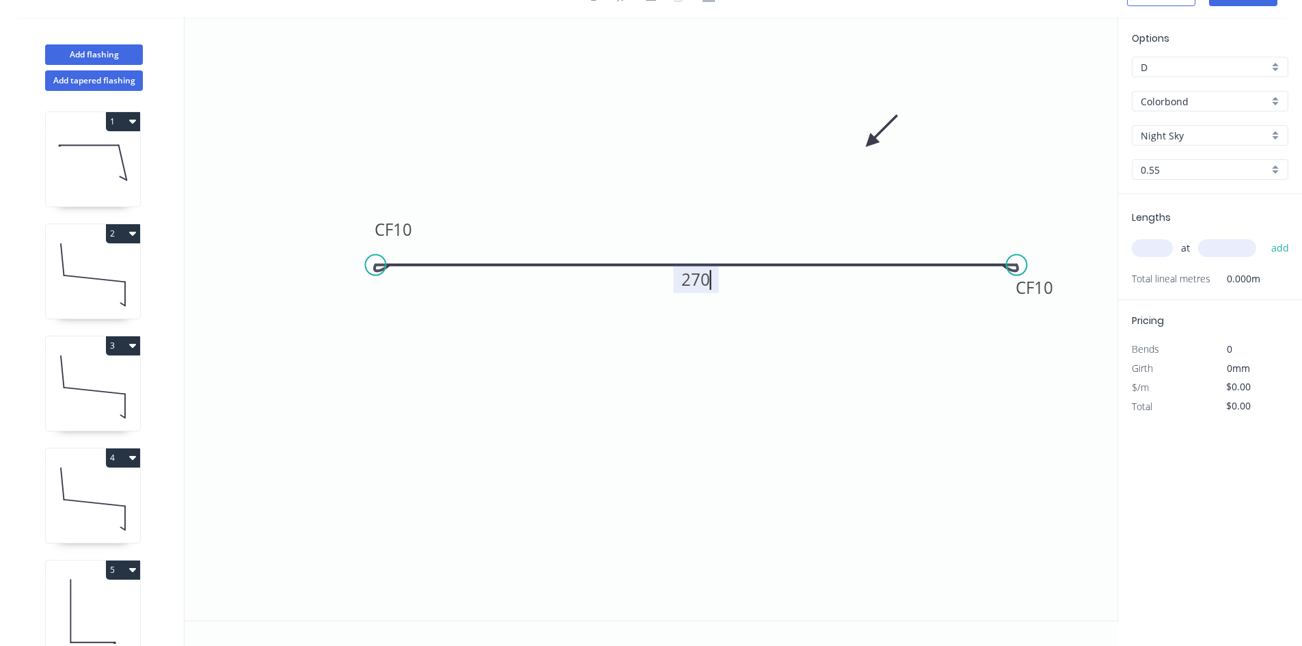
click at [1152, 248] on input "text" at bounding box center [1152, 248] width 41 height 18
type input "$15.79"
type input "14"
type input "2700"
click at [1265, 237] on button "add" at bounding box center [1281, 248] width 32 height 23
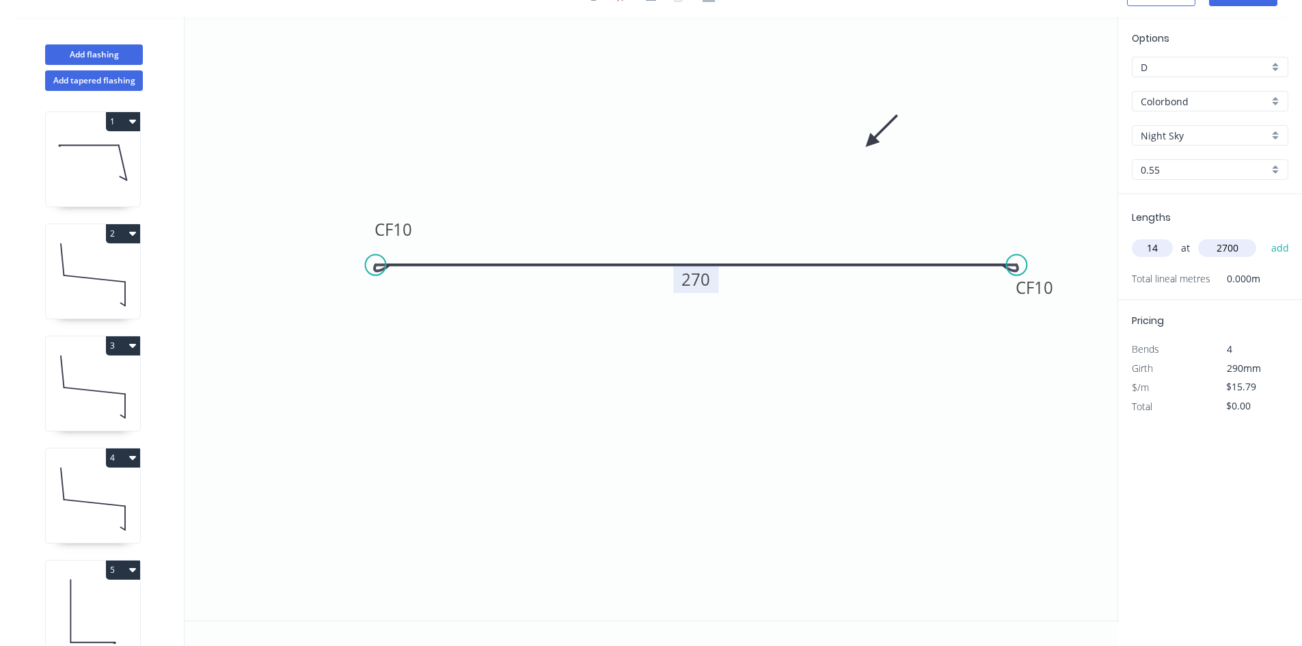
type input "$596.86"
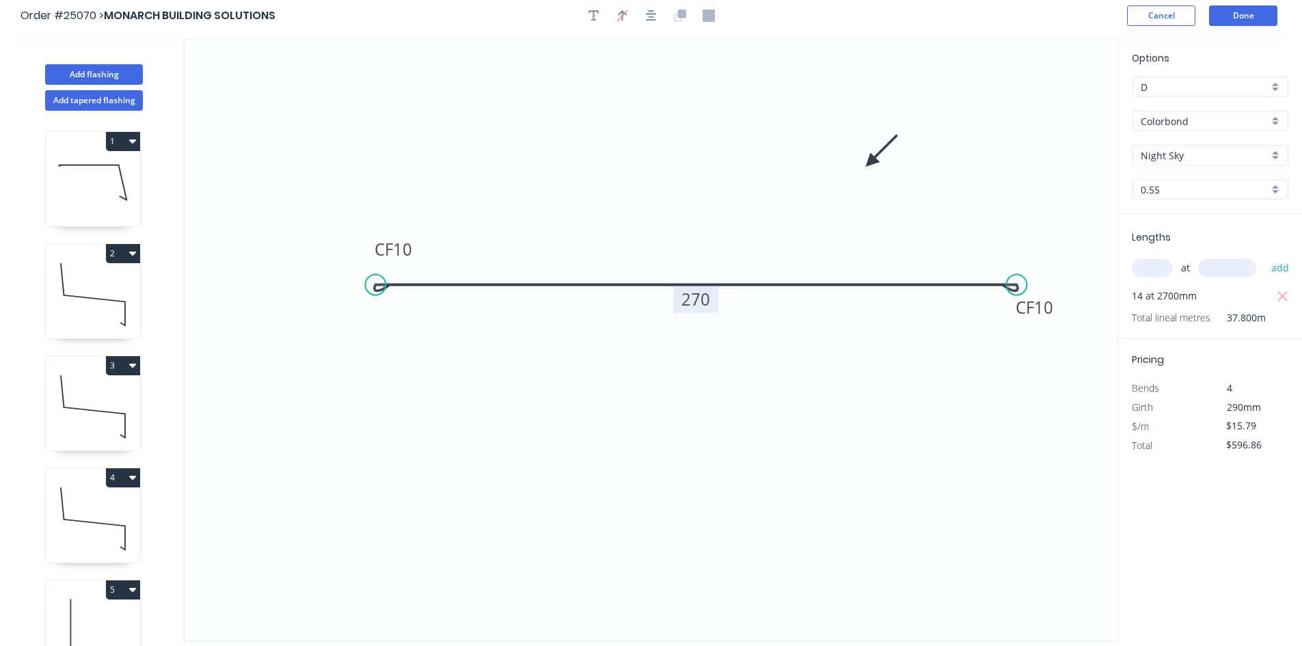
scroll to position [0, 0]
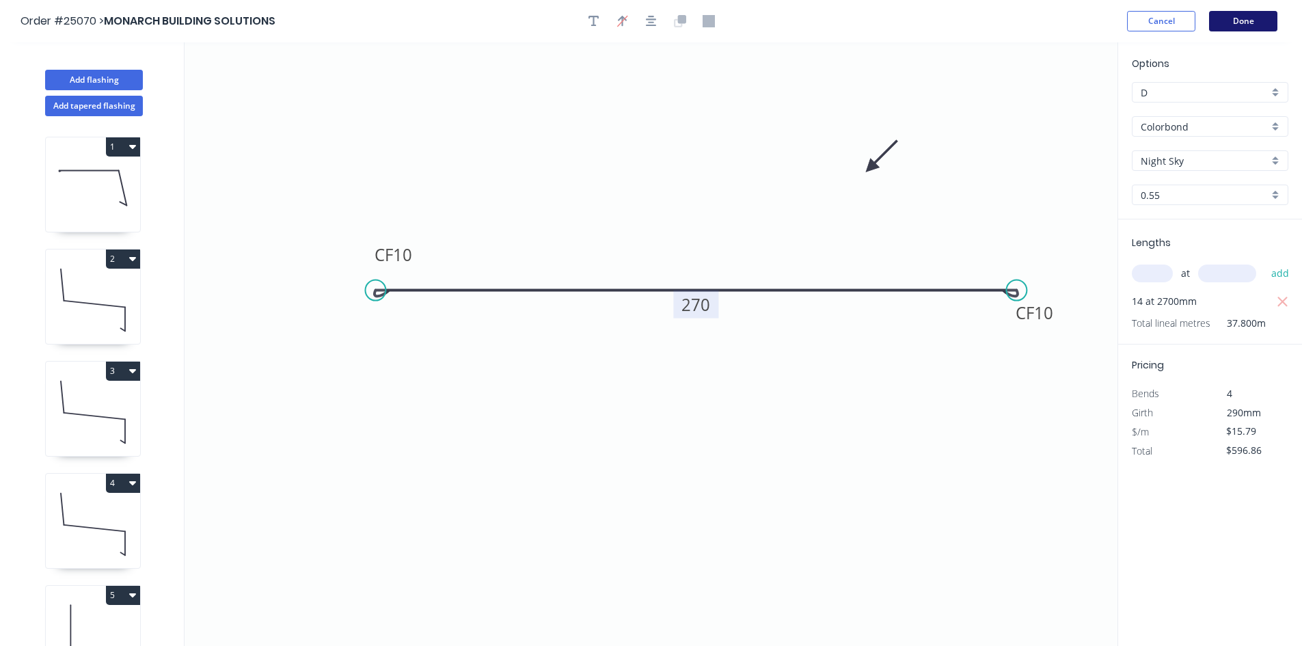
click at [1235, 23] on button "Done" at bounding box center [1243, 21] width 68 height 21
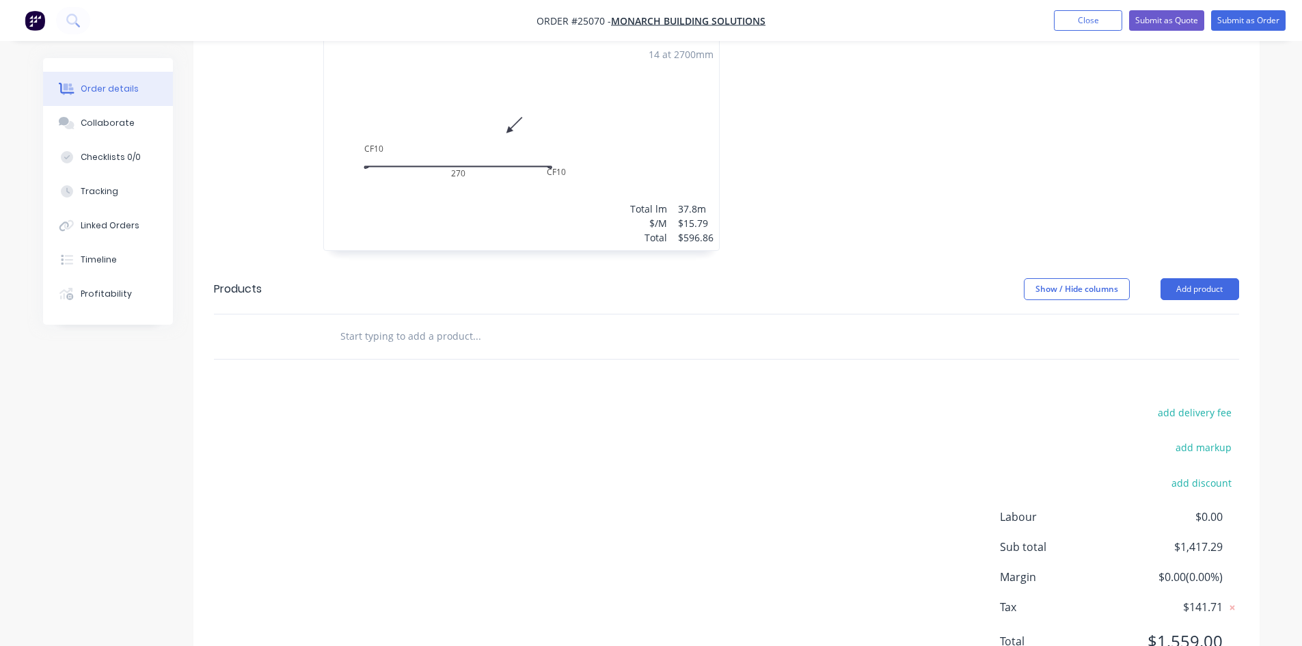
scroll to position [2215, 0]
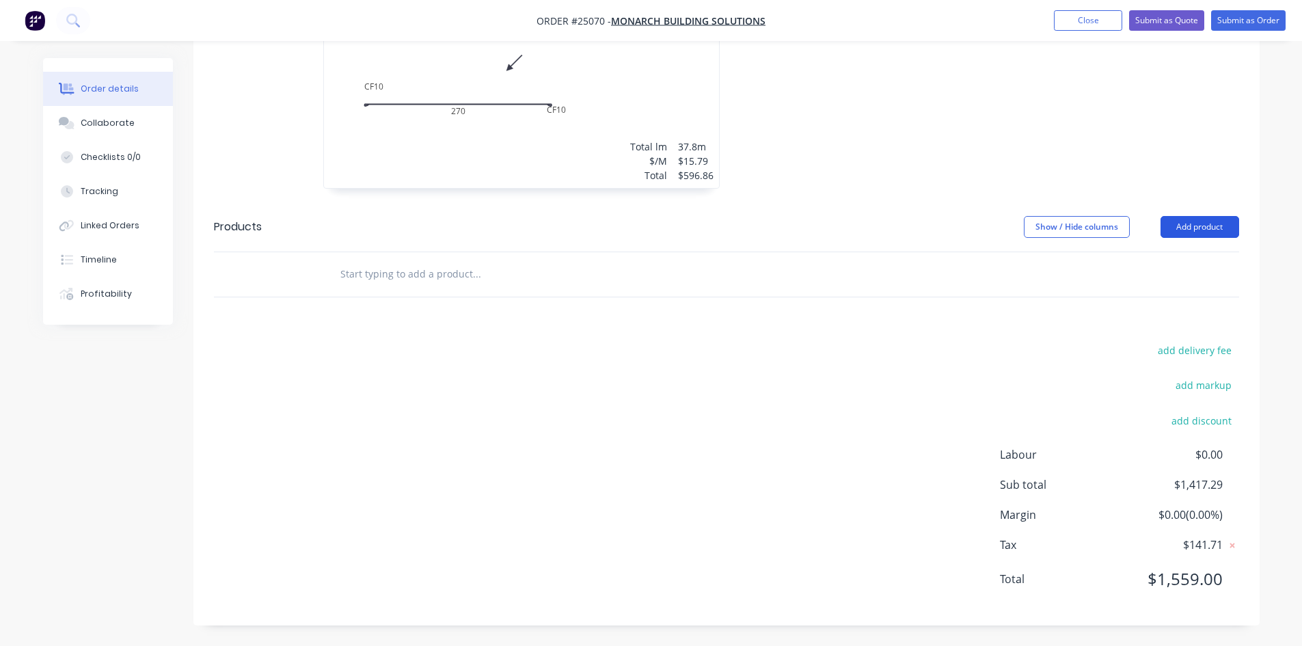
click at [1200, 219] on button "Add product" at bounding box center [1200, 227] width 79 height 22
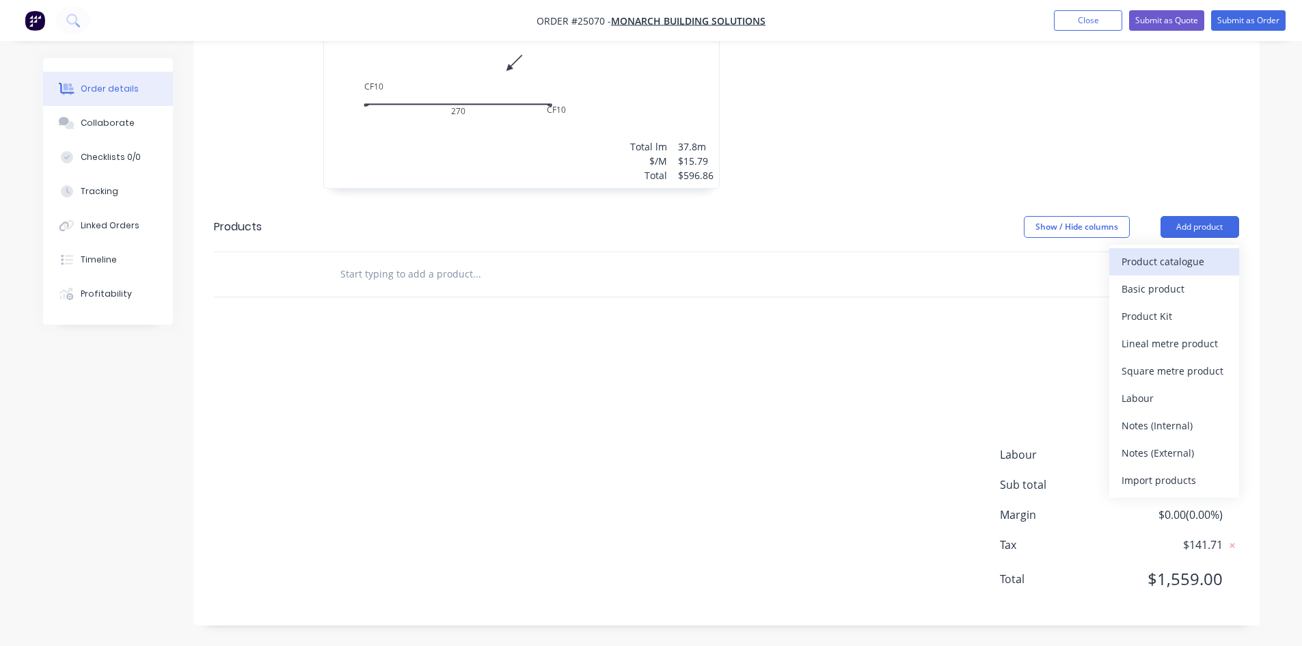
click at [1187, 269] on div "Product catalogue" at bounding box center [1174, 262] width 105 height 20
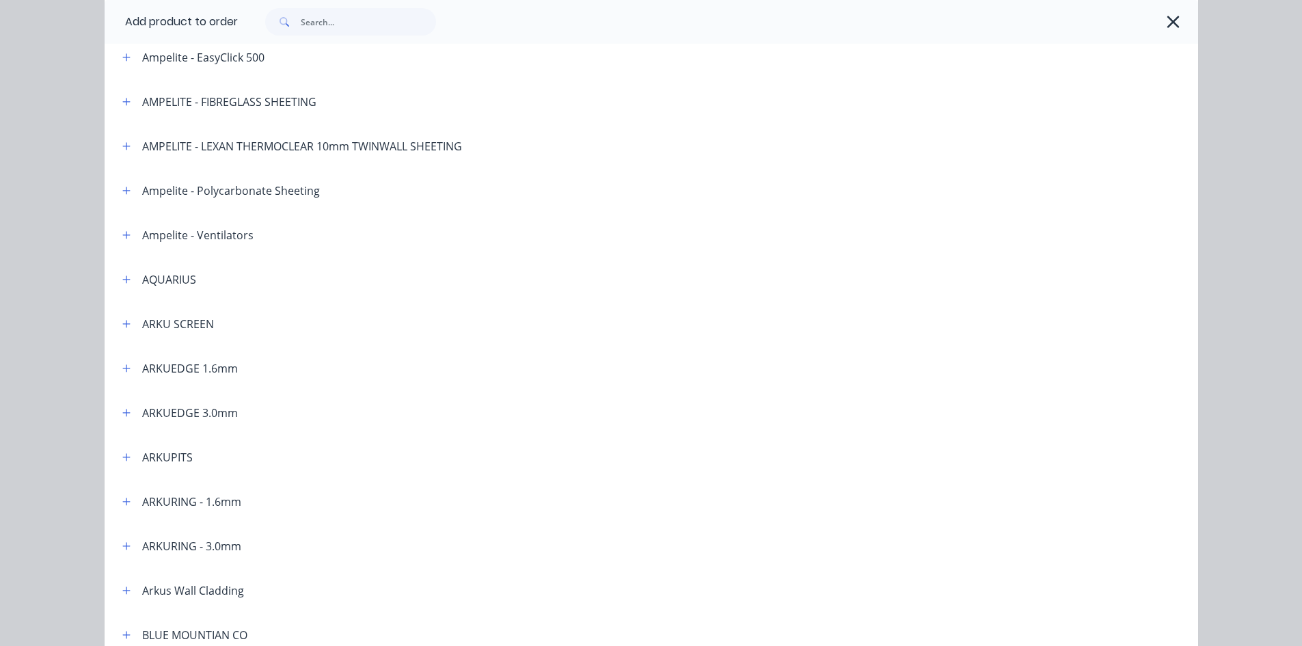
scroll to position [410, 0]
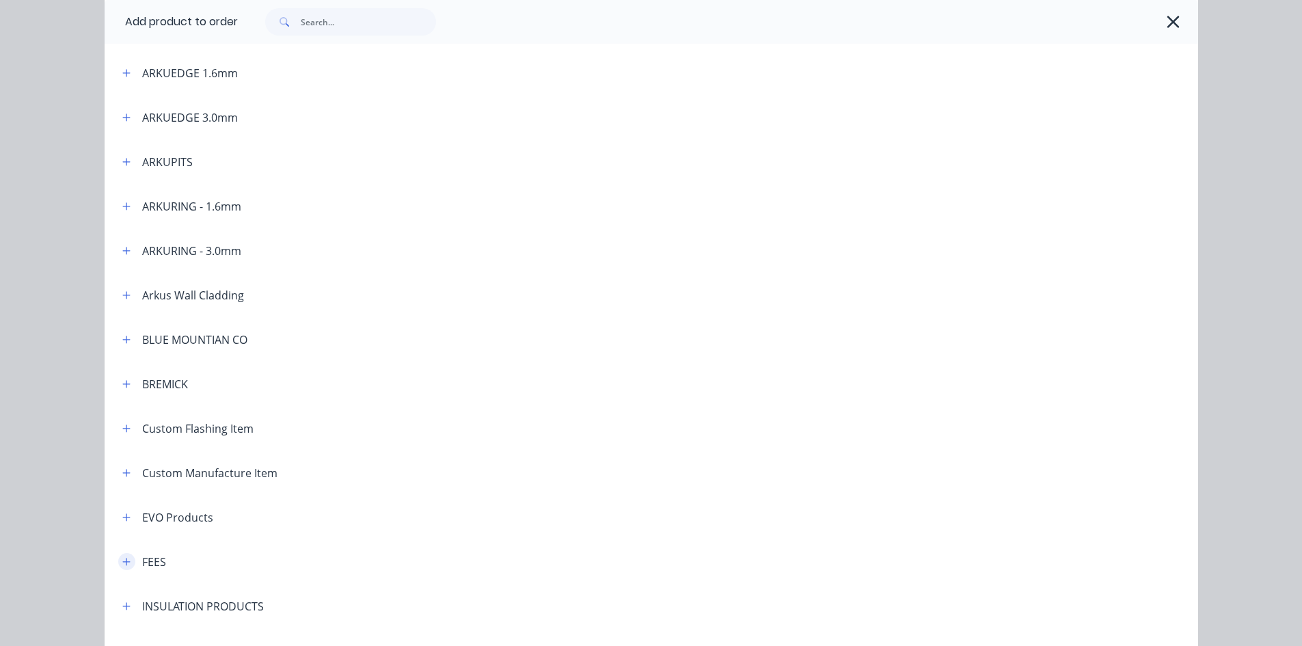
click at [125, 560] on icon "button" at bounding box center [126, 562] width 8 height 10
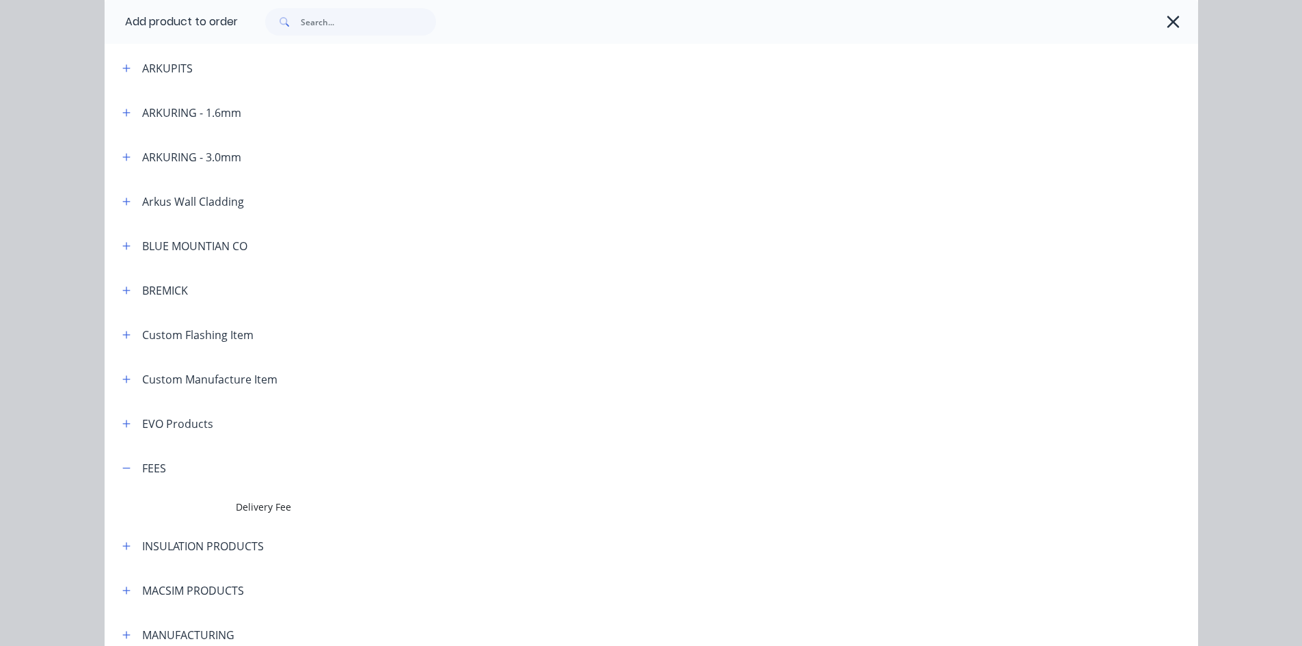
scroll to position [752, 0]
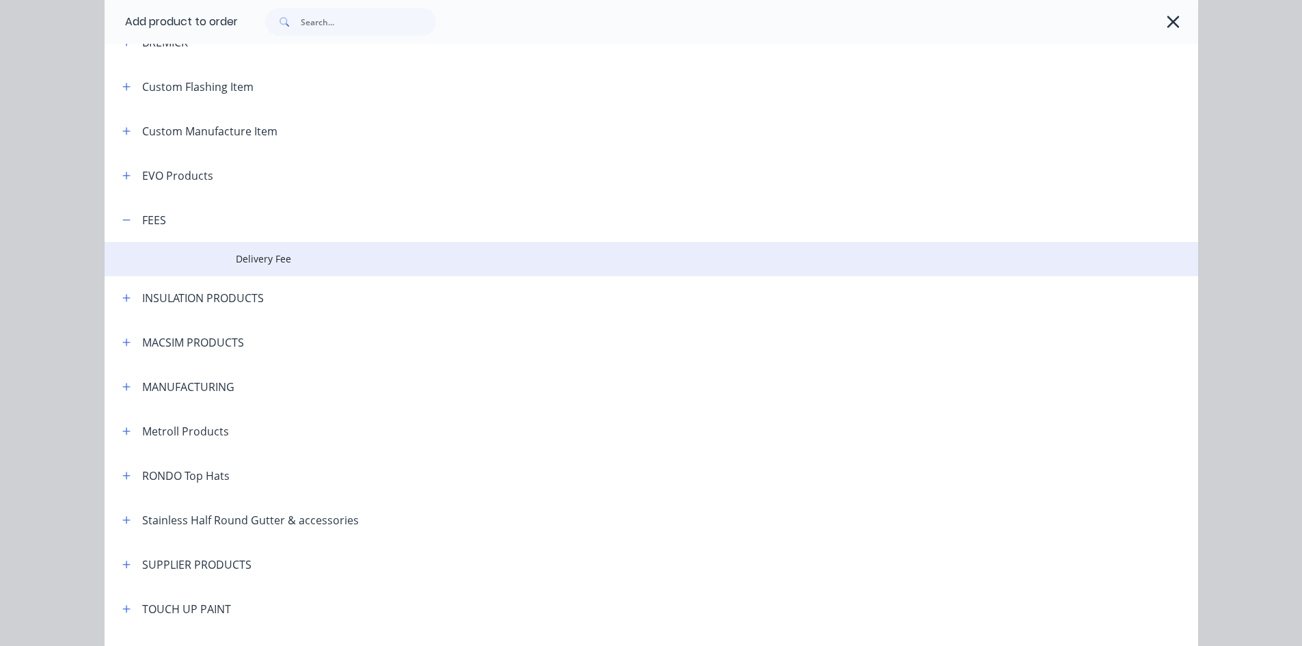
click at [271, 249] on td "Delivery Fee" at bounding box center [717, 259] width 963 height 34
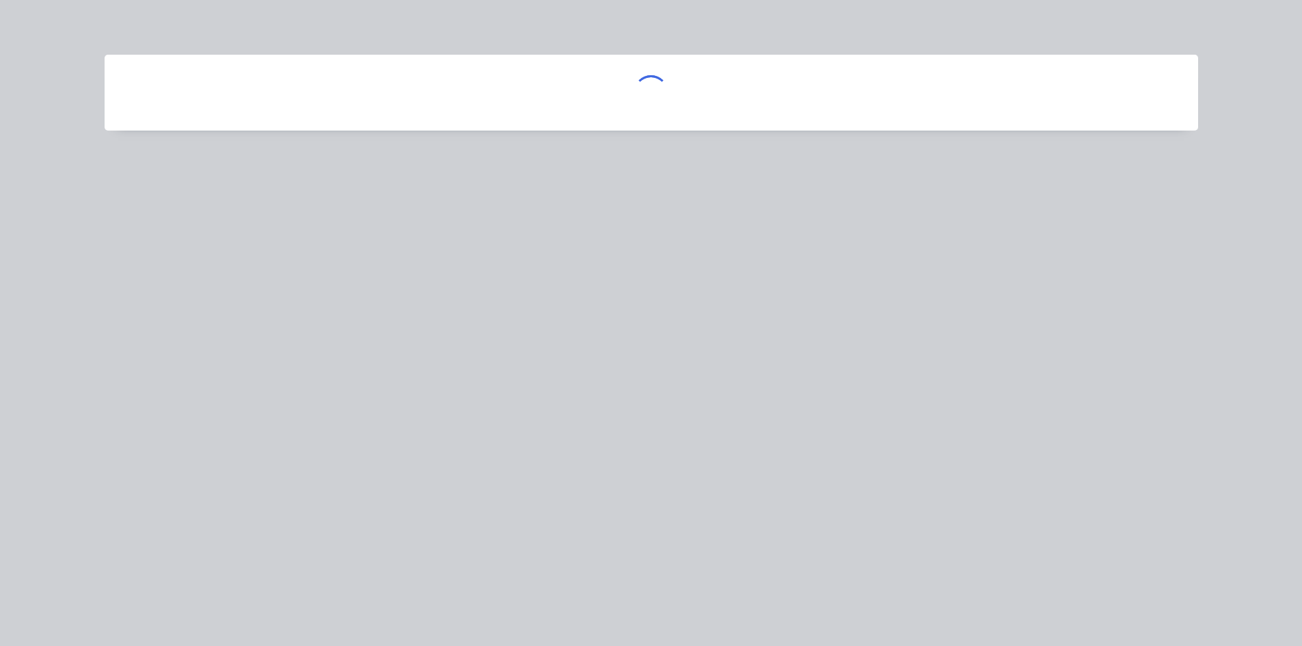
scroll to position [0, 0]
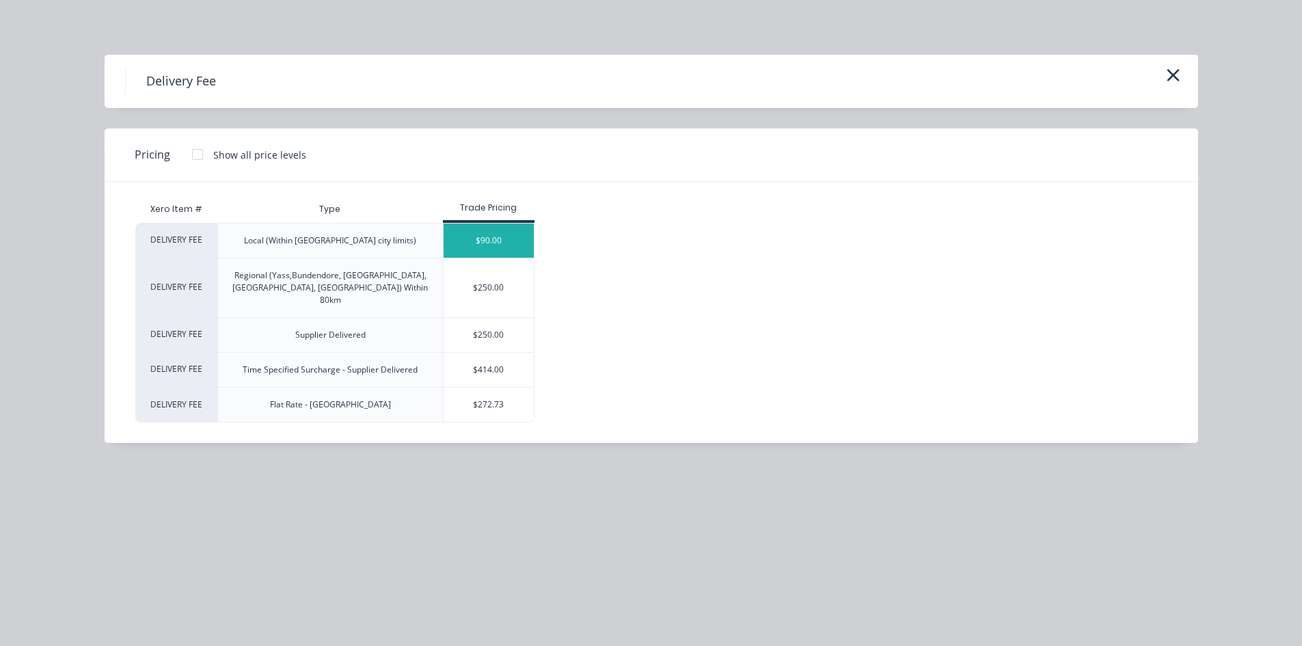
click at [465, 233] on div "$90.00" at bounding box center [489, 241] width 91 height 34
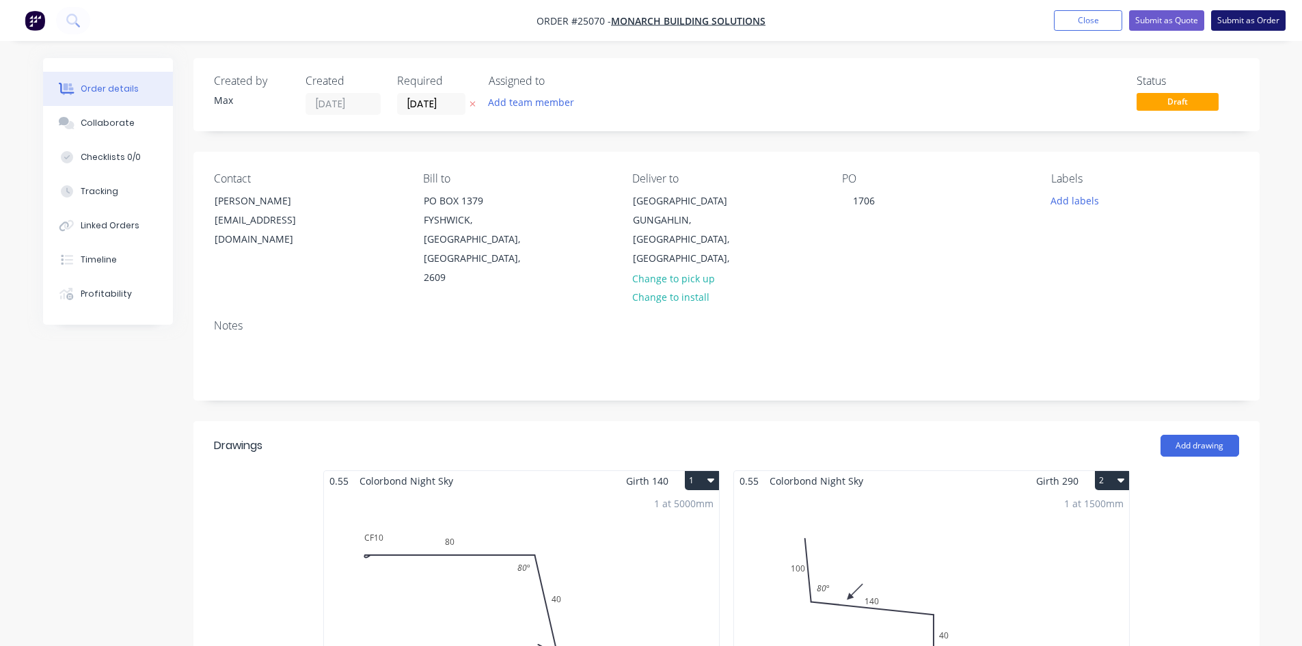
click at [1239, 21] on button "Submit as Order" at bounding box center [1248, 20] width 75 height 21
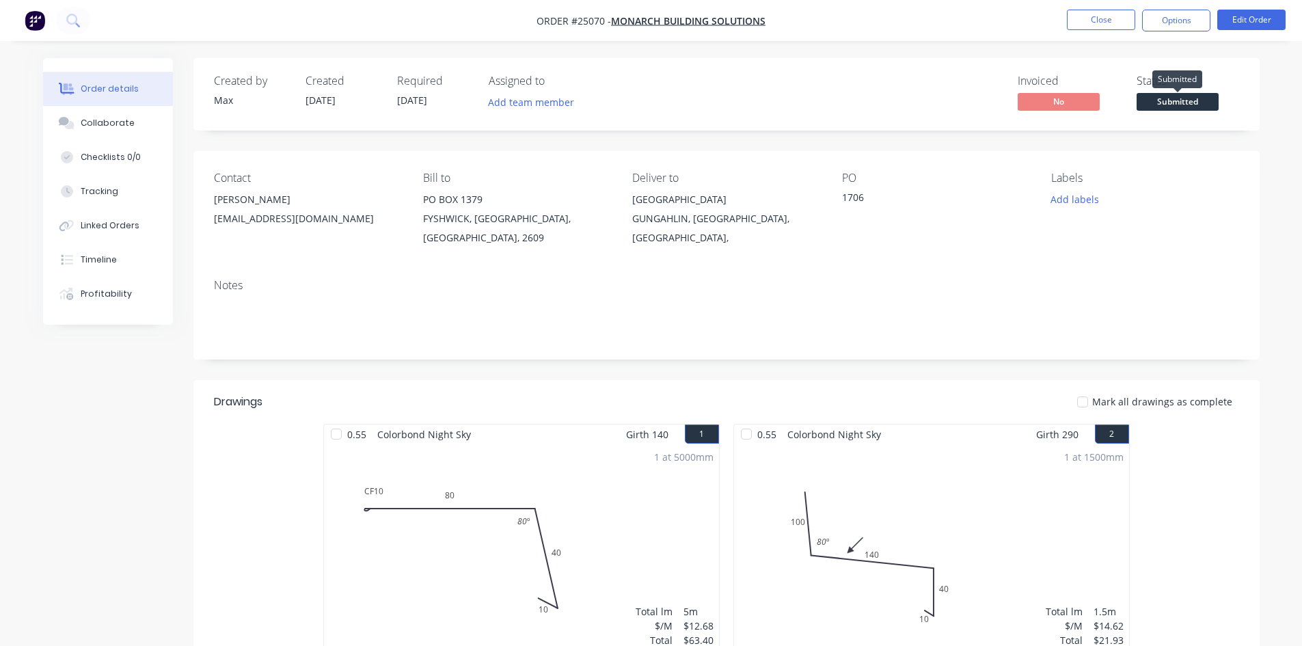
click at [1188, 99] on span "Submitted" at bounding box center [1178, 101] width 82 height 17
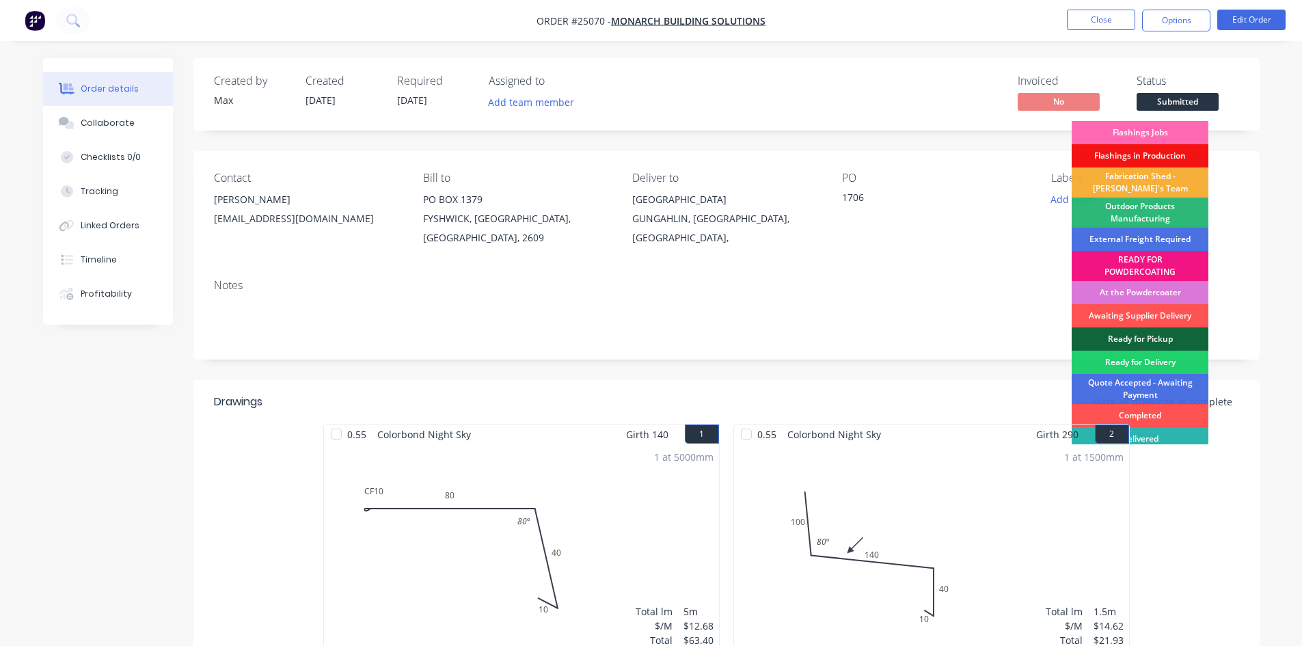
click at [1194, 126] on div "Flashings Jobs" at bounding box center [1140, 132] width 137 height 23
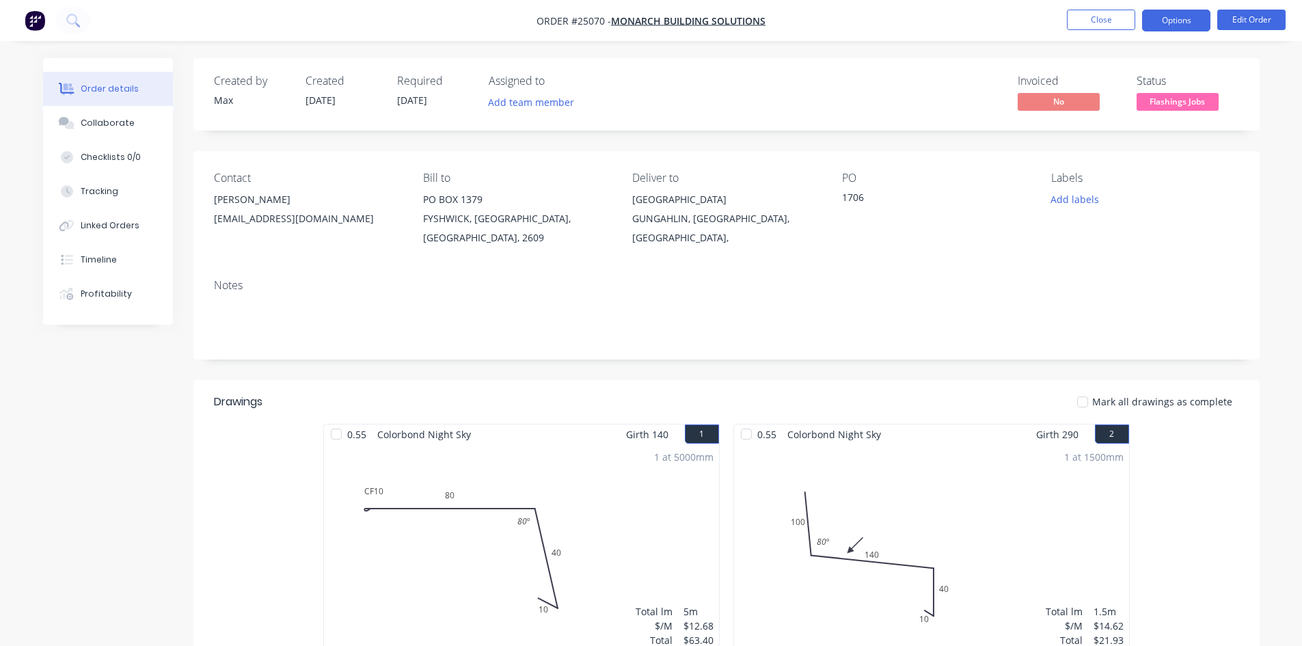
click at [1186, 21] on button "Options" at bounding box center [1176, 21] width 68 height 22
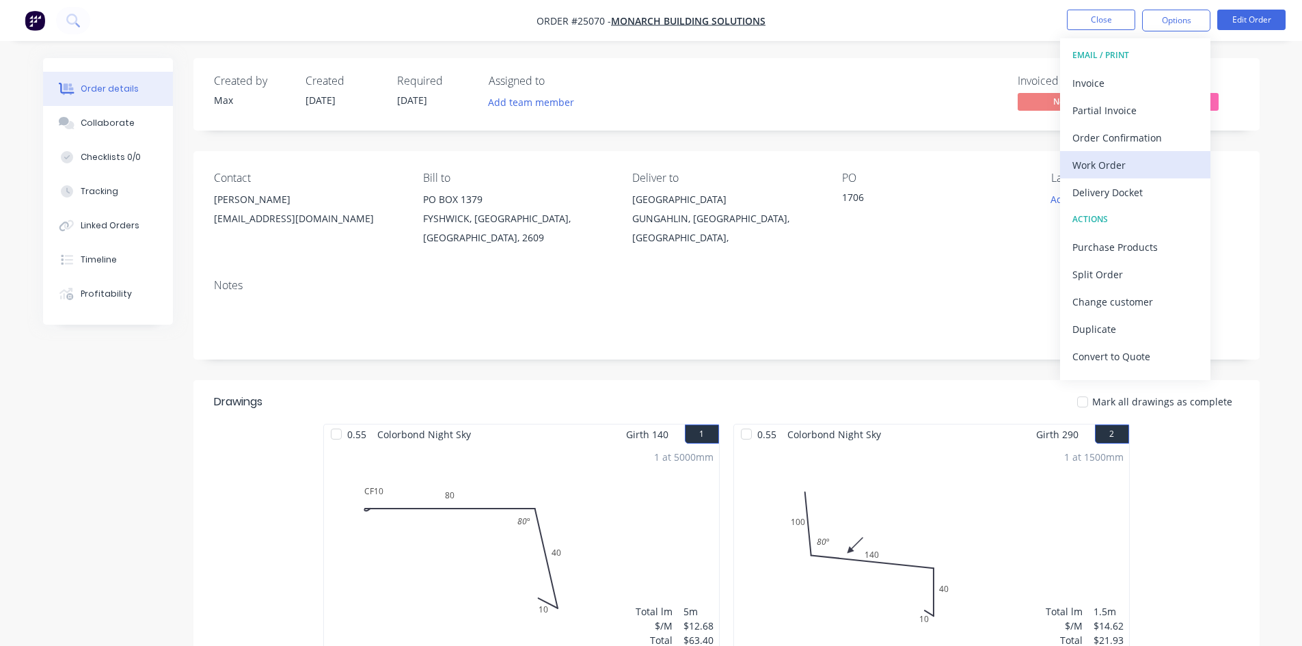
click at [1148, 163] on div "Work Order" at bounding box center [1136, 165] width 126 height 20
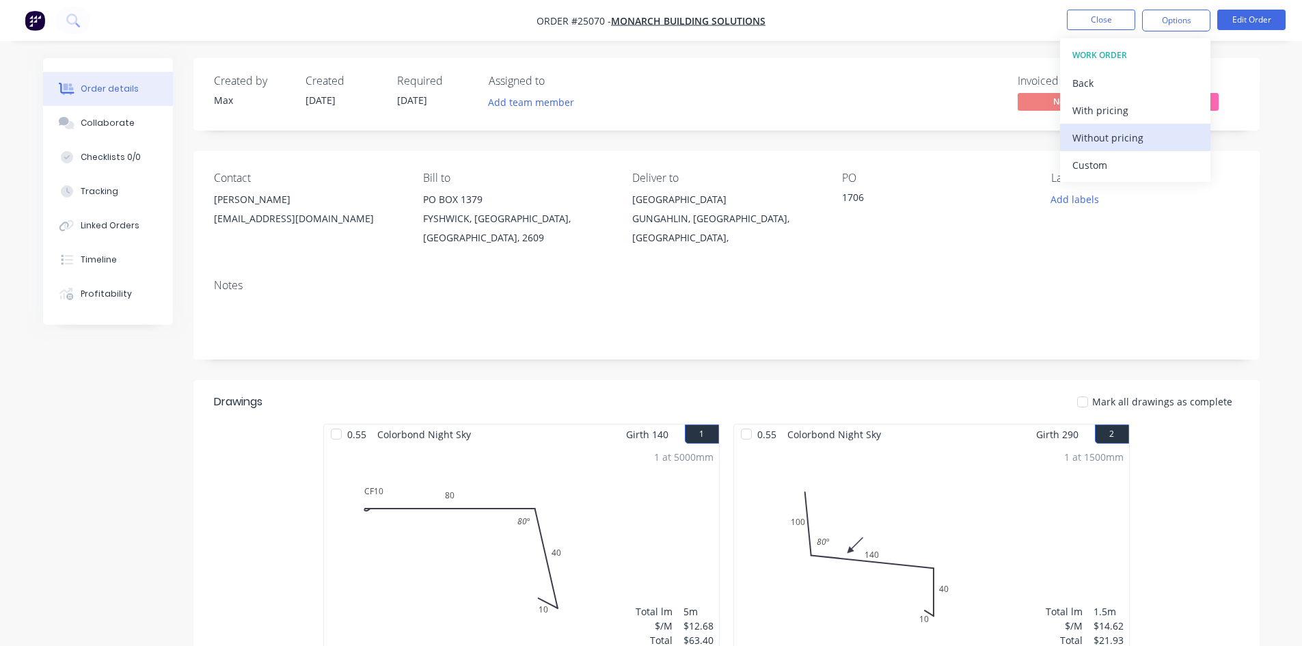
click at [1153, 129] on div "Without pricing" at bounding box center [1136, 138] width 126 height 20
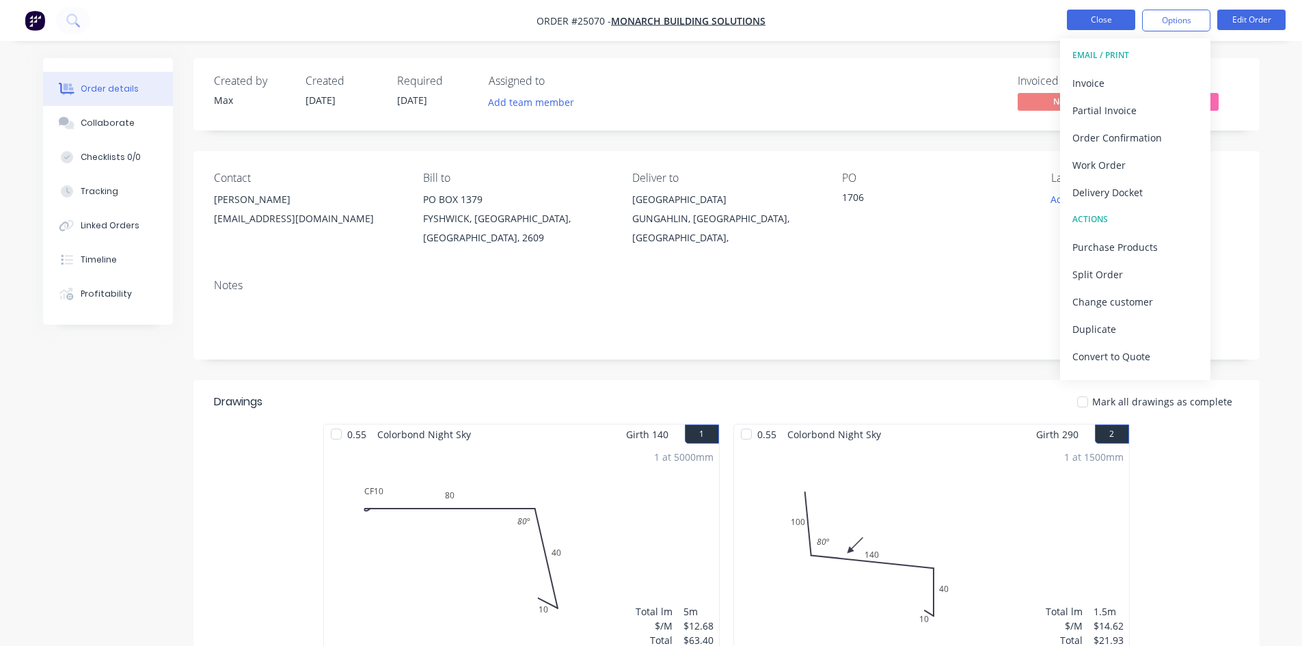
click at [1116, 16] on button "Close" at bounding box center [1101, 20] width 68 height 21
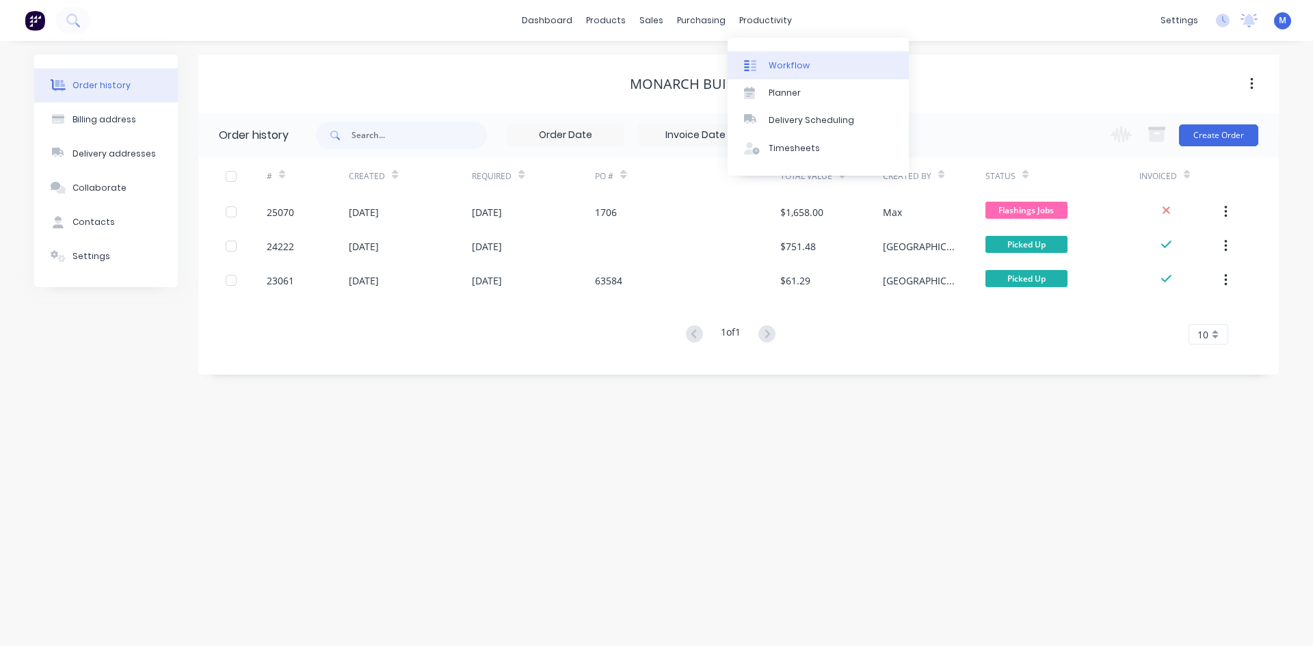
click at [799, 66] on div "Workflow" at bounding box center [788, 65] width 41 height 12
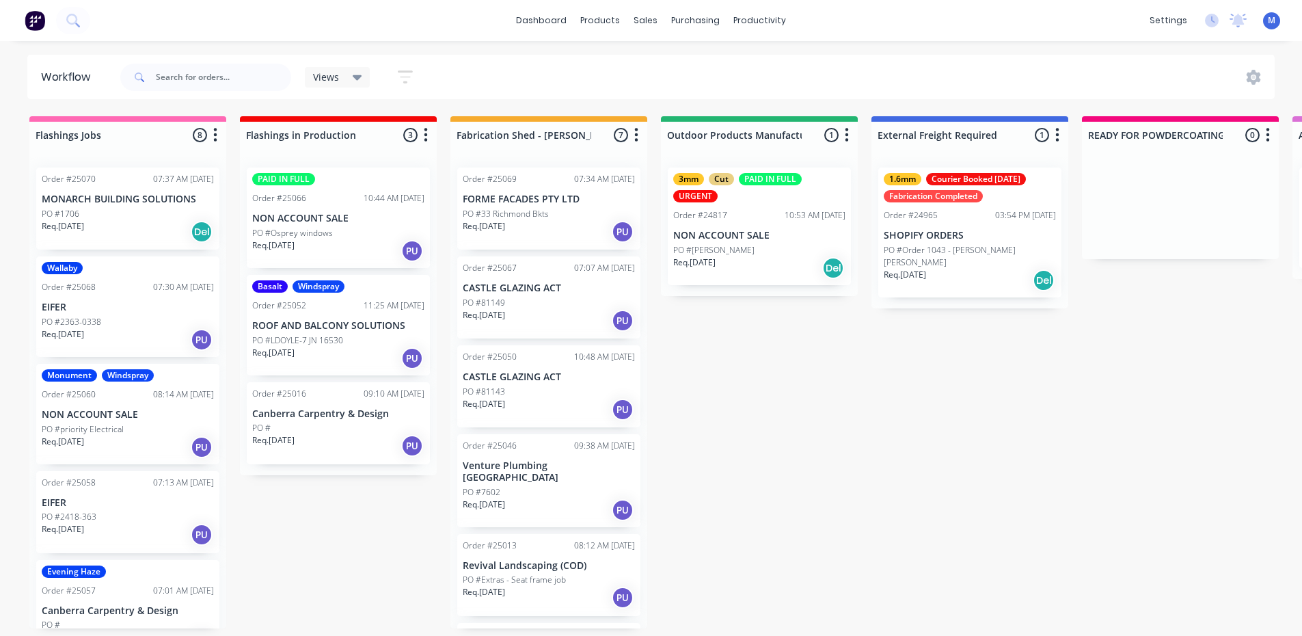
click at [323, 444] on div "Req. [DATE] PU" at bounding box center [338, 445] width 172 height 23
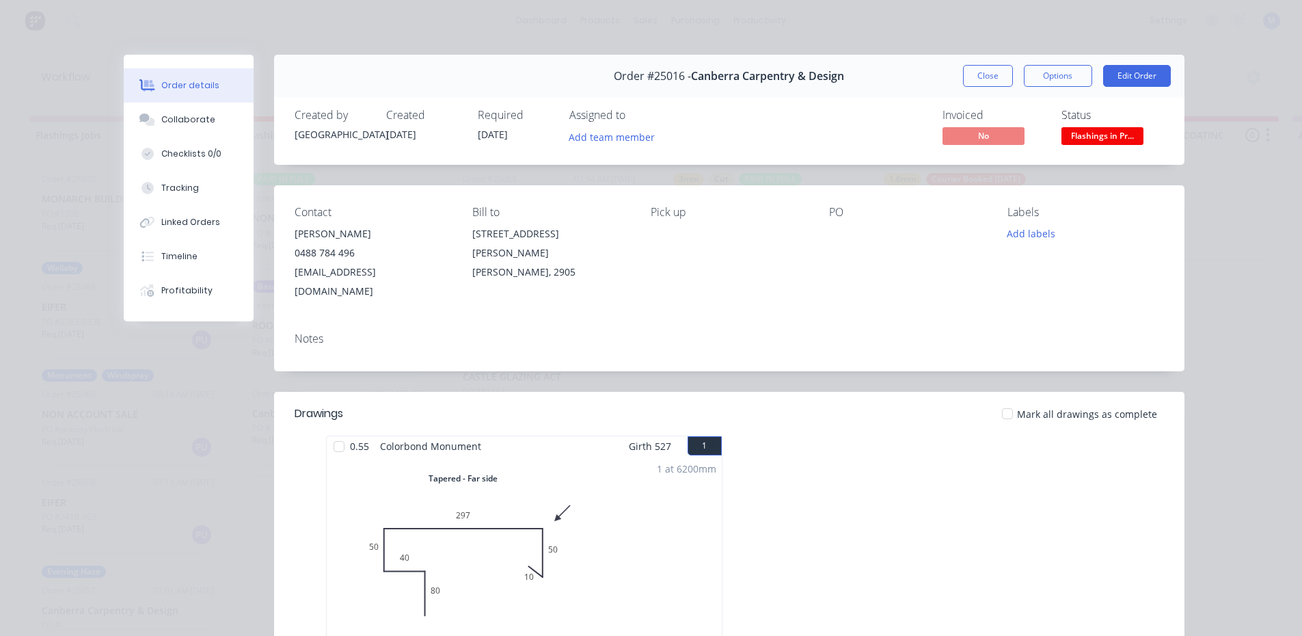
click at [1079, 137] on span "Flashings in Pr..." at bounding box center [1103, 135] width 82 height 17
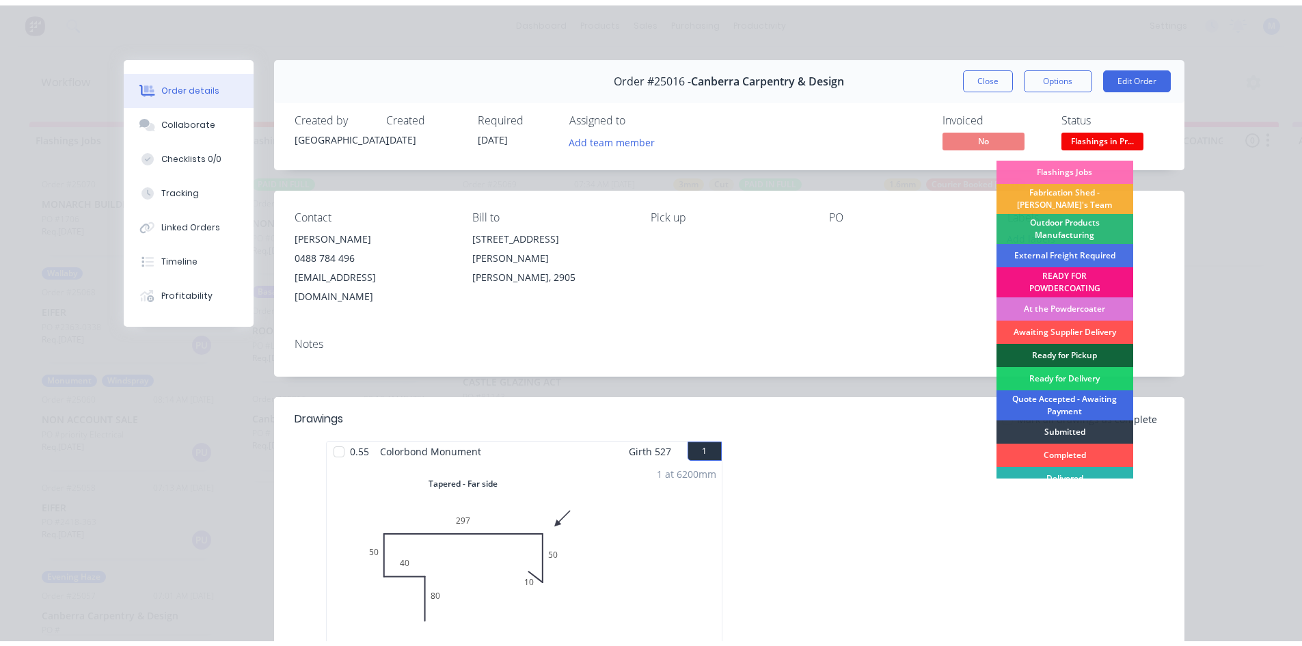
scroll to position [29, 0]
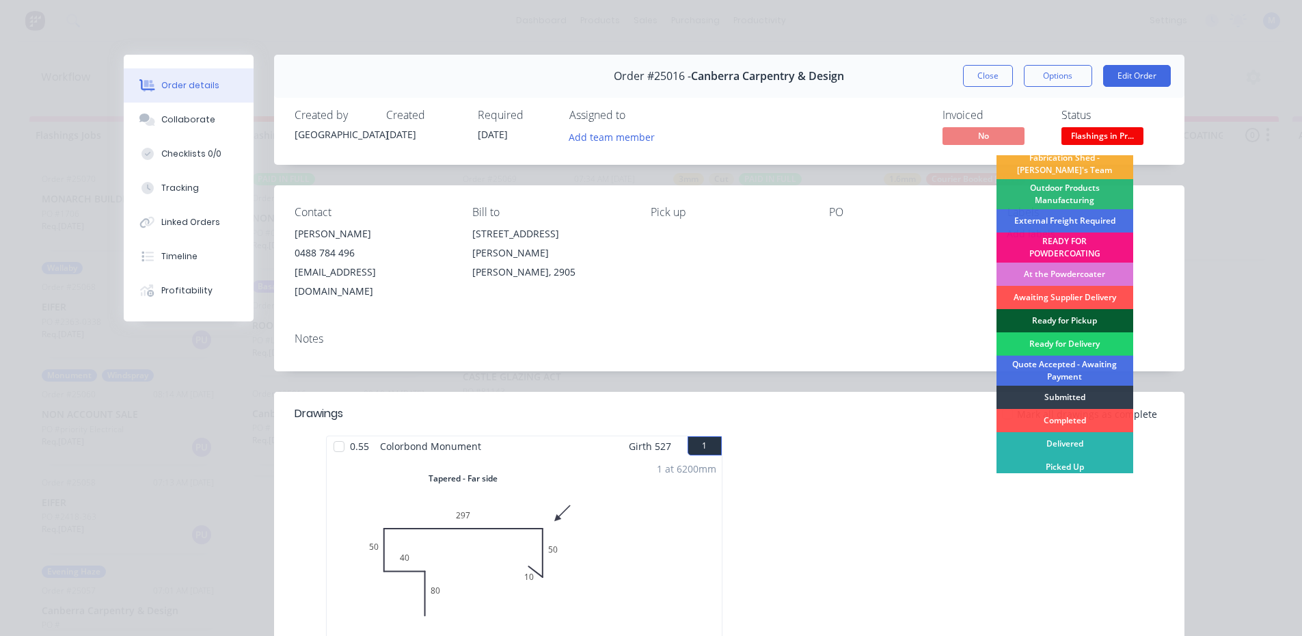
click at [1081, 317] on div "Ready for Pickup" at bounding box center [1065, 320] width 137 height 23
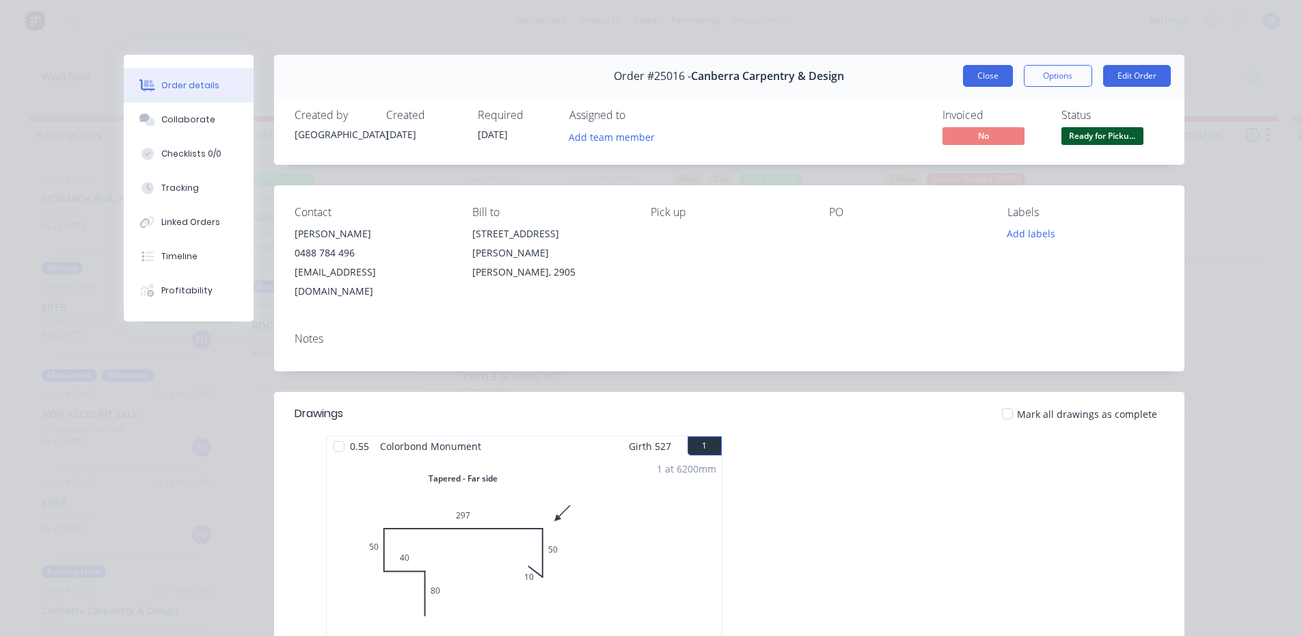
click at [965, 70] on button "Close" at bounding box center [988, 76] width 50 height 22
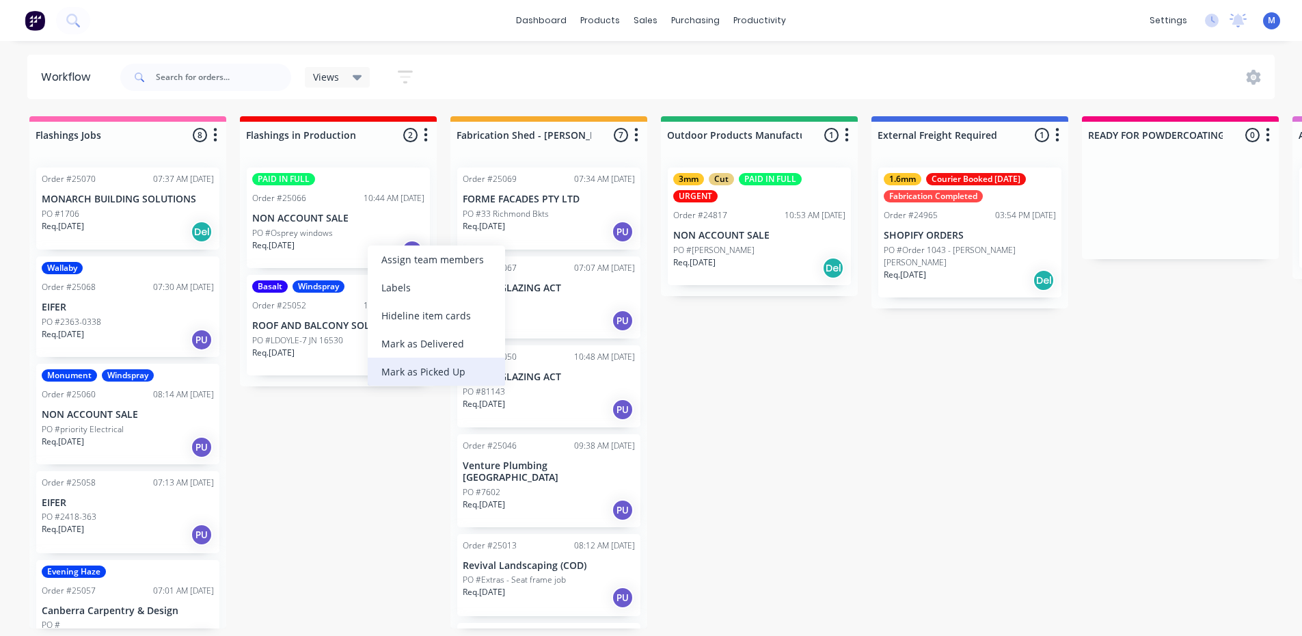
click at [427, 371] on div "Mark as Picked Up" at bounding box center [436, 372] width 137 height 28
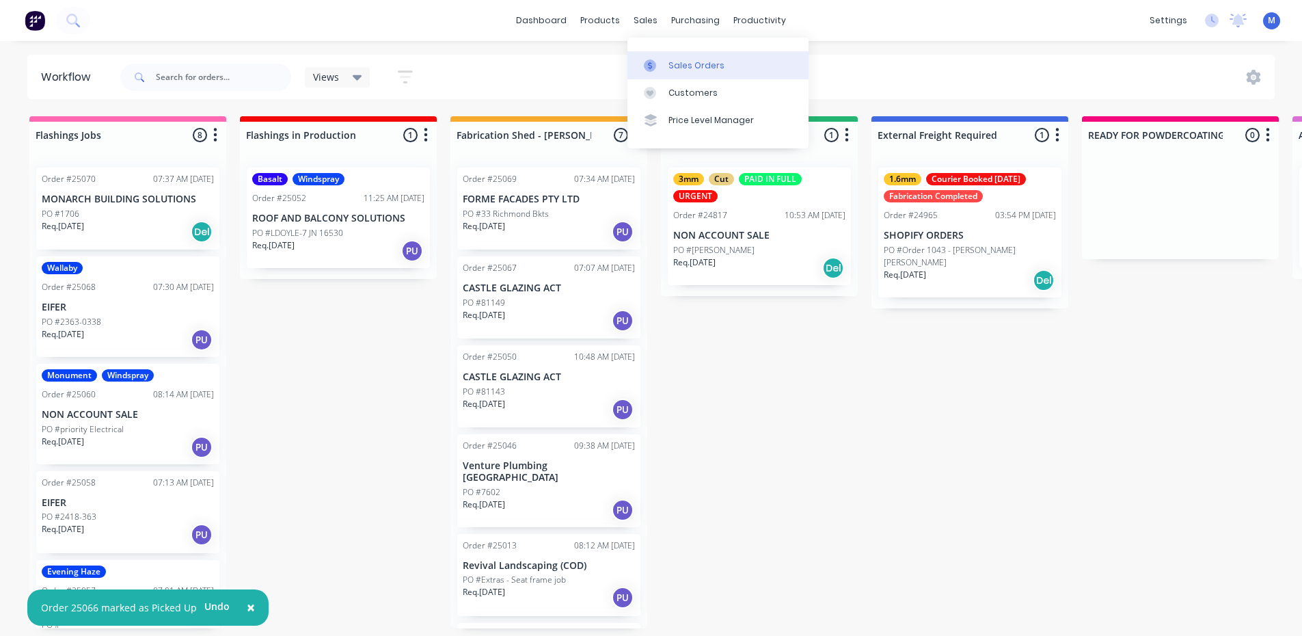
click at [701, 62] on div "Sales Orders" at bounding box center [697, 65] width 56 height 12
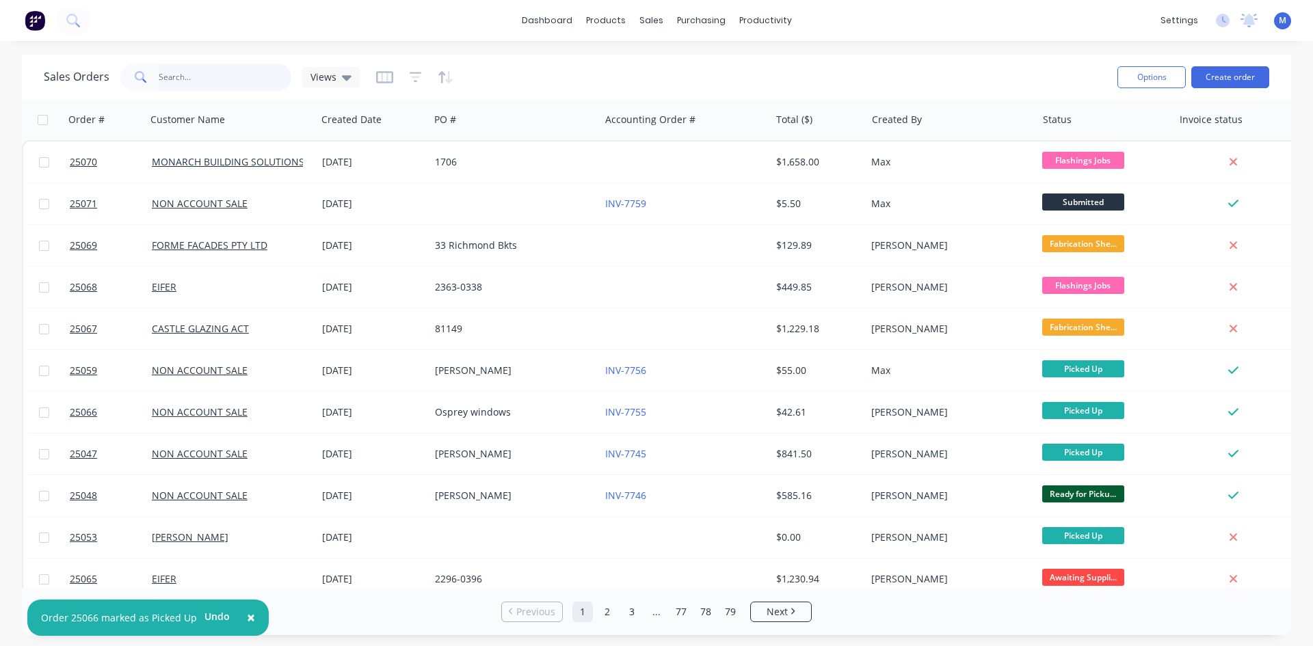
click at [229, 83] on input "text" at bounding box center [225, 77] width 133 height 27
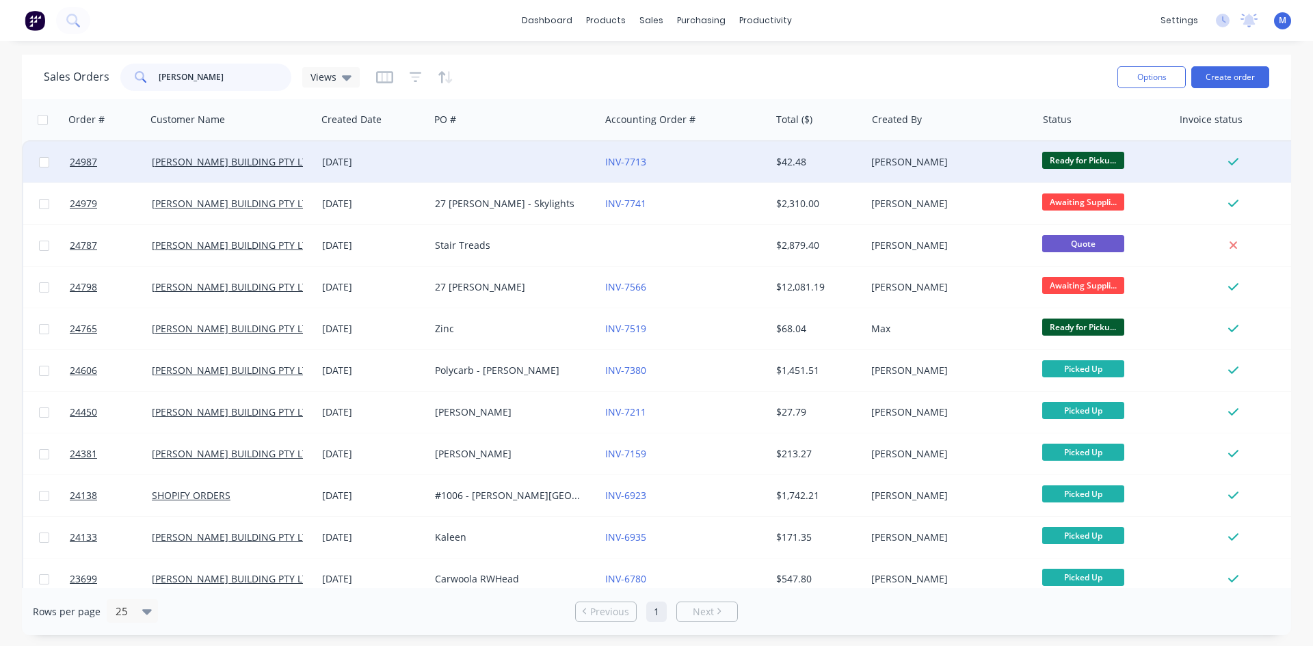
type input "[PERSON_NAME]"
click at [556, 160] on div at bounding box center [514, 162] width 170 height 41
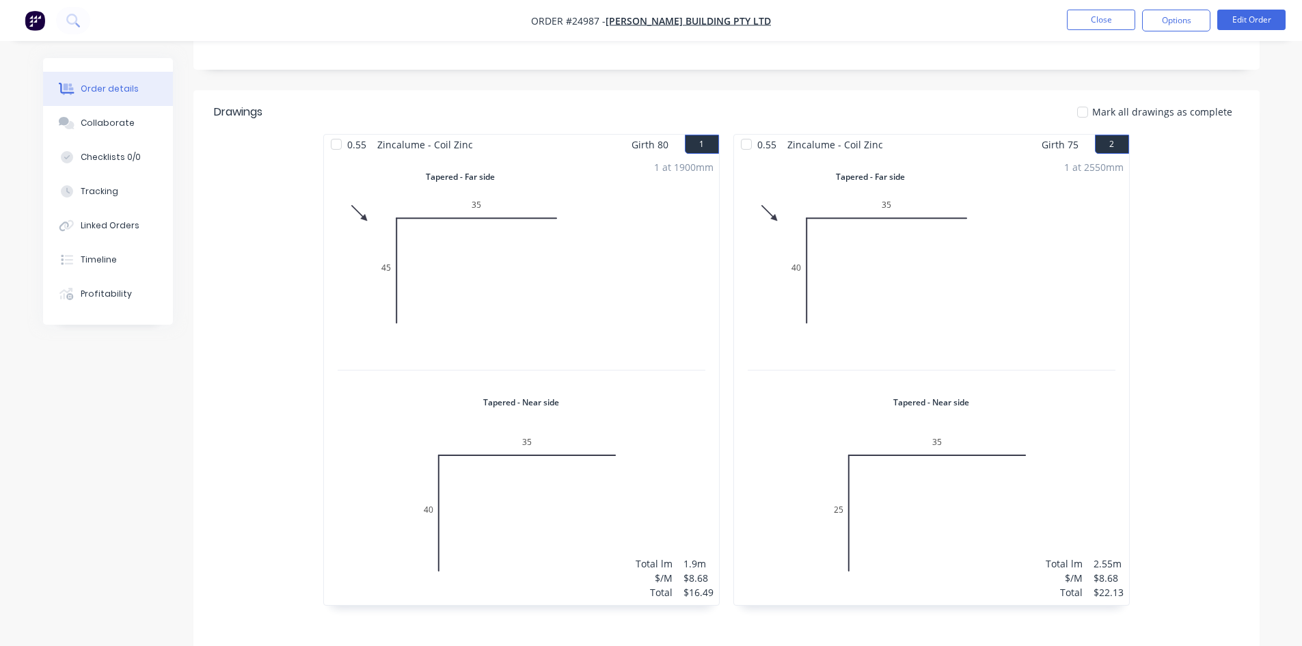
scroll to position [68, 0]
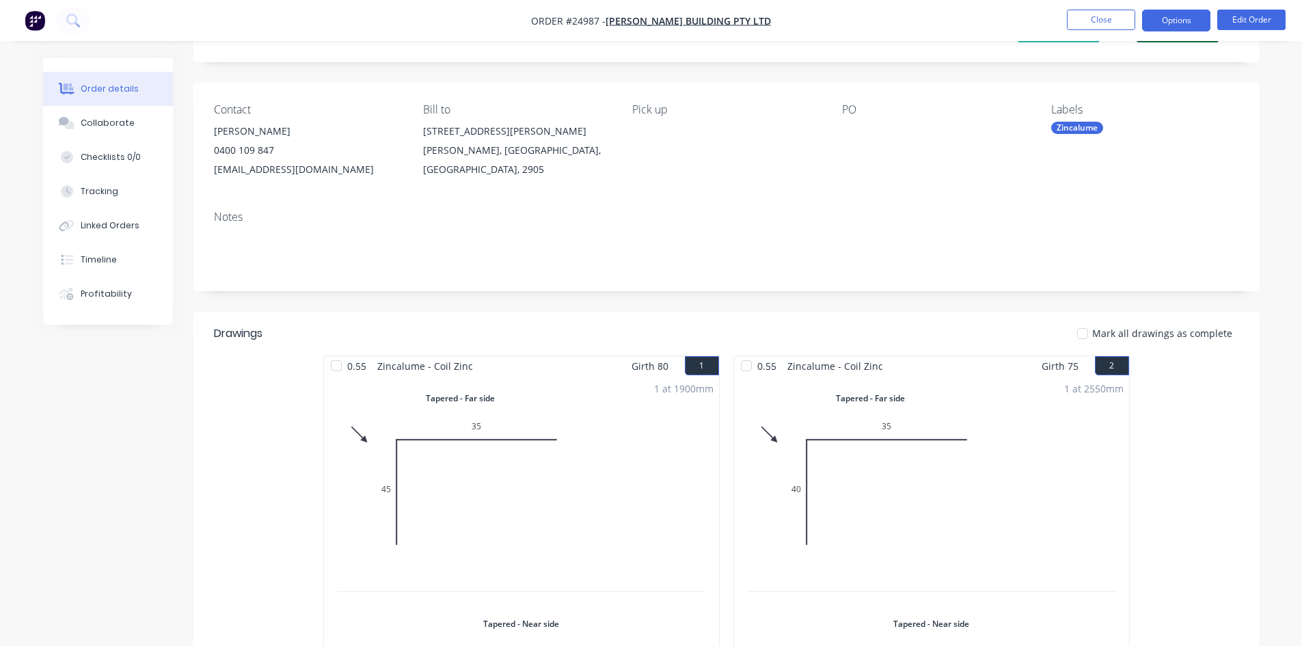
click at [1167, 18] on button "Options" at bounding box center [1176, 21] width 68 height 22
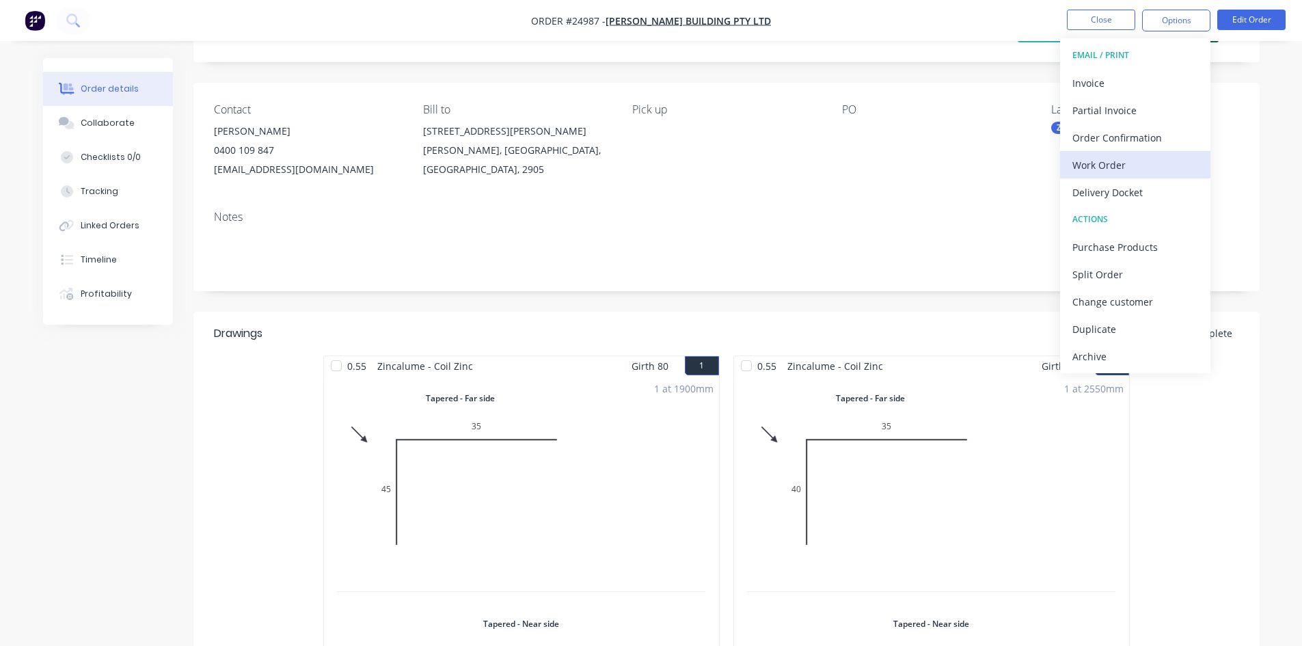
click at [1131, 162] on div "Work Order" at bounding box center [1136, 165] width 126 height 20
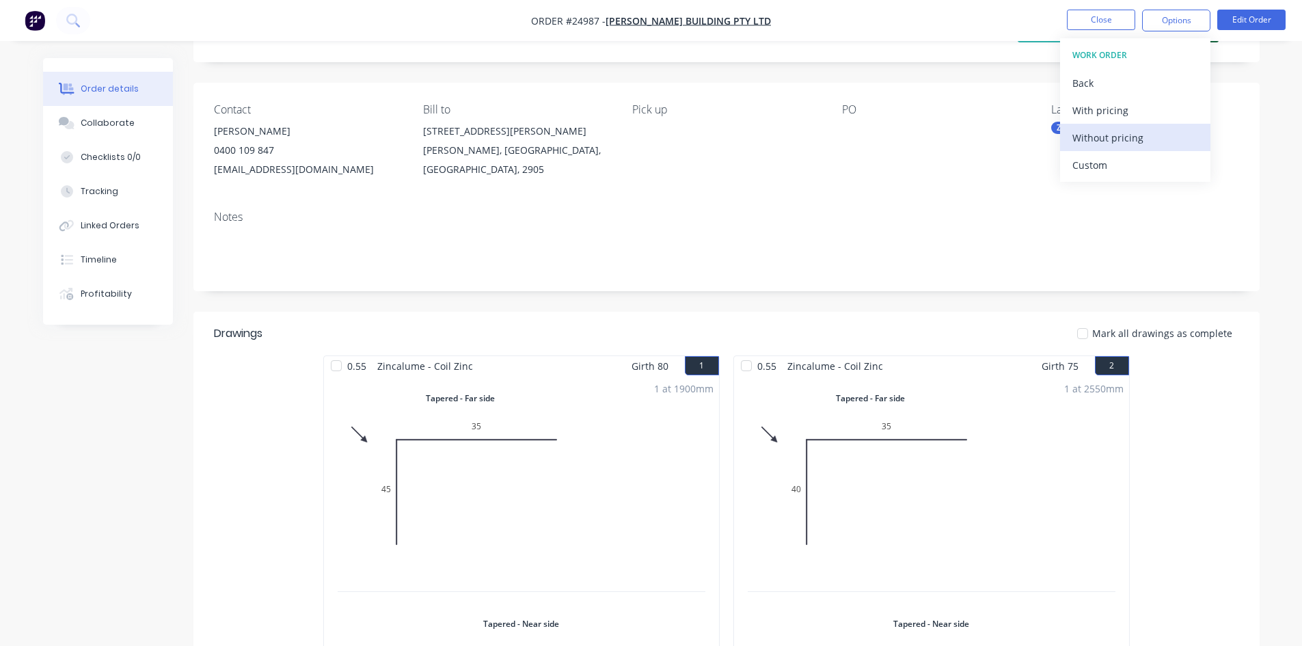
click at [1125, 135] on div "Without pricing" at bounding box center [1136, 138] width 126 height 20
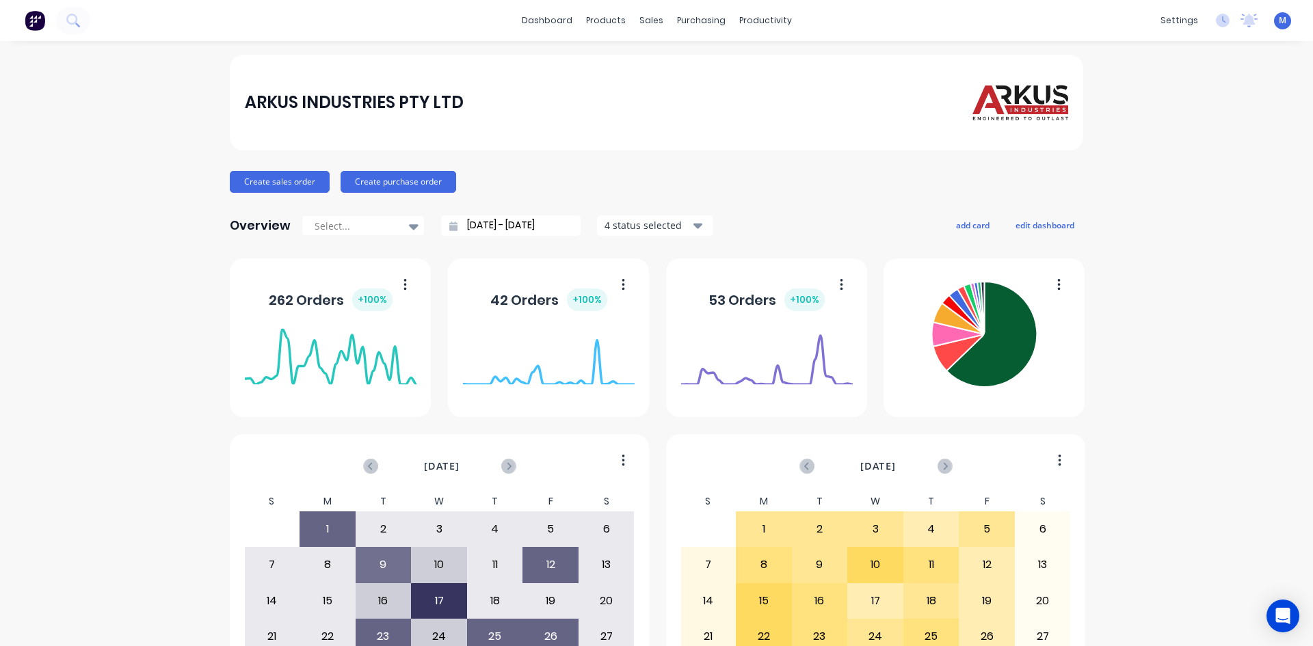
click at [641, 18] on div "sales" at bounding box center [651, 20] width 38 height 21
click at [678, 59] on div "Sales Orders" at bounding box center [697, 65] width 56 height 12
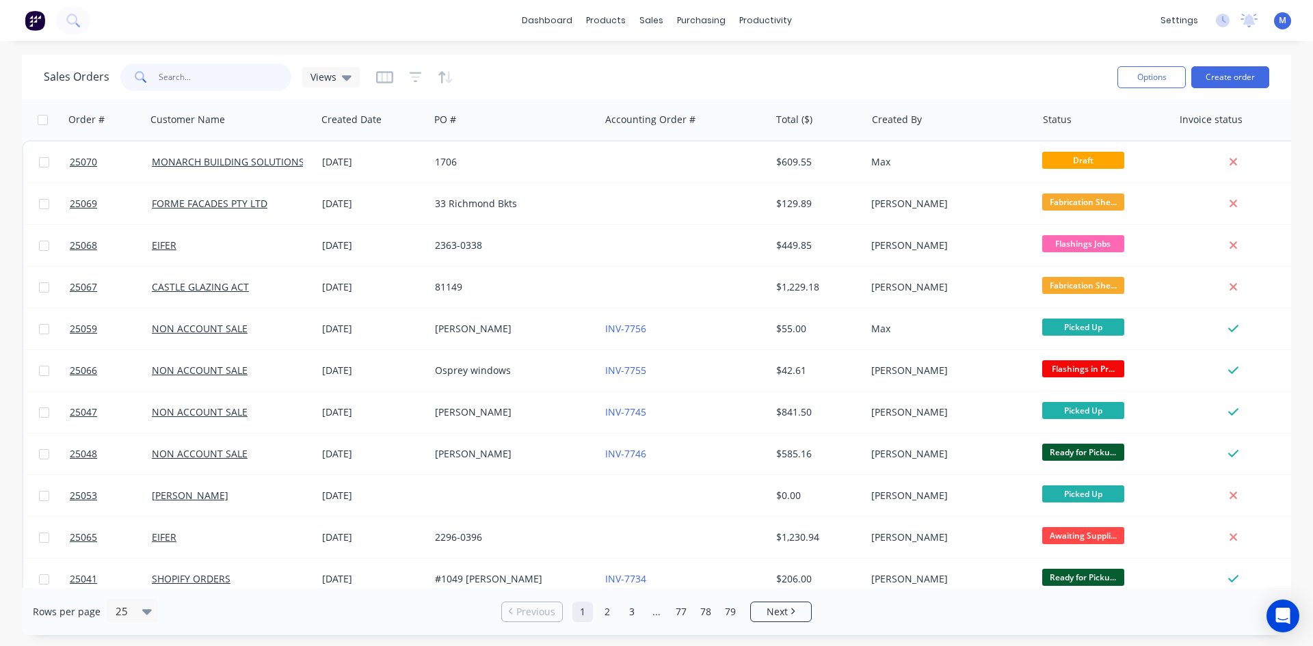
click at [235, 70] on input "text" at bounding box center [225, 77] width 133 height 27
type input "cbr me"
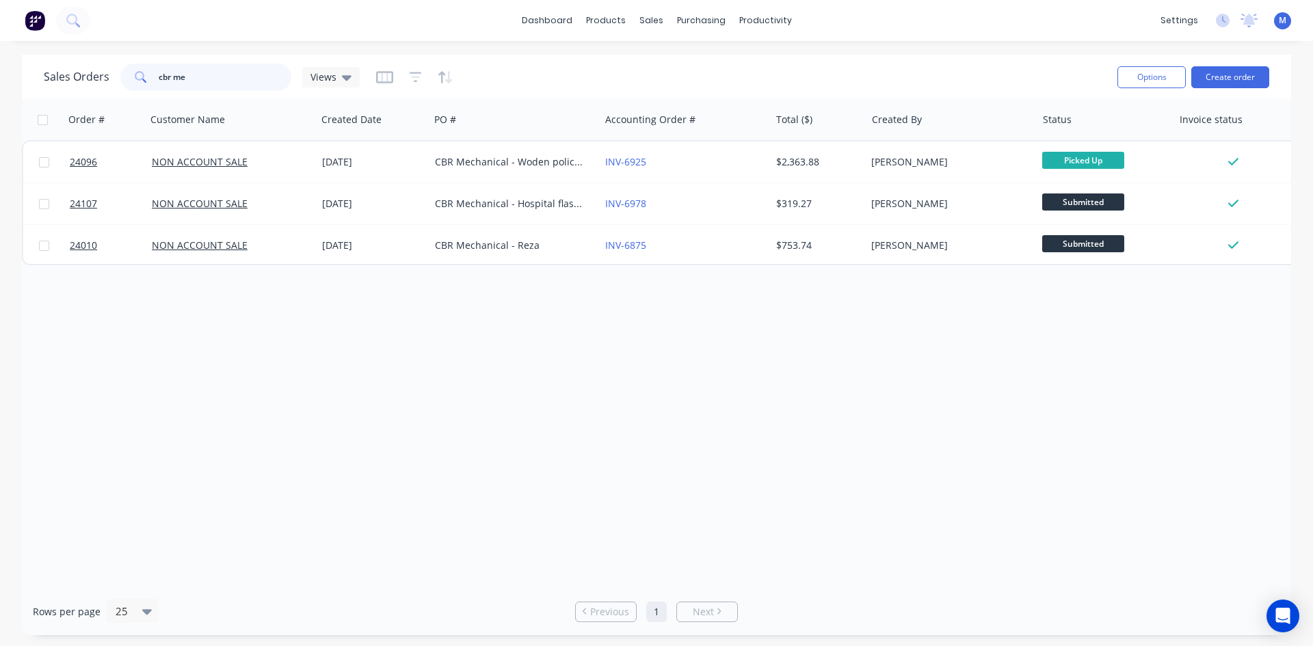
drag, startPoint x: 183, startPoint y: 72, endPoint x: 115, endPoint y: 72, distance: 67.7
click at [115, 72] on div "Sales Orders cbr me Views" at bounding box center [202, 77] width 316 height 27
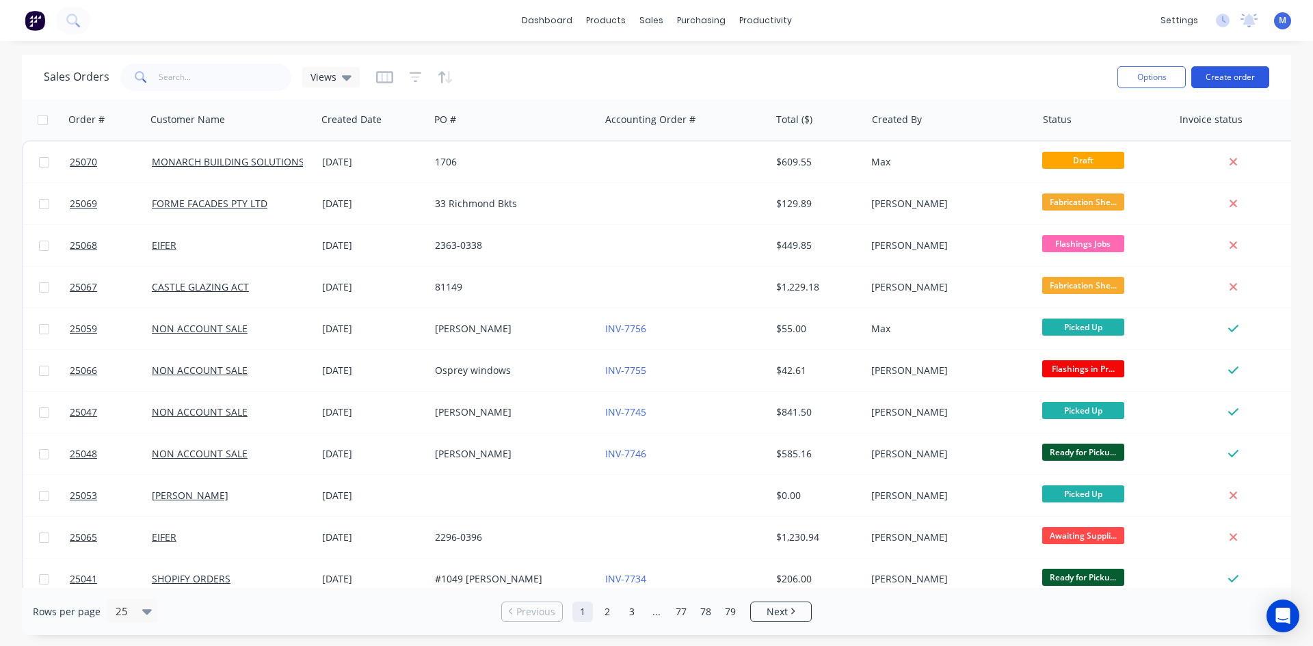
click at [1244, 77] on button "Create order" at bounding box center [1230, 77] width 78 height 22
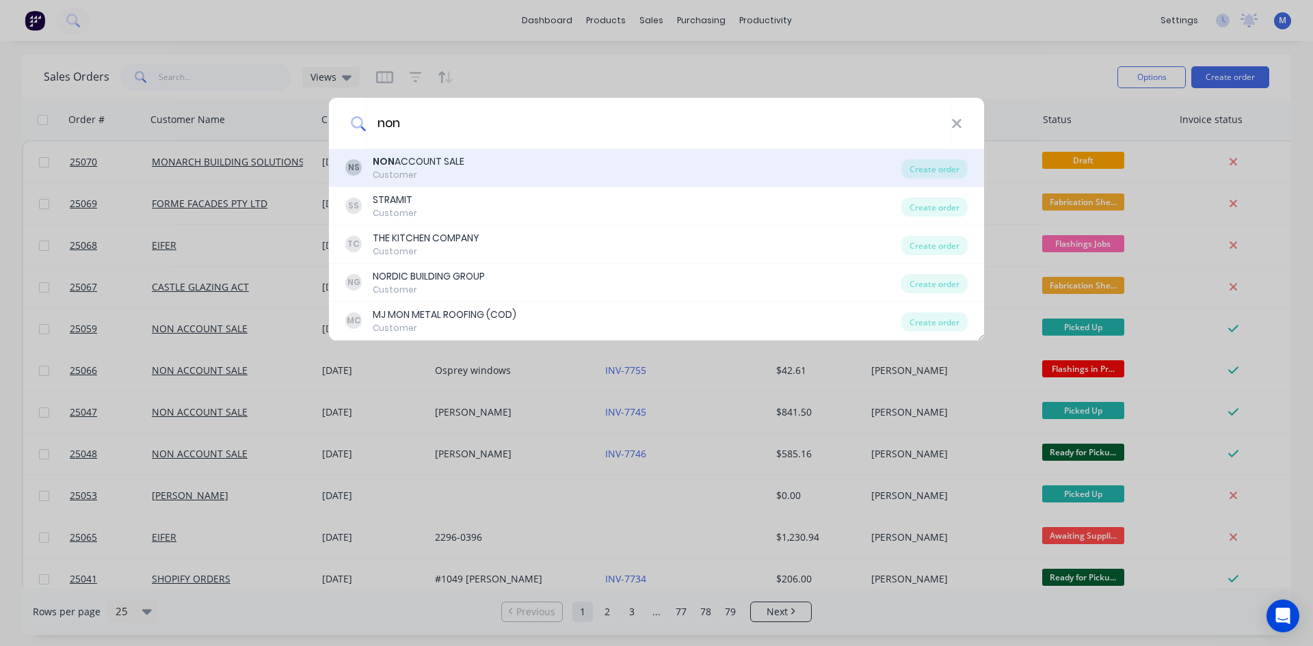
type input "non"
click at [412, 174] on div "Customer" at bounding box center [419, 175] width 92 height 12
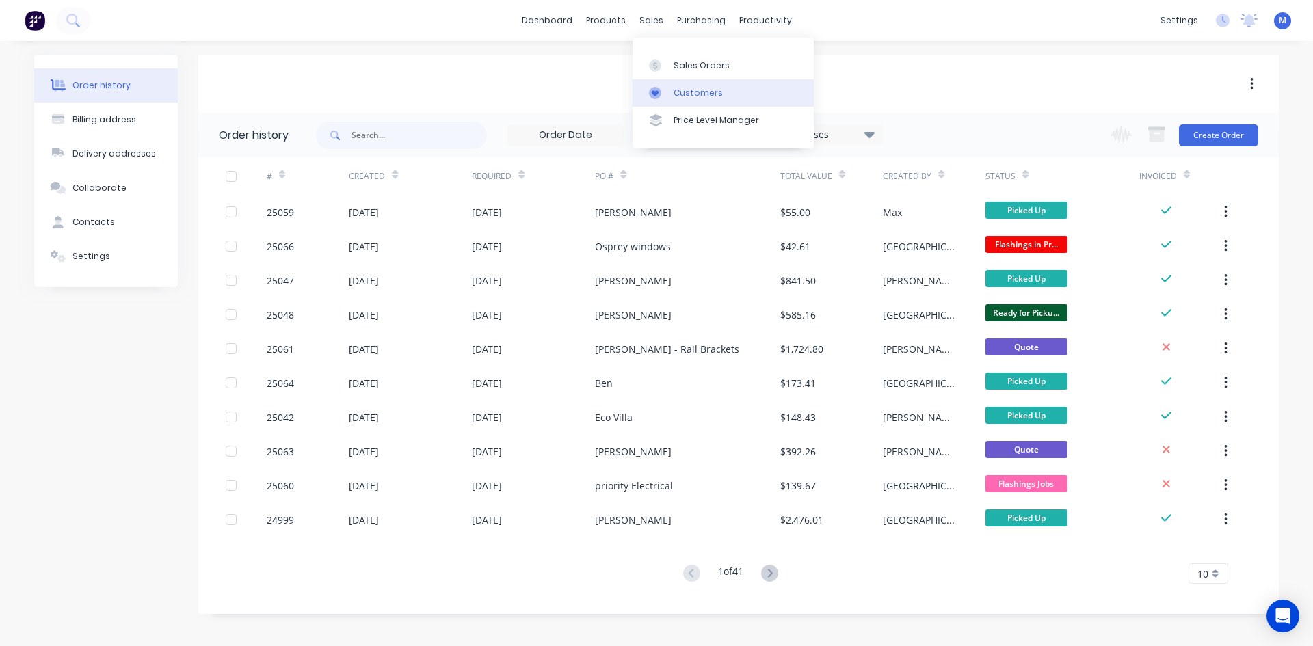
click at [696, 90] on div "Customers" at bounding box center [697, 93] width 49 height 12
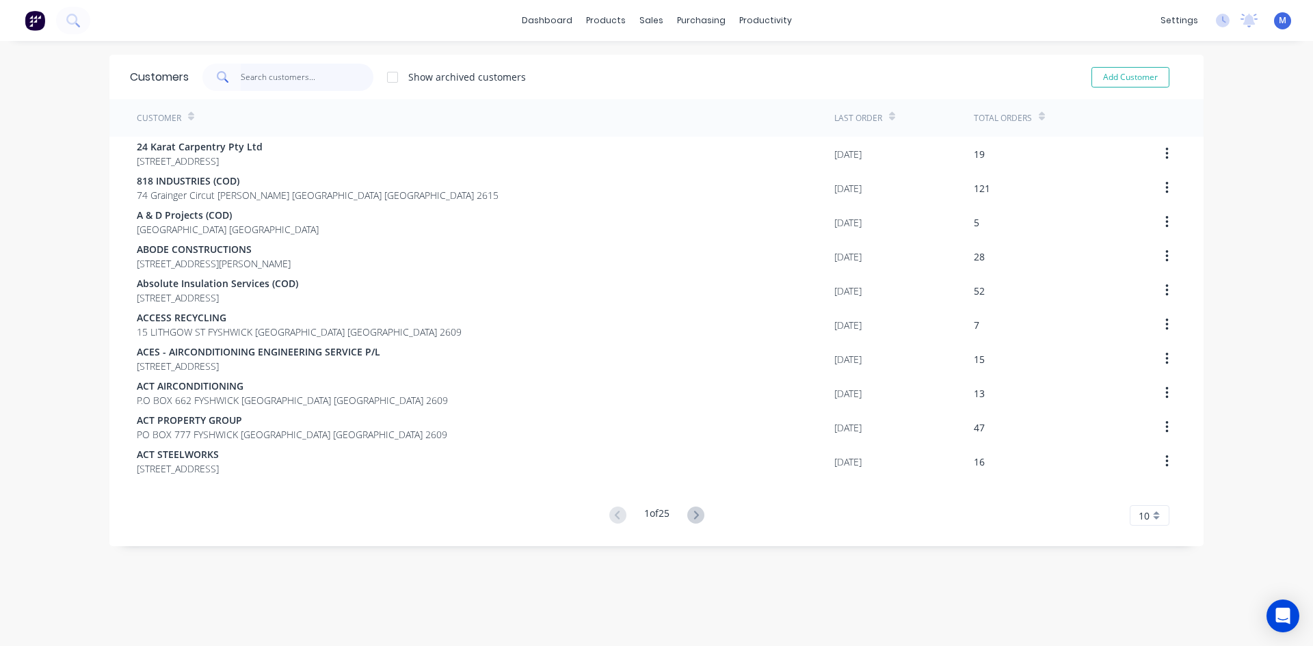
click at [292, 77] on input "text" at bounding box center [307, 77] width 133 height 27
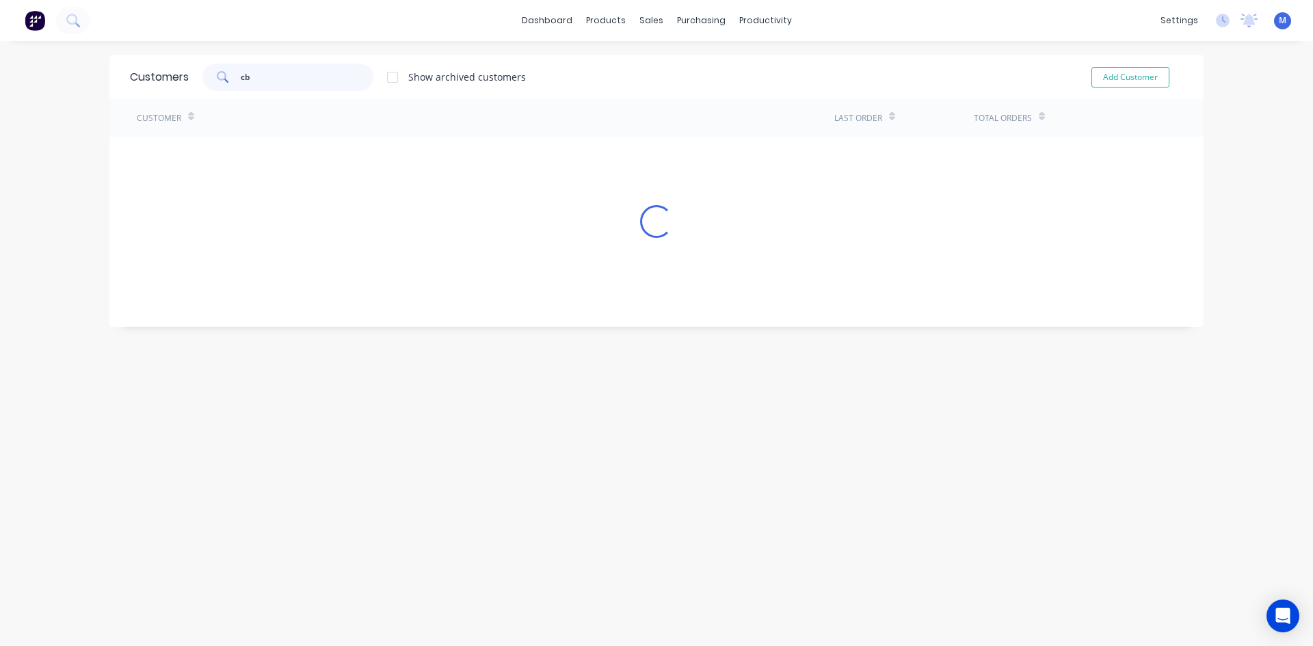
type input "c"
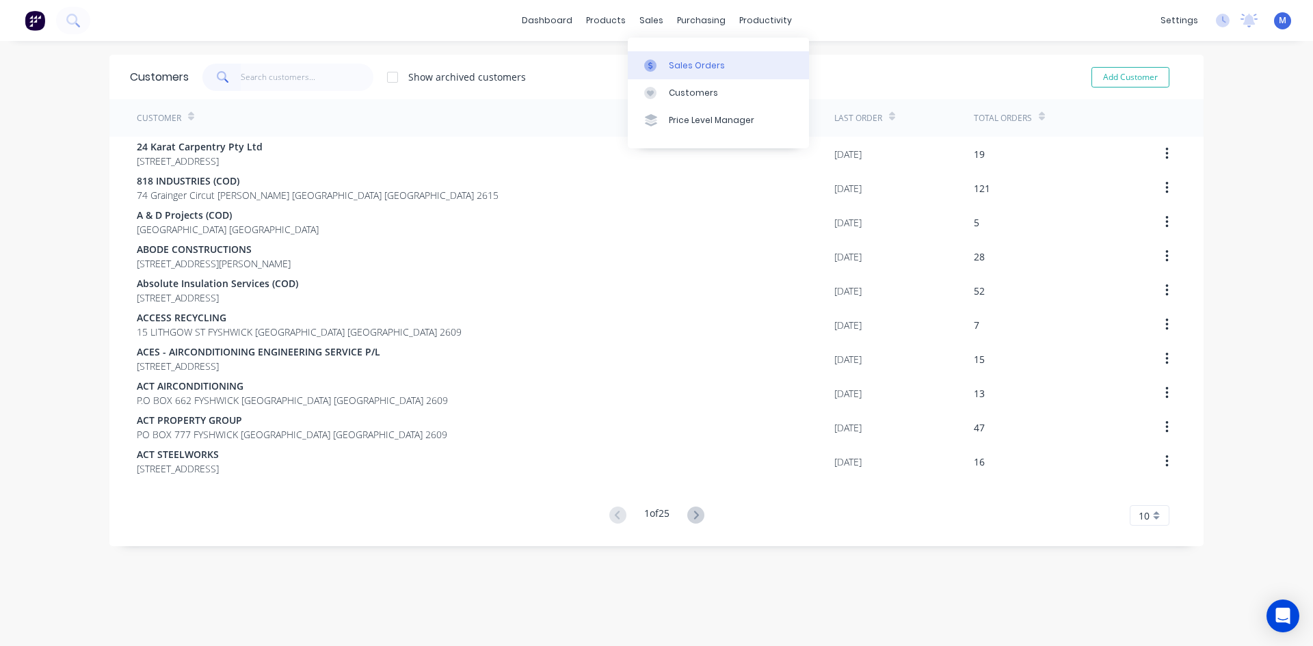
click at [684, 64] on div "Sales Orders" at bounding box center [697, 65] width 56 height 12
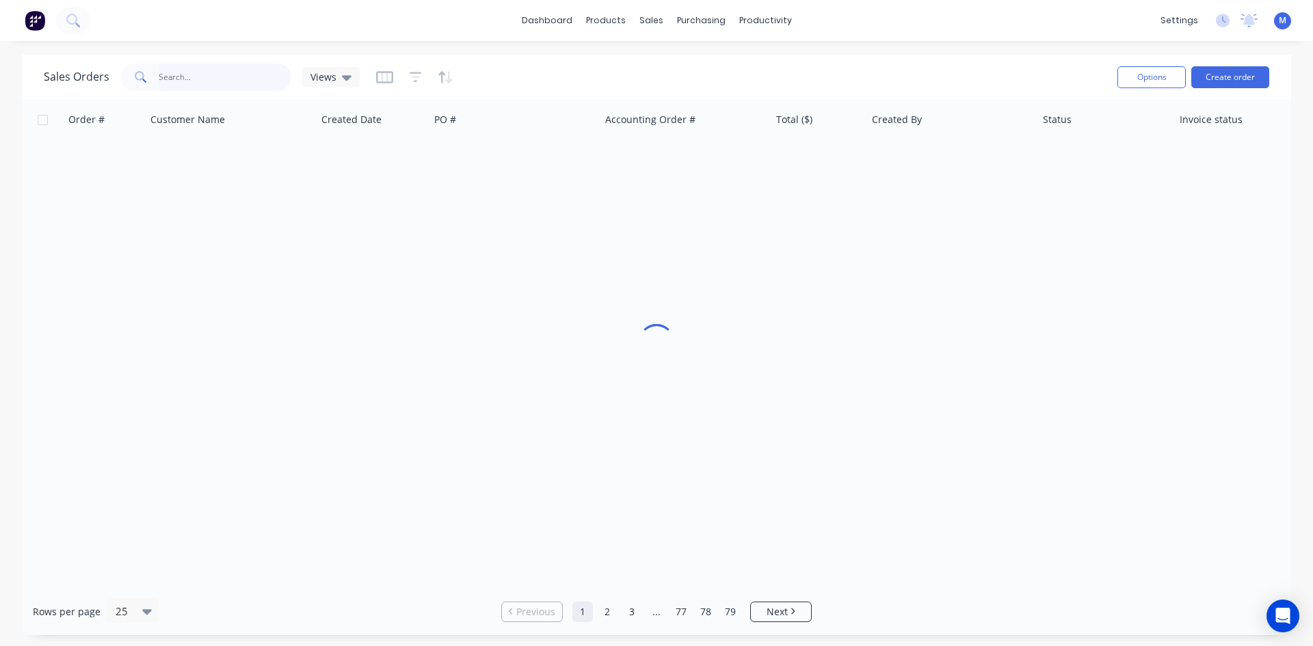
click at [246, 77] on input "text" at bounding box center [225, 77] width 133 height 27
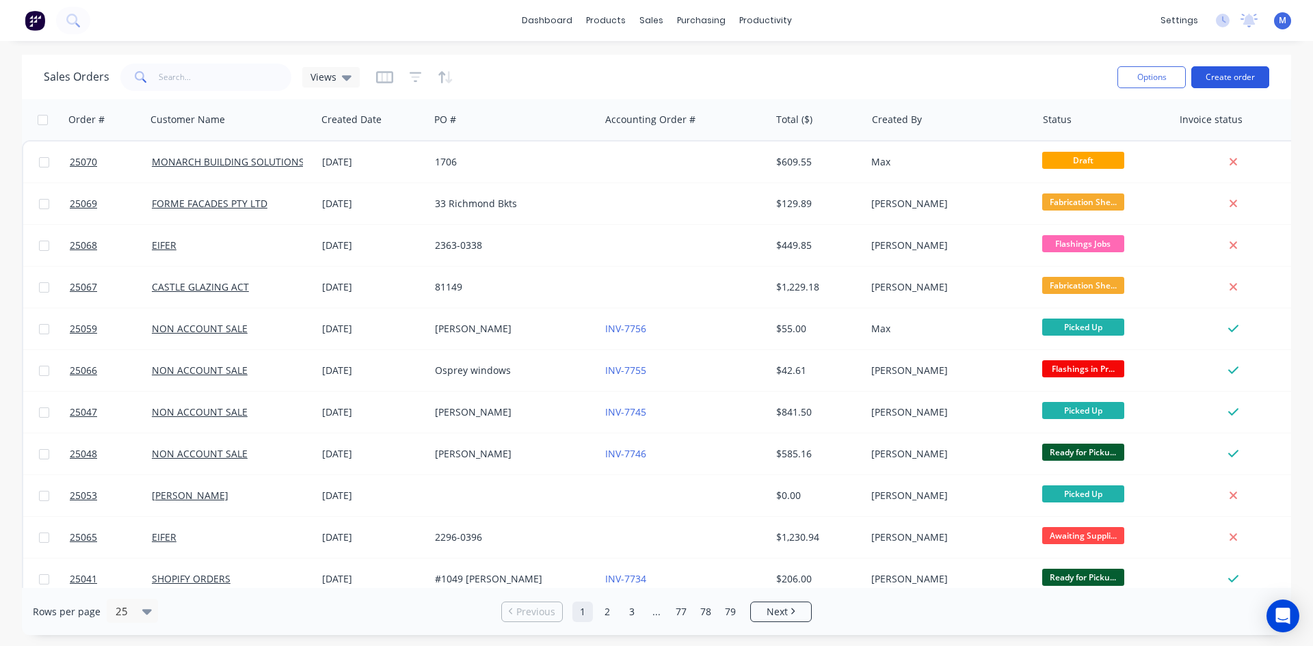
click at [1233, 71] on button "Create order" at bounding box center [1230, 77] width 78 height 22
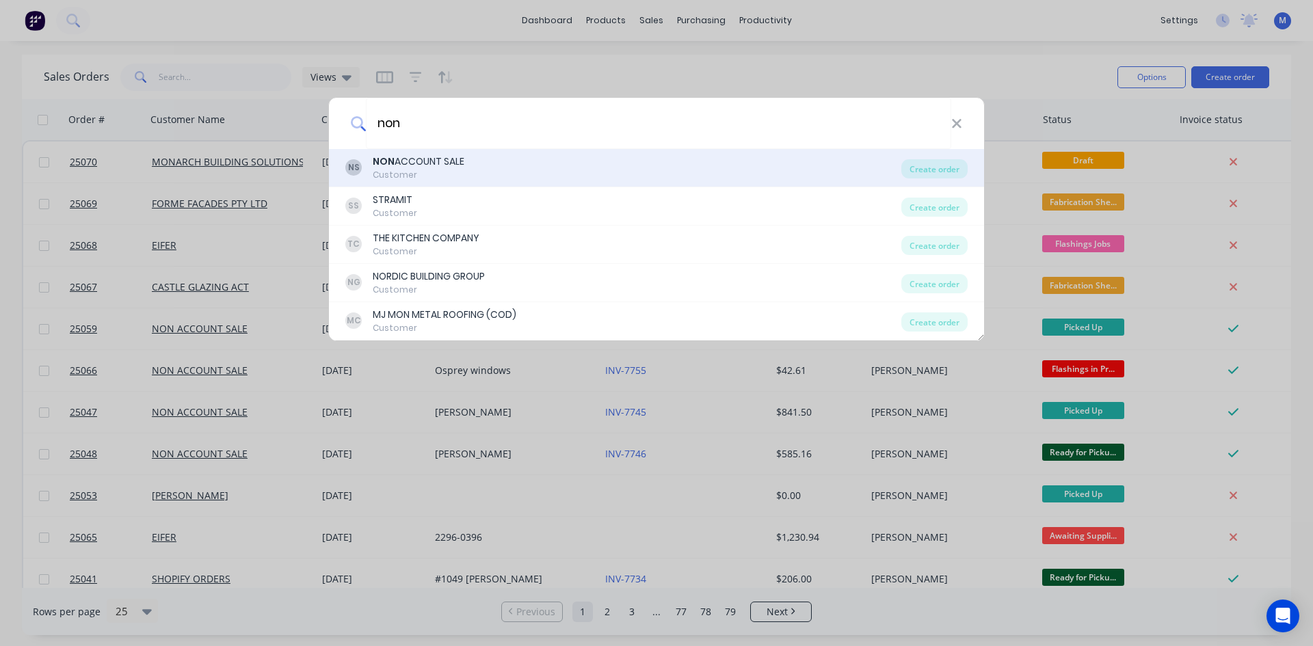
type input "non"
click at [461, 164] on div "NON ACCOUNT SALE" at bounding box center [419, 162] width 92 height 14
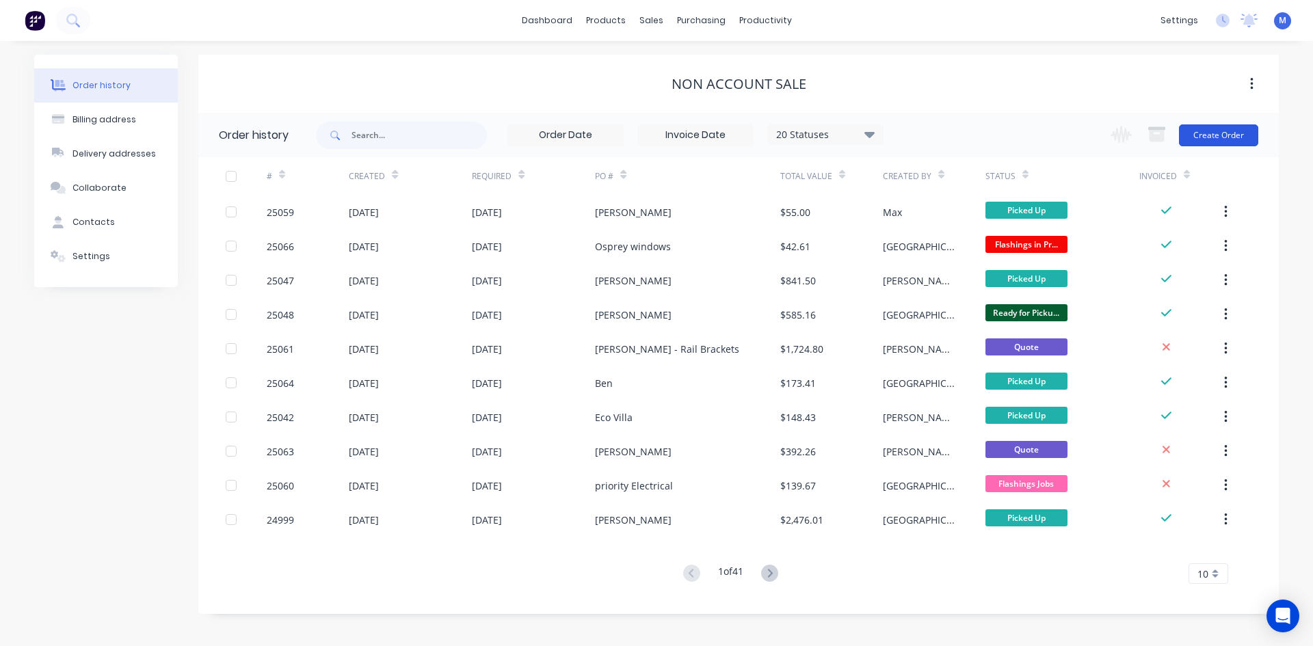
click at [1219, 131] on button "Create Order" at bounding box center [1218, 135] width 79 height 22
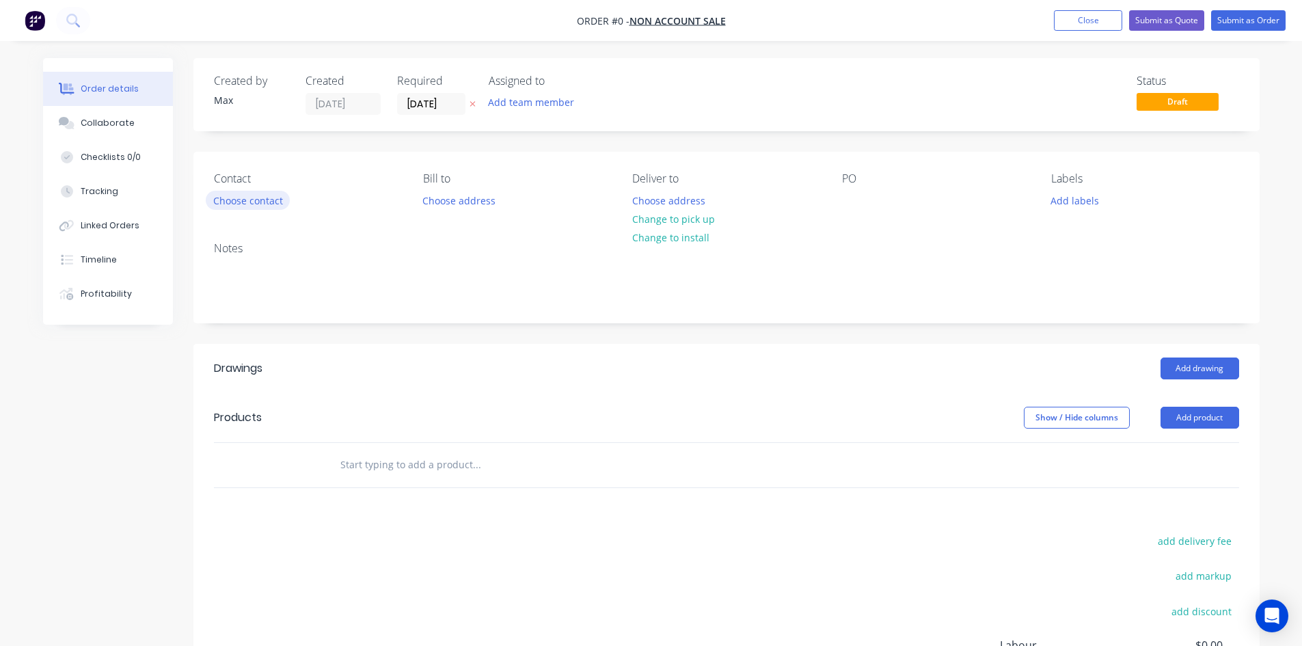
click at [240, 196] on button "Choose contact" at bounding box center [248, 200] width 84 height 18
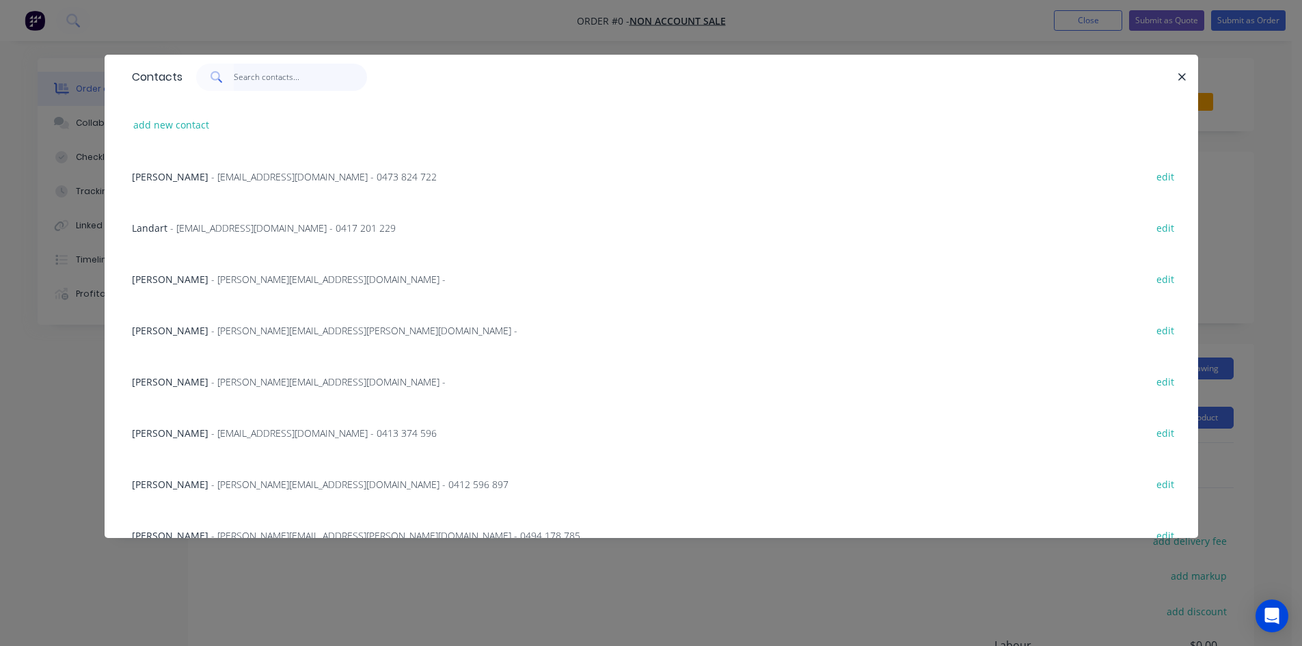
click at [247, 79] on input "text" at bounding box center [300, 77] width 133 height 27
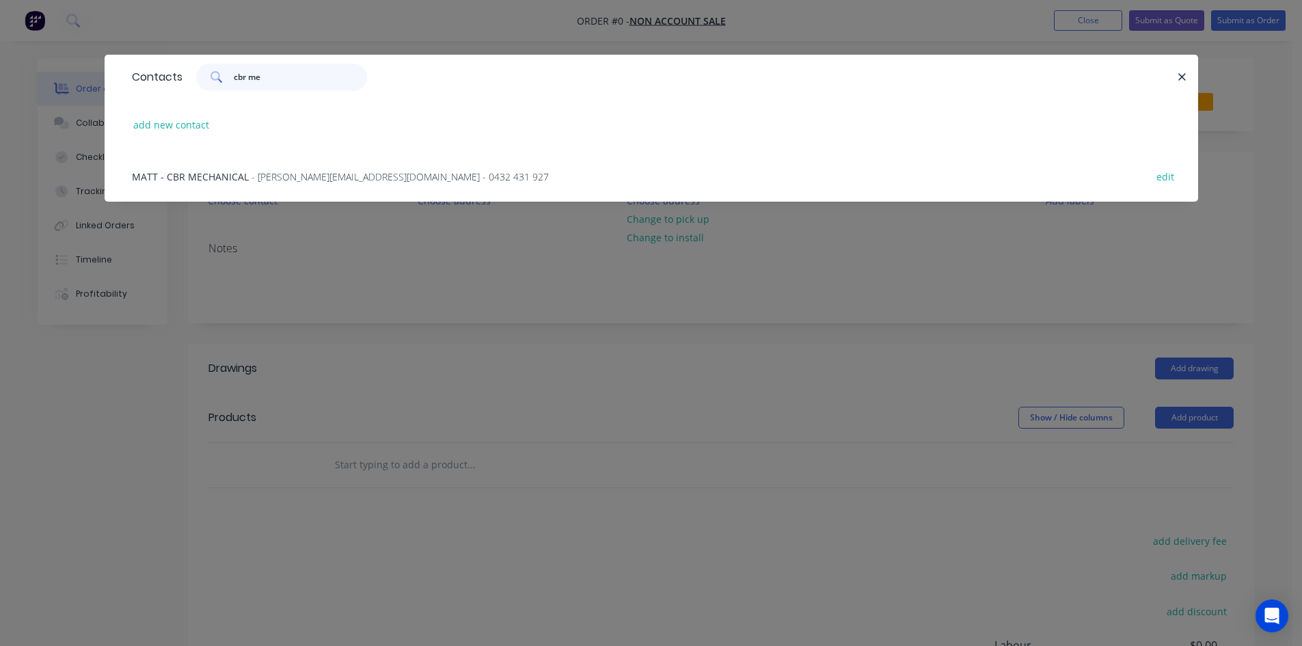
type input "cbr me"
click at [328, 178] on span "- matt@cbrmechanical.com - 0432 431 927" at bounding box center [400, 176] width 297 height 13
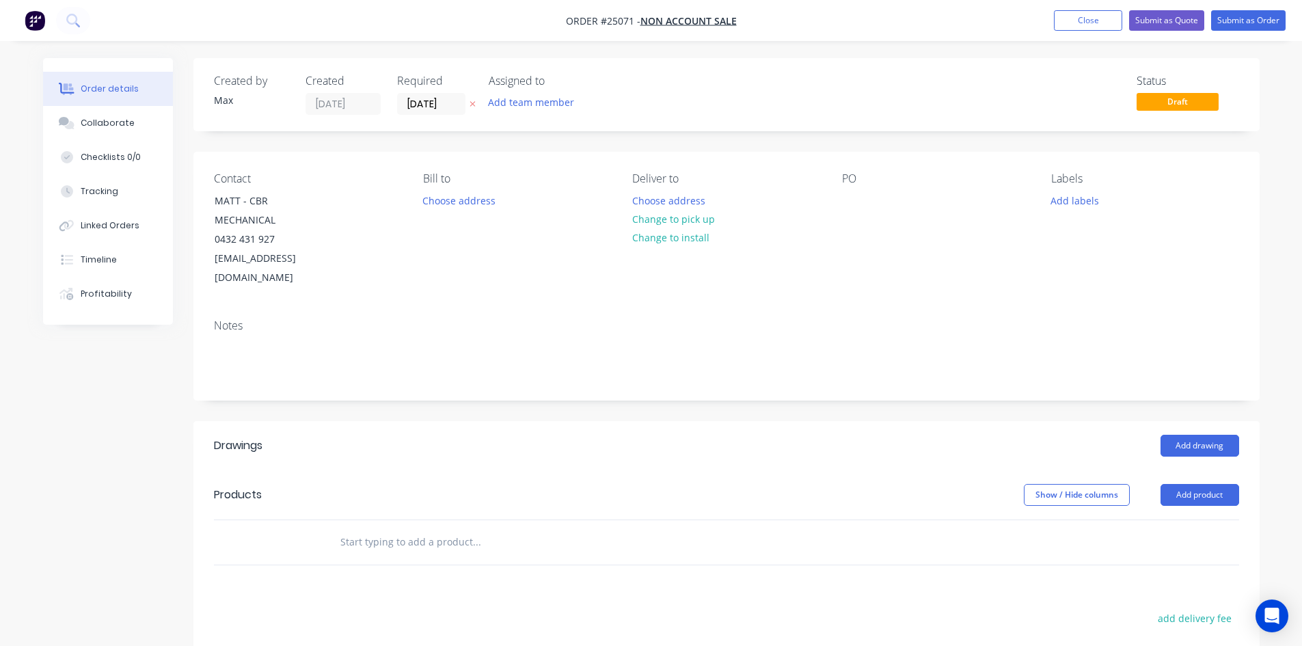
drag, startPoint x: 711, startPoint y: 221, endPoint x: 824, endPoint y: 204, distance: 114.8
click at [710, 221] on button "Change to pick up" at bounding box center [673, 219] width 97 height 18
click at [853, 202] on div at bounding box center [853, 201] width 22 height 20
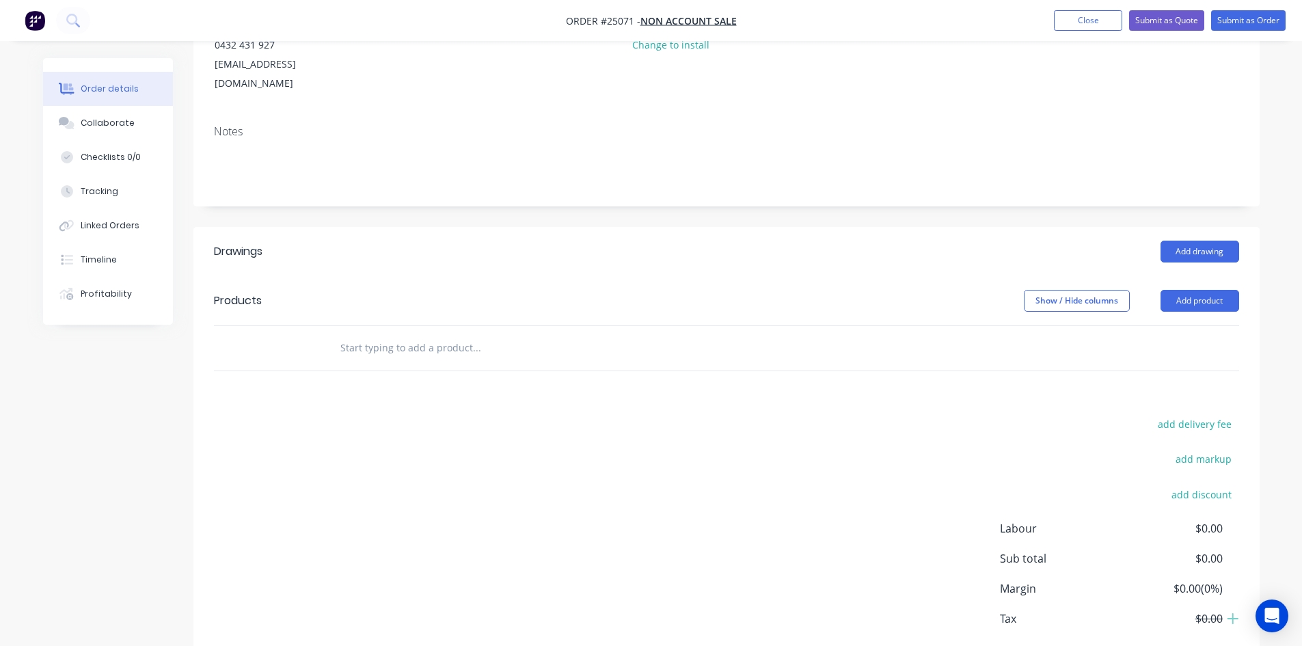
scroll to position [249, 0]
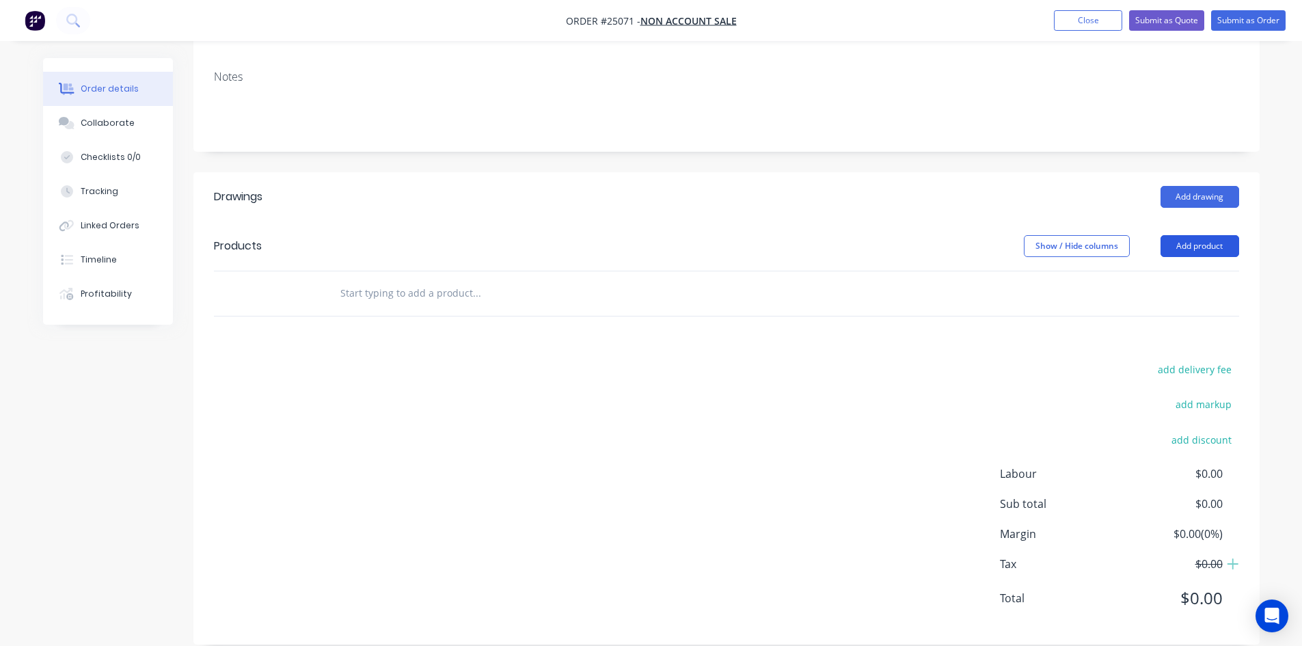
click at [1196, 235] on button "Add product" at bounding box center [1200, 246] width 79 height 22
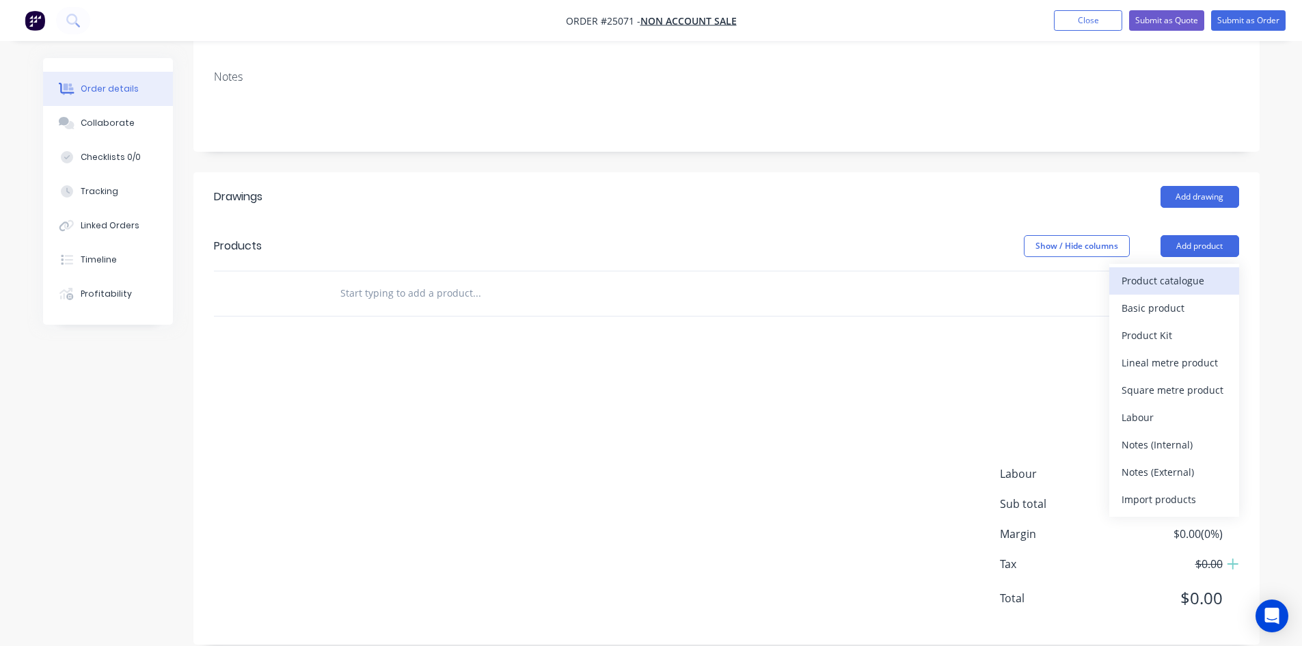
click at [1190, 271] on div "Product catalogue" at bounding box center [1174, 281] width 105 height 20
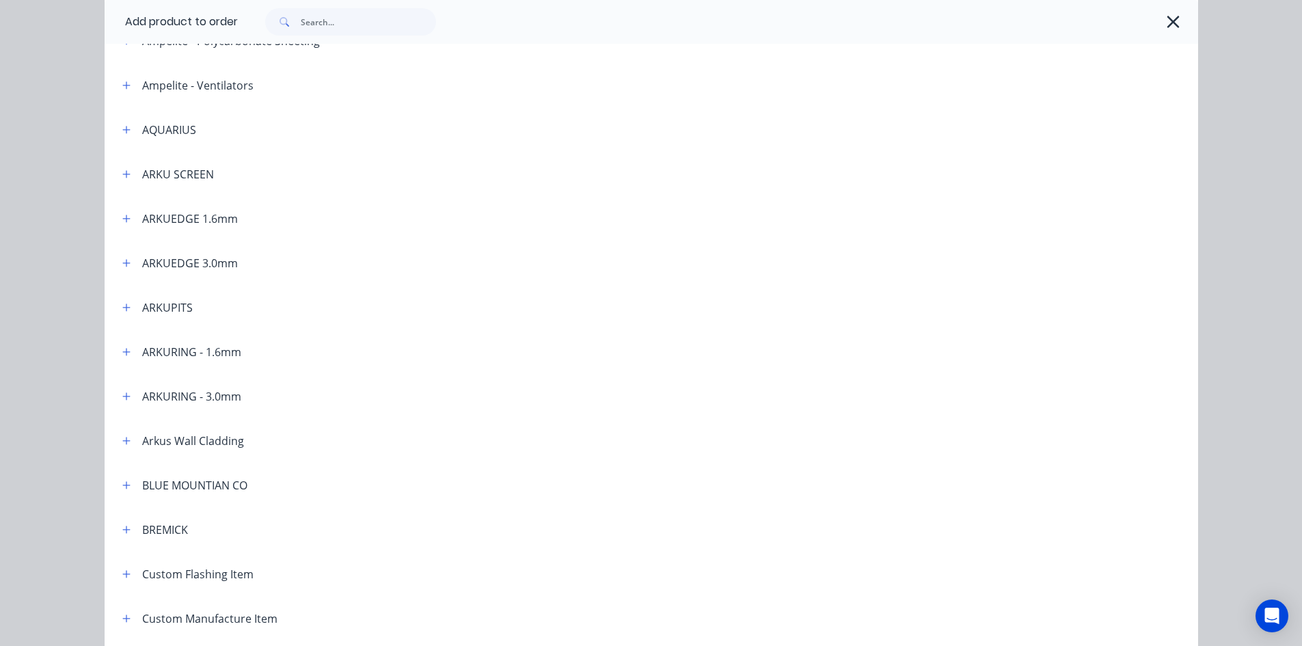
scroll to position [410, 0]
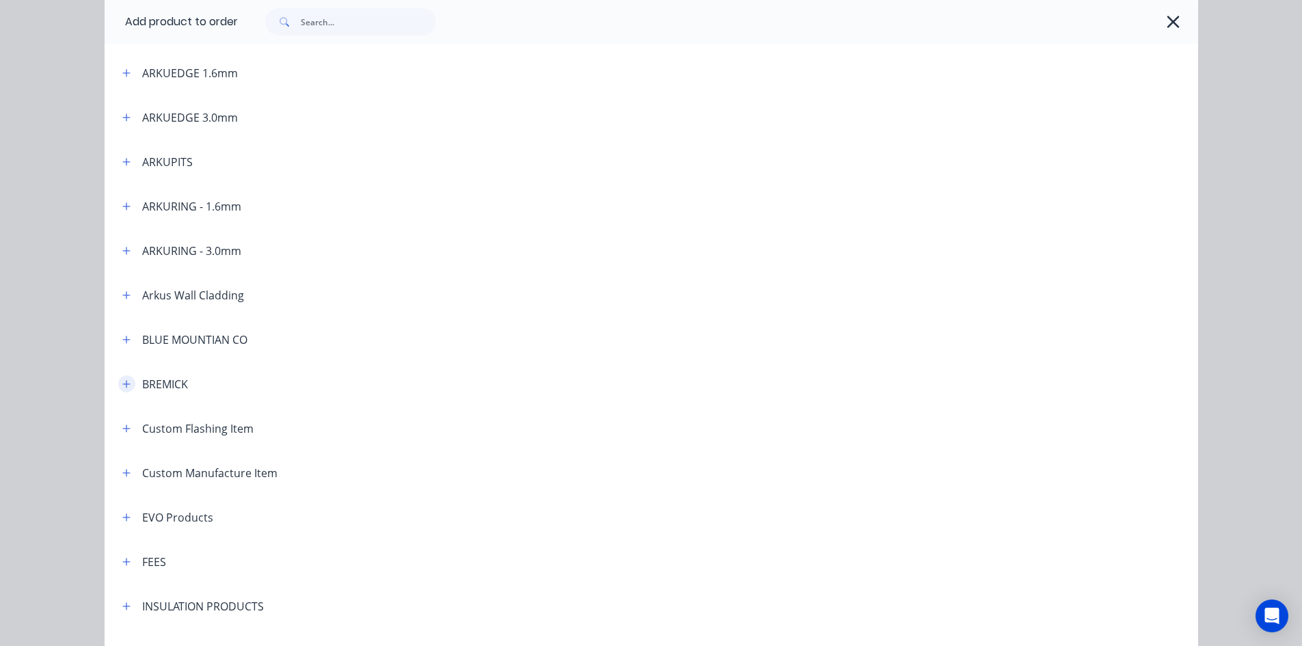
click at [122, 384] on icon "button" at bounding box center [126, 384] width 8 height 8
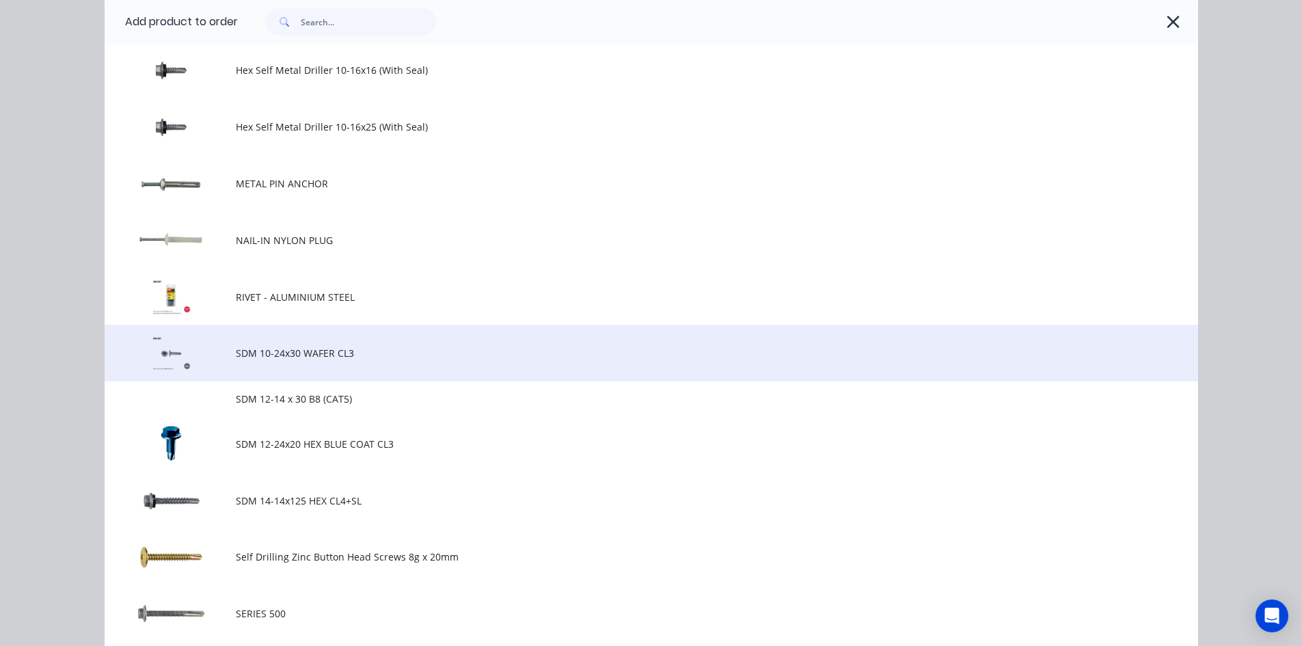
scroll to position [889, 0]
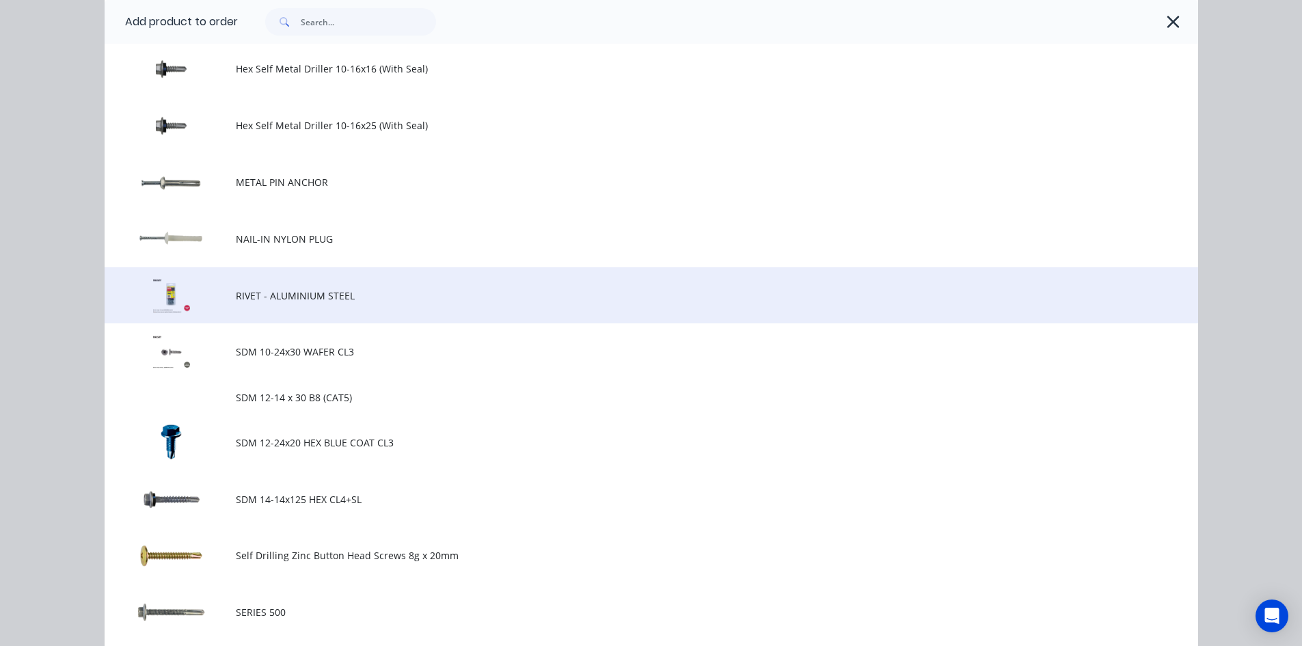
click at [314, 291] on span "RIVET - ALUMINIUM STEEL" at bounding box center [621, 295] width 770 height 14
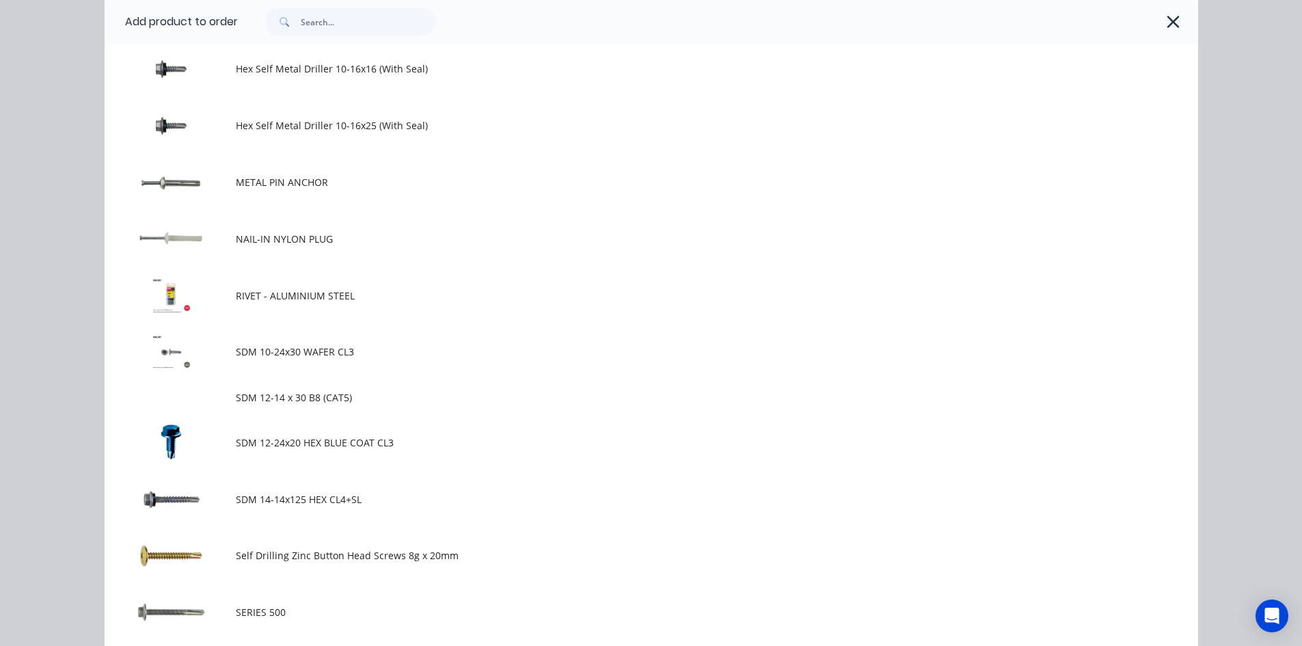
scroll to position [0, 0]
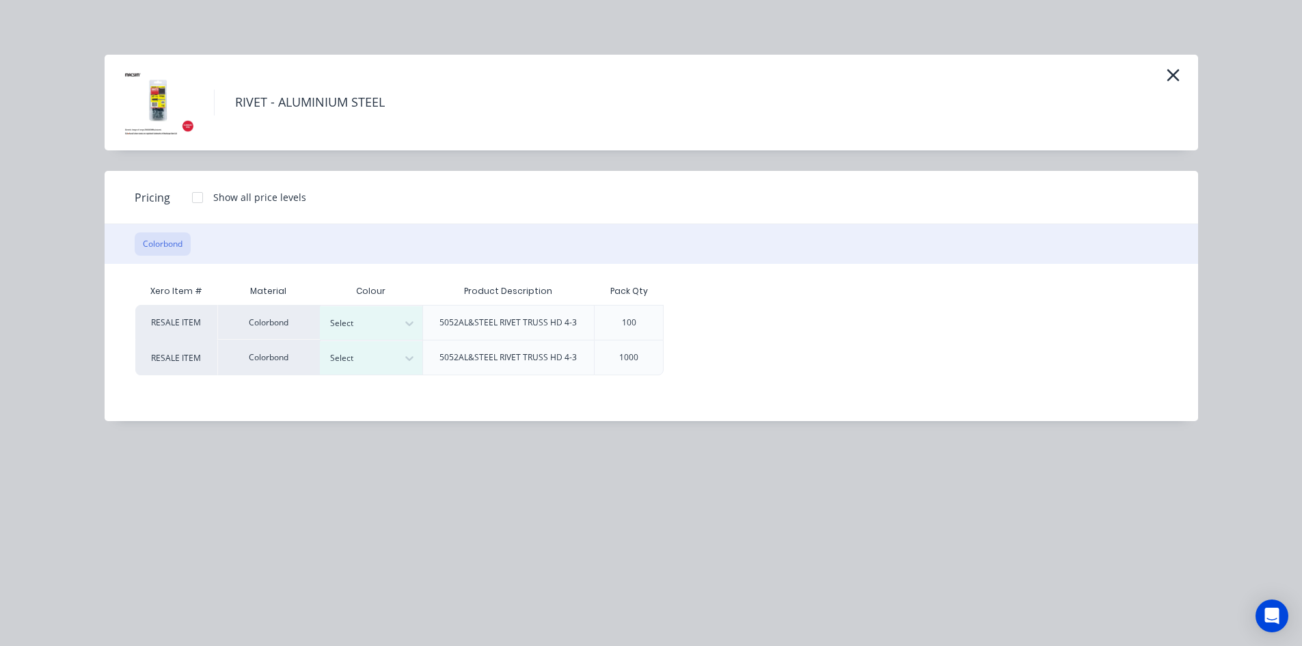
click at [197, 195] on div at bounding box center [197, 197] width 27 height 27
click at [357, 323] on div at bounding box center [361, 323] width 62 height 15
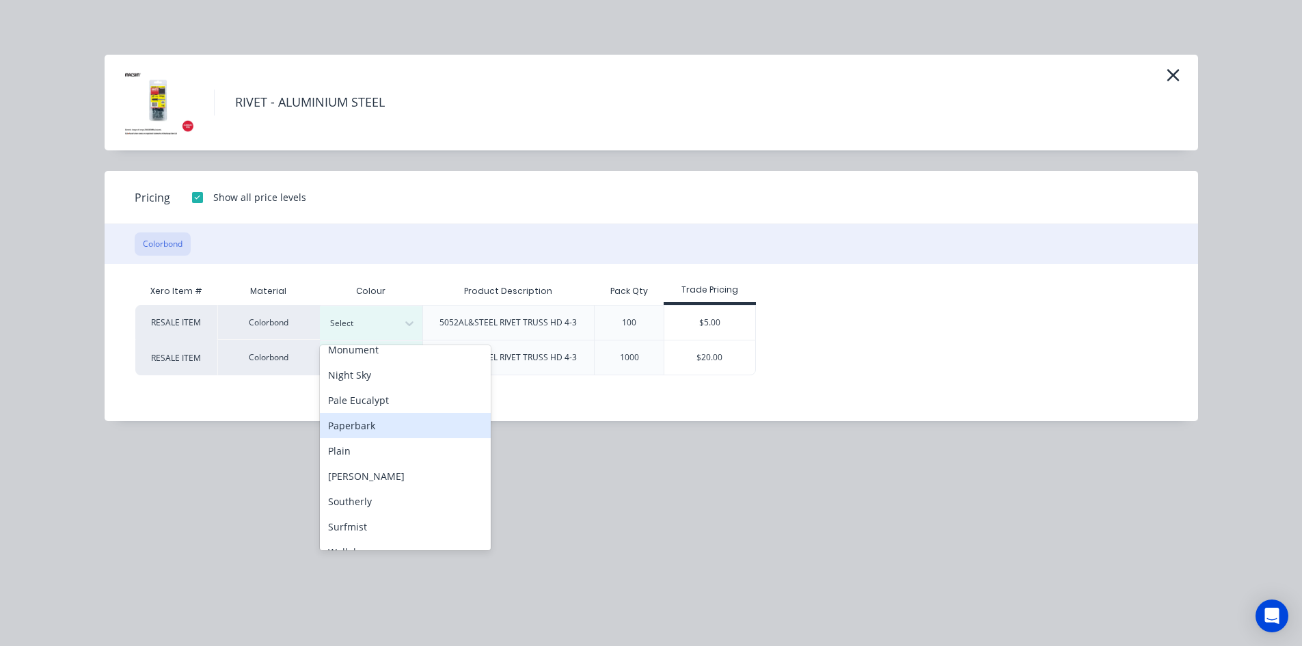
scroll to position [364, 0]
click at [394, 395] on div "Pale Eucalypt" at bounding box center [405, 400] width 171 height 25
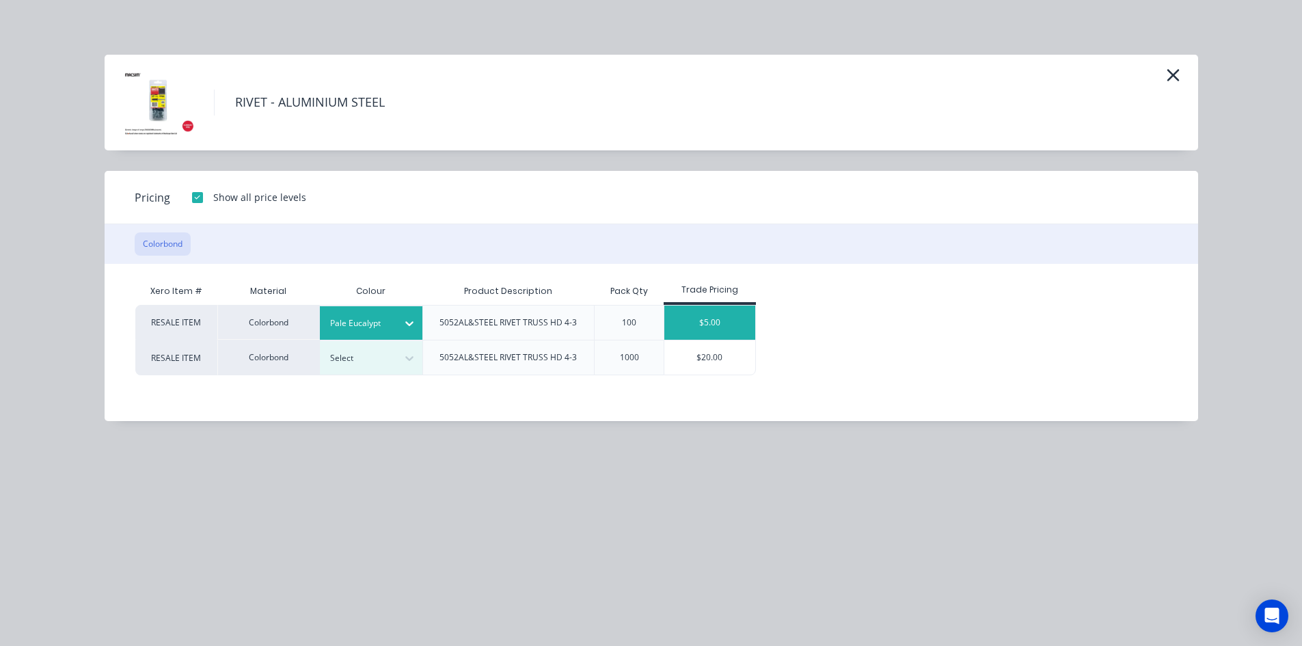
click at [736, 313] on div "$5.00" at bounding box center [710, 323] width 91 height 34
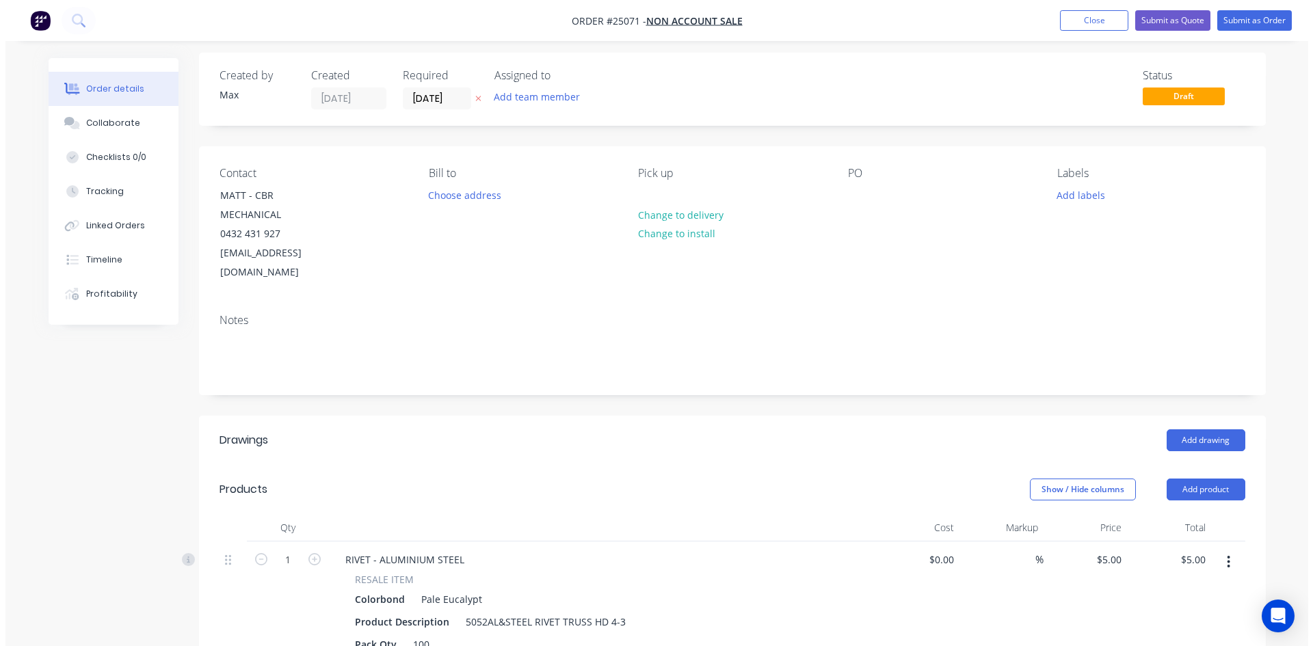
scroll to position [0, 0]
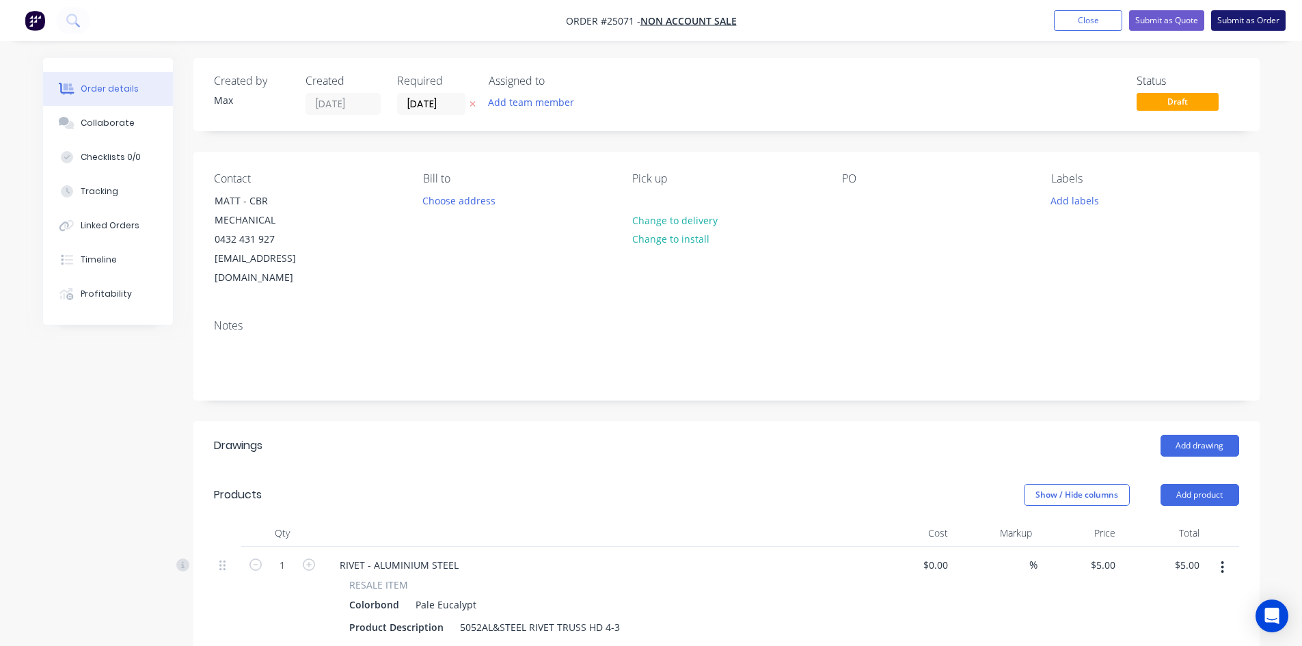
click at [1248, 20] on button "Submit as Order" at bounding box center [1248, 20] width 75 height 21
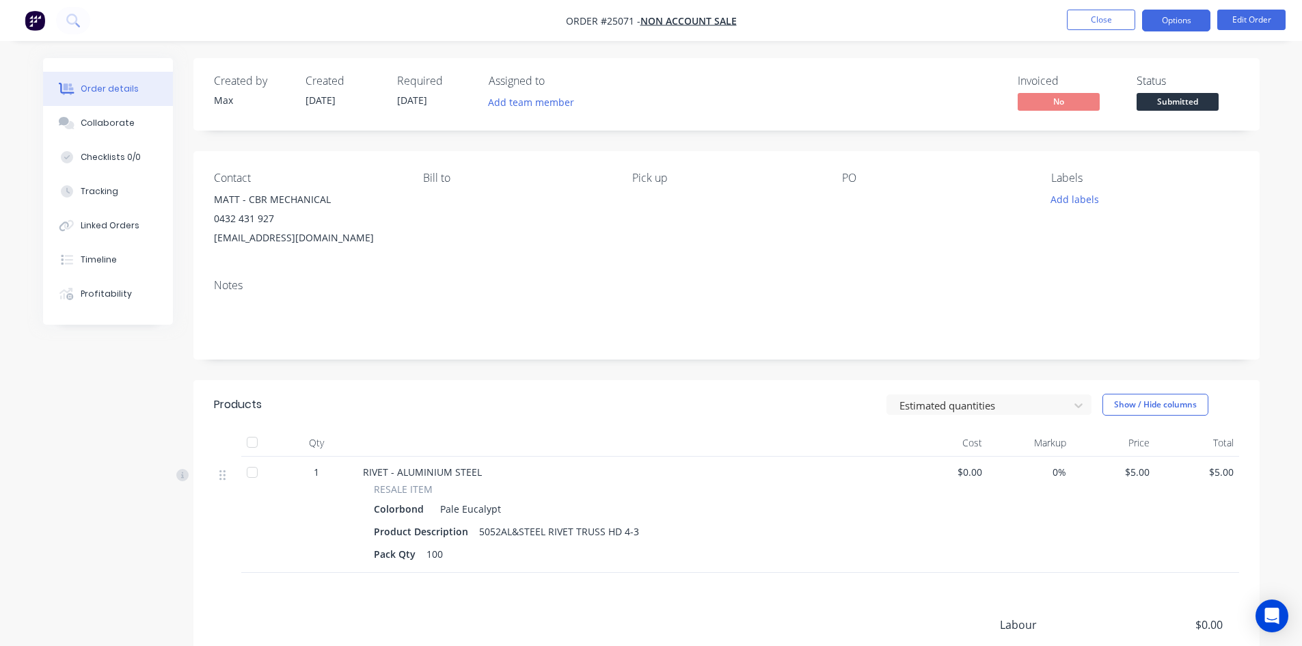
click at [1192, 18] on button "Options" at bounding box center [1176, 21] width 68 height 22
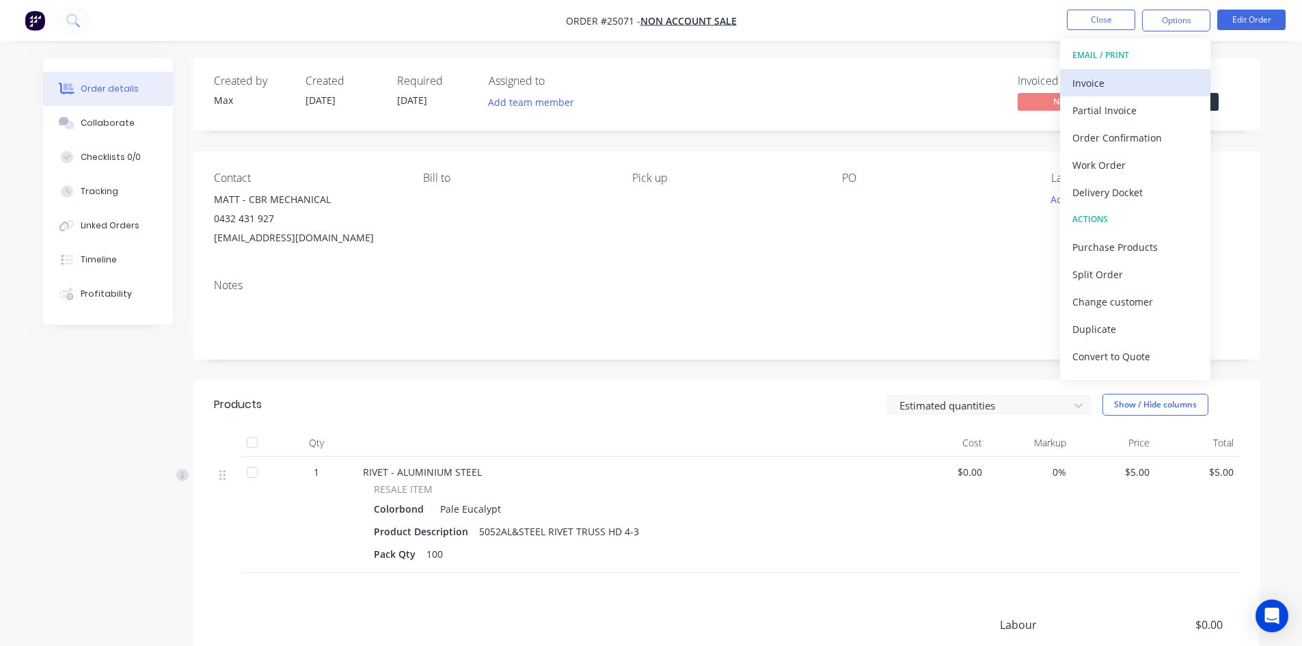
click at [1166, 77] on div "Invoice" at bounding box center [1136, 83] width 126 height 20
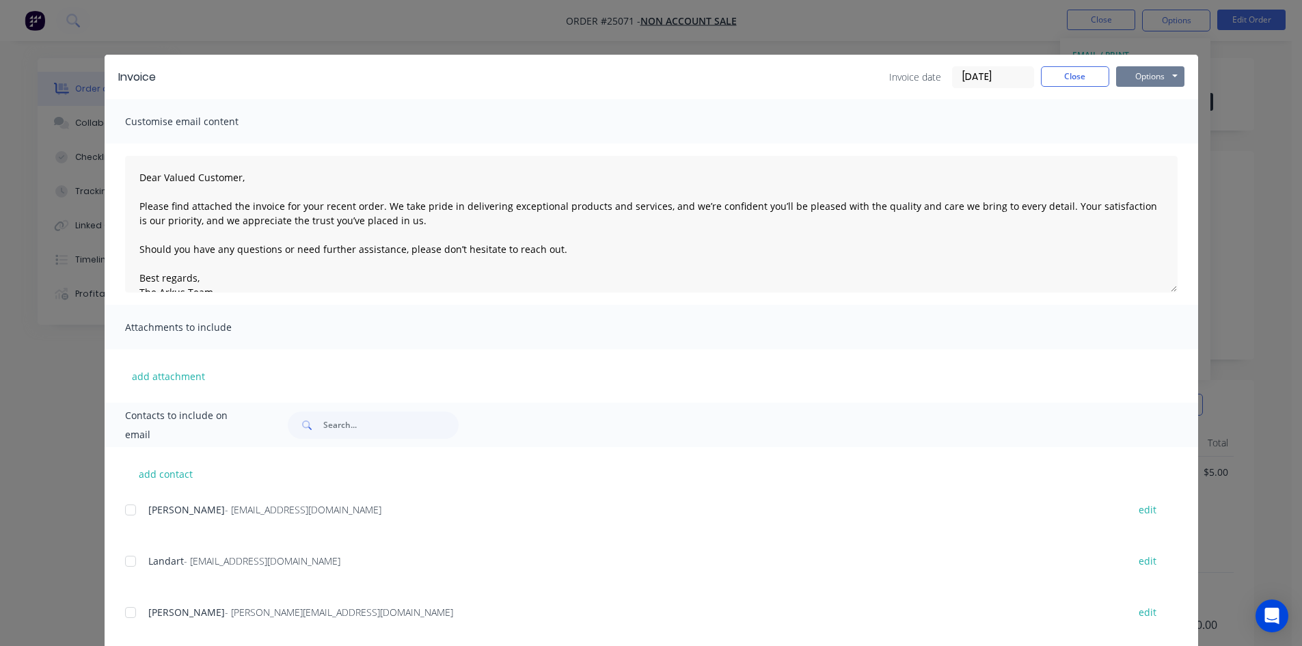
click at [1166, 74] on button "Options" at bounding box center [1150, 76] width 68 height 21
click at [1168, 122] on button "Print" at bounding box center [1160, 123] width 88 height 23
click at [1067, 76] on button "Close" at bounding box center [1075, 76] width 68 height 21
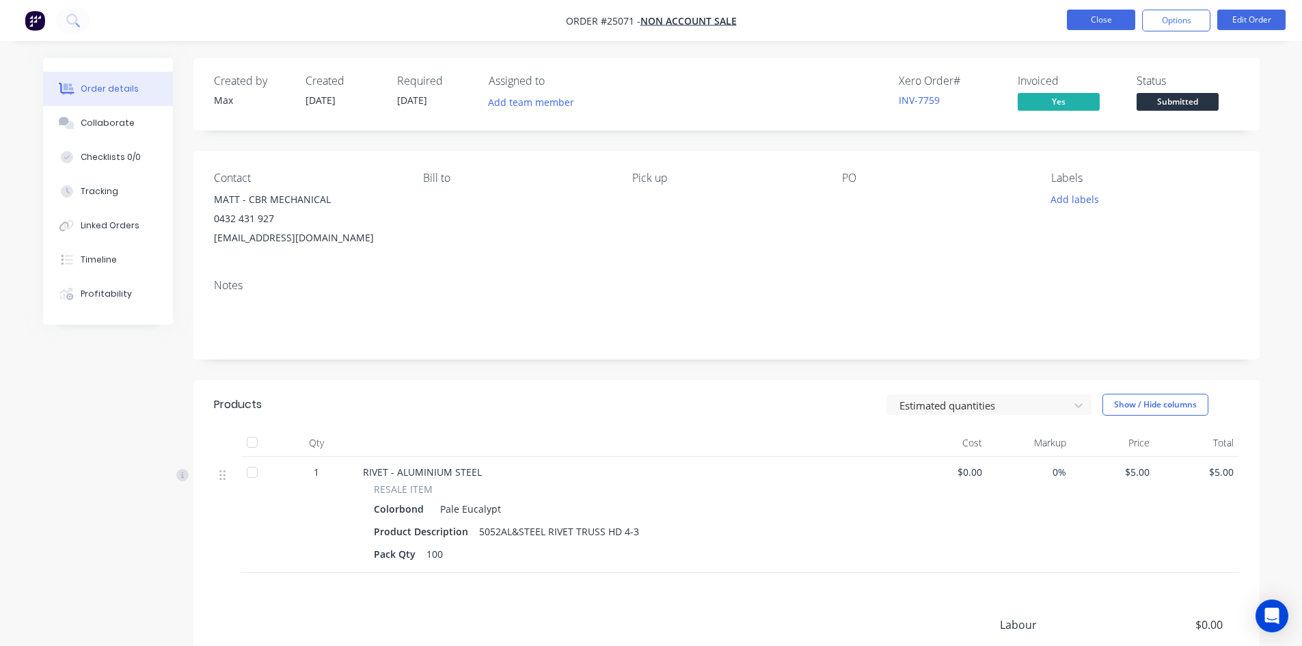
click at [1101, 16] on button "Close" at bounding box center [1101, 20] width 68 height 21
